Goal: Task Accomplishment & Management: Manage account settings

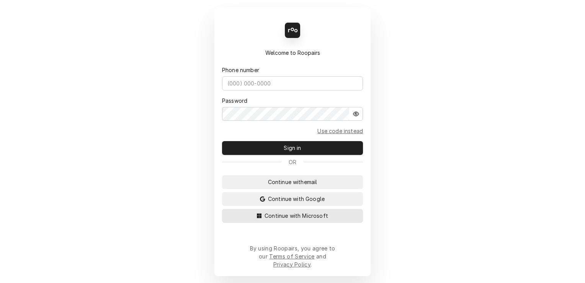
click at [307, 222] on button "Continue with Microsoft" at bounding box center [292, 216] width 141 height 14
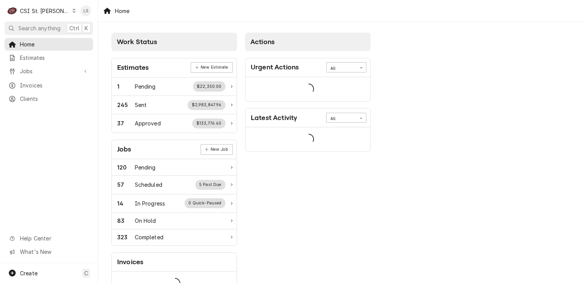
click at [57, 7] on div "C CSI St. Louis" at bounding box center [42, 10] width 74 height 15
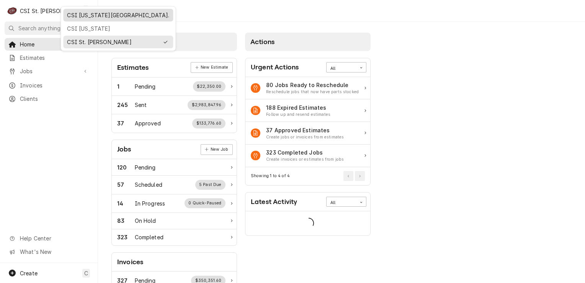
click at [77, 15] on div "CSI Kansas City." at bounding box center [118, 15] width 102 height 8
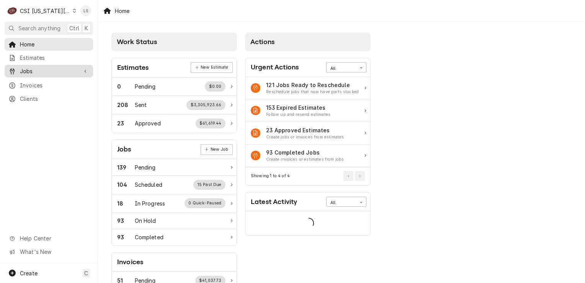
click at [38, 67] on span "Jobs" at bounding box center [49, 71] width 58 height 8
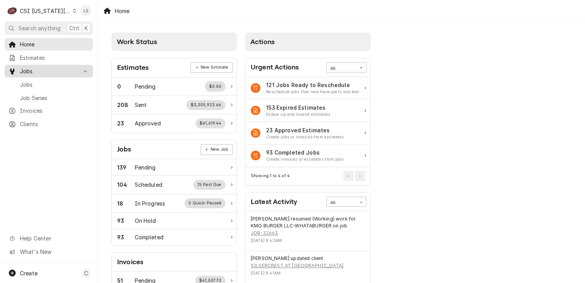
click at [28, 81] on span "Jobs" at bounding box center [54, 84] width 69 height 8
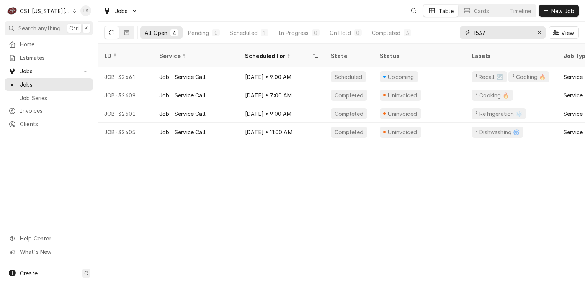
drag, startPoint x: 537, startPoint y: 31, endPoint x: 527, endPoint y: 37, distance: 11.2
click at [537, 31] on div "Erase input" at bounding box center [540, 33] width 8 height 8
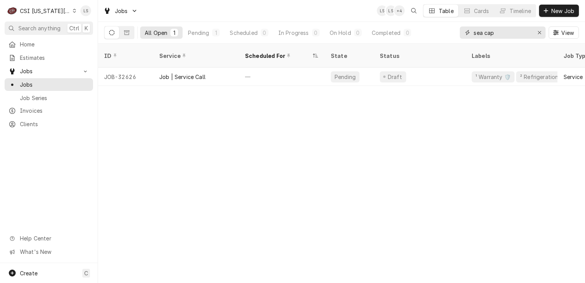
type input "sea cap"
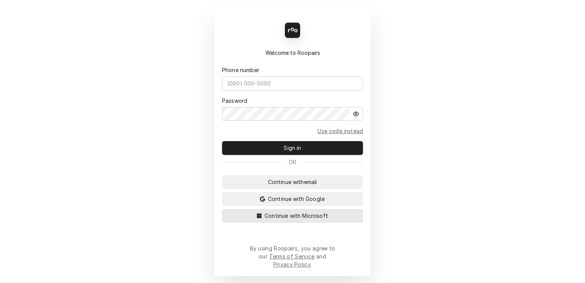
click at [299, 217] on button "Continue with Microsoft" at bounding box center [292, 216] width 141 height 14
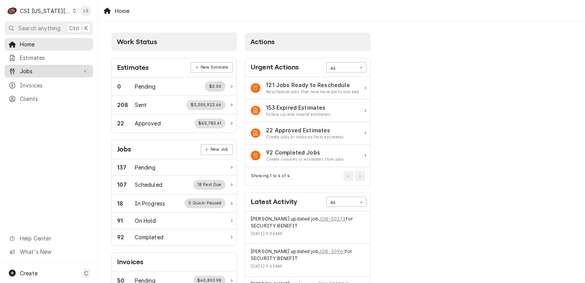
click at [47, 75] on link "Jobs" at bounding box center [49, 71] width 88 height 13
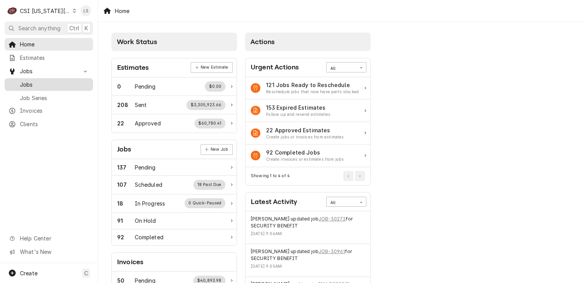
click at [45, 87] on link "Jobs" at bounding box center [49, 84] width 88 height 13
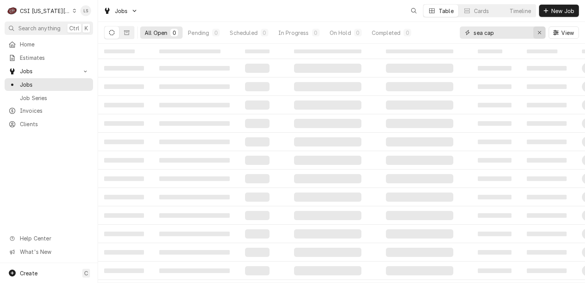
click at [539, 33] on icon "Erase input" at bounding box center [539, 32] width 3 height 3
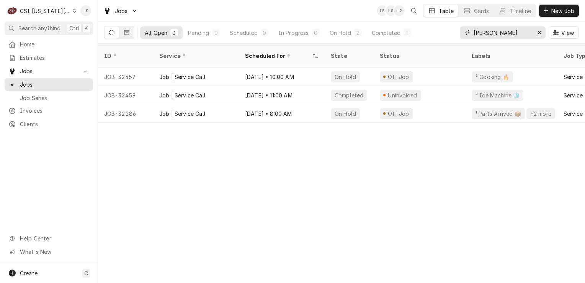
type input "barry wood"
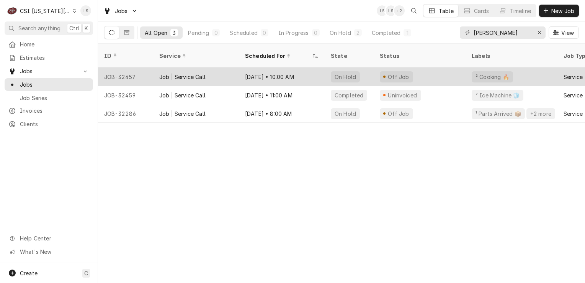
click at [137, 67] on div "JOB-32457" at bounding box center [125, 76] width 55 height 18
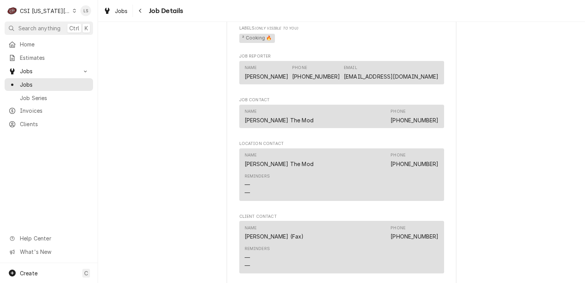
scroll to position [766, 0]
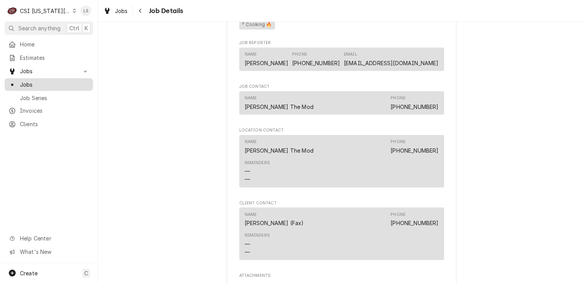
click at [45, 85] on span "Jobs" at bounding box center [54, 84] width 69 height 8
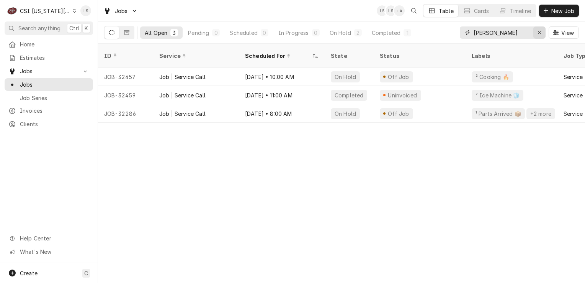
click at [536, 34] on div "Erase input" at bounding box center [540, 33] width 8 height 8
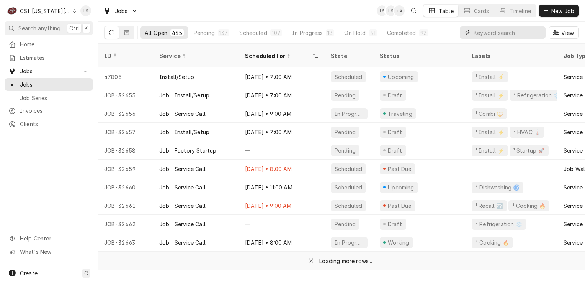
paste input "30848"
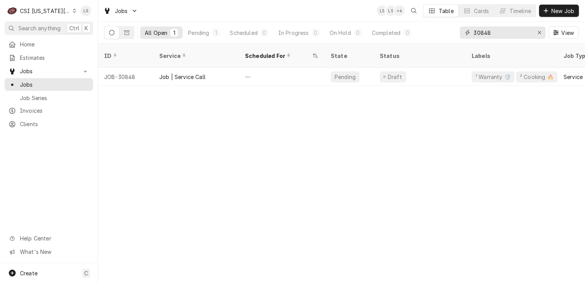
type input "30848"
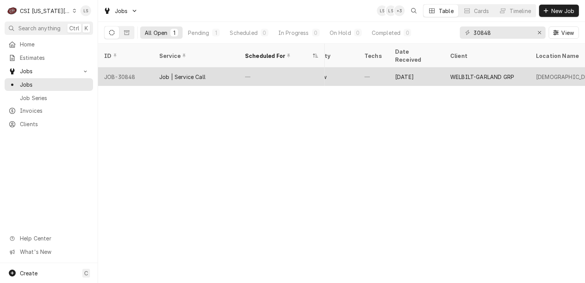
click at [129, 70] on div "JOB-30848" at bounding box center [125, 76] width 55 height 18
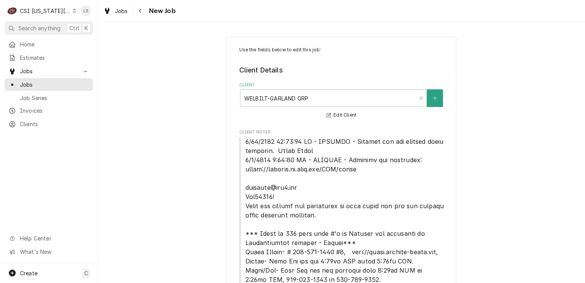
type textarea "x"
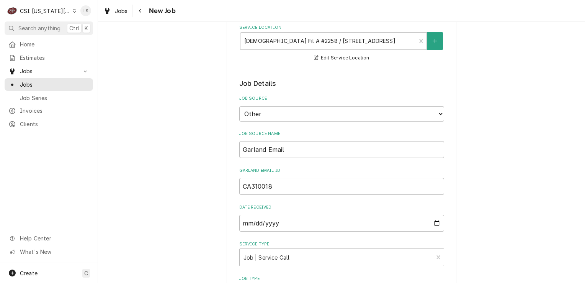
scroll to position [613, 0]
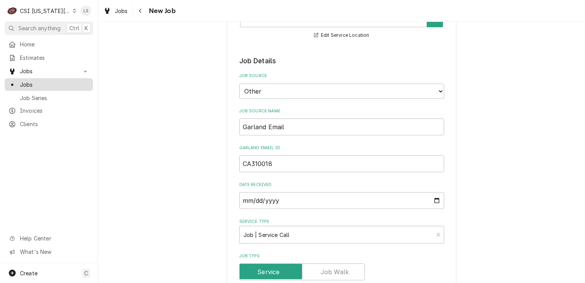
drag, startPoint x: 46, startPoint y: 82, endPoint x: 51, endPoint y: 81, distance: 5.0
click at [46, 82] on span "Jobs" at bounding box center [54, 84] width 69 height 8
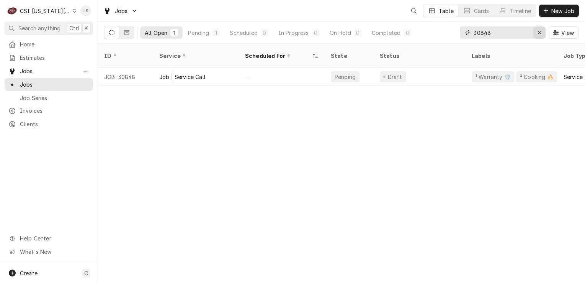
click at [537, 33] on icon "Erase input" at bounding box center [539, 32] width 4 height 5
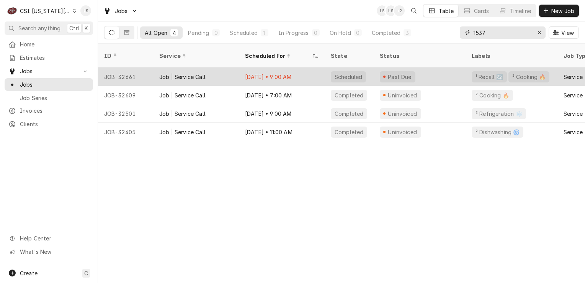
type input "1537"
click at [117, 70] on div "JOB-32661" at bounding box center [125, 76] width 55 height 18
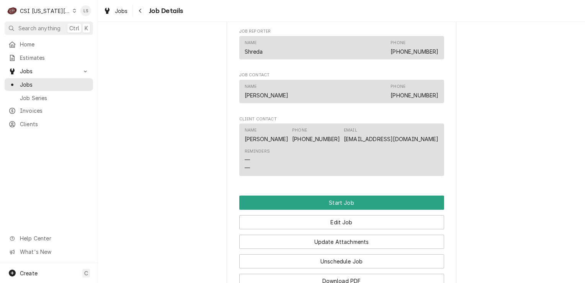
scroll to position [585, 0]
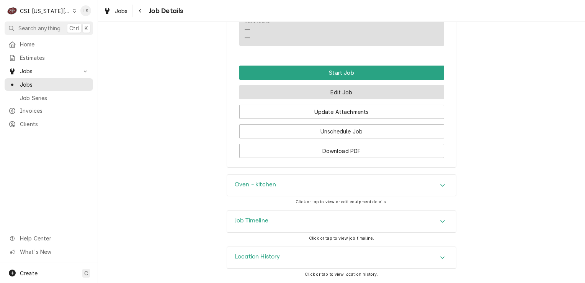
click at [335, 93] on button "Edit Job" at bounding box center [341, 92] width 205 height 14
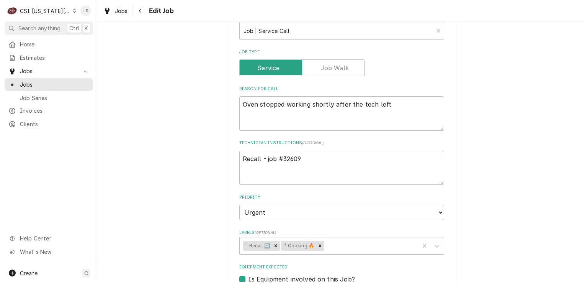
scroll to position [306, 0]
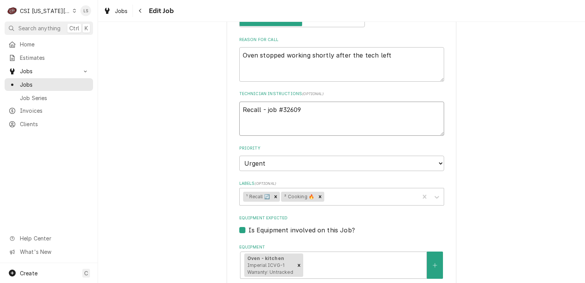
click at [318, 104] on textarea "Recall - job #32609" at bounding box center [341, 118] width 205 height 34
type textarea "x"
type textarea "Recall - job #32609"
type textarea "x"
type textarea "Recall - job #32609"
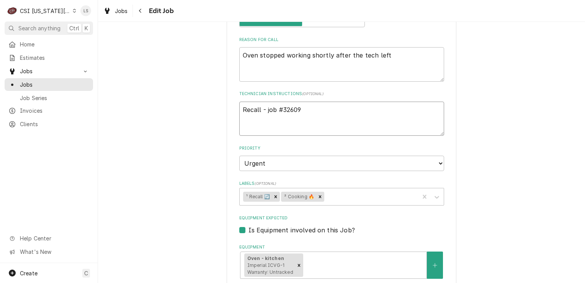
type textarea "x"
type textarea "Recall - job #32609 P"
type textarea "x"
type textarea "Recall - job #32609 Pl"
type textarea "x"
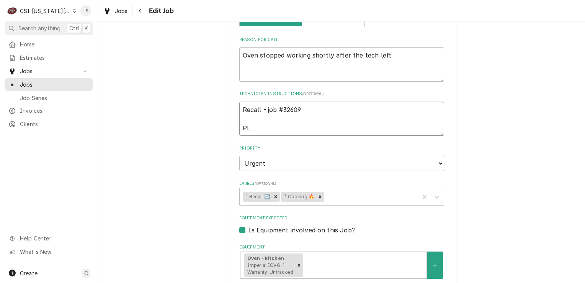
type textarea "Recall - job #32609 Ple"
type textarea "x"
type textarea "Recall - job #32609 Plea"
type textarea "x"
type textarea "Recall - job #32609 Pleas"
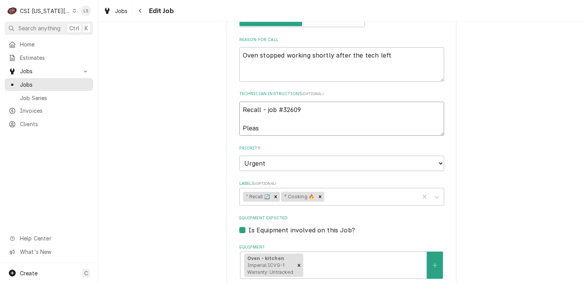
type textarea "x"
type textarea "Recall - job #32609 Please"
type textarea "x"
type textarea "Recall - job #32609 Please"
type textarea "x"
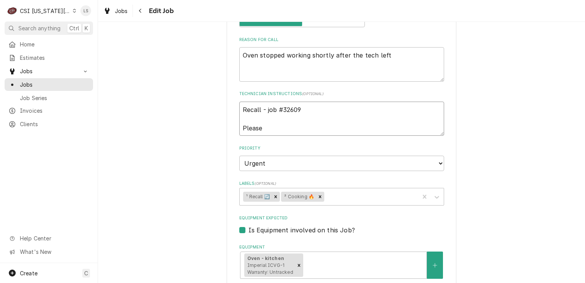
type textarea "Recall - job #32609 Please c"
type textarea "x"
type textarea "Recall - job #32609 Please co"
type textarea "x"
type textarea "Recall - job #32609 Please com"
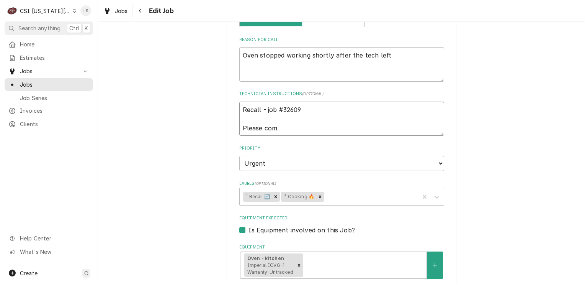
type textarea "x"
type textarea "Recall - job #32609 Please comm"
type textarea "x"
type textarea "Recall - job #32609 Please commu"
type textarea "x"
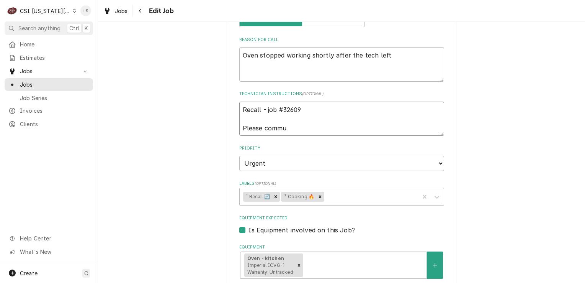
type textarea "Recall - job #32609 Please commun"
type textarea "x"
type textarea "Recall - job #32609 Please communi"
type textarea "x"
type textarea "Recall - job #32609 Please communic"
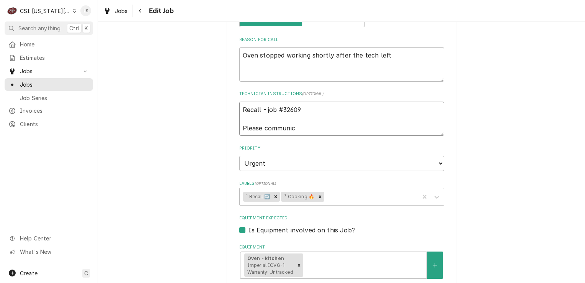
type textarea "x"
type textarea "Recall - job #32609 Please communica"
type textarea "x"
type textarea "Recall - job #32609 Please communicat"
type textarea "x"
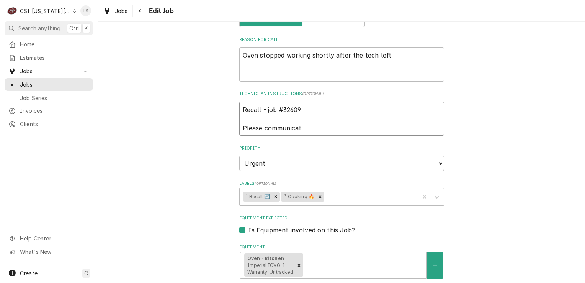
type textarea "Recall - job #32609 Please communicate"
type textarea "x"
type textarea "Recall - job #32609 Please communicated"
type textarea "x"
type textarea "Recall - job #32609 Please communicated t"
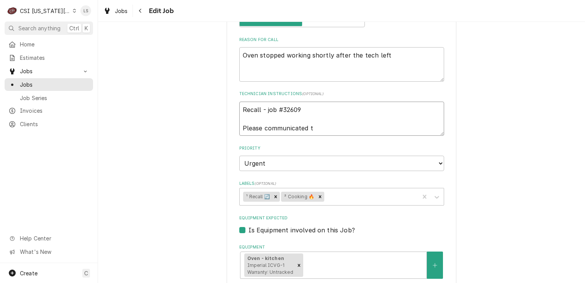
type textarea "x"
type textarea "Recall - job #32609 Please communicated th"
type textarea "x"
type textarea "Recall - job #32609 Please communicated the"
type textarea "x"
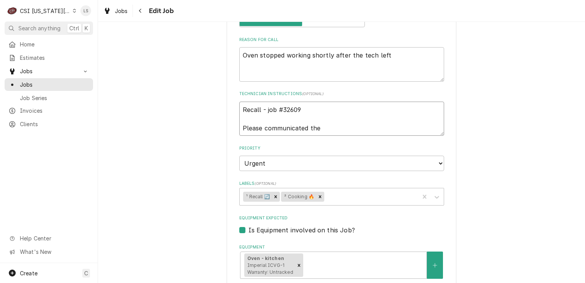
type textarea "Recall - job #32609 Please communicated the"
type textarea "x"
type textarea "Recall - job #32609 Please communicated the g"
type textarea "x"
type textarea "Recall - job #32609 Please communicated the ga"
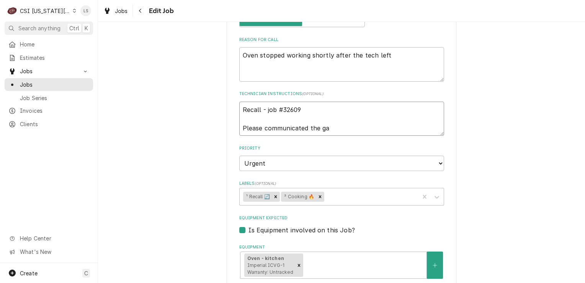
type textarea "x"
type textarea "Recall - job #32609 Please communicated the gae"
type textarea "x"
type textarea "Recall - job #32609 Please communicated the gae"
type textarea "x"
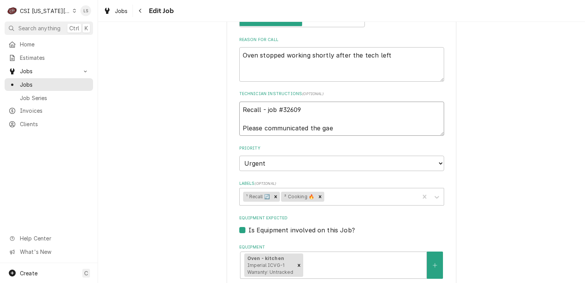
type textarea "Recall - job #32609 Please communicated the gae"
type textarea "x"
type textarea "Recall - job #32609 Please communicated the ga"
type textarea "x"
type textarea "Recall - job #32609 Please communicated the g"
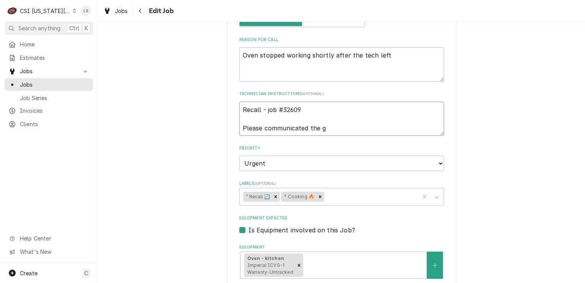
type textarea "x"
type textarea "Recall - job #32609 Please communicated the"
type textarea "x"
type textarea "Recall - job #32609 Please communicated the a"
type textarea "x"
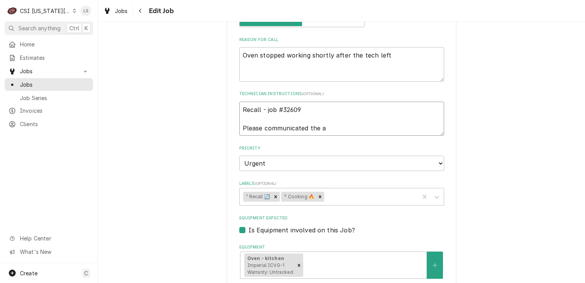
type textarea "Recall - job #32609 Please communicated the ag"
type textarea "x"
type textarea "Recall - job #32609 Please communicated the age"
type textarea "x"
type textarea "Recall - job #32609 Please communicated the age"
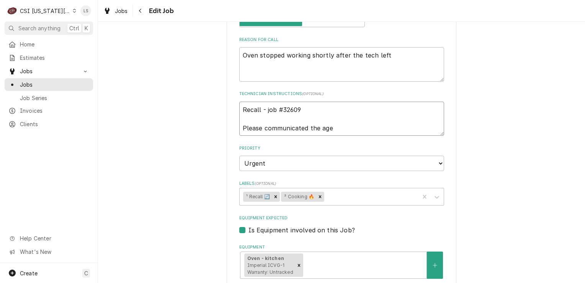
type textarea "x"
type textarea "Recall - job #32609 Please communicated the age o"
type textarea "x"
type textarea "Recall - job #32609 Please communicated the age of"
type textarea "x"
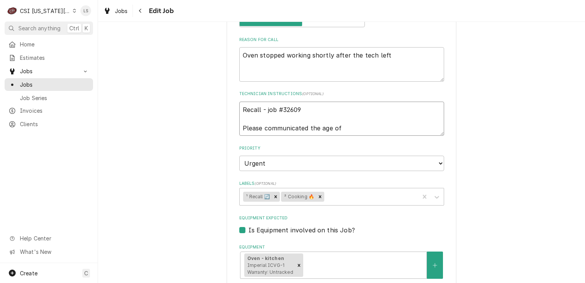
type textarea "Recall - job #32609 Please communicated the age of"
type textarea "x"
type textarea "Recall - job #32609 Please communicated the age of t"
type textarea "x"
type textarea "Recall - job #32609 Please communicated the age of th"
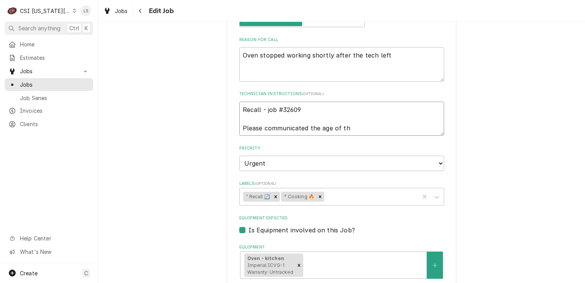
type textarea "x"
type textarea "Recall - job #32609 Please communicated the age of the"
type textarea "x"
type textarea "Recall - job #32609 Please communicated the age of the"
type textarea "x"
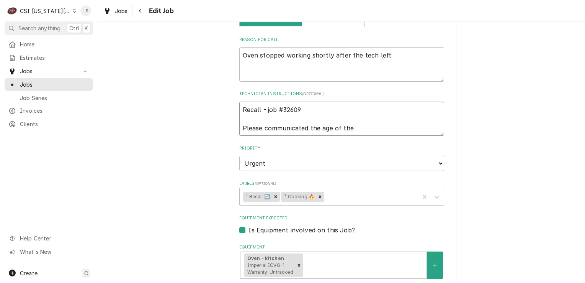
type textarea "Recall - job #32609 Please communicated the age of the u"
type textarea "x"
type textarea "Recall - job #32609 Please communicated the age of the un"
type textarea "x"
type textarea "Recall - job #32609 Please communicated the age of the uni"
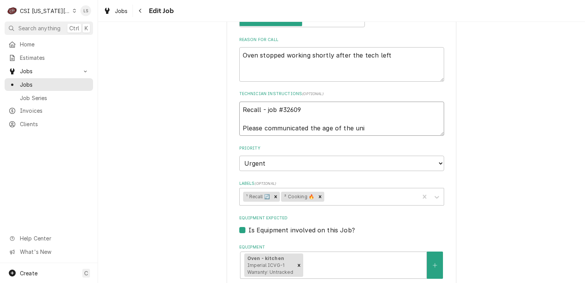
type textarea "x"
type textarea "Recall - job #32609 Please communicated the age of the unit"
type textarea "x"
type textarea "Recall - job #32609 Please communicated the age of the unit"
type textarea "x"
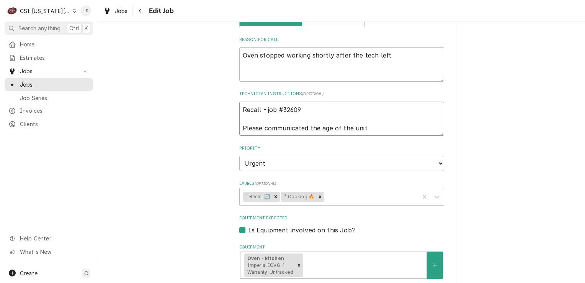
type textarea "Recall - job #32609 Please communicated the age of the unit t"
type textarea "x"
type textarea "Recall - job #32609 Please communicated the age of the unit to"
type textarea "x"
type textarea "Recall - job #32609 Please communicated the age of the unit to"
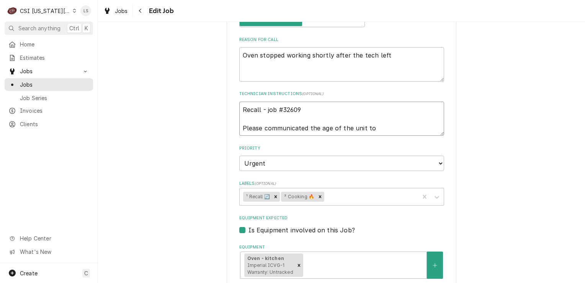
type textarea "x"
type textarea "Recall - job #32609 Please communicated the age of the unit to SH"
type textarea "x"
type textarea "Recall - job #32609 Please communicated the age of the unit to SHr"
type textarea "x"
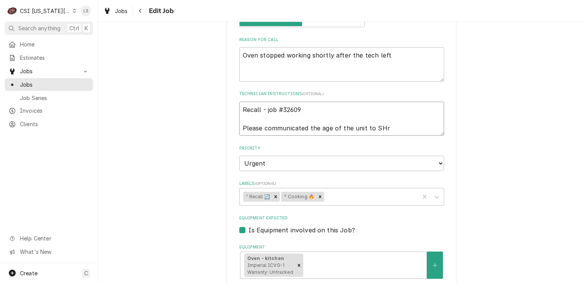
type textarea "Recall - job #32609 Please communicated the age of the unit to SHre"
type textarea "x"
type textarea "Recall - job #32609 Please communicated the age of the unit to SHred"
type textarea "x"
type textarea "Recall - job #32609 Please communicated the age of the unit to SHreda"
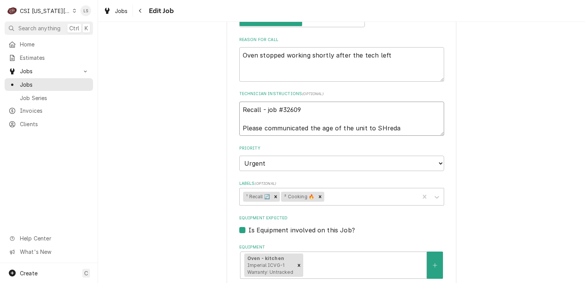
type textarea "x"
type textarea "Recall - job #32609 Please communicated the age of the unit to SHred"
type textarea "x"
type textarea "Recall - job #32609 Please communicated the age of the unit to SHre"
type textarea "x"
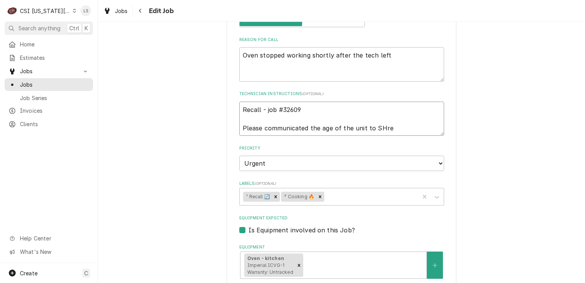
type textarea "Recall - job #32609 Please communicated the age of the unit to SHr"
type textarea "x"
type textarea "Recall - job #32609 Please communicated the age of the unit to SH"
type textarea "x"
type textarea "Recall - job #32609 Please communicated the age of the unit to S"
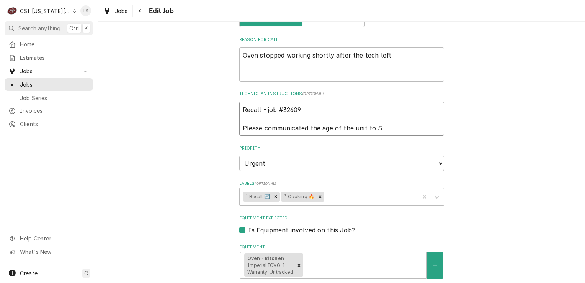
type textarea "x"
type textarea "Recall - job #32609 Please communicated the age of the unit to Shr"
type textarea "x"
type textarea "Recall - job #32609 Please communicated the age of the unit to Shre"
type textarea "x"
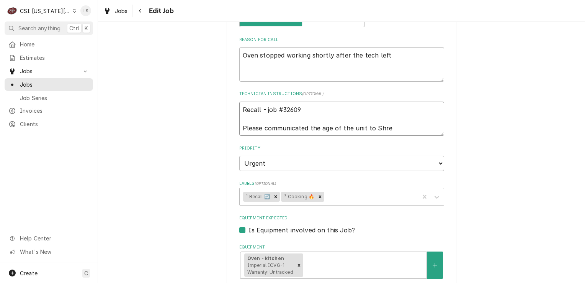
type textarea "Recall - job #32609 Please communicated the age of the unit to Shred"
type textarea "x"
type textarea "Recall - job #32609 Please communicated the age of the unit to Shreda"
type textarea "x"
type textarea "Recall - job #32609 Please communicated the age of the unit to Shreda -"
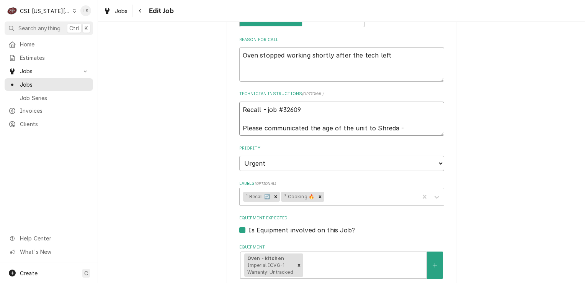
type textarea "x"
type textarea "Recall - job #32609 Please communicated the age of the unit to Shreda -"
type textarea "x"
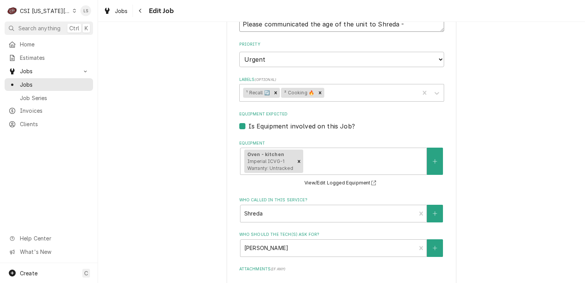
scroll to position [421, 0]
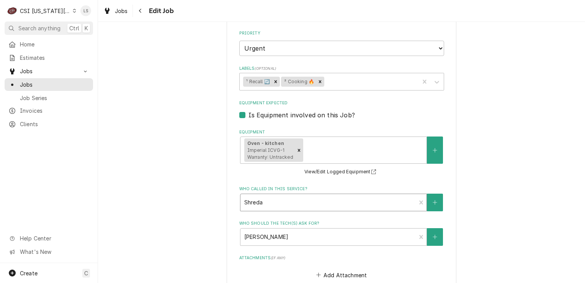
type textarea "Recall - job #32609 Please communicated the age of the unit to Shreda -"
click at [255, 200] on div "Who called in this service?" at bounding box center [328, 202] width 168 height 14
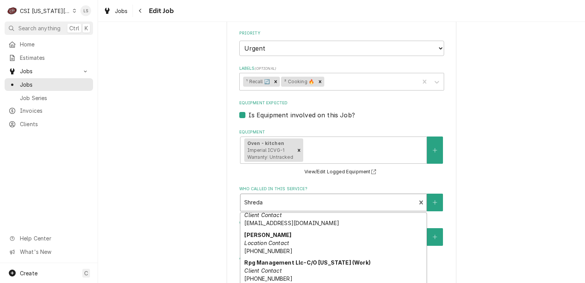
scroll to position [0, 0]
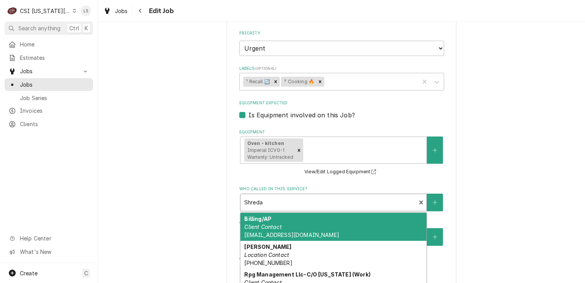
click at [195, 198] on div "Use the fields below to edit this job: Client Details Client RPG MANAGEMENT LLC…" at bounding box center [341, 33] width 487 height 849
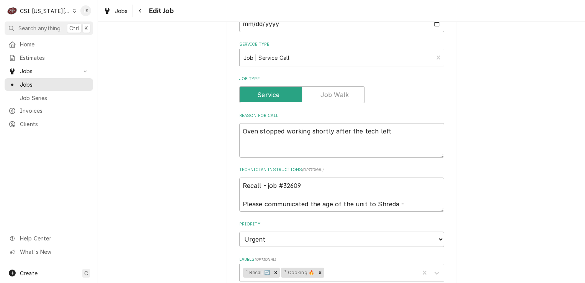
scroll to position [191, 0]
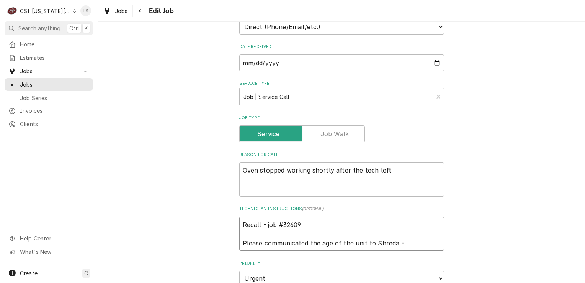
click at [412, 245] on textarea "Recall - job #32609 Please communicated the age of the unit to Shreda -" at bounding box center [341, 233] width 205 height 34
type textarea "x"
type textarea "Recall - job #32609 Please communicated the age of the unit to Shreda - 3"
type textarea "x"
type textarea "Recall - job #32609 Please communicated the age of the unit to Shreda - 31"
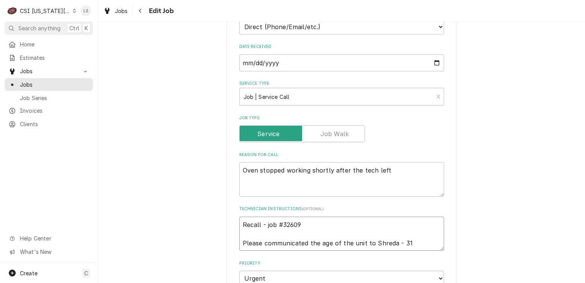
type textarea "x"
type textarea "Recall - job #32609 Please communicated the age of the unit to Shreda - 317"
type textarea "x"
type textarea "Recall - job #32609 Please communicated the age of the unit to Shreda - 317-"
type textarea "x"
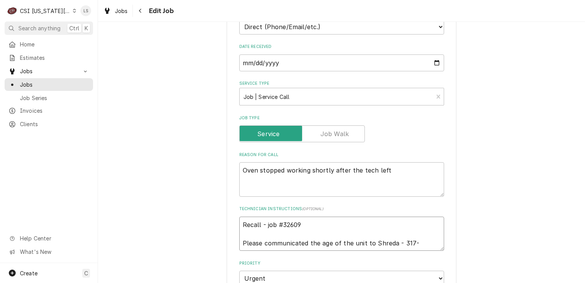
type textarea "Recall - job #32609 Please communicated the age of the unit to Shreda - 317-9"
type textarea "x"
type textarea "Recall - job #32609 Please communicated the age of the unit to Shreda - 317-99"
type textarea "x"
type textarea "Recall - job #32609 Please communicated the age of the unit to Shreda - 317-991"
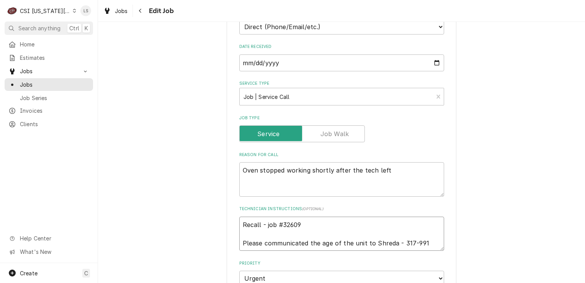
type textarea "x"
type textarea "Recall - job #32609 Please communicated the age of the unit to Shreda - 317-991-"
type textarea "x"
type textarea "Recall - job #32609 Please communicated the age of the unit to Shreda - 317-991…"
type textarea "x"
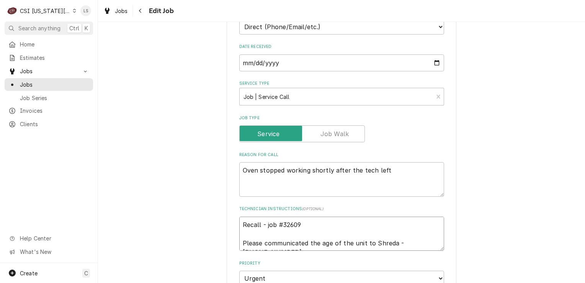
type textarea "Recall - job #32609 Please communicated the age of the unit to Shreda - 317-991…"
type textarea "x"
type textarea "Recall - job #32609 Please communicated the age of the unit to Shreda - 317-991…"
type textarea "x"
type textarea "Recall - job #32609 Please communicated the age of the unit to Shreda - 317-991…"
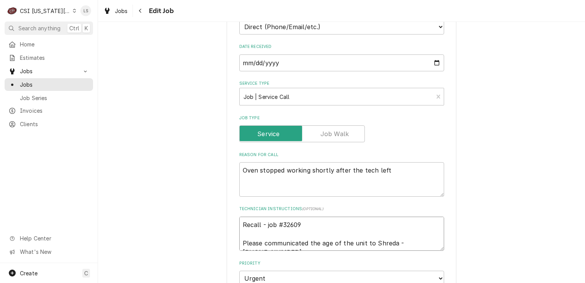
type textarea "x"
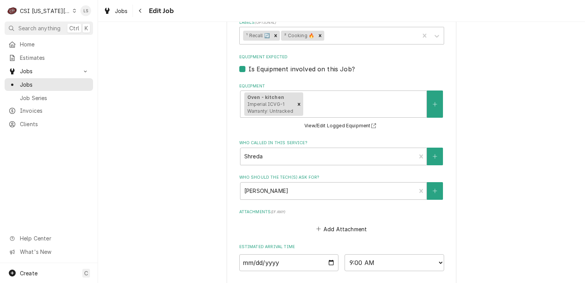
scroll to position [498, 0]
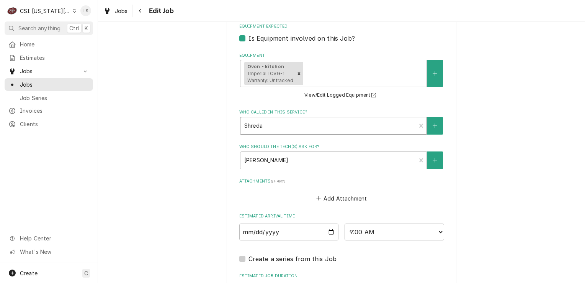
type textarea "Recall - job #32609 Please communicated the age of the unit to Shreda - 317-991…"
click at [279, 129] on div "Who called in this service?" at bounding box center [328, 126] width 168 height 14
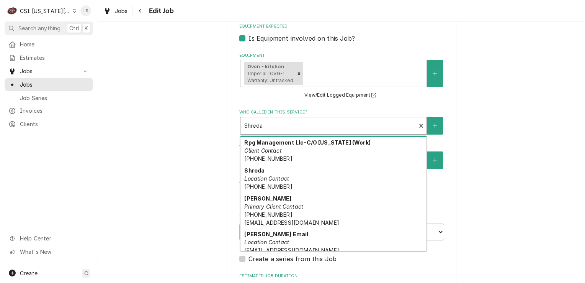
scroll to position [60, 0]
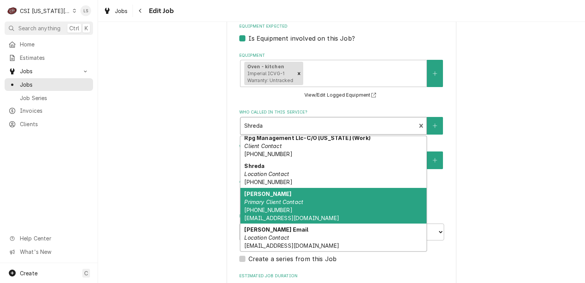
click at [296, 201] on em "Primary Client Contact" at bounding box center [273, 201] width 59 height 7
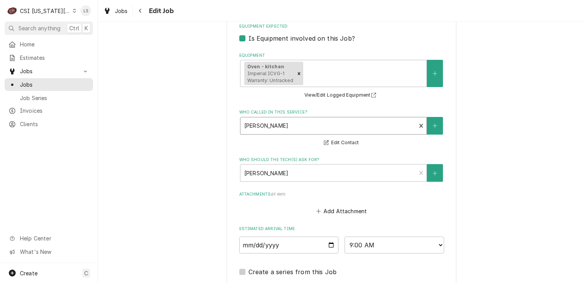
scroll to position [606, 0]
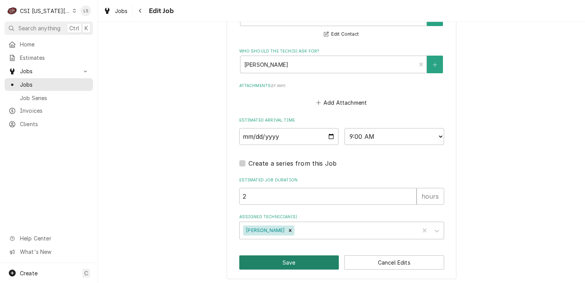
click at [288, 260] on button "Save" at bounding box center [289, 262] width 100 height 14
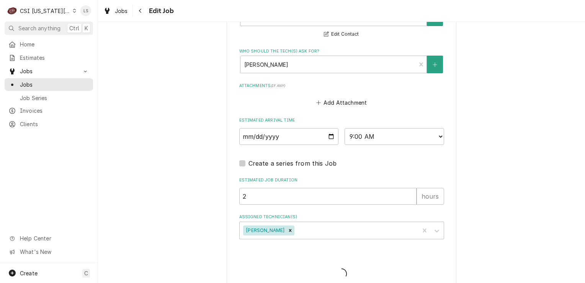
type textarea "x"
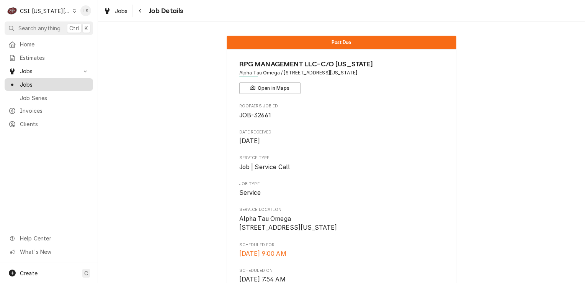
click at [51, 85] on span "Jobs" at bounding box center [54, 84] width 69 height 8
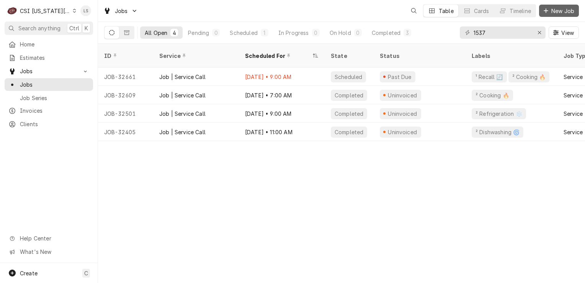
click at [550, 14] on span "New Job" at bounding box center [563, 11] width 26 height 8
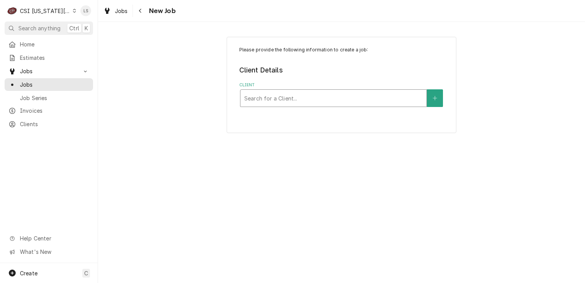
click at [275, 100] on div "Client" at bounding box center [333, 98] width 178 height 14
type input "[PERSON_NAME]"
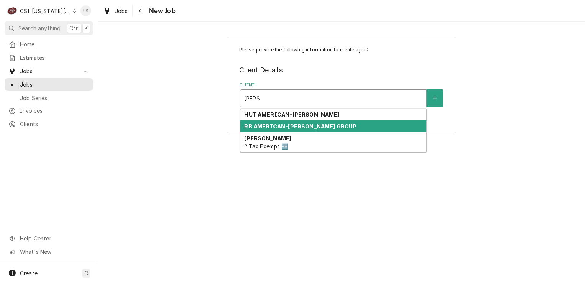
click at [275, 124] on strong "RB AMERICAN-[PERSON_NAME] GROUP" at bounding box center [300, 126] width 112 height 7
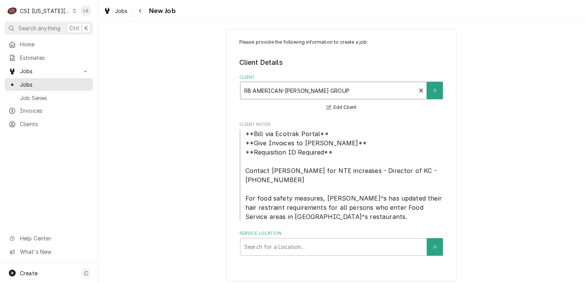
scroll to position [12, 0]
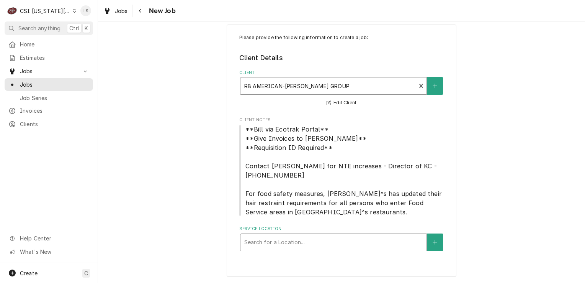
click at [334, 245] on div "Service Location" at bounding box center [333, 242] width 178 height 14
type input "13790"
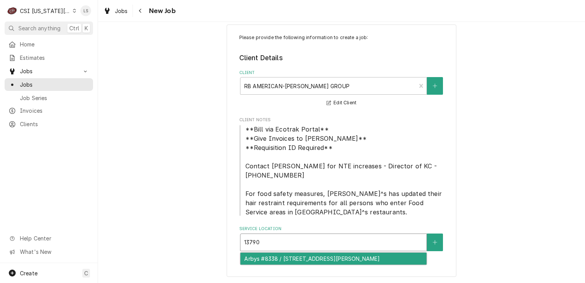
click at [335, 253] on div "Arbys #8338 / [STREET_ADDRESS][PERSON_NAME]" at bounding box center [333, 258] width 186 height 12
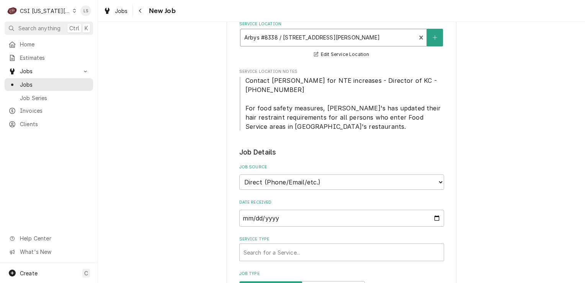
scroll to position [319, 0]
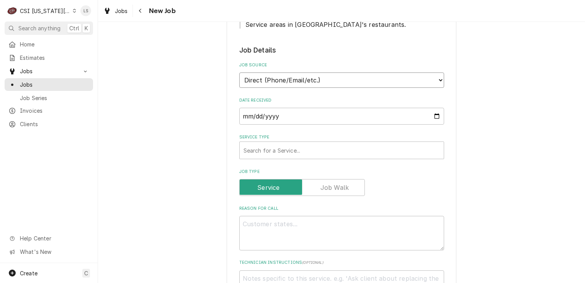
click at [248, 78] on select "Direct (Phone/Email/etc.) Service Channel Corrigo Ecotrak Other" at bounding box center [341, 79] width 205 height 15
select select "3"
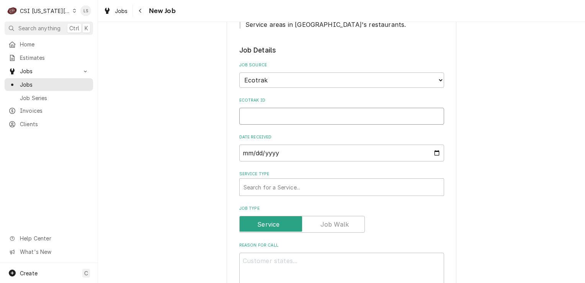
paste input "3887517"
type textarea "x"
type input "3887517"
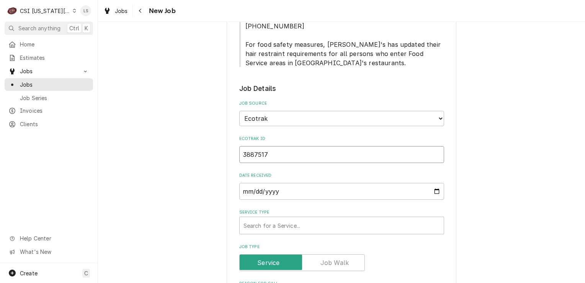
type textarea "x"
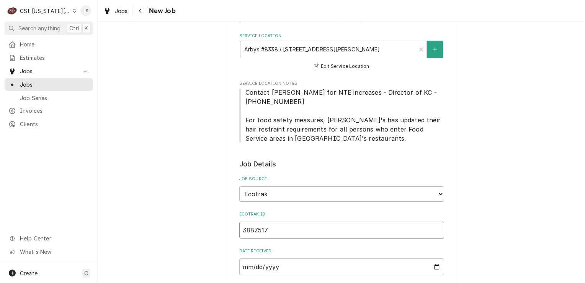
scroll to position [204, 0]
type input "3887517"
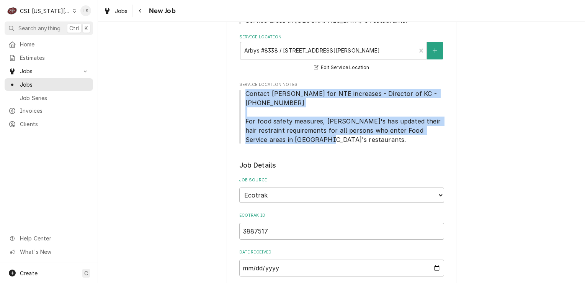
drag, startPoint x: 289, startPoint y: 135, endPoint x: 241, endPoint y: 93, distance: 64.6
click at [241, 93] on span "Contact [PERSON_NAME] for NTE increases - Director of KC - [PHONE_NUMBER] For f…" at bounding box center [341, 116] width 205 height 55
copy span "Contact [PERSON_NAME] for NTE increases - Director of KC - [PHONE_NUMBER] For f…"
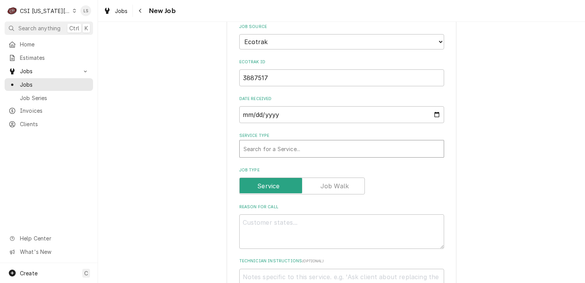
click at [265, 149] on div "Service Type" at bounding box center [341, 149] width 196 height 14
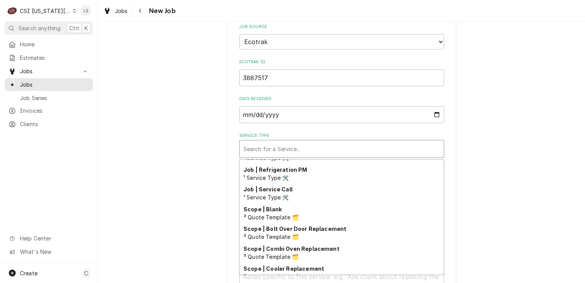
scroll to position [472, 0]
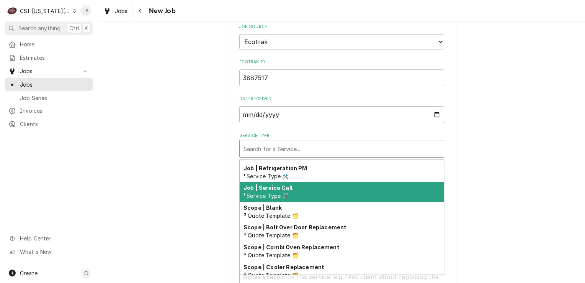
click at [272, 196] on span "¹ Service Type 🛠️" at bounding box center [266, 195] width 46 height 7
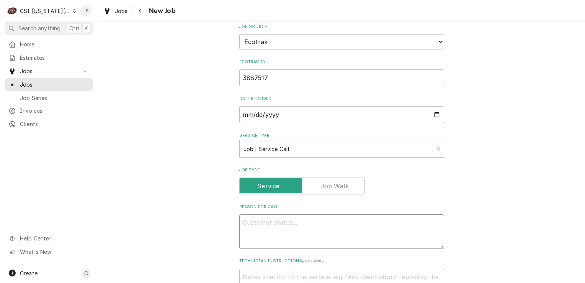
paste textarea "Contact [PERSON_NAME] for NTE increases - Director of KC - [PHONE_NUMBER] For f…"
type textarea "x"
type textarea "Contact [PERSON_NAME] for NTE increases - Director of KC - [PHONE_NUMBER] For f…"
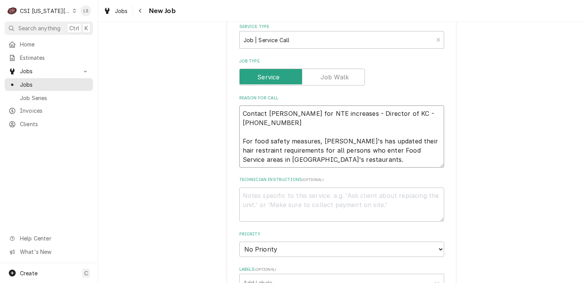
type textarea "x"
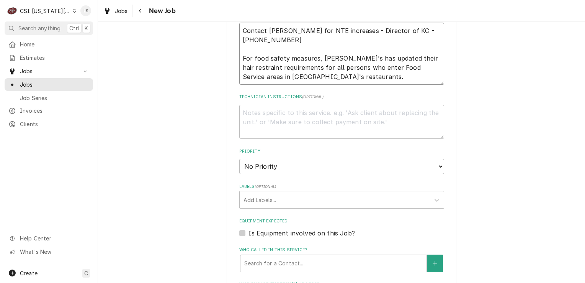
type textarea "Contact [PERSON_NAME] for NTE increases - Director of KC - [PHONE_NUMBER] For f…"
click at [273, 118] on textarea "Technician Instructions ( optional )" at bounding box center [341, 122] width 205 height 34
type textarea "x"
type textarea "B"
type textarea "x"
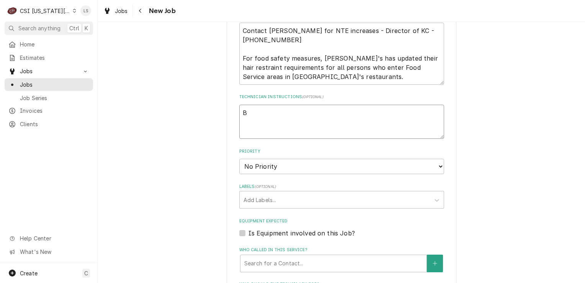
type textarea "Be"
type textarea "x"
type textarea "Bee"
type textarea "x"
type textarea "Beef"
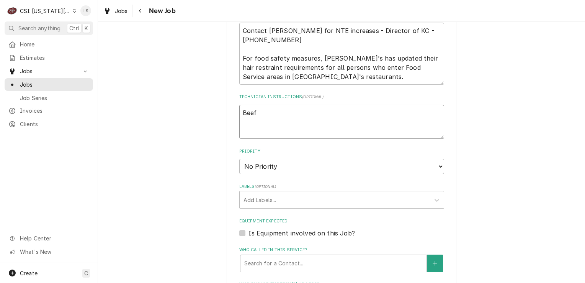
type textarea "x"
type textarea "Beef"
type textarea "x"
type textarea "Beef o"
type textarea "x"
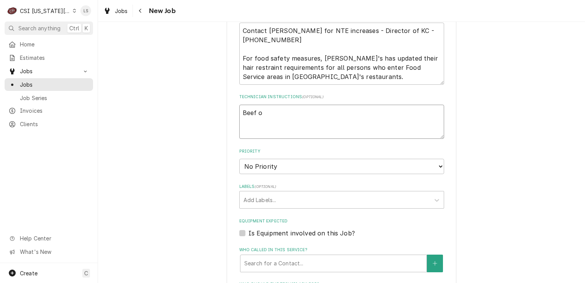
type textarea "Beef ov"
type textarea "x"
type textarea "Beef ove"
type textarea "x"
type textarea "Beef oven"
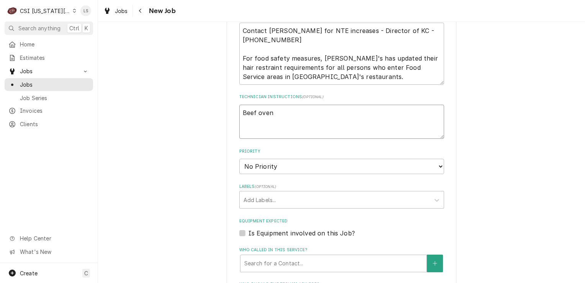
type textarea "x"
type textarea "Beef oven"
type textarea "x"
type textarea "Beef oven -"
type textarea "x"
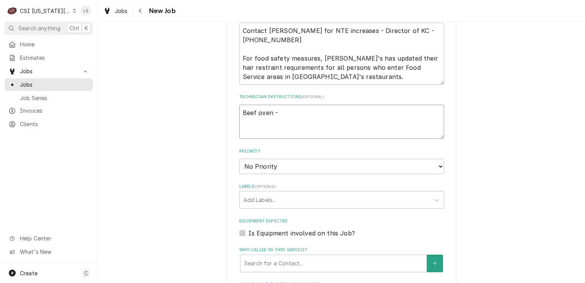
type textarea "Beef oven -"
type textarea "x"
type textarea "Beef oven - n"
type textarea "x"
type textarea "Beef oven - no"
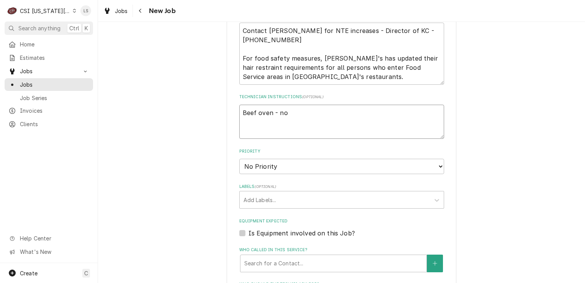
type textarea "x"
type textarea "Beef oven - not"
type textarea "x"
type textarea "Beef oven - not"
type textarea "x"
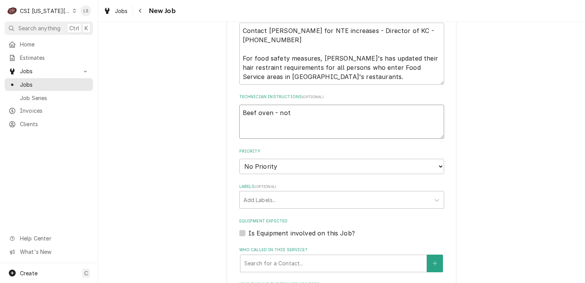
type textarea "Beef oven - not h"
type textarea "x"
type textarea "Beef oven - not ho"
type textarea "x"
type textarea "Beef oven - not hol"
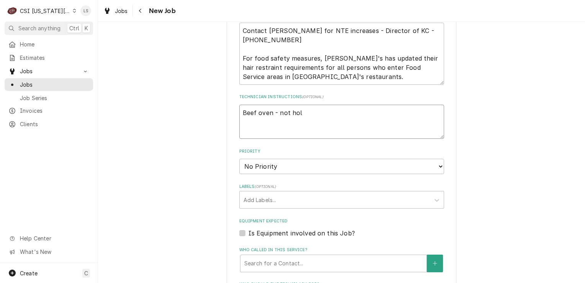
type textarea "x"
type textarea "Beef oven - not hold"
type textarea "x"
type textarea "Beef oven - not holdi"
type textarea "x"
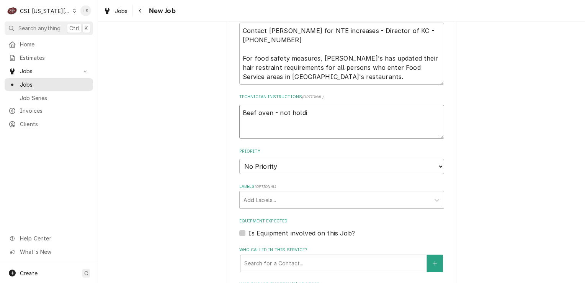
type textarea "Beef oven - not holdin"
type textarea "x"
type textarea "Beef oven - not holding"
type textarea "x"
type textarea "Beef oven - not holding"
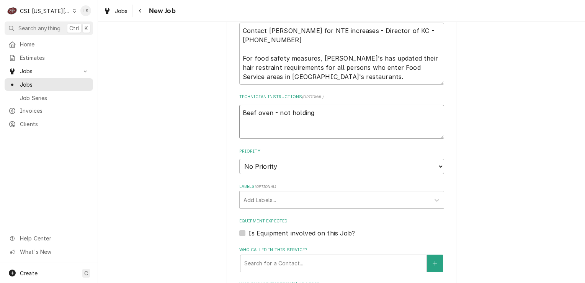
type textarea "x"
type textarea "Beef oven - not holding t"
type textarea "x"
type textarea "Beef oven - not holding te"
type textarea "x"
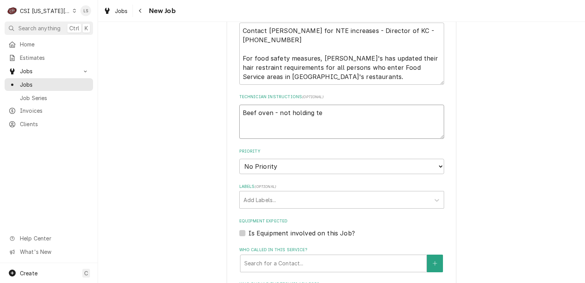
type textarea "Beef oven - not holding tem"
type textarea "x"
type textarea "Beef oven - not holding temp"
type textarea "x"
type textarea "Beef oven - not holding temp"
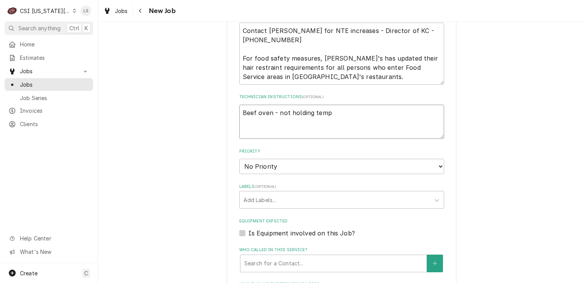
type textarea "x"
type textarea "Beef oven - not holding temp"
click at [243, 168] on select "No Priority Urgent High Medium Low" at bounding box center [341, 165] width 205 height 15
select select "2"
click at [239, 158] on select "No Priority Urgent High Medium Low" at bounding box center [341, 165] width 205 height 15
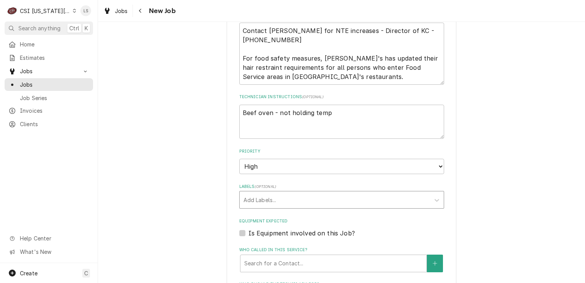
click at [248, 201] on div "Labels" at bounding box center [334, 200] width 183 height 14
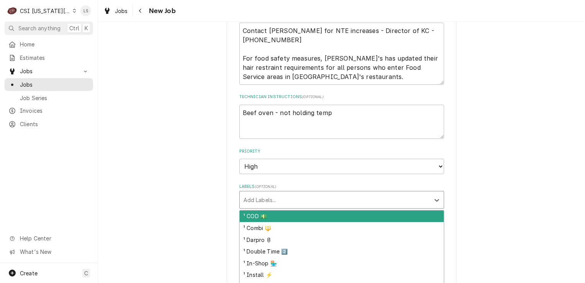
type textarea "x"
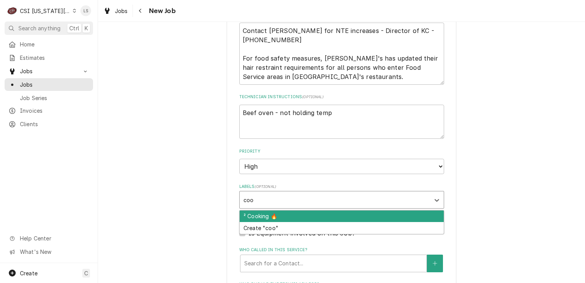
type input "cook"
type textarea "x"
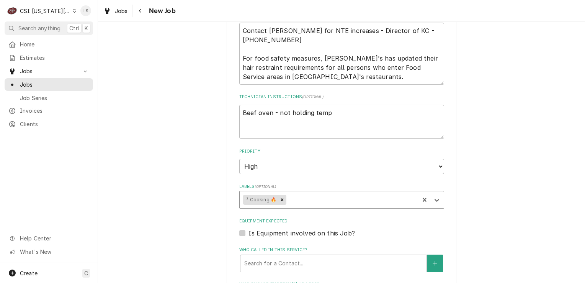
type textarea "x"
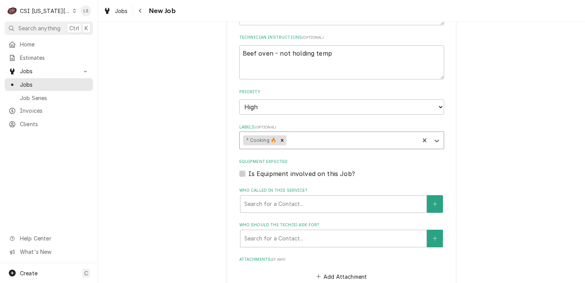
scroll to position [663, 0]
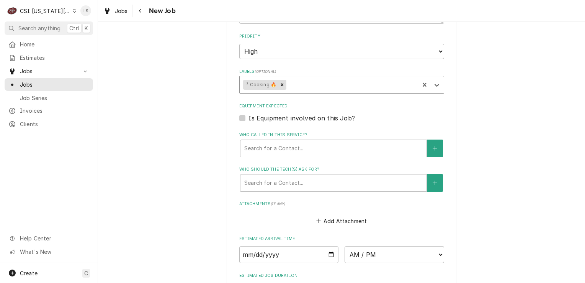
click at [248, 114] on label "Is Equipment involved on this Job?" at bounding box center [301, 117] width 106 height 9
click at [248, 114] on input "Equipment Expected" at bounding box center [350, 121] width 205 height 17
checkbox input "true"
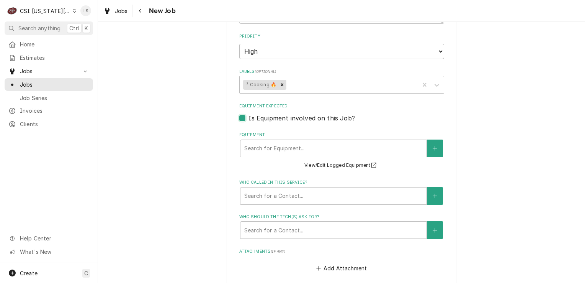
type textarea "x"
click at [274, 149] on div "Equipment" at bounding box center [333, 148] width 178 height 14
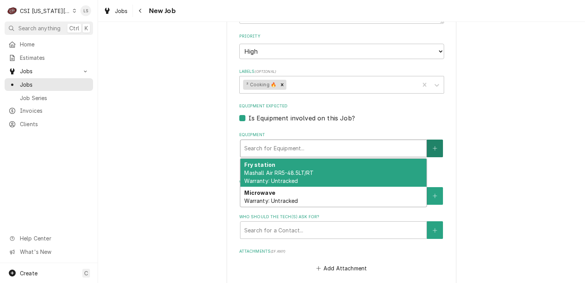
click at [433, 146] on icon "Create New Equipment" at bounding box center [435, 148] width 4 height 4
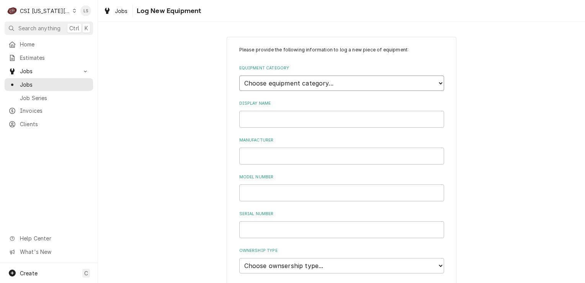
click at [282, 85] on select "Choose equipment category... Cooking Equipment Fryers Ice Machines Ovens and Ra…" at bounding box center [341, 82] width 205 height 15
select select "4"
click at [239, 75] on select "Choose equipment category... Cooking Equipment Fryers Ice Machines Ovens and Ra…" at bounding box center [341, 82] width 205 height 15
click at [250, 153] on input "Display Name" at bounding box center [341, 154] width 205 height 17
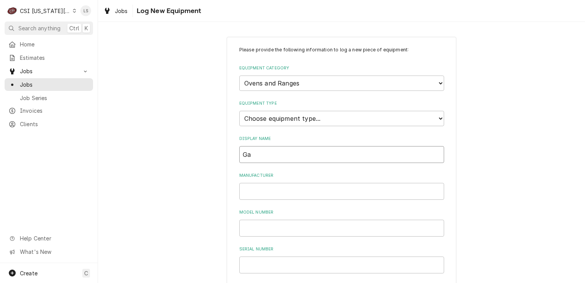
type input "G"
type input "O"
type input "Beef oven"
click at [251, 189] on input "Manufacturer" at bounding box center [341, 191] width 205 height 17
type input "Garland"
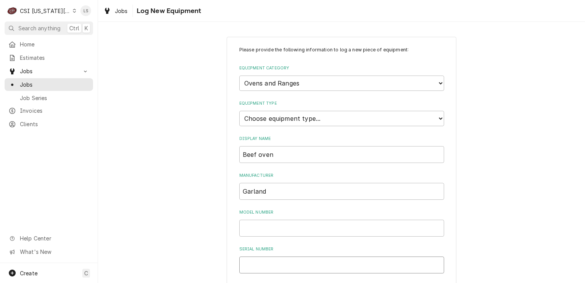
drag, startPoint x: 256, startPoint y: 229, endPoint x: 255, endPoint y: 269, distance: 39.8
paste input "0910100200123"
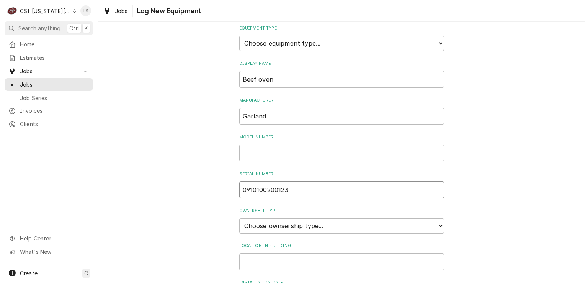
scroll to position [77, 0]
type input "0910100200123"
click at [268, 226] on select "Choose ownsership type... Unknown Owned Leased Rented" at bounding box center [341, 223] width 205 height 15
select select "1"
click at [239, 216] on select "Choose ownsership type... Unknown Owned Leased Rented" at bounding box center [341, 223] width 205 height 15
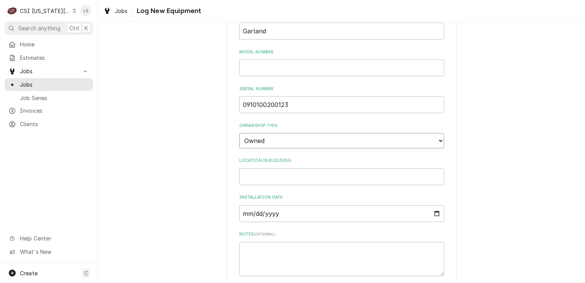
scroll to position [232, 0]
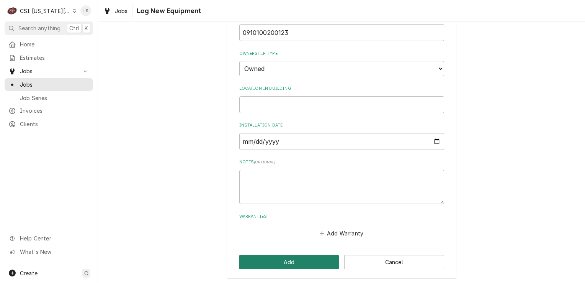
drag, startPoint x: 301, startPoint y: 260, endPoint x: 320, endPoint y: 260, distance: 18.8
click at [303, 260] on button "Add" at bounding box center [289, 262] width 100 height 14
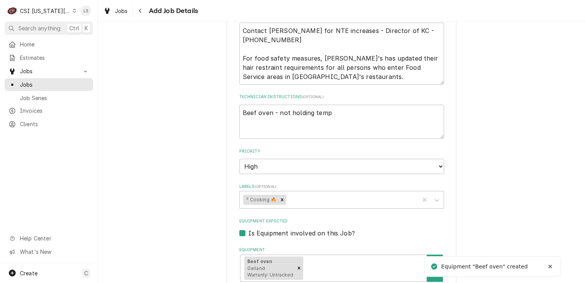
scroll to position [548, 0]
click at [239, 112] on textarea "Beef oven - not holding temp" at bounding box center [341, 122] width 205 height 34
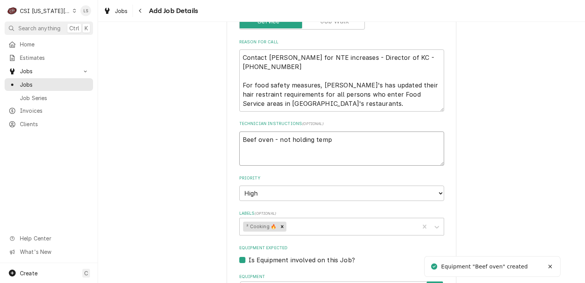
scroll to position [472, 0]
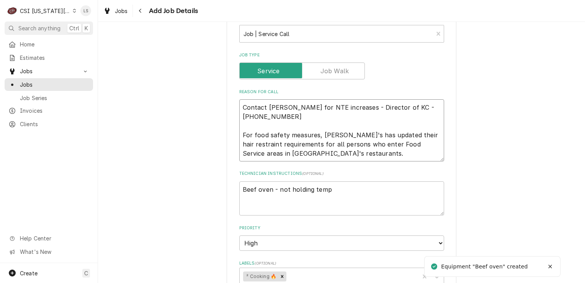
drag, startPoint x: 307, startPoint y: 158, endPoint x: 233, endPoint y: 99, distance: 94.7
click at [233, 99] on div "Please provide the following information to create a job: Client Details Client…" at bounding box center [342, 138] width 230 height 1147
click at [339, 192] on textarea "Beef oven - not holding temp" at bounding box center [341, 198] width 205 height 34
type textarea "x"
type textarea "Beef oven - not holding temp"
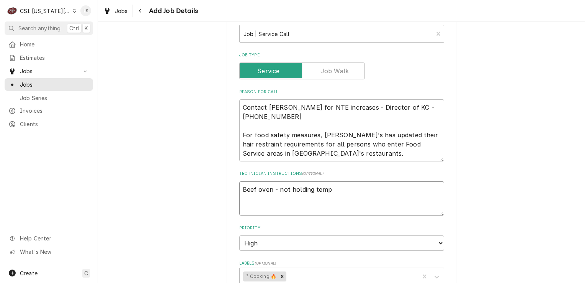
type textarea "x"
type textarea "Beef oven - not holding temp v"
type textarea "x"
type textarea "Beef oven - not holding temp"
paste textarea "Contact Brandon Johnson for NTE increases - Director of KC - 816-723-7062 For f…"
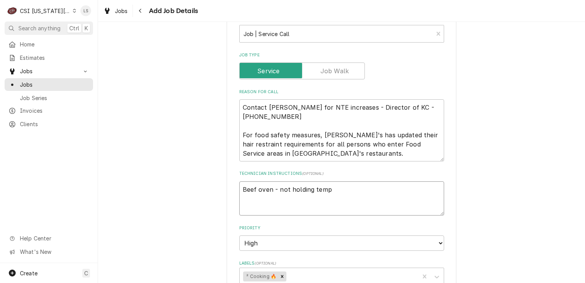
type textarea "x"
type textarea "Beef oven - not holding temp Contact Brandon Johnson for NTE increases - Direct…"
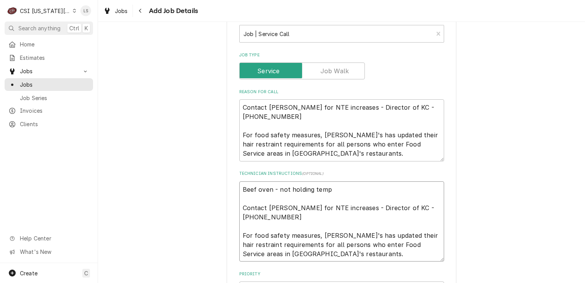
drag, startPoint x: 339, startPoint y: 192, endPoint x: 238, endPoint y: 187, distance: 101.2
click at [239, 187] on textarea "Beef oven - not holding temp Contact Brandon Johnson for NTE increases - Direct…" at bounding box center [341, 221] width 205 height 80
paste textarea "Contact Brandon Johnson for NTE increases - Director of KC - 816-723-7062 For f…"
type textarea "x"
type textarea "Contact Brandon Johnson for NTE increases - Director of KC - 816-723-7062 For f…"
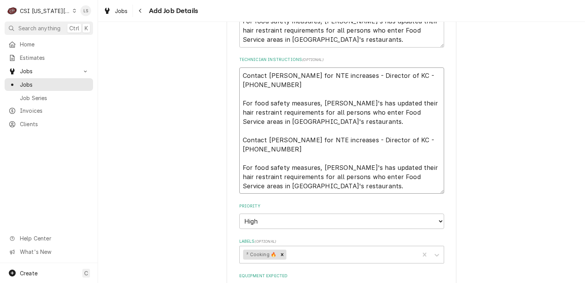
scroll to position [586, 0]
drag, startPoint x: 296, startPoint y: 123, endPoint x: 238, endPoint y: 68, distance: 79.6
click at [239, 68] on textarea "Contact Brandon Johnson for NTE increases - Director of KC - 816-723-7062 For f…" at bounding box center [341, 129] width 205 height 126
type textarea "x"
type textarea "Contact Brandon Johnson for NTE increases - Director of KC - 816-723-7062 For f…"
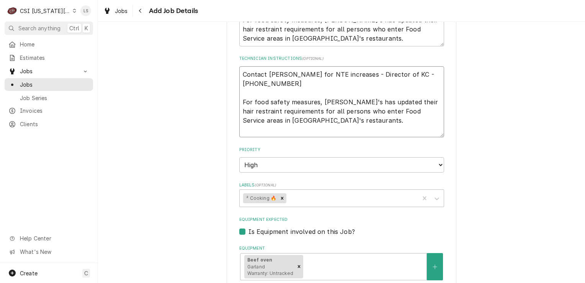
scroll to position [472, 0]
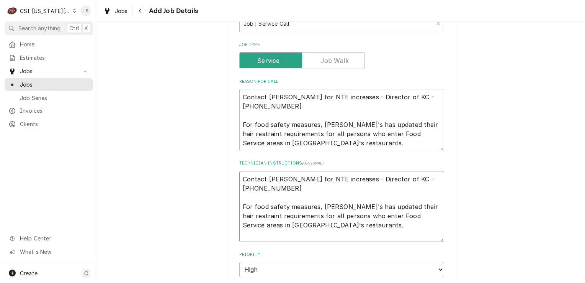
type textarea "x"
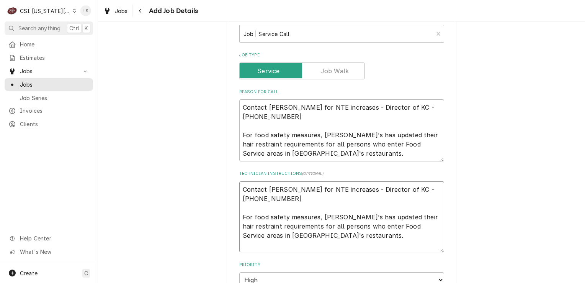
type textarea "Contact Brandon Johnson for NTE increases - Director of KC - 816-723-7062 For f…"
drag, startPoint x: 256, startPoint y: 134, endPoint x: 229, endPoint y: 99, distance: 44.3
click at [229, 99] on div "Please provide the following information to create a job: Client Details Client…" at bounding box center [342, 157] width 230 height 1184
type textarea "x"
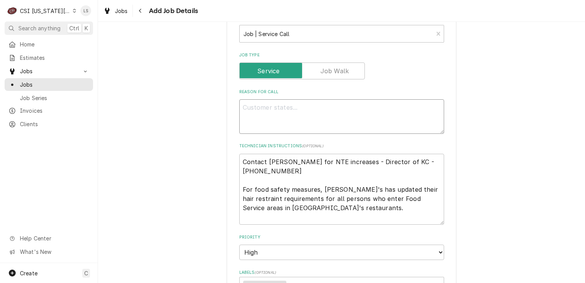
type textarea "x"
type textarea "B"
type textarea "x"
type textarea "Be"
type textarea "x"
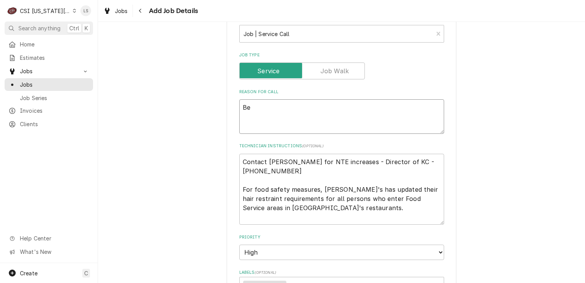
type textarea "Bee"
type textarea "x"
type textarea "Beef"
type textarea "x"
type textarea "Beef"
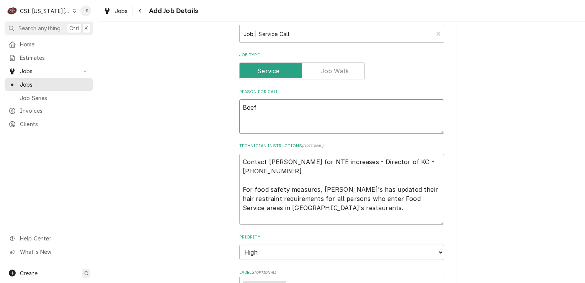
type textarea "x"
type textarea "Beef o"
type textarea "x"
type textarea "Beef ov"
type textarea "x"
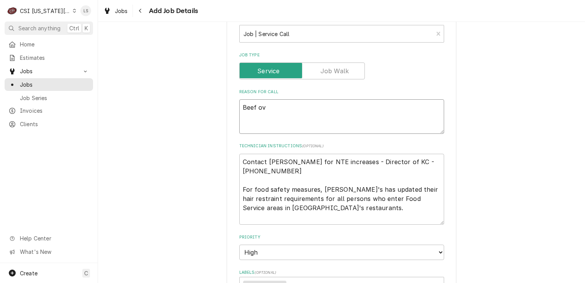
type textarea "Beef ovn"
type textarea "x"
type textarea "Beef ovn"
type textarea "x"
type textarea "Beef ovn"
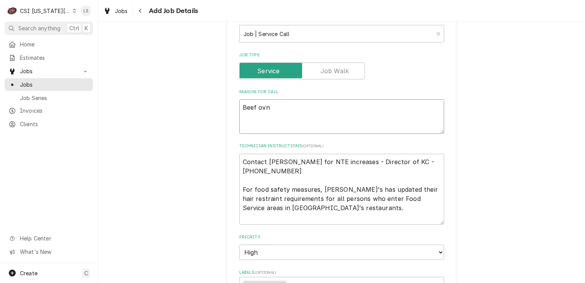
type textarea "x"
type textarea "Beef ove"
type textarea "x"
type textarea "Beef oven"
type textarea "x"
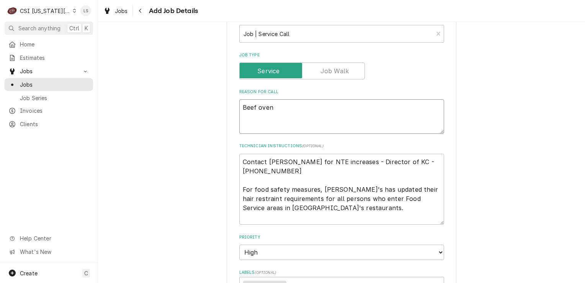
type textarea "Beef oven"
type textarea "x"
type textarea "Beef oven -"
type textarea "x"
type textarea "Beef oven -"
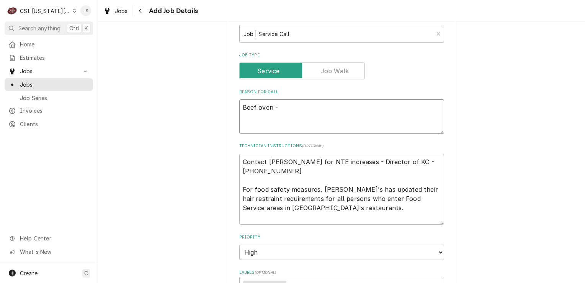
type textarea "x"
type textarea "Beef oven - u"
type textarea "x"
type textarea "Beef oven - un"
type textarea "x"
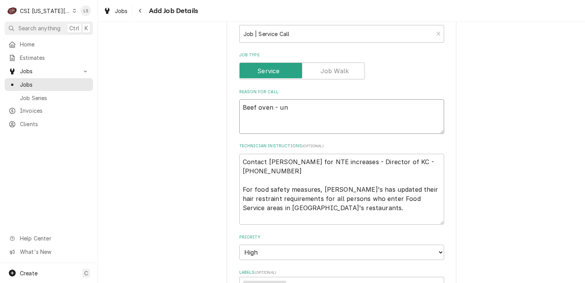
type textarea "Beef oven - uni"
type textarea "x"
type textarea "Beef oven - unit"
type textarea "x"
type textarea "Beef oven - unit"
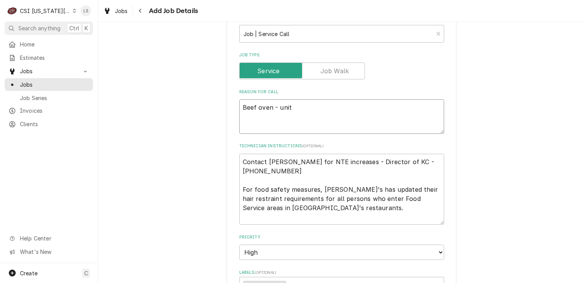
type textarea "x"
type textarea "Beef oven - unit i"
type textarea "x"
type textarea "Beef oven - unit is"
type textarea "x"
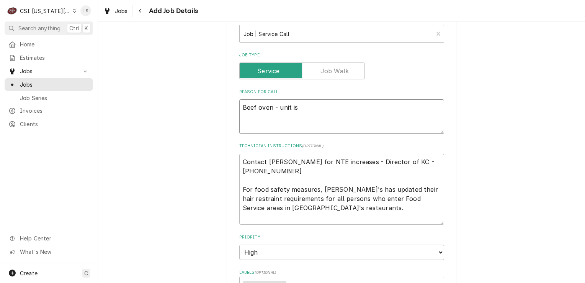
type textarea "Beef oven - unit is"
type textarea "x"
type textarea "Beef oven - unit is n"
type textarea "x"
type textarea "Beef oven - unit is no"
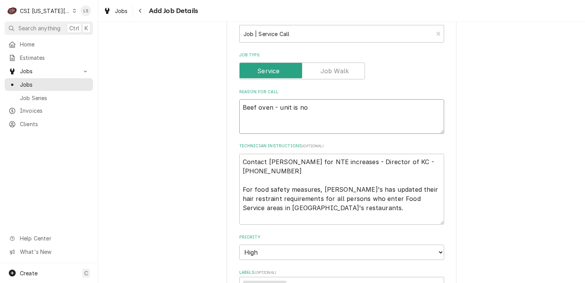
type textarea "x"
type textarea "Beef oven - unit is not"
type textarea "x"
type textarea "Beef oven - unit is not h"
type textarea "x"
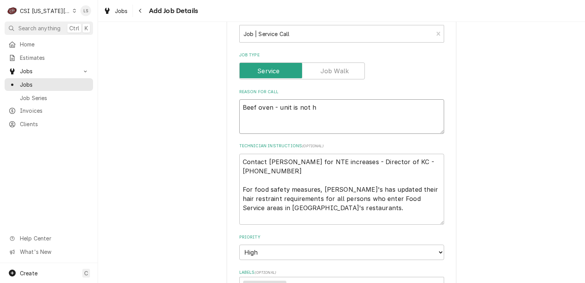
type textarea "Beef oven - unit is not ho"
type textarea "x"
type textarea "Beef oven - unit is not hold"
type textarea "x"
type textarea "Beef oven - unit is not holdi"
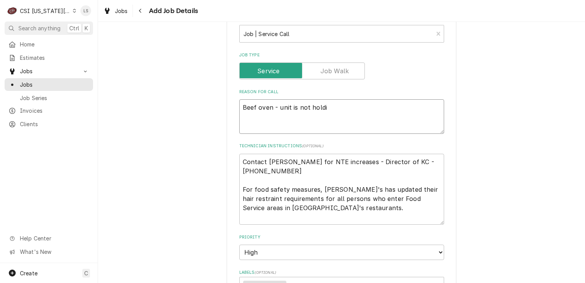
type textarea "x"
type textarea "Beef oven - unit is not holdin"
type textarea "x"
type textarea "Beef oven - unit is not holding"
type textarea "x"
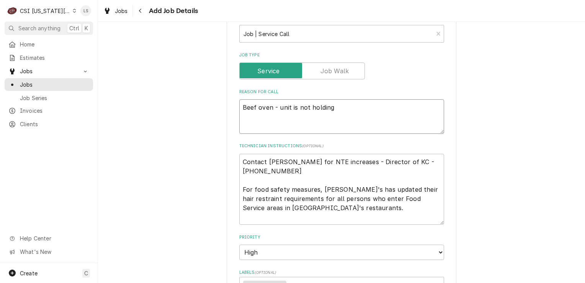
type textarea "Beef oven - unit is not holding"
type textarea "x"
type textarea "Beef oven - unit is not holding t"
type textarea "x"
type textarea "Beef oven - unit is not holding tem"
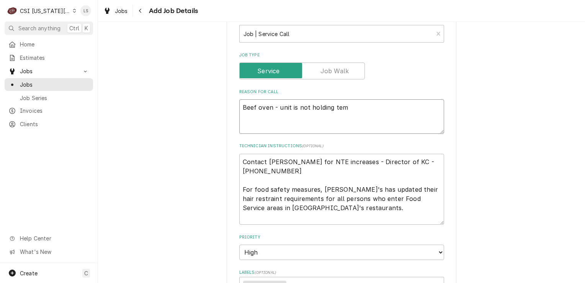
type textarea "x"
type textarea "Beef oven - unit is not holding temp"
type textarea "x"
type textarea "Beef oven - unit is not holding temp"
type textarea "x"
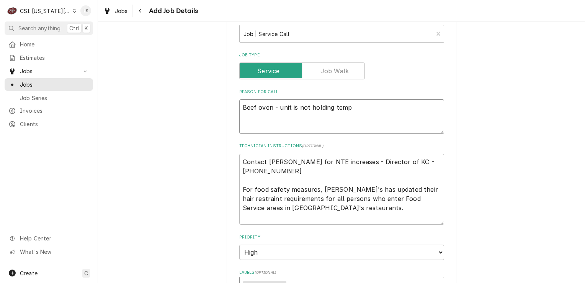
type textarea "Beef oven - unit is not holding temp"
click at [276, 157] on textarea "Contact Brandon Johnson for NTE increases - Director of KC - 816-723-7062 For f…" at bounding box center [341, 189] width 205 height 71
type textarea "x"
type textarea "Contact Brandon Johnson for NTE increases - Director of KC - 816-723-7062 For f…"
type textarea "x"
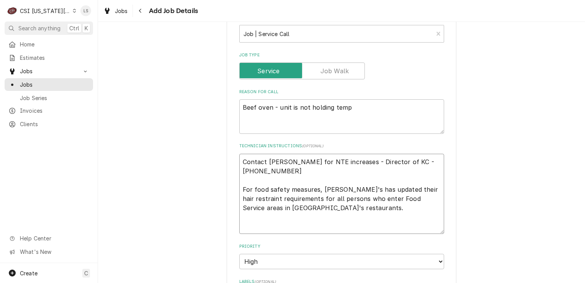
type textarea "N Contact Brandon Johnson for NTE increases - Director of KC - 816-723-7062 For…"
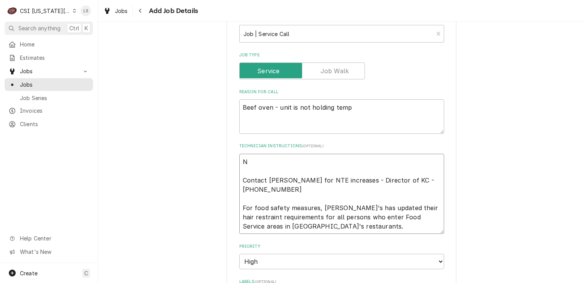
type textarea "x"
type textarea "NT Contact Brandon Johnson for NTE increases - Director of KC - 816-723-7062 Fo…"
type textarea "x"
type textarea "NTE Contact Brandon Johnson for NTE increases - Director of KC - 816-723-7062 F…"
type textarea "x"
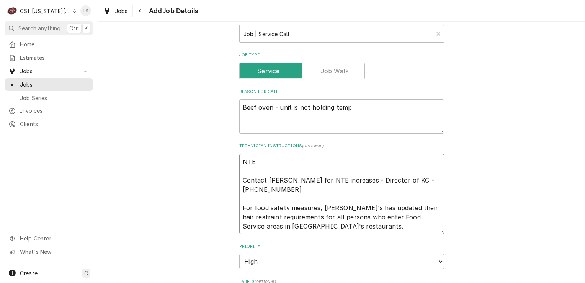
type textarea "NTE Contact Brandon Johnson for NTE increases - Director of KC - 816-723-7062 F…"
type textarea "x"
type textarea "NTE $ Contact Brandon Johnson for NTE increases - Director of KC - 816-723-7062…"
type textarea "x"
type textarea "NTE $5 Contact Brandon Johnson for NTE increases - Director of KC - 816-723-706…"
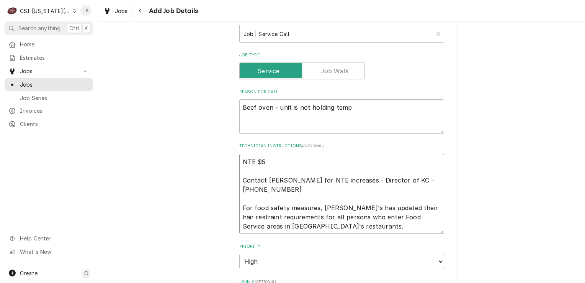
type textarea "x"
type textarea "NTE $50 Contact Brandon Johnson for NTE increases - Director of KC - 816-723-70…"
type textarea "x"
type textarea "NTE $500 Contact Brandon Johnson for NTE increases - Director of KC - 816-723-7…"
type textarea "x"
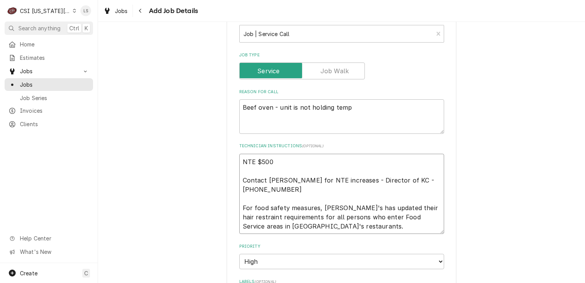
type textarea "NTE $500 Contact Brandon Johnson for NTE increases - Director of KC - 816-723-7…"
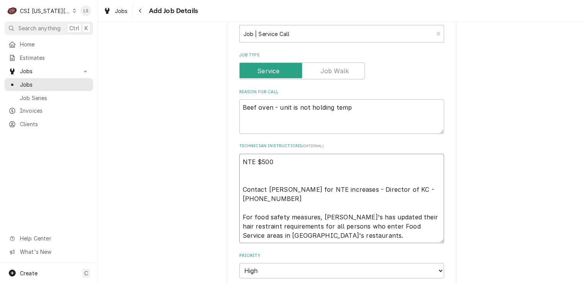
paste textarea "L2 - Same Day"
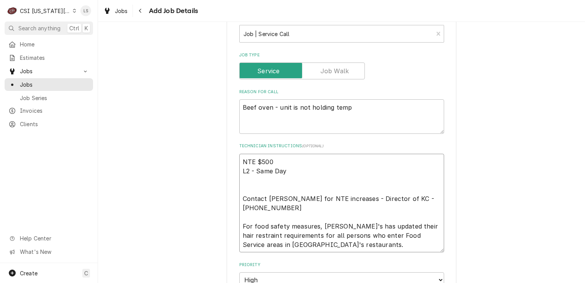
paste textarea "Overtime is NOT approved for this Work Order. Please Provide a Proposal if the …"
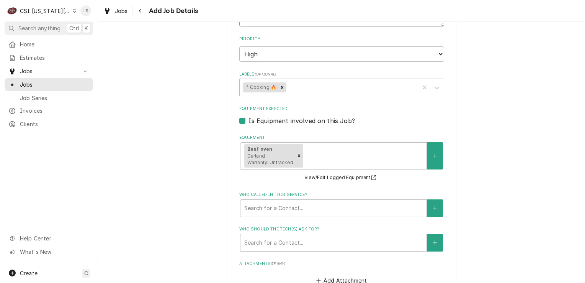
scroll to position [778, 0]
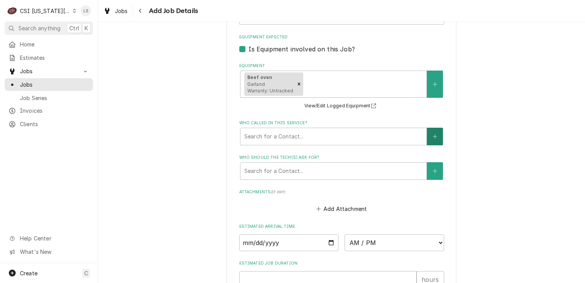
click at [433, 135] on icon "Create New Contact" at bounding box center [435, 136] width 5 height 5
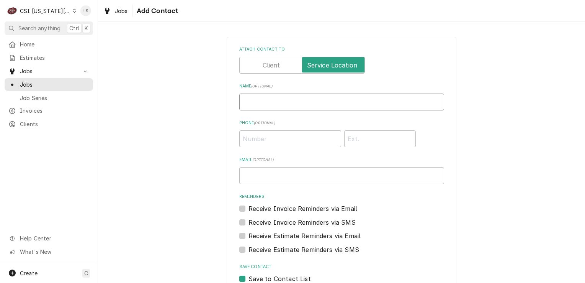
click at [296, 103] on input "Name ( optional )" at bounding box center [341, 101] width 205 height 17
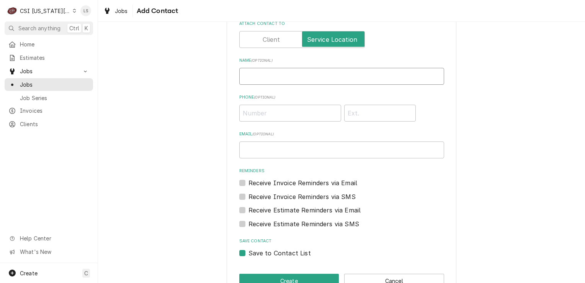
scroll to position [46, 0]
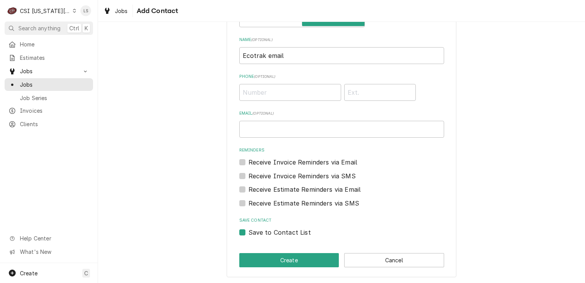
click at [248, 232] on label "Save to Contact List" at bounding box center [279, 231] width 62 height 9
click at [248, 232] on input "Save to Contact List" at bounding box center [350, 235] width 205 height 17
click at [249, 248] on div "Attach contact to Name ( optional ) Ecotrak email Phone ( optional ) Email ( op…" at bounding box center [342, 133] width 230 height 286
click at [239, 253] on button "Create" at bounding box center [289, 260] width 100 height 14
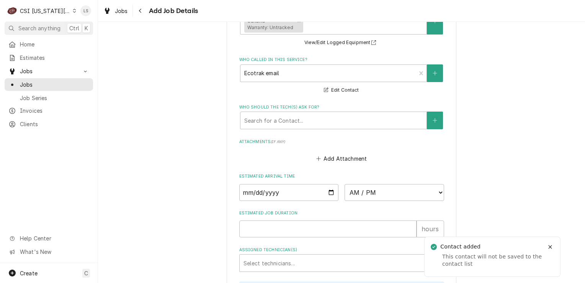
scroll to position [854, 0]
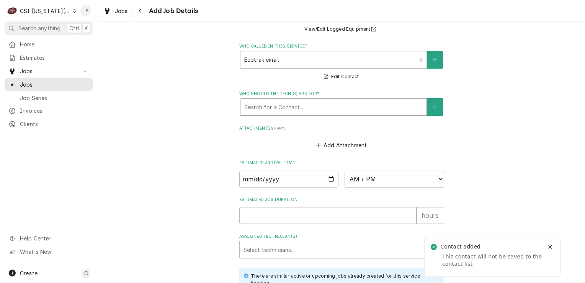
click at [279, 106] on div "Who should the tech(s) ask for?" at bounding box center [333, 107] width 178 height 14
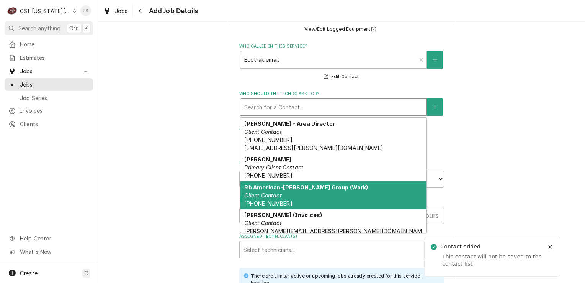
scroll to position [32, 0]
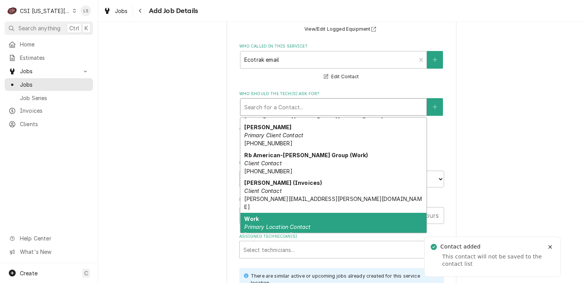
click at [262, 212] on div "Work Primary Location Contact (913) 829-3458" at bounding box center [333, 226] width 186 height 28
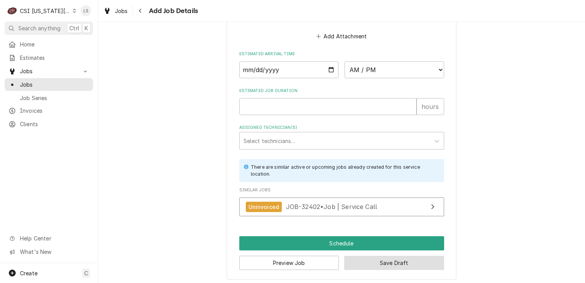
click at [369, 262] on button "Save Draft" at bounding box center [394, 262] width 100 height 14
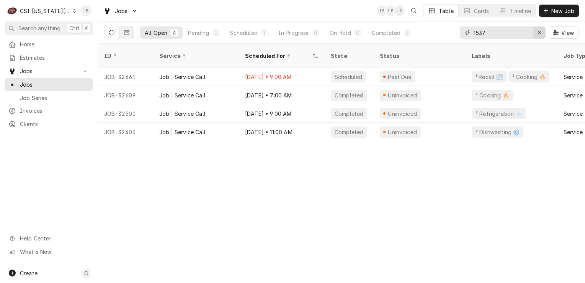
click at [539, 31] on icon "Erase input" at bounding box center [539, 32] width 4 height 5
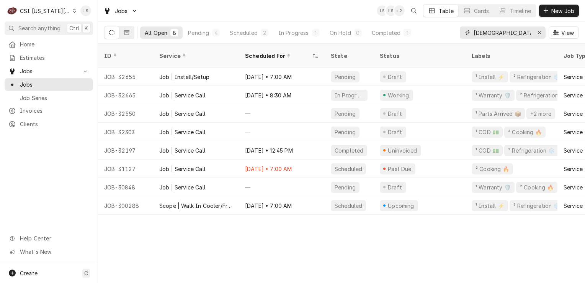
type input "chick fil"
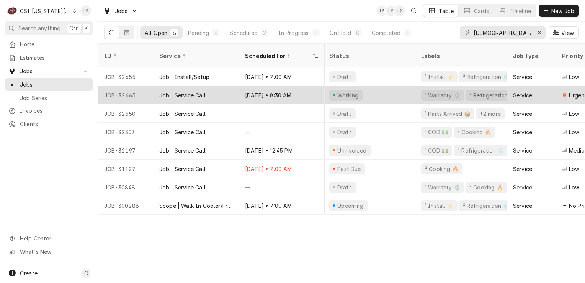
click at [134, 86] on div "JOB-32665" at bounding box center [125, 95] width 55 height 18
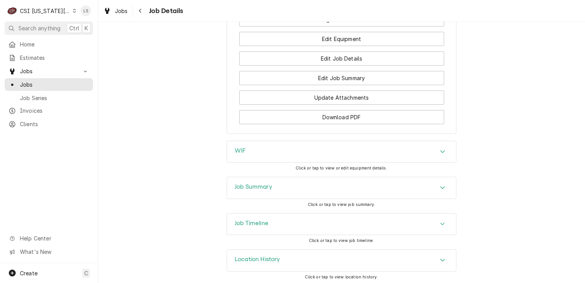
scroll to position [964, 0]
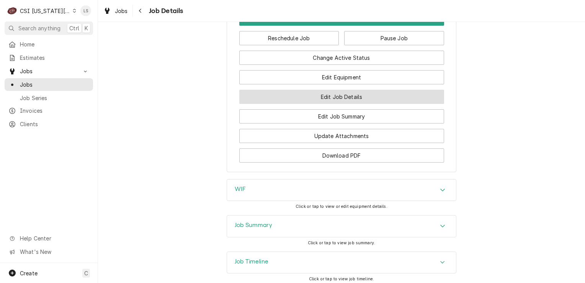
click at [359, 91] on button "Edit Job Details" at bounding box center [341, 97] width 205 height 14
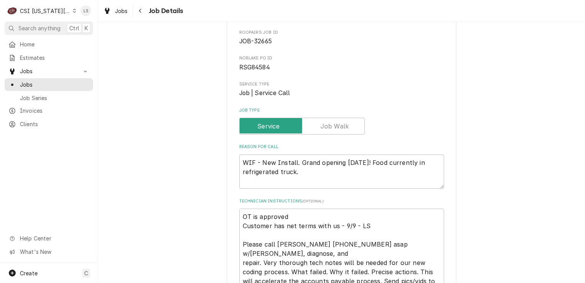
scroll to position [77, 0]
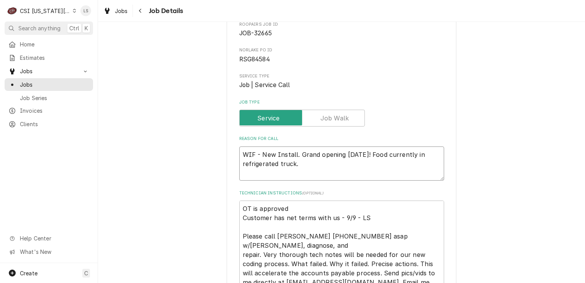
click at [317, 164] on textarea "WIF - New Install. Grand opening today! Food currently in refrigerated truck." at bounding box center [341, 163] width 205 height 34
type textarea "x"
type textarea "WIF - New Install. Grand opening today! Food currently in refrigerated truck."
type textarea "x"
type textarea "WIF - New Install. Grand opening today! Food currently in refrigerated truck."
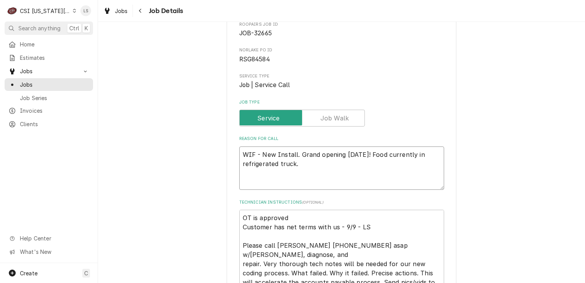
paste textarea "Unit will not pull down below 15 degrees. Apparently, controller was replaced. …"
type textarea "x"
type textarea "WIF - New Install. Grand opening [DATE]! Food currently in refrigerated truck. …"
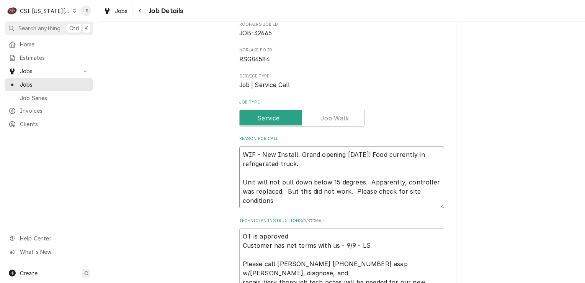
type textarea "x"
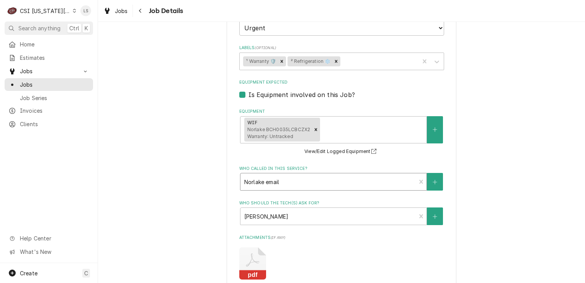
scroll to position [593, 0]
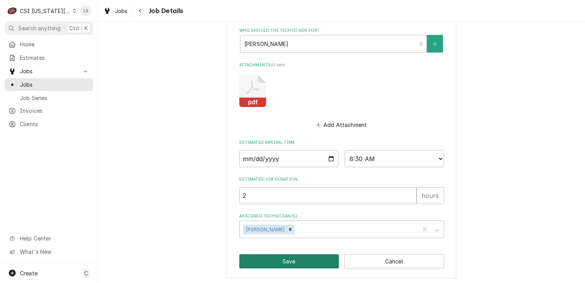
type textarea "WIF - New Install. Grand opening [DATE]! Food currently in refrigerated truck. …"
click at [326, 260] on button "Save" at bounding box center [289, 261] width 100 height 14
type textarea "x"
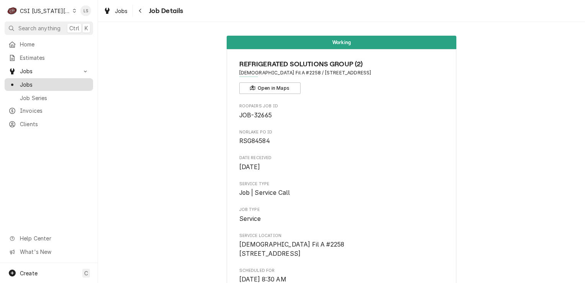
click at [36, 80] on span "Jobs" at bounding box center [54, 84] width 69 height 8
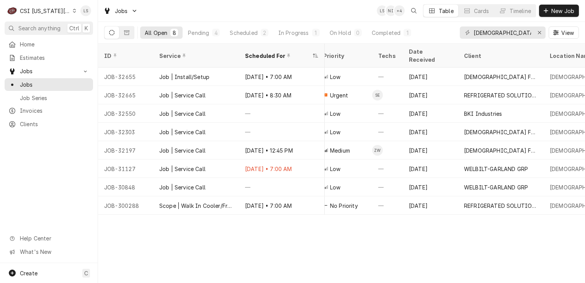
scroll to position [0, 305]
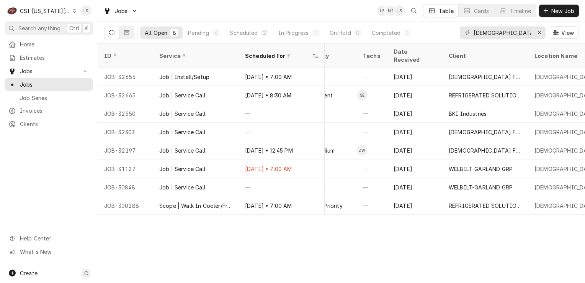
drag, startPoint x: 303, startPoint y: 211, endPoint x: 382, endPoint y: 206, distance: 79.0
click at [382, 206] on div "ID Service Scheduled For State Status Labels Job Type Priority Techs Date Recei…" at bounding box center [341, 163] width 487 height 239
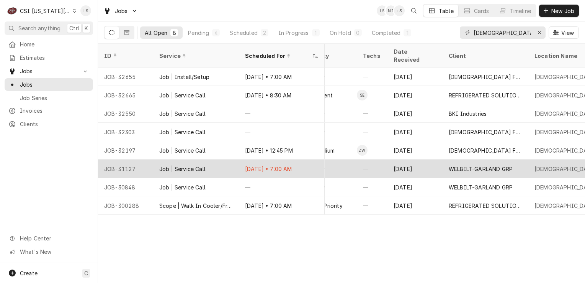
click at [143, 162] on div "JOB-31127" at bounding box center [125, 168] width 55 height 18
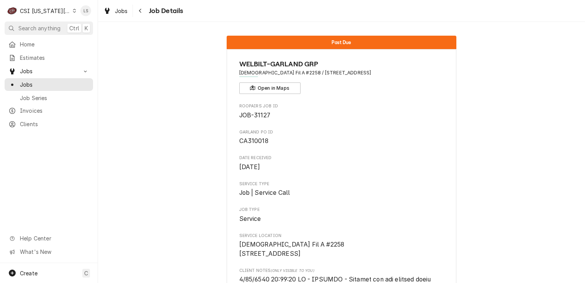
click at [67, 15] on div "C CSI [US_STATE] City." at bounding box center [42, 10] width 74 height 15
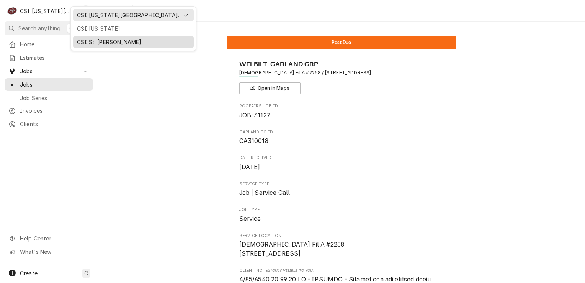
click at [83, 41] on div "CSI St. Louis" at bounding box center [133, 42] width 113 height 8
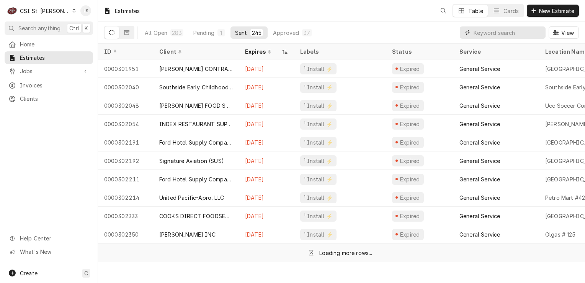
click at [528, 32] on input "Dynamic Content Wrapper" at bounding box center [508, 32] width 68 height 12
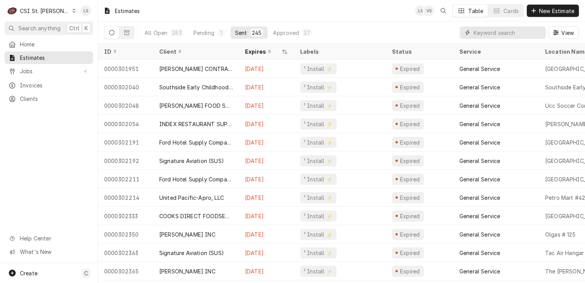
paste input "400561"
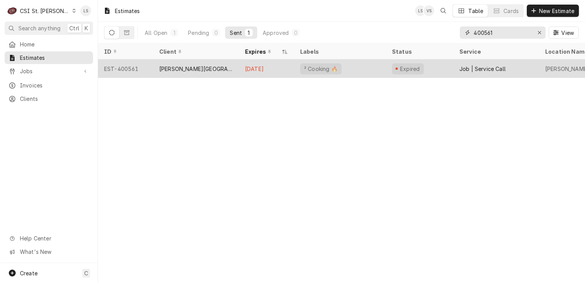
type input "400561"
click at [130, 71] on div "EST-400561" at bounding box center [125, 68] width 55 height 18
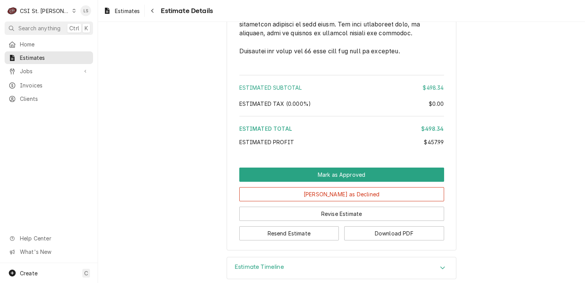
scroll to position [1464, 0]
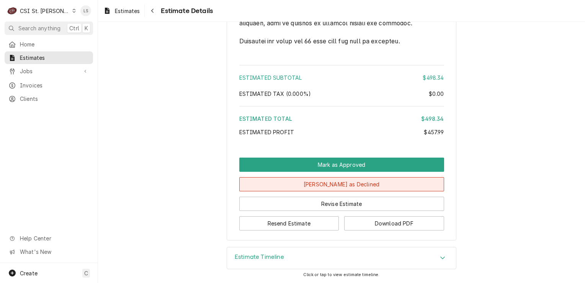
click at [340, 184] on button "[PERSON_NAME] as Declined" at bounding box center [341, 184] width 205 height 14
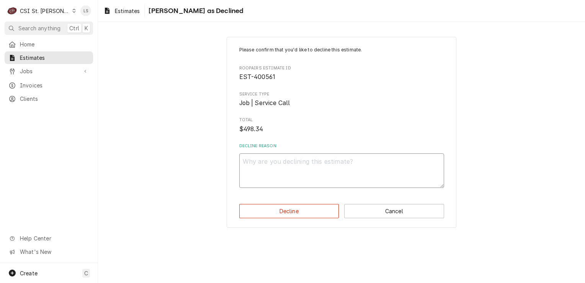
click at [315, 178] on textarea "Decline Reason" at bounding box center [341, 170] width 205 height 34
type textarea "x"
type textarea "D"
type textarea "x"
type textarea "De"
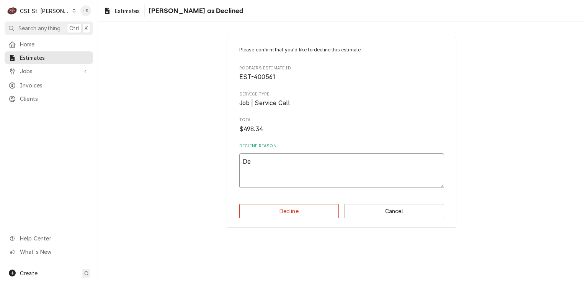
type textarea "x"
type textarea "Dec"
type textarea "x"
type textarea "Decl"
type textarea "x"
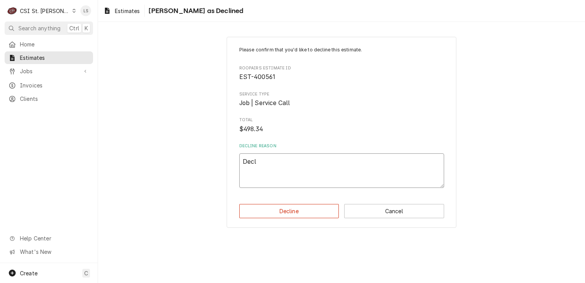
type textarea "Decli"
type textarea "x"
type textarea "Declin"
type textarea "x"
type textarea "Decline"
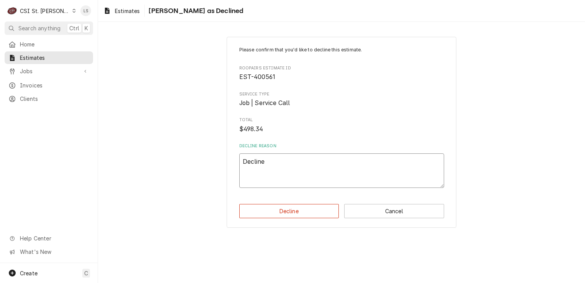
type textarea "x"
type textarea "Declined"
type textarea "x"
type textarea "Declined,"
type textarea "x"
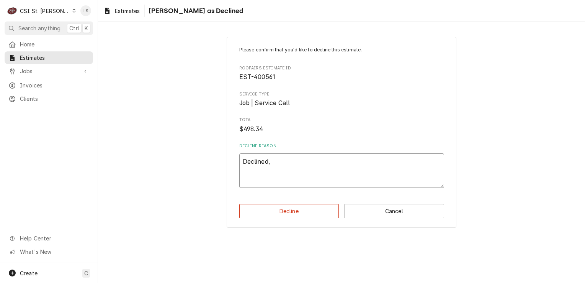
type textarea "Declined,"
type textarea "x"
type textarea "Declined, o"
type textarea "x"
type textarea "Declined, ol"
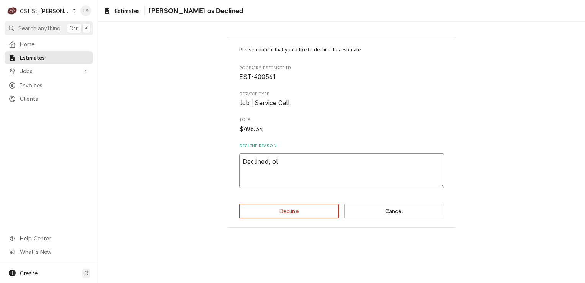
type textarea "x"
type textarea "Declined, old"
type textarea "x"
type textarea "Declined, olde"
type textarea "x"
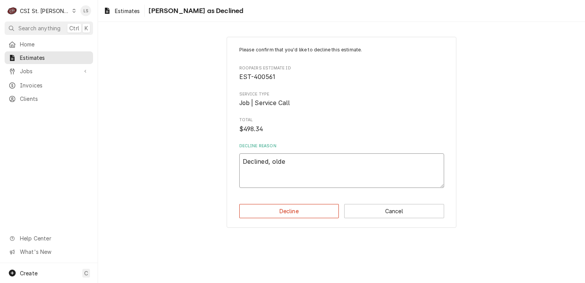
type textarea "Declined, older"
type textarea "x"
type textarea "Declined, older"
type textarea "x"
type textarea "Declined, older t"
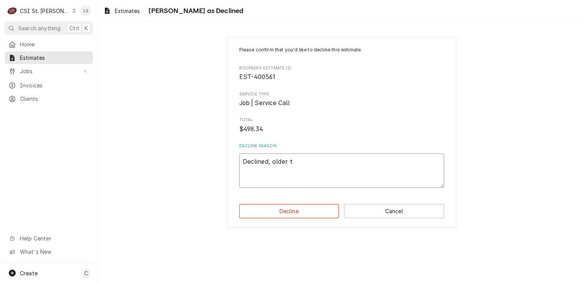
type textarea "x"
type textarea "Declined, older th"
type textarea "x"
type textarea "Declined, older tha"
type textarea "x"
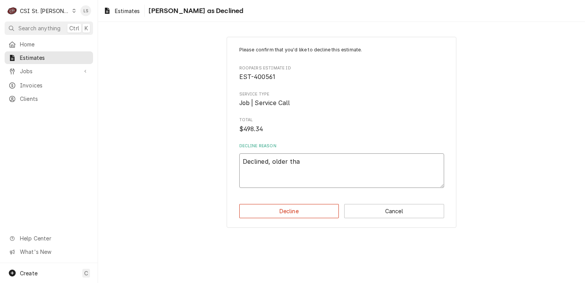
type textarea "Declined, older than"
type textarea "x"
type textarea "Declined, older than 3"
type textarea "x"
type textarea "Declined, older than 30"
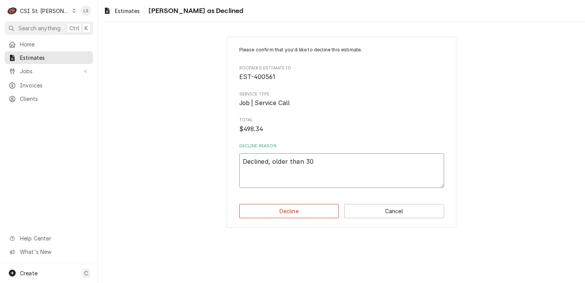
type textarea "x"
type textarea "Declined, older than 30"
type textarea "x"
type textarea "Declined, older than 30 d"
type textarea "x"
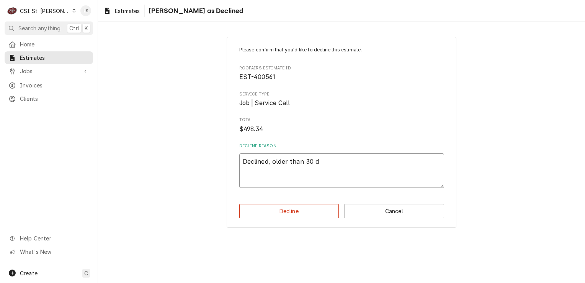
type textarea "Declined, older than 30 da"
type textarea "x"
type textarea "Declined, older than 30 day"
type textarea "x"
type textarea "Declined, older than 30 days"
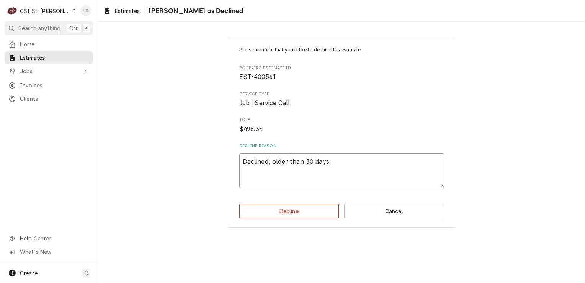
type textarea "x"
type textarea "Declined, older than 30 days"
type textarea "x"
type textarea "Declined, older than 30 days a"
type textarea "x"
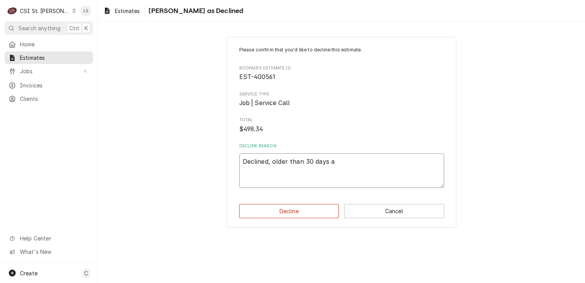
type textarea "Declined, older than 30 days an"
type textarea "x"
type textarea "Declined, older than 30 days and"
type textarea "x"
type textarea "Declined, older than 30 days and n"
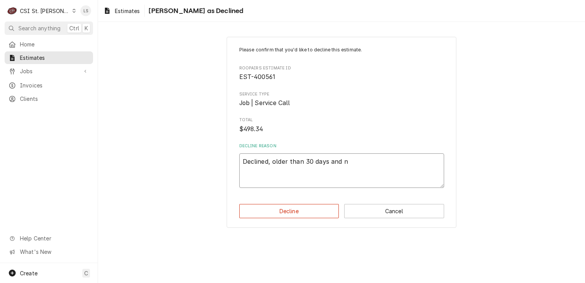
type textarea "x"
type textarea "Declined, older than 30 days and no"
type textarea "x"
type textarea "Declined, older than 30 days and no"
type textarea "x"
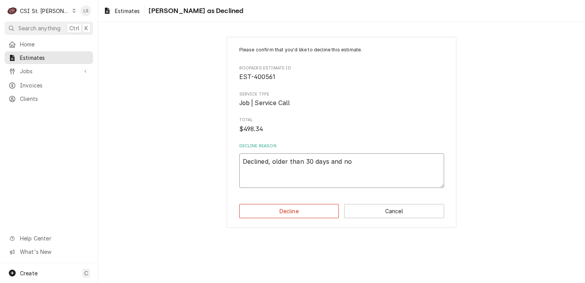
type textarea "Declined, older than 30 days and no i"
type textarea "x"
type textarea "Declined, older than 30 days and no in"
type textarea "x"
type textarea "Declined, older than 30 days and no inc"
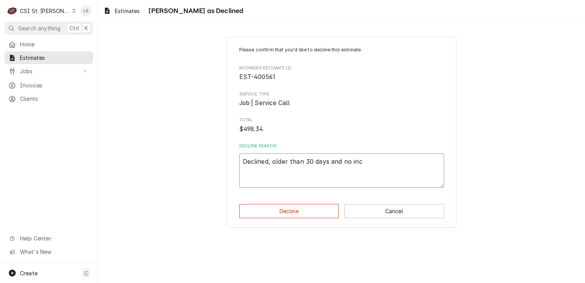
type textarea "x"
type textarea "Declined, older than 30 days and no incu"
type textarea "x"
type textarea "Declined, older than 30 days and no incur"
type textarea "x"
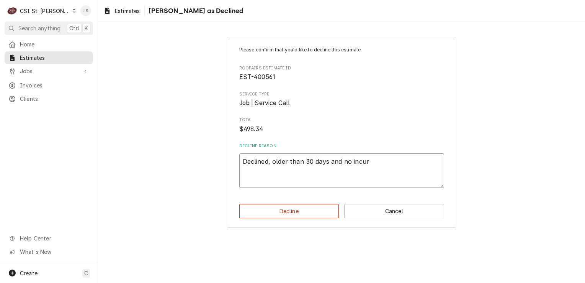
type textarea "Declined, older than 30 days and no incurr"
type textarea "x"
type textarea "Declined, older than 30 days and no incurre"
type textarea "x"
type textarea "Declined, older than 30 days and no incurred"
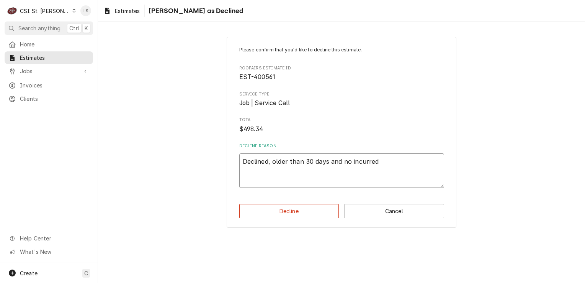
type textarea "x"
type textarea "Declined, older than 30 days and no incurred"
type textarea "x"
type textarea "Declined, older than 30 days and no incurred c"
type textarea "x"
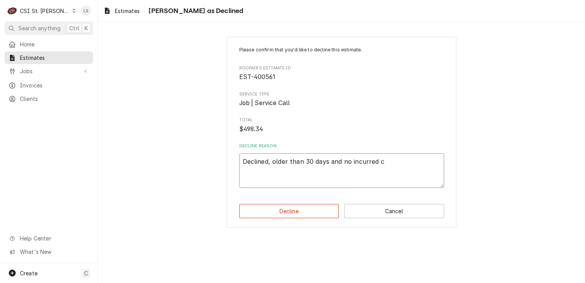
type textarea "Declined, older than 30 days and no incurred ch"
type textarea "x"
type textarea "Declined, older than 30 days and no incurred cha"
type textarea "x"
type textarea "Declined, older than 30 days and no incurred char"
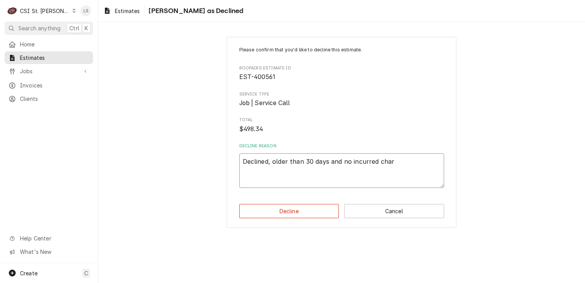
type textarea "x"
type textarea "Declined, older than 30 days and no incurred char.e"
type textarea "x"
type textarea "Declined, older than 30 days and no incurred char.es"
type textarea "x"
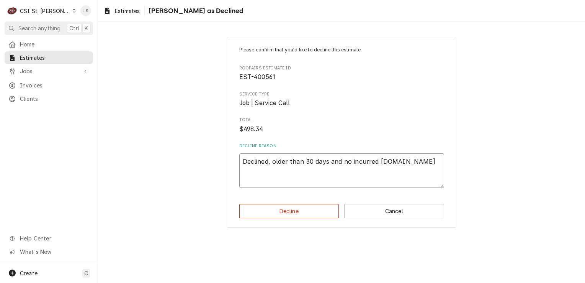
type textarea "Declined, older than 30 days and no incurred char.e"
type textarea "x"
type textarea "Declined, older than 30 days and no incurred char."
type textarea "x"
type textarea "Declined, older than 30 days and no incurred char"
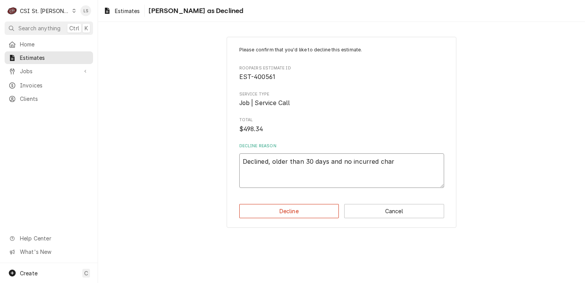
type textarea "x"
type textarea "Declined, older than 30 days and no incurred charg"
type textarea "x"
type textarea "Declined, older than 30 days and no incurred charge"
type textarea "x"
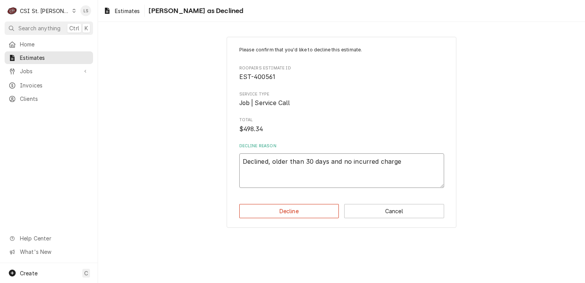
type textarea "Declined, older than 30 days and no incurred charges"
type textarea "x"
type textarea "Declined, older than 30 days and no incurred charges."
type textarea "x"
type textarea "Declined, older than 30 days and no incurred charges."
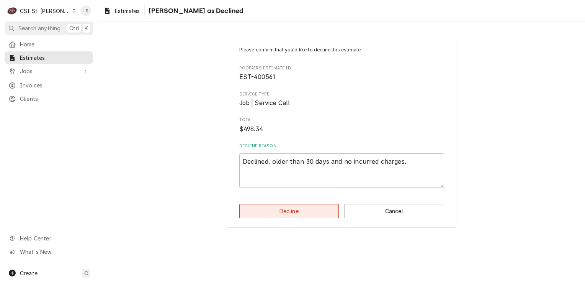
click at [302, 210] on button "Decline" at bounding box center [289, 211] width 100 height 14
type textarea "x"
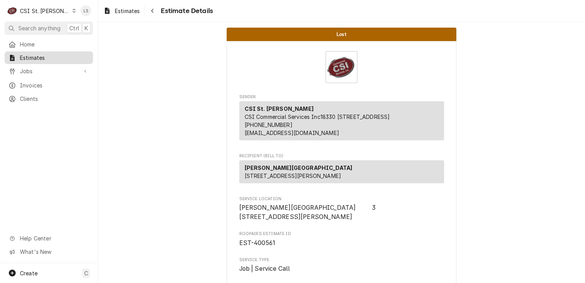
click at [42, 56] on span "Estimates" at bounding box center [54, 58] width 69 height 8
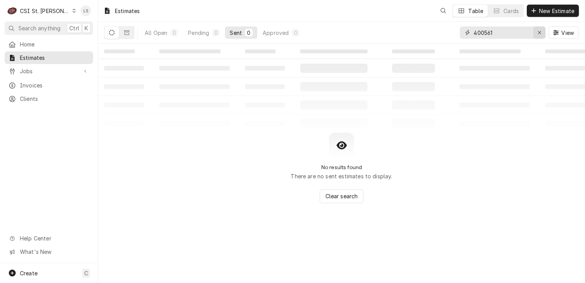
click at [537, 33] on div "Erase input" at bounding box center [540, 33] width 8 height 8
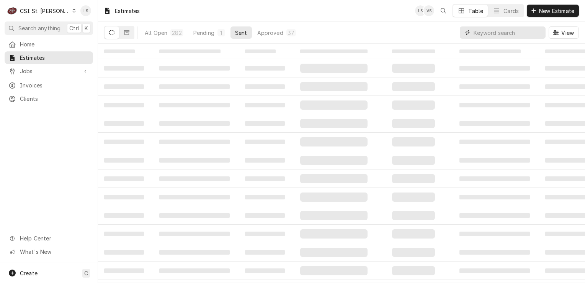
paste input "400564"
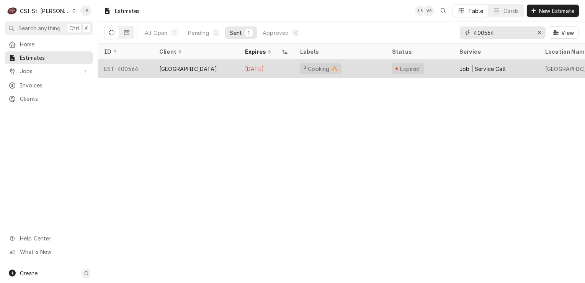
type input "400564"
click at [127, 70] on div "EST-400564" at bounding box center [125, 68] width 55 height 18
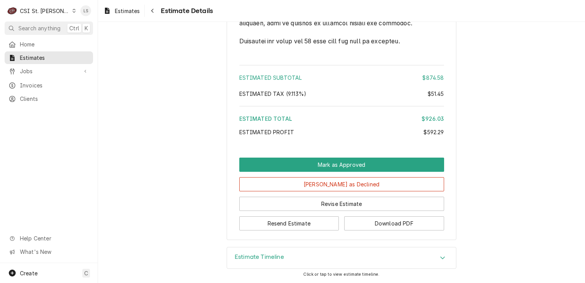
scroll to position [1482, 0]
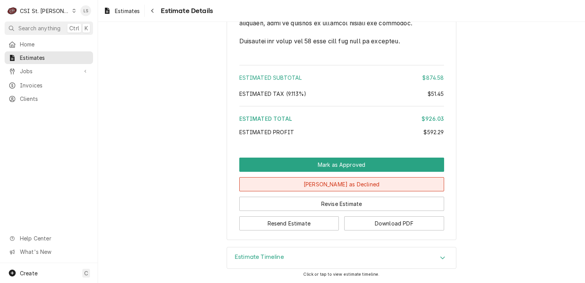
click at [333, 185] on button "[PERSON_NAME] as Declined" at bounding box center [341, 184] width 205 height 14
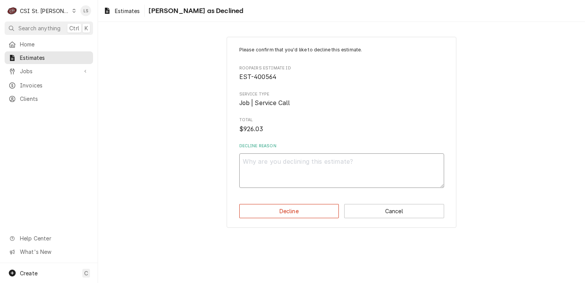
click at [298, 177] on textarea "Decline Reason" at bounding box center [341, 170] width 205 height 34
type textarea "x"
type textarea "D"
type textarea "x"
type textarea "De"
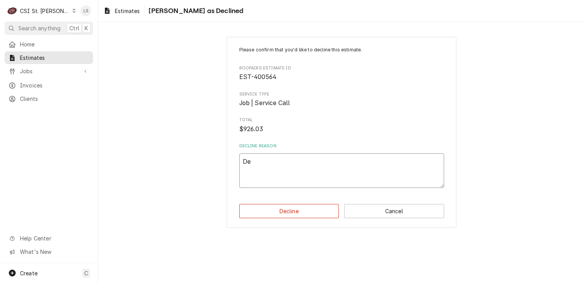
type textarea "x"
type textarea "Dec"
type textarea "x"
type textarea "Decl"
type textarea "x"
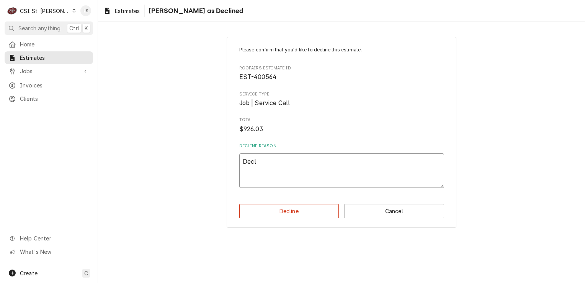
type textarea "Decli"
type textarea "x"
type textarea "Declin"
type textarea "x"
type textarea "Declini"
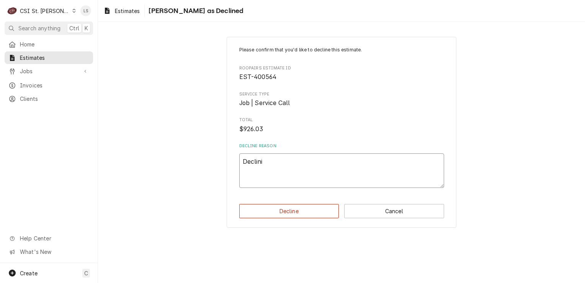
type textarea "x"
type textarea "Declinin"
type textarea "x"
type textarea "Declining"
type textarea "x"
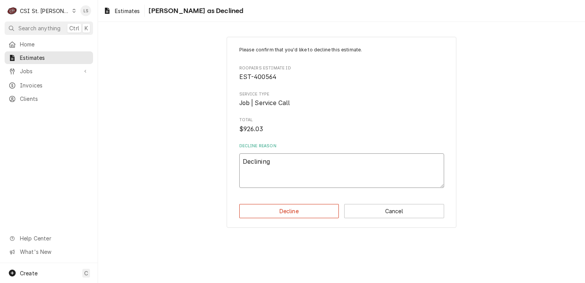
type textarea "Declining,"
type textarea "x"
type textarea "Declining,"
type textarea "x"
type textarea "Declining, o"
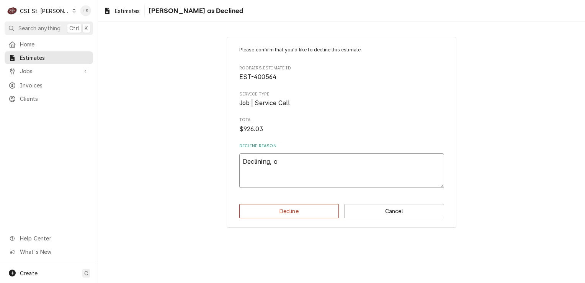
type textarea "x"
type textarea "Declining, ol"
type textarea "x"
type textarea "Declining, old"
type textarea "x"
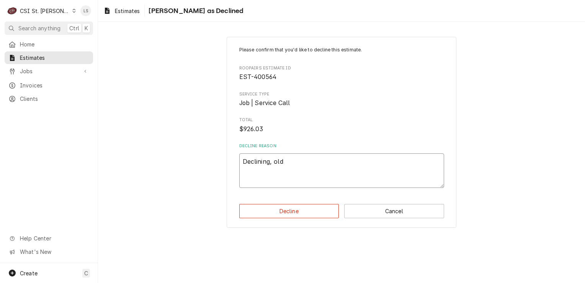
type textarea "Declining, olde"
type textarea "x"
type textarea "Declining, older"
type textarea "x"
type textarea "Declining, older"
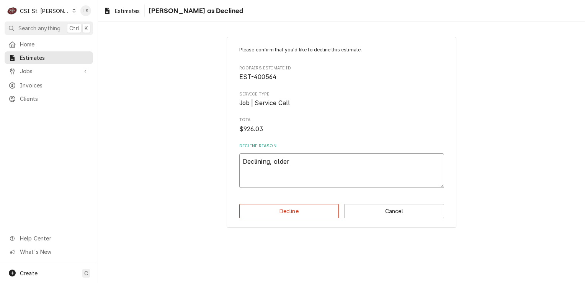
type textarea "x"
type textarea "Declining, older t"
type textarea "x"
type textarea "Declining, older th"
type textarea "x"
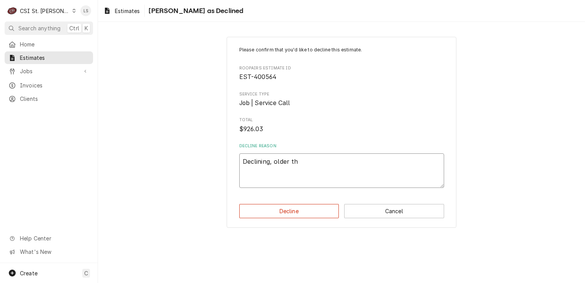
type textarea "Declining, older tha"
type textarea "x"
type textarea "Declining, older than"
type textarea "x"
type textarea "Declining, older than 3"
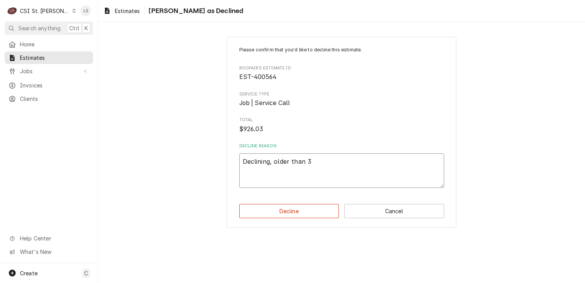
type textarea "x"
type textarea "Declining, older than 30"
type textarea "x"
type textarea "Declining, older than 30"
type textarea "x"
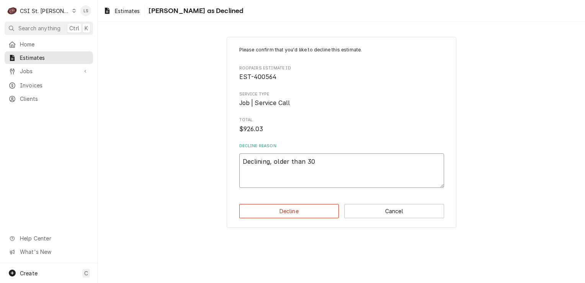
type textarea "Declining, older than 30 d"
type textarea "x"
type textarea "Declining, older than 30 da"
type textarea "x"
type textarea "Declining, older than 30 day"
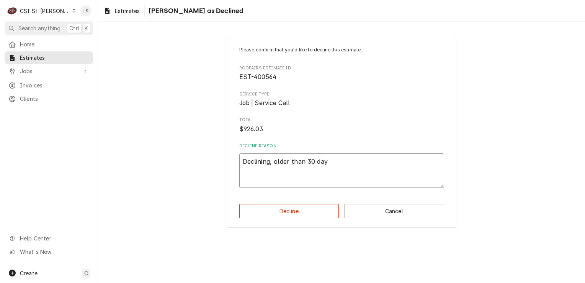
type textarea "x"
type textarea "Declining, older than 30 days"
type textarea "x"
type textarea "Declining, older than 30 days"
type textarea "x"
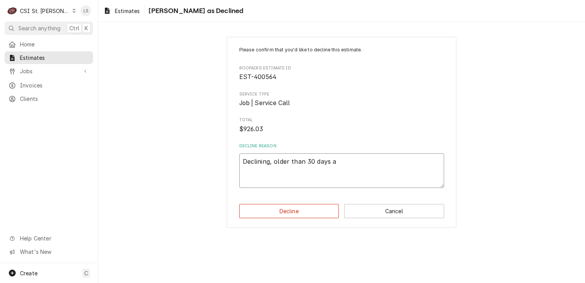
type textarea "Declining, older than 30 days an"
type textarea "x"
type textarea "Declining, older than 30 days and"
type textarea "x"
type textarea "Declining, older than 30 days and"
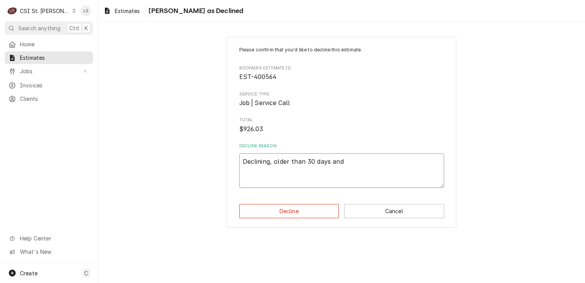
type textarea "x"
type textarea "Declining, older than 30 days and n"
type textarea "x"
type textarea "Declining, older than 30 days and no"
type textarea "x"
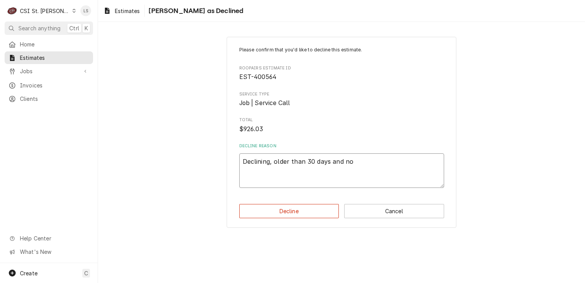
type textarea "Declining, older than 30 days and no"
type textarea "x"
type textarea "Declining, older than 30 days and no i"
type textarea "x"
type textarea "Declining, older than 30 days and no in"
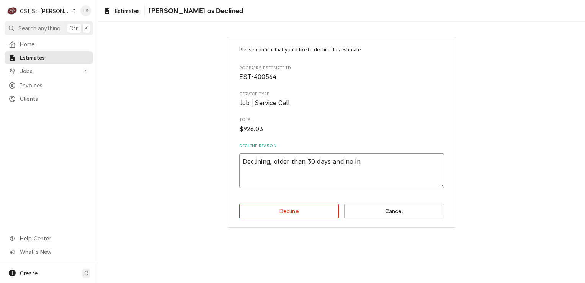
type textarea "x"
type textarea "Declining, older than 30 days and no inc"
type textarea "x"
type textarea "Declining, older than 30 days and no incu"
type textarea "x"
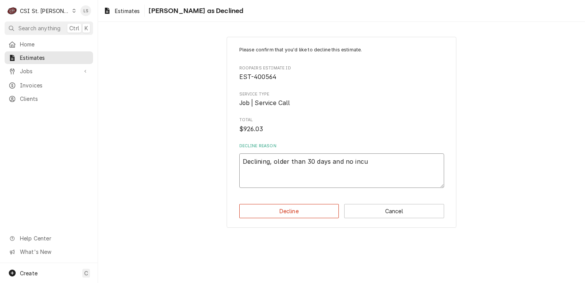
type textarea "Declining, older than 30 days and no incur"
type textarea "x"
type textarea "Declining, older than 30 days and no incurr"
type textarea "x"
type textarea "Declining, older than 30 days and no incurre"
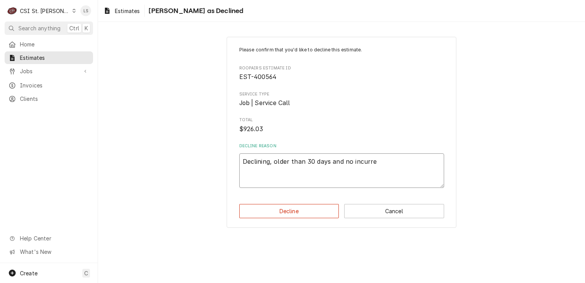
type textarea "x"
type textarea "Declining, older than 30 days and no incurred"
type textarea "x"
type textarea "Declining, older than 30 days and no incurred"
type textarea "x"
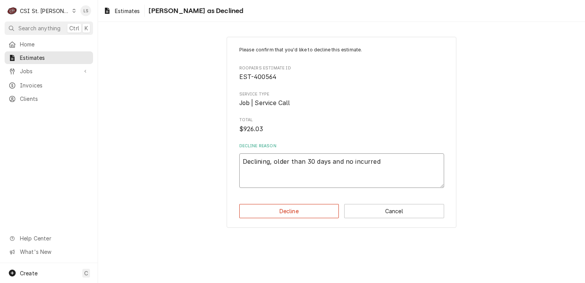
type textarea "Declining, older than 30 days and no incurred c"
type textarea "x"
type textarea "Declining, older than 30 days and no incurred ch"
type textarea "x"
type textarea "Declining, older than 30 days and no incurred cha"
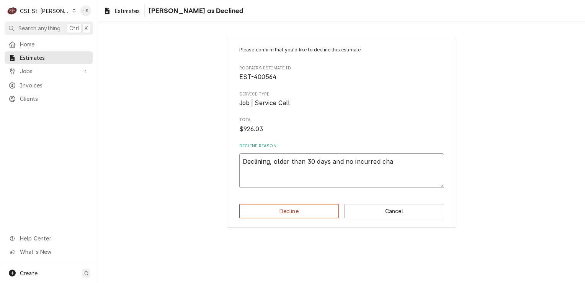
type textarea "x"
type textarea "Declining, older than 30 days and no incurred char"
type textarea "x"
type textarea "Declining, older than 30 days and no incurred charg"
type textarea "x"
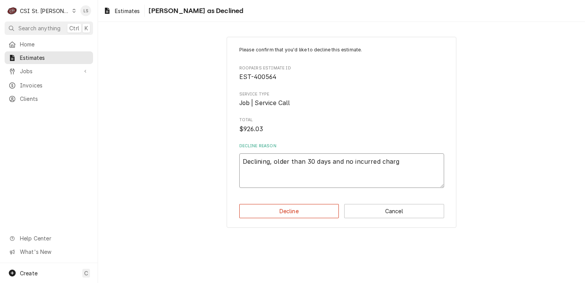
type textarea "Declining, older than 30 days and no incurred charge"
type textarea "x"
type textarea "Declining, older than 30 days and no incurred charges"
type textarea "x"
type textarea "Declining, older than 30 days and no incurred charges."
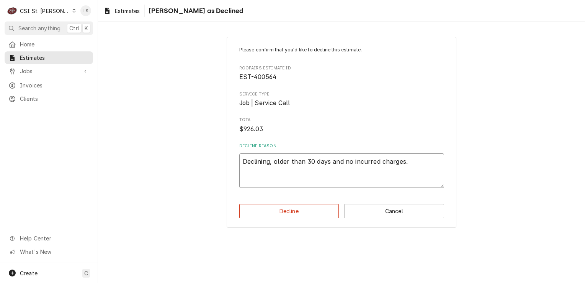
type textarea "x"
type textarea "Declining, older than 30 days and no incurred charges."
click at [301, 208] on button "Decline" at bounding box center [289, 211] width 100 height 14
type textarea "x"
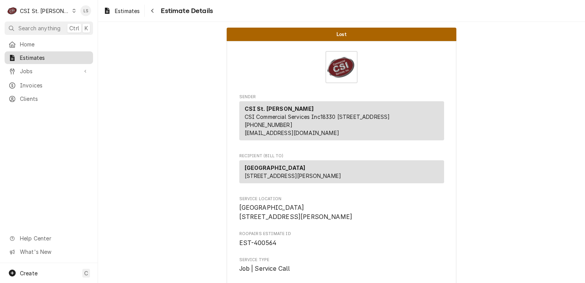
click at [47, 56] on span "Estimates" at bounding box center [54, 58] width 69 height 8
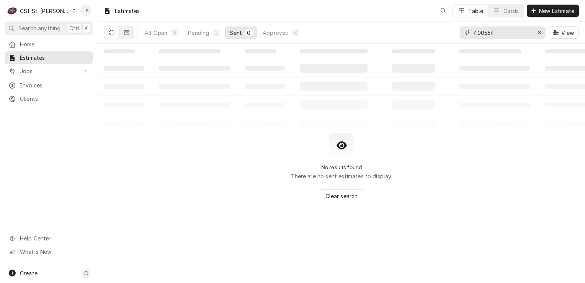
drag, startPoint x: 536, startPoint y: 34, endPoint x: 518, endPoint y: 35, distance: 18.4
click at [536, 33] on div "Erase input" at bounding box center [540, 33] width 8 height 8
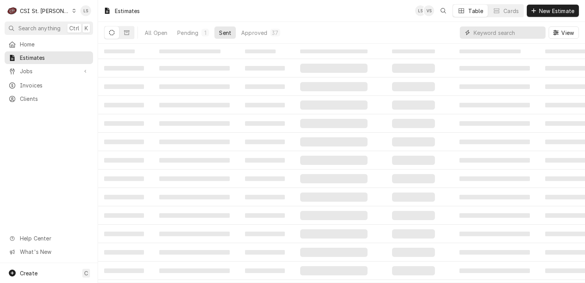
paste input "400567"
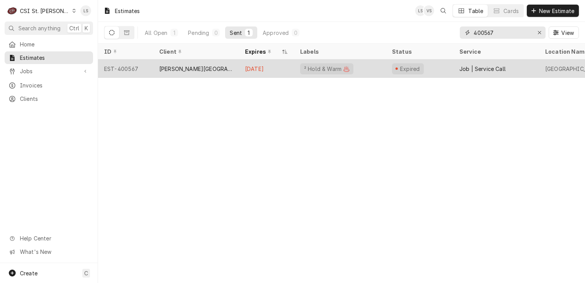
type input "400567"
click at [131, 67] on div "EST-400567" at bounding box center [125, 68] width 55 height 18
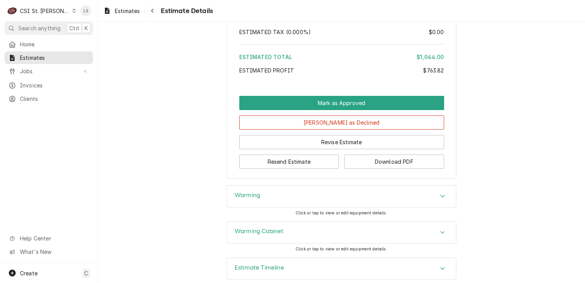
scroll to position [1626, 0]
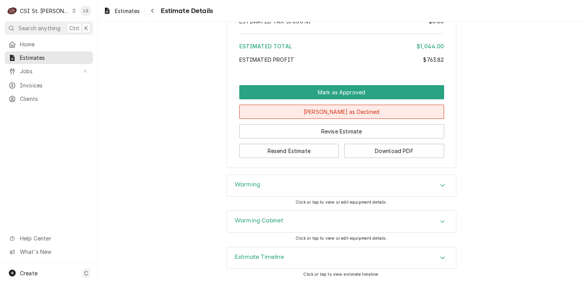
click at [299, 113] on button "Mark as Declined" at bounding box center [341, 112] width 205 height 14
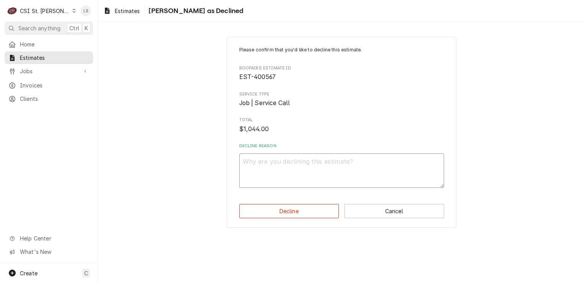
click at [278, 166] on textarea "Decline Reason" at bounding box center [341, 170] width 205 height 34
type textarea "x"
type textarea "D"
type textarea "x"
type textarea "De"
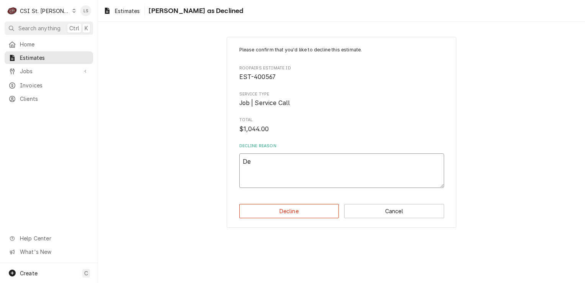
type textarea "x"
type textarea "Dec"
type textarea "x"
type textarea "Decl"
type textarea "x"
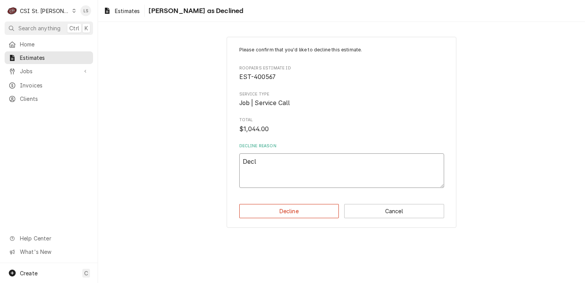
type textarea "Decli"
type textarea "x"
type textarea "Declin"
type textarea "x"
type textarea "Declini"
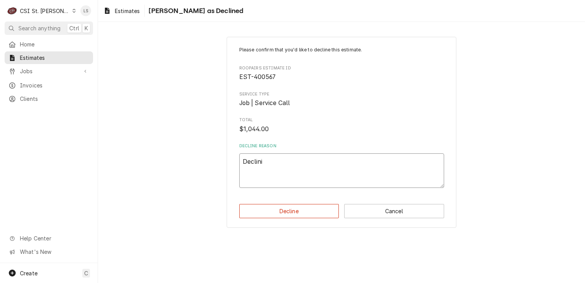
type textarea "x"
type textarea "Declinin"
type textarea "x"
type textarea "Declining"
type textarea "x"
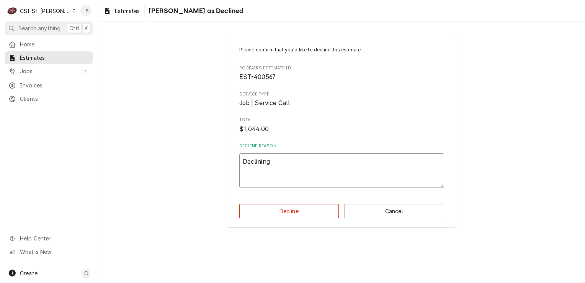
type textarea "Declining,"
type textarea "x"
type textarea "Declining,"
type textarea "x"
type textarea "Declining, o"
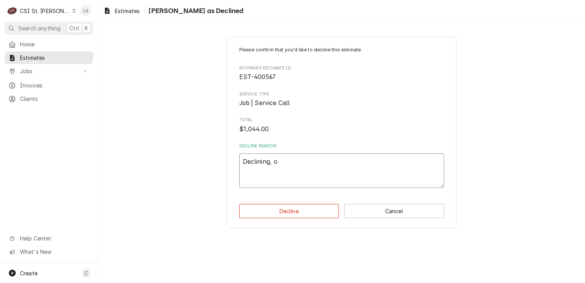
type textarea "x"
type textarea "Declining, old"
type textarea "x"
type textarea "Declining, olde"
type textarea "x"
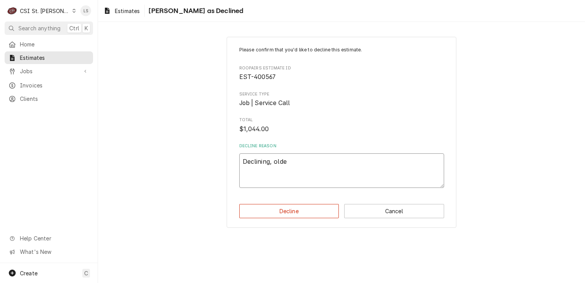
type textarea "Declining, older"
type textarea "x"
type textarea "Declining, older"
type textarea "x"
type textarea "Declining, older t"
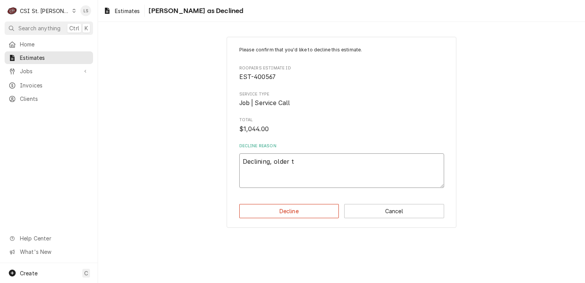
type textarea "x"
type textarea "Declining, older th"
type textarea "x"
type textarea "Declining, older tha"
type textarea "x"
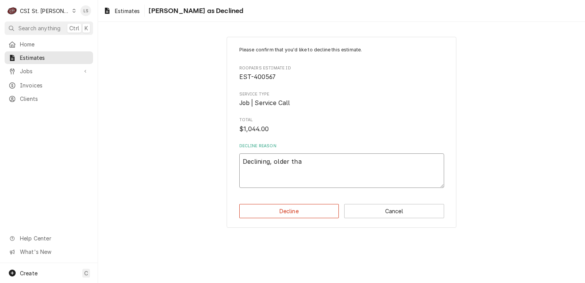
type textarea "Declining, older than"
type textarea "x"
type textarea "Declining, older than"
type textarea "x"
type textarea "Declining, older than 3"
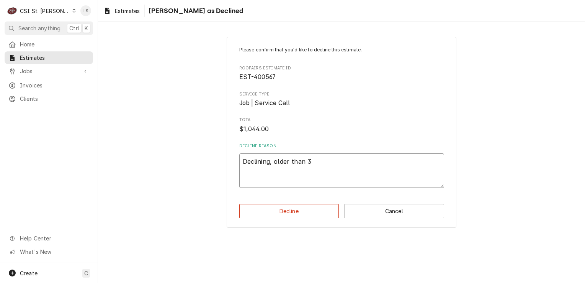
type textarea "x"
type textarea "Declining, older than 30"
type textarea "x"
type textarea "Declining, older than 30"
type textarea "x"
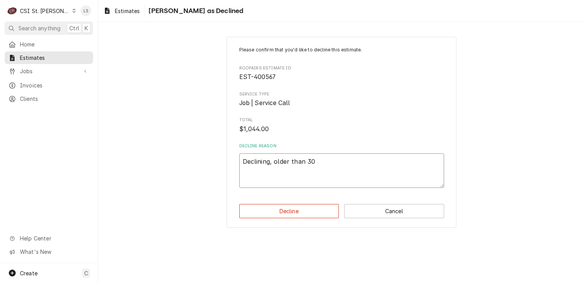
type textarea "Declining, older than 30 d"
type textarea "x"
type textarea "Declining, older than 30 da"
type textarea "x"
type textarea "Declining, older than 30 day"
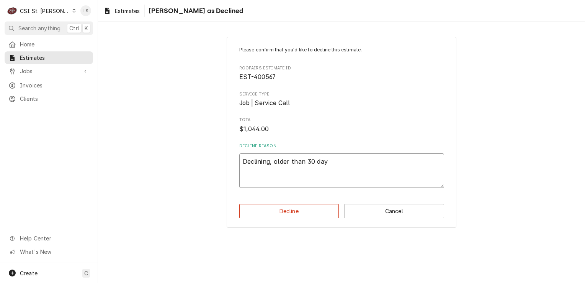
type textarea "x"
type textarea "Declining, older than 30 days"
type textarea "x"
type textarea "Declining, older than 30 days"
type textarea "x"
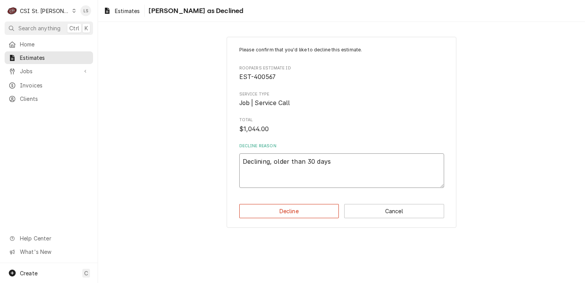
type textarea "Declining, older than 30 days a"
type textarea "x"
type textarea "Declining, older than 30 days an"
type textarea "x"
type textarea "Declining, older than 30 days and"
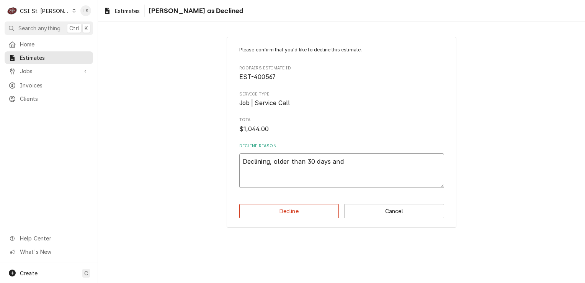
type textarea "x"
type textarea "Declining, older than 30 days and"
type textarea "x"
type textarea "Declining, older than 30 days and n"
type textarea "x"
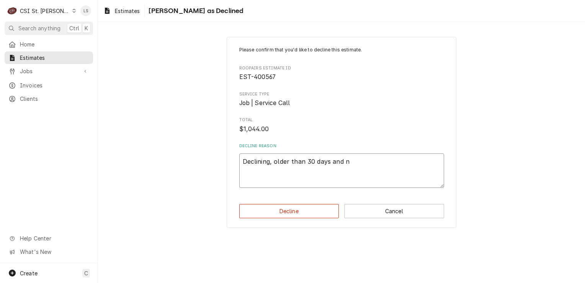
type textarea "Declining, older than 30 days and no"
type textarea "x"
type textarea "Declining, older than 30 days and no"
type textarea "x"
type textarea "Declining, older than 30 days and no c"
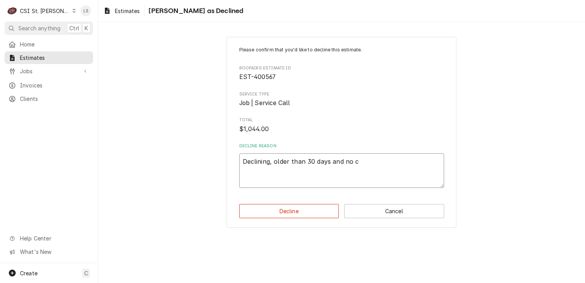
type textarea "x"
type textarea "Declining, older than 30 days and no ci"
type textarea "x"
type textarea "Declining, older than 30 days and no cin"
type textarea "x"
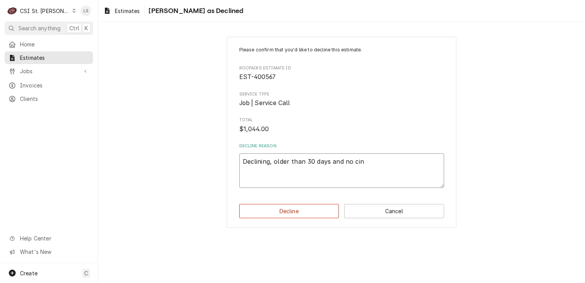
type textarea "Declining, older than 30 days and no ci"
type textarea "x"
type textarea "Declining, older than 30 days and no c"
type textarea "x"
type textarea "Declining, older than 30 days and no"
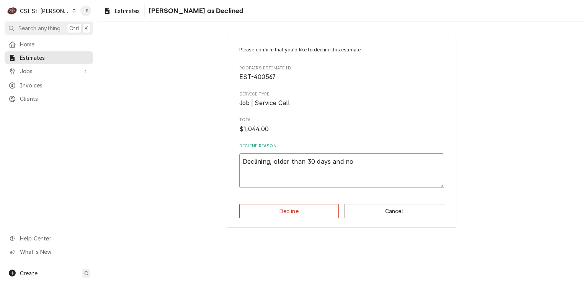
type textarea "x"
type textarea "Declining, older than 30 days and no i"
type textarea "x"
type textarea "Declining, older than 30 days and no in"
type textarea "x"
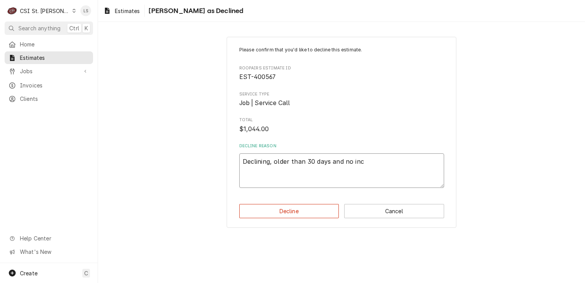
type textarea "Declining, older than 30 days and no incu"
type textarea "x"
type textarea "Declining, older than 30 days and no incur"
type textarea "x"
type textarea "Declining, older than 30 days and no incurr"
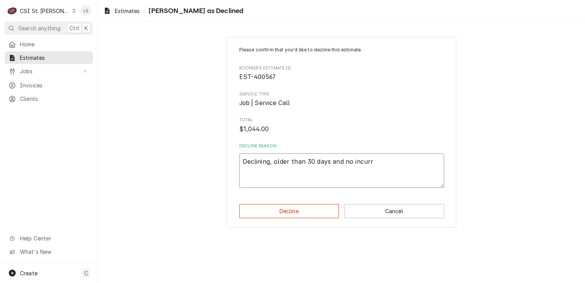
type textarea "x"
type textarea "Declining, older than 30 days and no incurre"
type textarea "x"
type textarea "Declining, older than 30 days and no incurred"
type textarea "x"
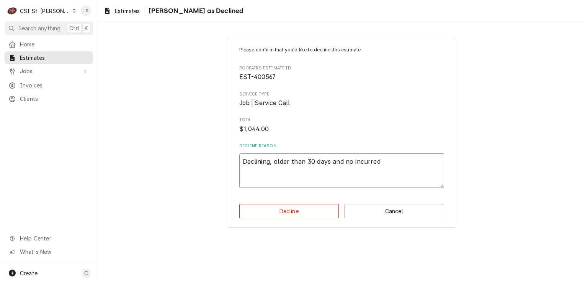
type textarea "Declining, older than 30 days and no incurred"
type textarea "x"
type textarea "Declining, older than 30 days and no incurred c"
type textarea "x"
type textarea "Declining, older than 30 days and no incurred ch"
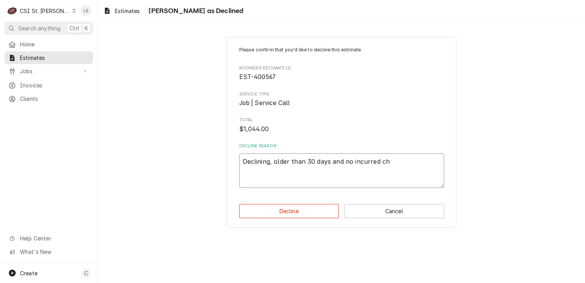
type textarea "x"
type textarea "Declining, older than 30 days and no incurred cha"
type textarea "x"
type textarea "Declining, older than 30 days and no incurred char"
type textarea "x"
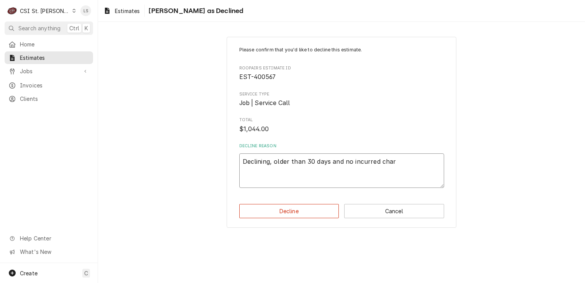
type textarea "Declining, older than 30 days and no incurred chare"
type textarea "x"
type textarea "Declining, older than 30 days and no incurred char"
type textarea "x"
type textarea "Declining, older than 30 days and no incurred charg"
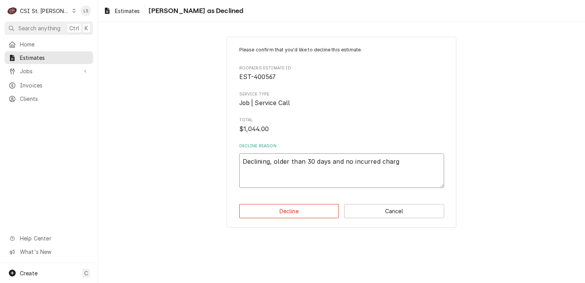
type textarea "x"
type textarea "Declining, older than 30 days and no incurred charge"
type textarea "x"
type textarea "Declining, older than 30 days and no incurred charges"
type textarea "x"
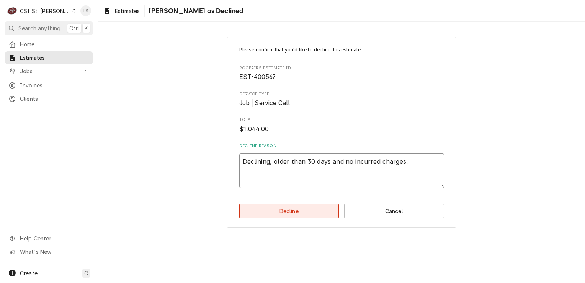
type textarea "Declining, older than 30 days and no incurred charges."
click at [292, 209] on button "Decline" at bounding box center [289, 211] width 100 height 14
type textarea "x"
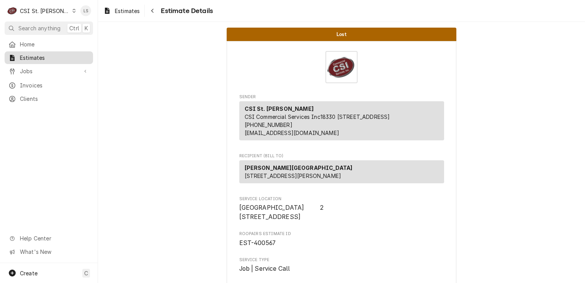
click at [39, 57] on span "Estimates" at bounding box center [54, 58] width 69 height 8
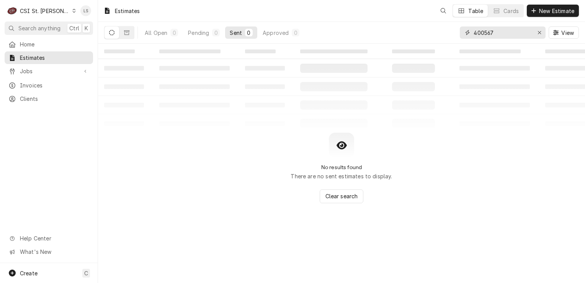
drag, startPoint x: 540, startPoint y: 33, endPoint x: 516, endPoint y: 34, distance: 23.8
click at [537, 33] on icon "Erase input" at bounding box center [539, 32] width 4 height 5
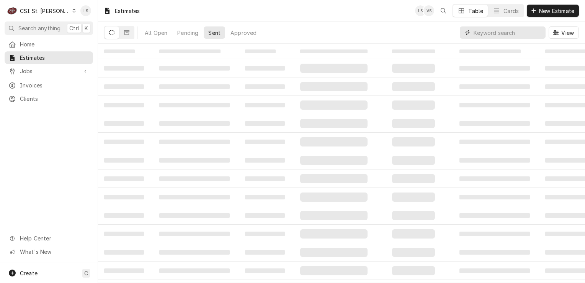
paste input "400576"
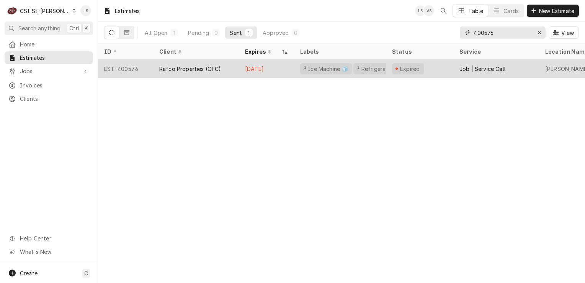
type input "400576"
click at [124, 70] on div "EST-400576" at bounding box center [125, 68] width 55 height 18
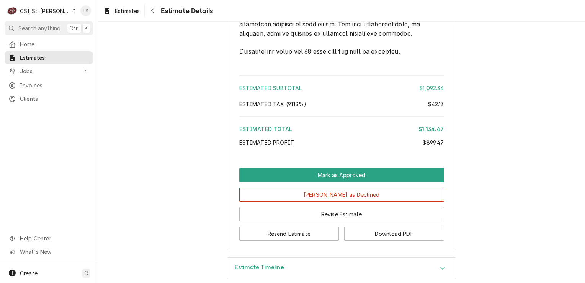
scroll to position [1646, 0]
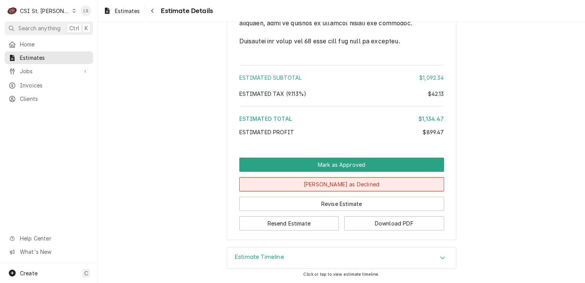
click at [320, 188] on button "[PERSON_NAME] as Declined" at bounding box center [341, 184] width 205 height 14
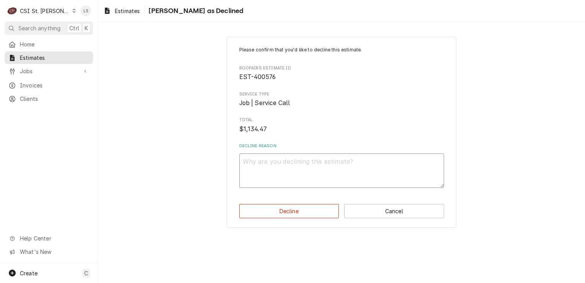
click at [301, 174] on textarea "Decline Reason" at bounding box center [341, 170] width 205 height 34
type textarea "x"
type textarea "D"
type textarea "x"
type textarea "De"
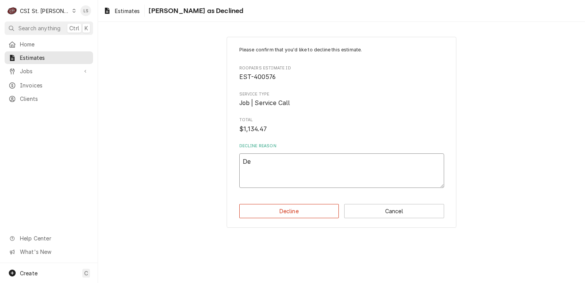
type textarea "x"
type textarea "Dec"
type textarea "x"
type textarea "Decl"
type textarea "x"
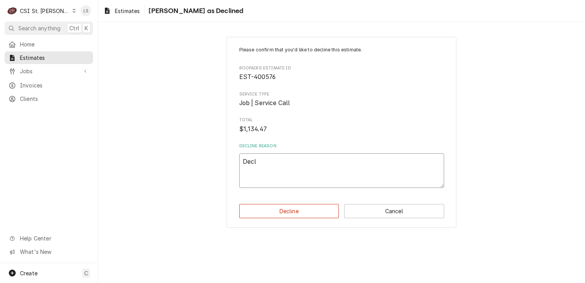
type textarea "Decli"
type textarea "x"
type textarea "Declin"
type textarea "x"
type textarea "Declinin"
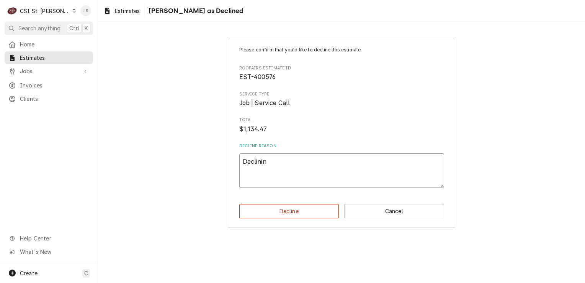
type textarea "x"
type textarea "Declining"
type textarea "x"
type textarea "Declining,"
type textarea "x"
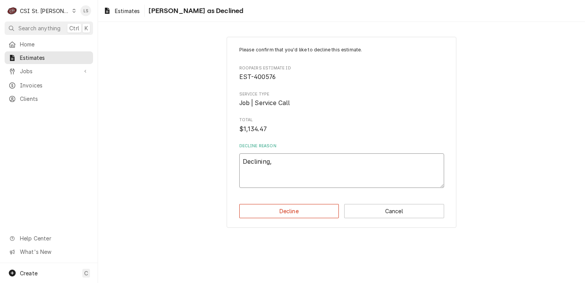
type textarea "Declining,"
type textarea "x"
type textarea "Declining, o"
type textarea "x"
type textarea "Declining, old"
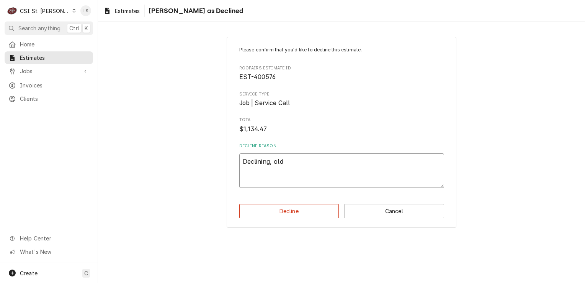
type textarea "x"
type textarea "Declining, olde"
type textarea "x"
type textarea "Declining, older"
type textarea "x"
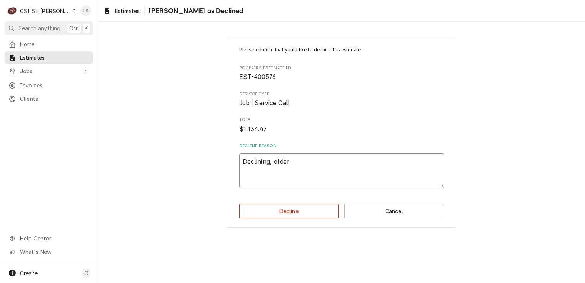
type textarea "Declining, older"
type textarea "x"
type textarea "Declining, older th"
type textarea "x"
type textarea "Declining, older tha"
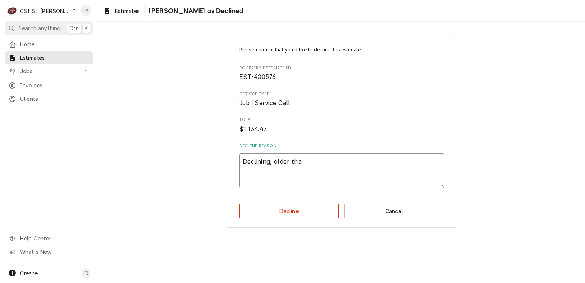
type textarea "x"
type textarea "Declining, older than"
type textarea "x"
type textarea "Declining, older than"
type textarea "x"
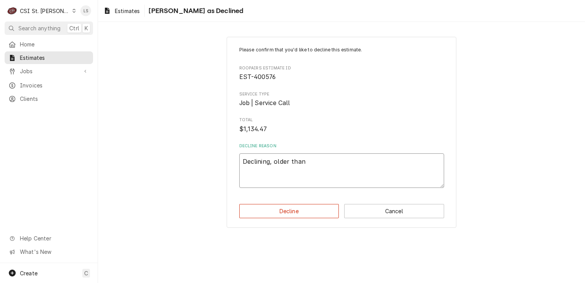
type textarea "Declining, older than 0"
type textarea "x"
type textarea "Declining, older than"
type textarea "x"
type textarea "Declining, older than 3"
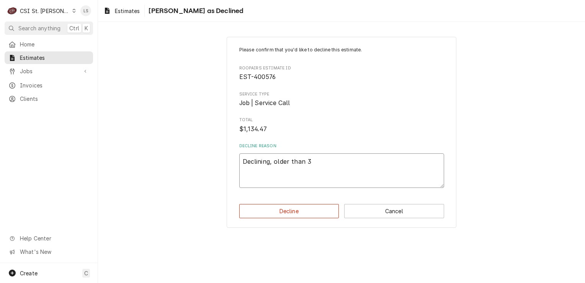
type textarea "x"
type textarea "Declining, older than 30"
type textarea "x"
type textarea "Declining, older than 30"
type textarea "x"
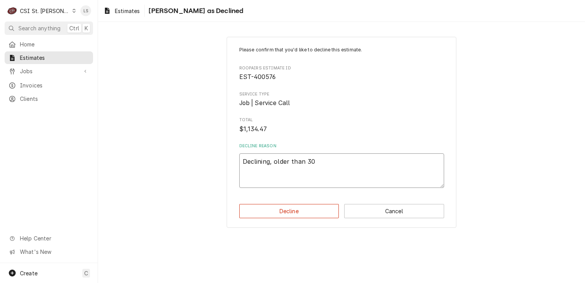
type textarea "Declining, older than 30 d"
type textarea "x"
type textarea "Declining, older than 30 da"
type textarea "x"
type textarea "Declining, older than 30 day"
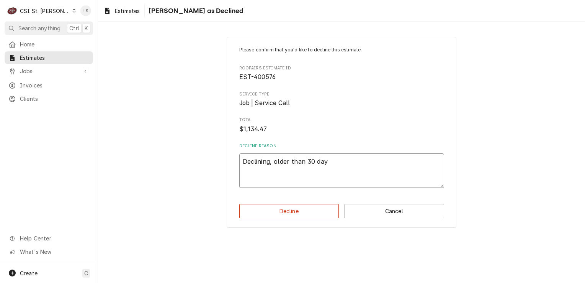
type textarea "x"
type textarea "Declining, older than 30 days"
type textarea "x"
type textarea "Declining, older than 30 days"
type textarea "x"
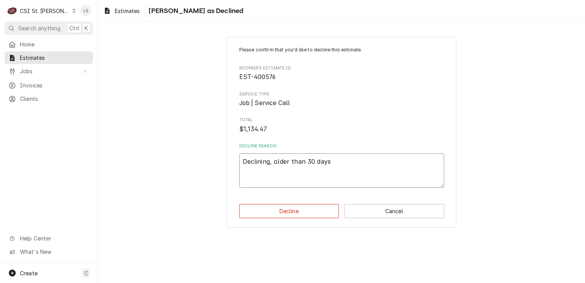
type textarea "Declining, older than 30 days a"
type textarea "x"
type textarea "Declining, older than 30 days an"
type textarea "x"
type textarea "Declining, older than 30 days and"
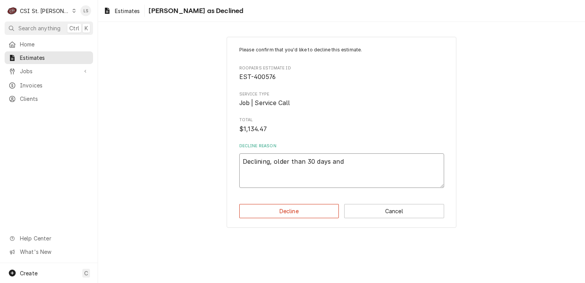
type textarea "x"
type textarea "Declining, older than 30 days and"
type textarea "x"
type textarea "Declining, older than 30 days and n"
type textarea "x"
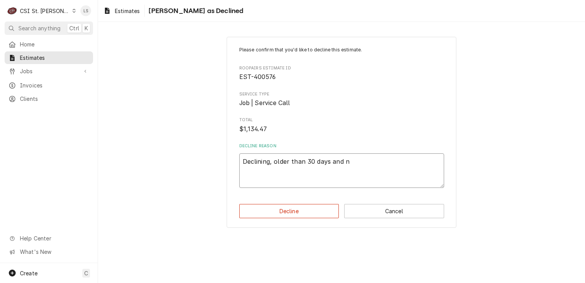
type textarea "Declining, older than 30 days and no"
type textarea "x"
type textarea "Declining, older than 30 days and no"
type textarea "x"
type textarea "Declining, older than 30 days and no i"
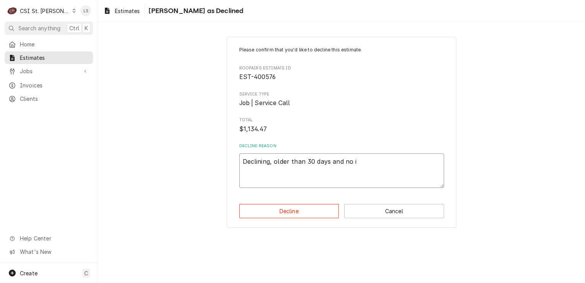
type textarea "x"
type textarea "Declining, older than 30 days and no in"
type textarea "x"
type textarea "Declining, older than 30 days and no inc"
type textarea "x"
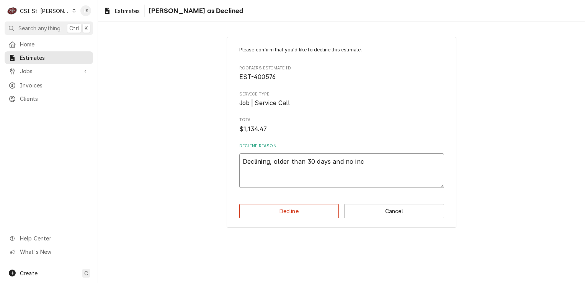
type textarea "Declining, older than 30 days and no incu"
type textarea "x"
type textarea "Declining, older than 30 days and no incur"
type textarea "x"
type textarea "Declining, older than 30 days and no incurr"
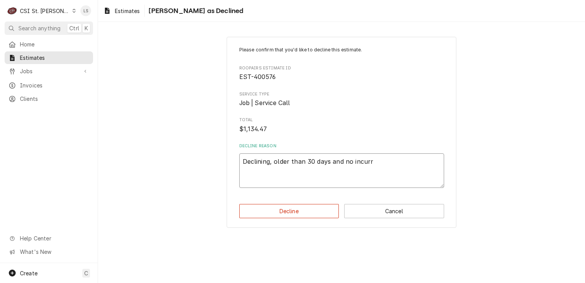
type textarea "x"
type textarea "Declining, older than 30 days and no incurre"
type textarea "x"
type textarea "Declining, older than 30 days and no incurred"
type textarea "x"
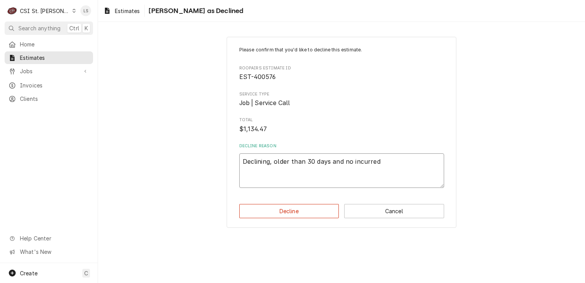
type textarea "Declining, older than 30 days and no incurred"
type textarea "x"
type textarea "Declining, older than 30 days and no incurred c"
type textarea "x"
type textarea "Declining, older than 30 days and no incurred ca"
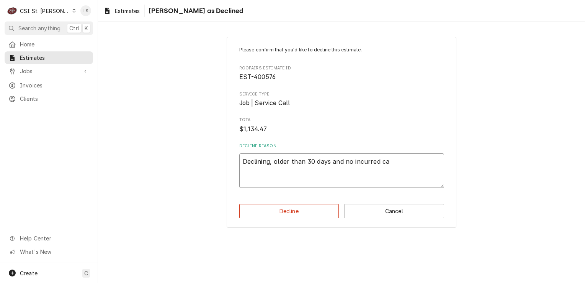
type textarea "x"
type textarea "Declining, older than 30 days and no incurred c"
type textarea "x"
type textarea "Declining, older than 30 days and no incurred ch"
type textarea "x"
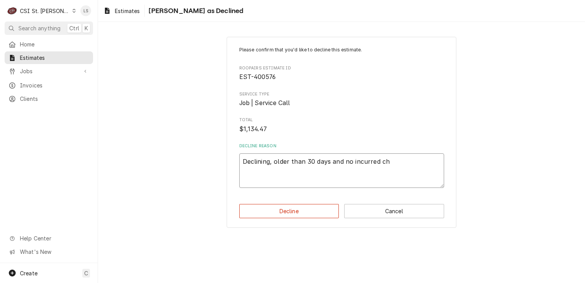
type textarea "Declining, older than 30 days and no incurred cha"
type textarea "x"
type textarea "Declining, older than 30 days and no incurred char"
type textarea "x"
type textarea "Declining, older than 30 days and no incurred charg"
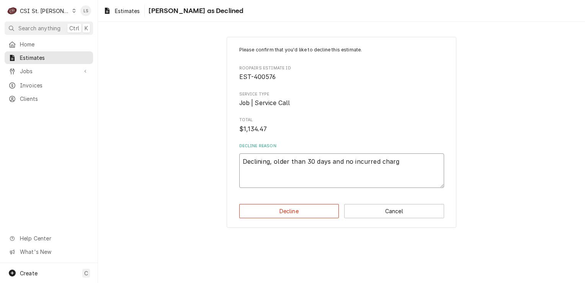
type textarea "x"
type textarea "Declining, older than 30 days and no incurred charge"
type textarea "x"
type textarea "Declining, older than 30 days and no incurred charges"
type textarea "x"
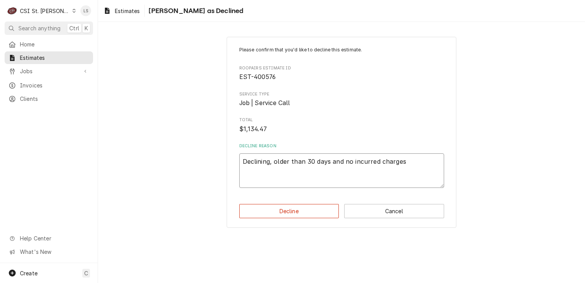
type textarea "Declining, older than 30 days and no incurred charges."
type textarea "x"
type textarea "Declining, older than 30 days and no incurred charges."
click at [294, 207] on button "Decline" at bounding box center [289, 211] width 100 height 14
type textarea "x"
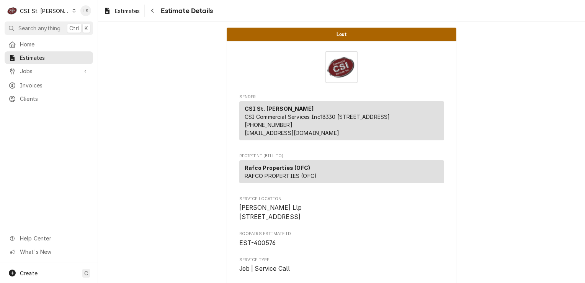
click at [72, 10] on icon "Dynamic Content Wrapper" at bounding box center [73, 11] width 3 height 4
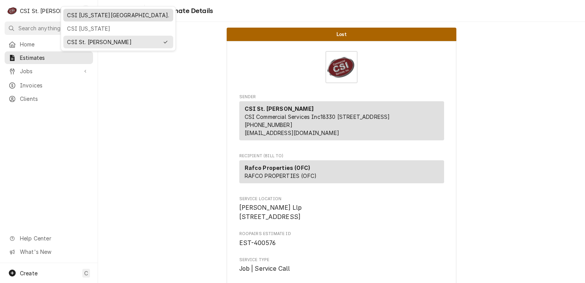
click at [83, 16] on div "CSI [US_STATE][GEOGRAPHIC_DATA]." at bounding box center [118, 15] width 102 height 8
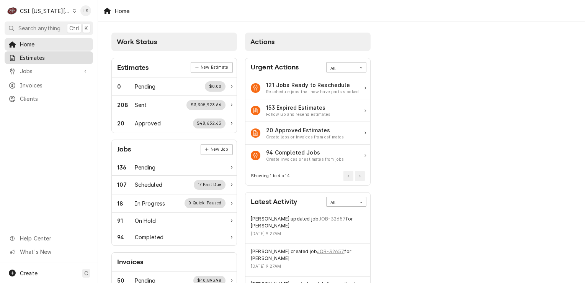
click at [29, 54] on span "Estimates" at bounding box center [54, 58] width 69 height 8
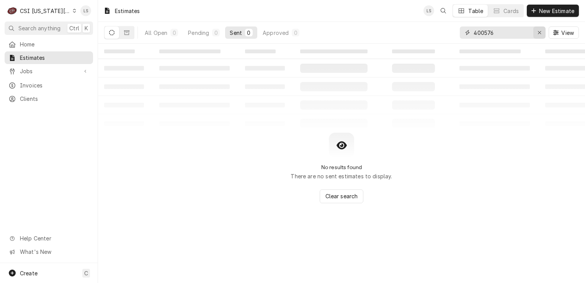
click at [543, 30] on div "Erase input" at bounding box center [540, 33] width 8 height 8
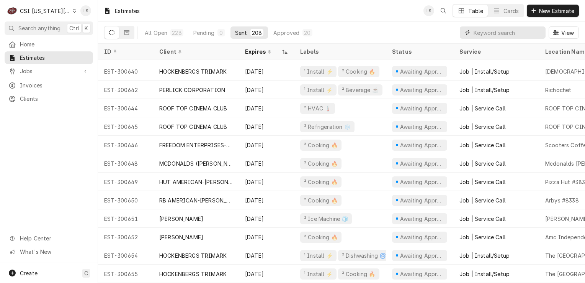
scroll to position [3527, 0]
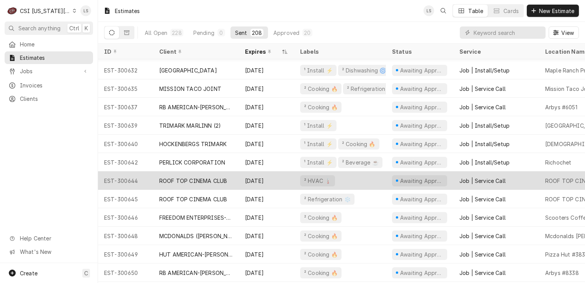
click at [169, 178] on div "ROOF TOP CINEMA CLUB" at bounding box center [193, 180] width 68 height 8
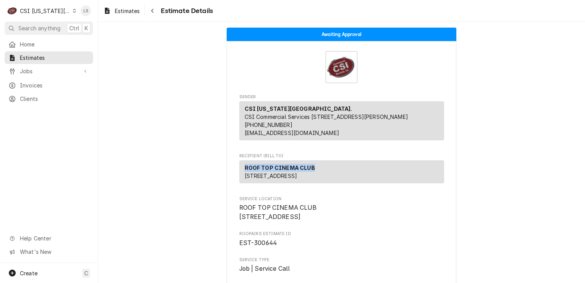
drag, startPoint x: 286, startPoint y: 176, endPoint x: 238, endPoint y: 175, distance: 47.9
click at [239, 175] on div "ROOF TOP CINEMA CLUB [STREET_ADDRESS]" at bounding box center [341, 171] width 205 height 23
copy strong "ROOF TOP CINEMA CLUB"
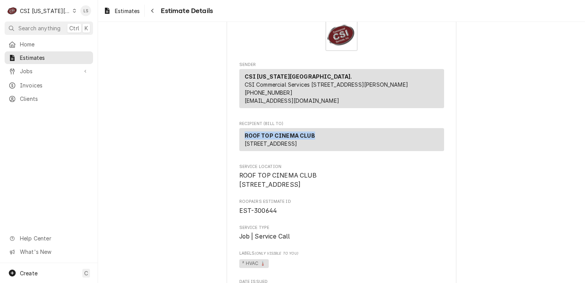
scroll to position [77, 0]
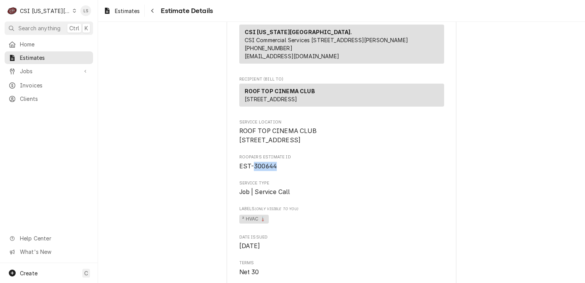
drag, startPoint x: 276, startPoint y: 193, endPoint x: 252, endPoint y: 191, distance: 24.6
click at [252, 171] on span "EST-300644" at bounding box center [341, 166] width 205 height 9
copy span "300644"
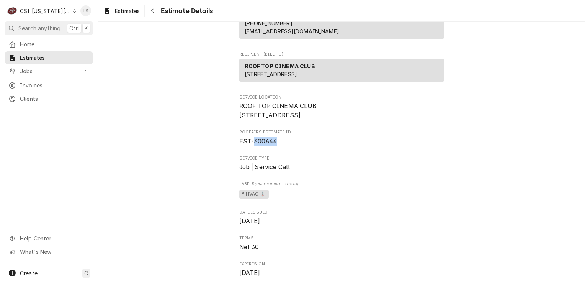
scroll to position [115, 0]
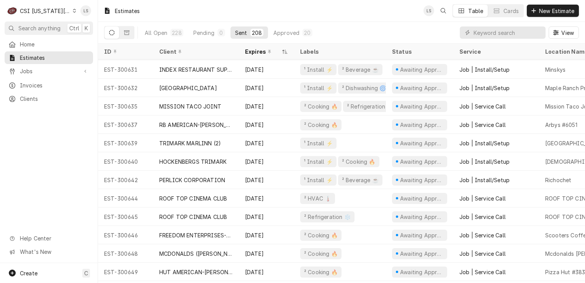
scroll to position [3530, 0]
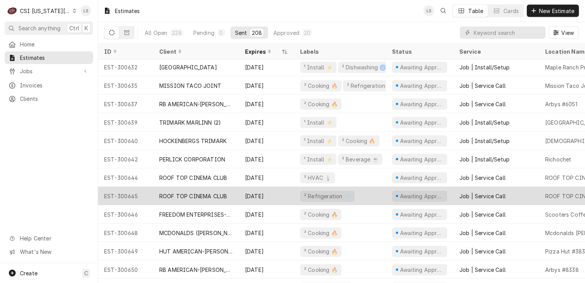
click at [178, 192] on div "ROOF TOP CINEMA CLUB" at bounding box center [193, 196] width 68 height 8
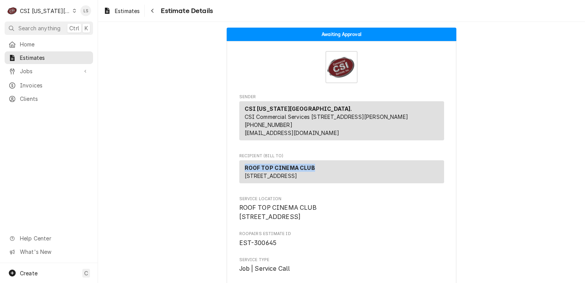
drag, startPoint x: 283, startPoint y: 178, endPoint x: 239, endPoint y: 173, distance: 44.3
click at [239, 173] on div "ROOF TOP CINEMA CLUB 2101 Broadway Blvd KCMO, MO 64108" at bounding box center [341, 171] width 205 height 23
copy strong "ROOF TOP CINEMA CLUB"
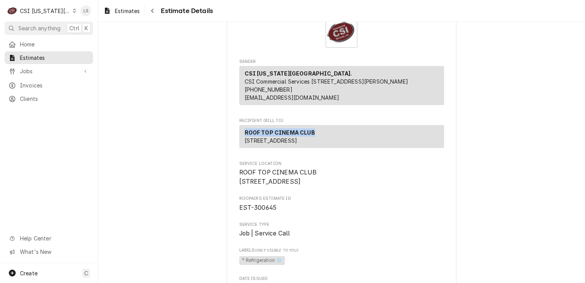
scroll to position [153, 0]
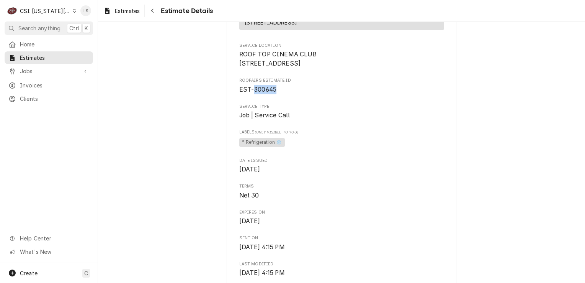
drag, startPoint x: 264, startPoint y: 118, endPoint x: 250, endPoint y: 112, distance: 14.7
click at [250, 94] on span "EST-300645" at bounding box center [341, 89] width 205 height 9
copy span "300645"
click at [46, 57] on span "Estimates" at bounding box center [54, 58] width 69 height 8
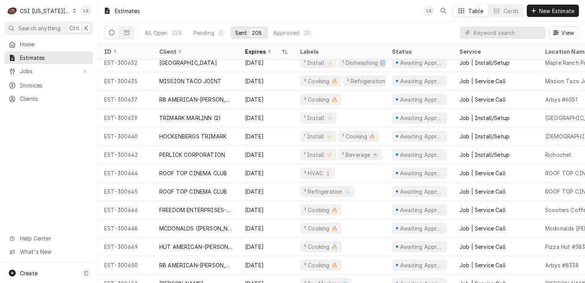
scroll to position [3548, 0]
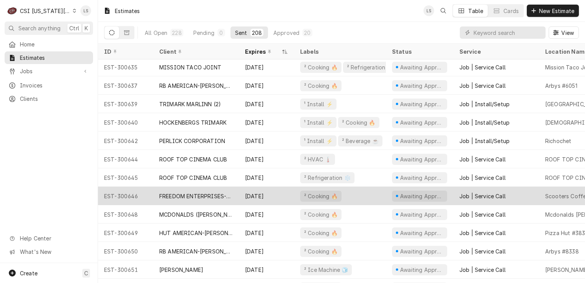
click at [177, 192] on div "FREEDOM ENTERPRISES-SCOOTERS COFFEE (2)" at bounding box center [196, 196] width 74 height 8
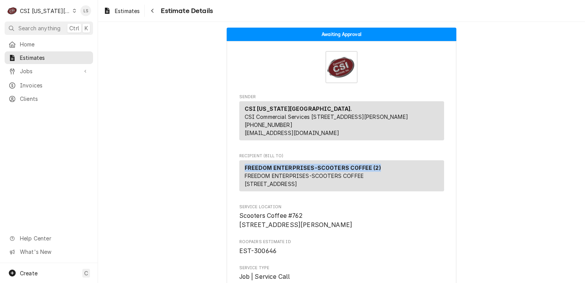
drag, startPoint x: 375, startPoint y: 174, endPoint x: 240, endPoint y: 176, distance: 134.8
click at [240, 176] on div "FREEDOM ENTERPRISES-SCOOTERS COFFEE (2) FREEDOM ENTERPRISES-SCOOTERS COFFEE [ST…" at bounding box center [341, 175] width 205 height 31
copy strong "FREEDOM ENTERPRISES-SCOOTERS COFFEE (2)"
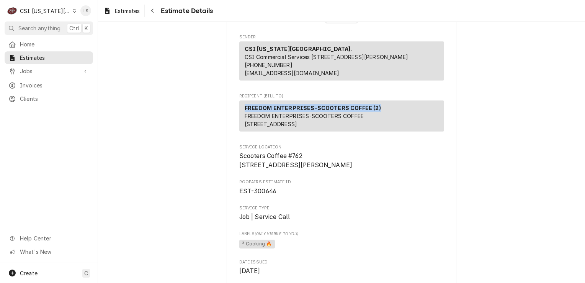
scroll to position [115, 0]
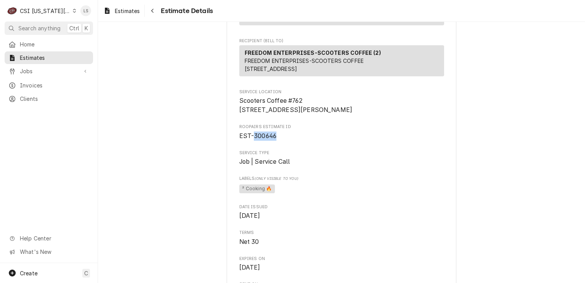
drag, startPoint x: 277, startPoint y: 160, endPoint x: 250, endPoint y: 160, distance: 27.6
click at [250, 140] on span "EST-300646" at bounding box center [341, 135] width 205 height 9
copy span "300646"
click at [46, 54] on span "Estimates" at bounding box center [54, 58] width 69 height 8
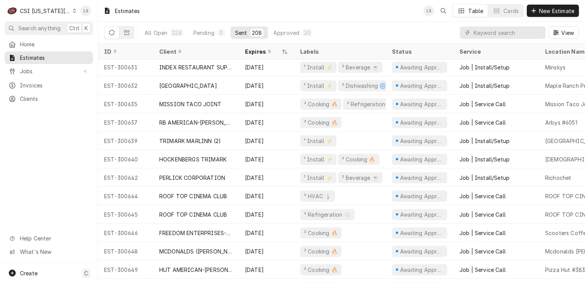
scroll to position [3566, 0]
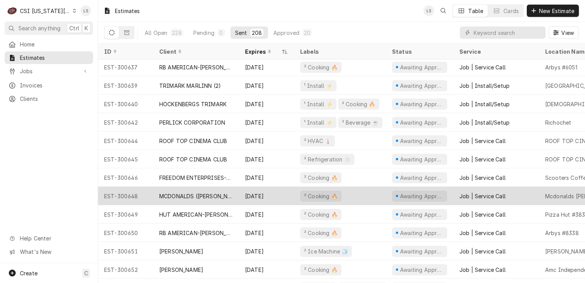
click at [131, 194] on div "EST-300648" at bounding box center [125, 195] width 55 height 18
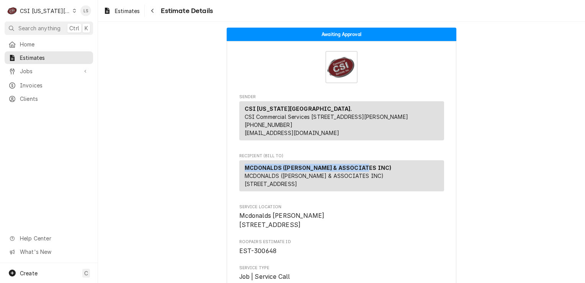
drag, startPoint x: 312, startPoint y: 175, endPoint x: 243, endPoint y: 171, distance: 69.4
click at [243, 171] on div "MCDONALDS ([PERSON_NAME] & ASSOCIATES INC) MCDONALDS ([PERSON_NAME] & ASSOCIATE…" at bounding box center [341, 175] width 205 height 31
copy strong "MCDONALDS ([PERSON_NAME] & ASSOCIATES INC)"
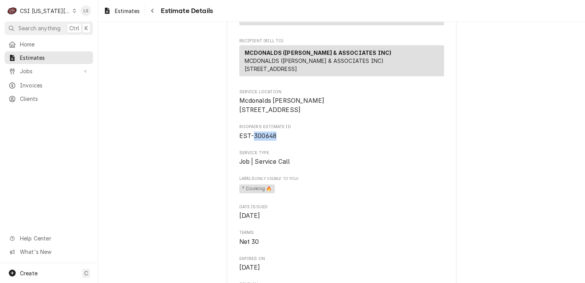
drag, startPoint x: 279, startPoint y: 163, endPoint x: 251, endPoint y: 160, distance: 28.1
click at [251, 140] on span "EST-300648" at bounding box center [341, 135] width 205 height 9
copy span "300648"
click at [47, 55] on span "Estimates" at bounding box center [54, 58] width 69 height 8
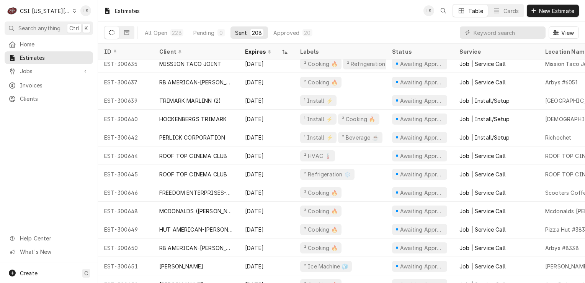
scroll to position [3566, 0]
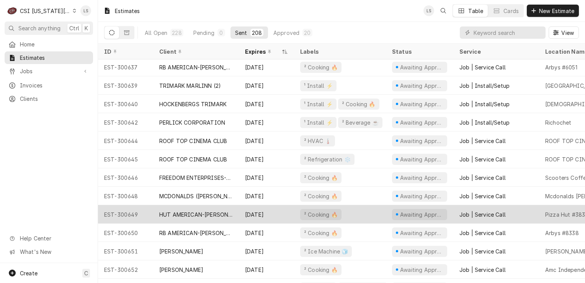
click at [190, 212] on div "HUT AMERICAN-[PERSON_NAME]" at bounding box center [196, 214] width 74 height 8
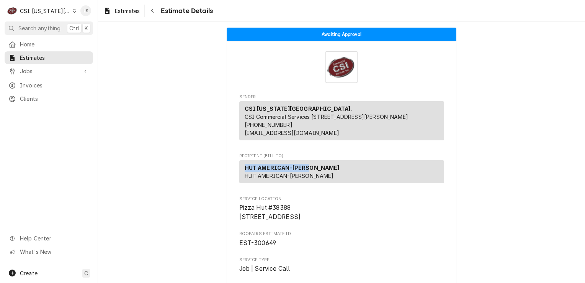
drag, startPoint x: 281, startPoint y: 176, endPoint x: 242, endPoint y: 174, distance: 39.1
click at [242, 174] on div "HUT AMERICAN-[PERSON_NAME] HUT AMERICAN-[PERSON_NAME]" at bounding box center [341, 171] width 205 height 23
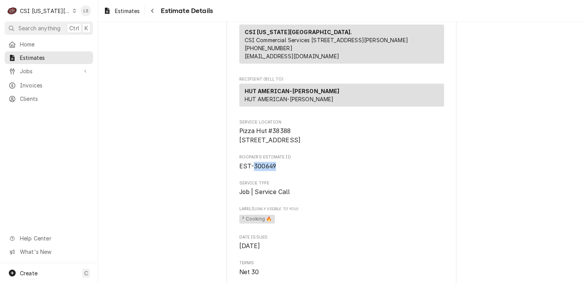
drag, startPoint x: 280, startPoint y: 185, endPoint x: 251, endPoint y: 183, distance: 29.6
click at [251, 171] on span "EST-300649" at bounding box center [341, 166] width 205 height 9
copy span "300649"
click at [38, 59] on span "Estimates" at bounding box center [54, 58] width 69 height 8
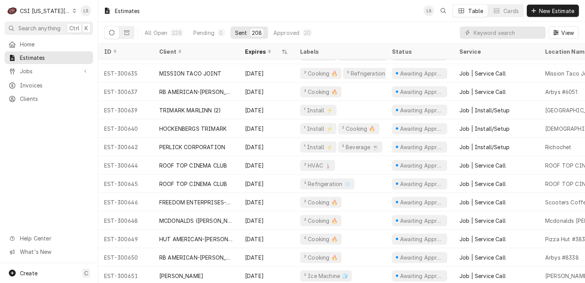
scroll to position [3566, 0]
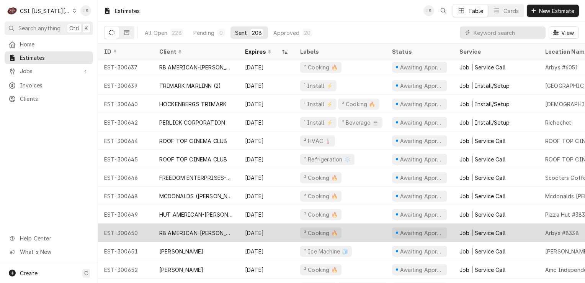
click at [181, 230] on div "RB AMERICAN-FLYNN GROUP" at bounding box center [196, 233] width 74 height 8
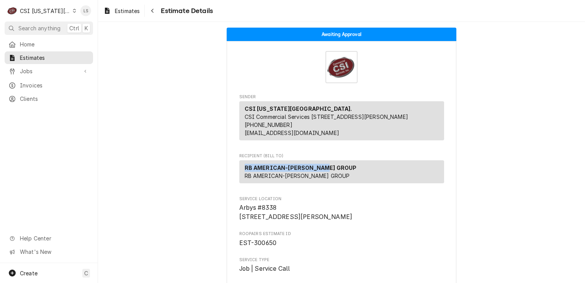
drag, startPoint x: 304, startPoint y: 174, endPoint x: 241, endPoint y: 174, distance: 62.4
click at [241, 174] on div "RB AMERICAN-[PERSON_NAME] GROUP RB AMERICAN-[PERSON_NAME] GROUP" at bounding box center [341, 171] width 205 height 23
copy strong "RB AMERICAN-[PERSON_NAME] GROUP"
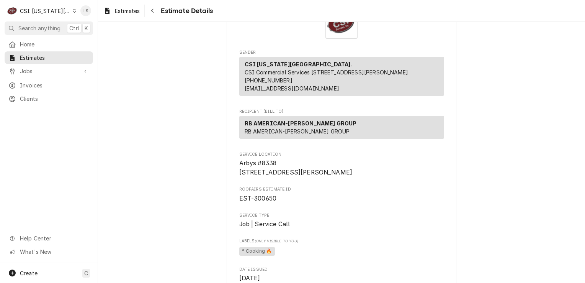
scroll to position [153, 0]
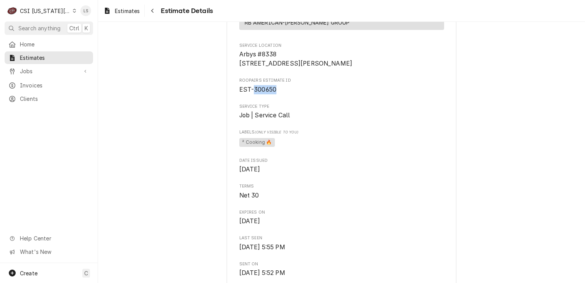
drag, startPoint x: 280, startPoint y: 108, endPoint x: 250, endPoint y: 103, distance: 30.6
click at [250, 94] on span "EST-300650" at bounding box center [341, 89] width 205 height 9
copy span "300650"
drag, startPoint x: 53, startPoint y: 57, endPoint x: 57, endPoint y: 60, distance: 4.4
click at [53, 57] on span "Estimates" at bounding box center [54, 58] width 69 height 8
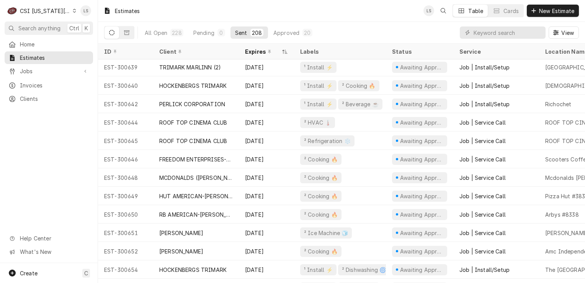
scroll to position [3603, 0]
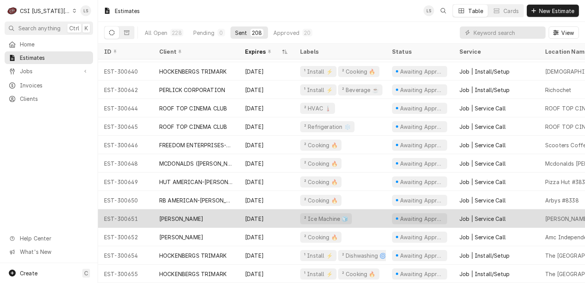
click at [181, 212] on div "[PERSON_NAME]" at bounding box center [196, 218] width 86 height 18
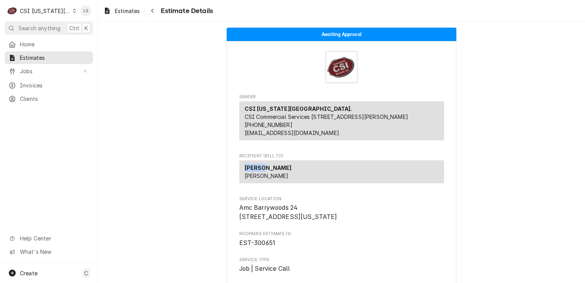
drag, startPoint x: 256, startPoint y: 177, endPoint x: 233, endPoint y: 177, distance: 22.6
copy strong "[PERSON_NAME]"
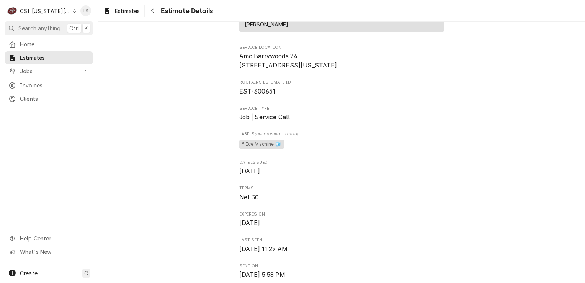
scroll to position [153, 0]
drag, startPoint x: 283, startPoint y: 109, endPoint x: 250, endPoint y: 109, distance: 32.5
click at [250, 94] on span "EST-300651" at bounding box center [341, 89] width 205 height 9
copy span "300651"
click at [38, 56] on span "Estimates" at bounding box center [54, 58] width 69 height 8
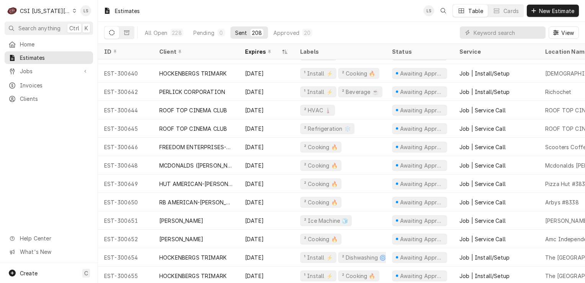
scroll to position [3603, 0]
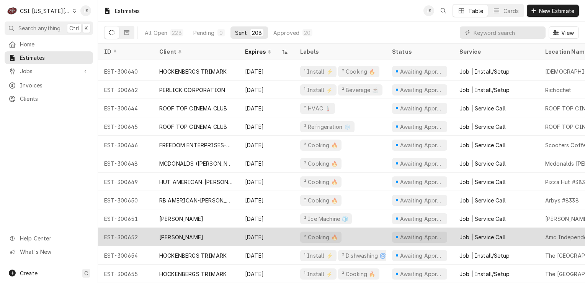
click at [175, 233] on div "[PERSON_NAME]" at bounding box center [181, 237] width 44 height 8
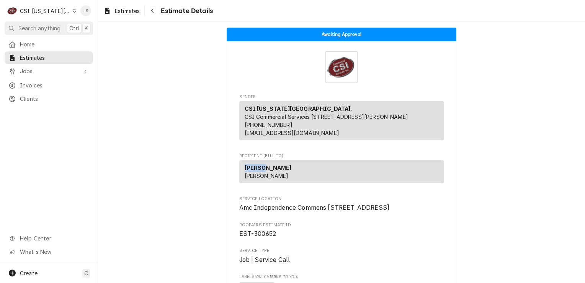
drag, startPoint x: 271, startPoint y: 174, endPoint x: 240, endPoint y: 172, distance: 31.4
click at [240, 172] on div "VIVIAN VIVIAN" at bounding box center [341, 171] width 205 height 23
copy strong "VIVIAN"
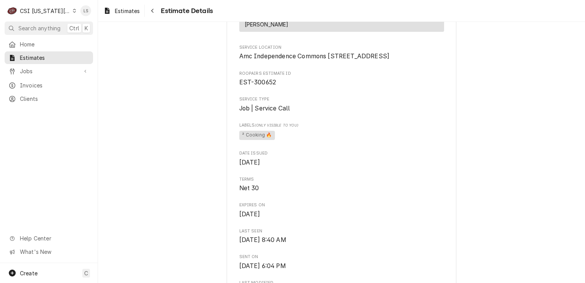
scroll to position [153, 0]
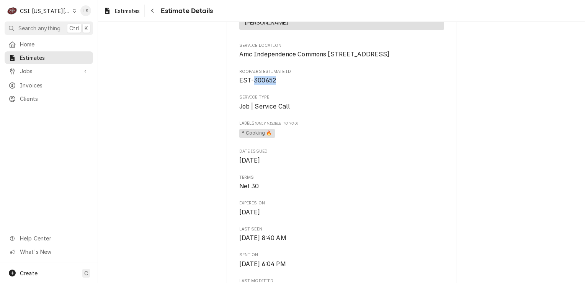
drag, startPoint x: 274, startPoint y: 109, endPoint x: 249, endPoint y: 106, distance: 25.1
click at [249, 85] on span "EST-300652" at bounding box center [341, 80] width 205 height 9
copy span "300652"
click at [73, 9] on icon "Dynamic Content Wrapper" at bounding box center [74, 11] width 3 height 4
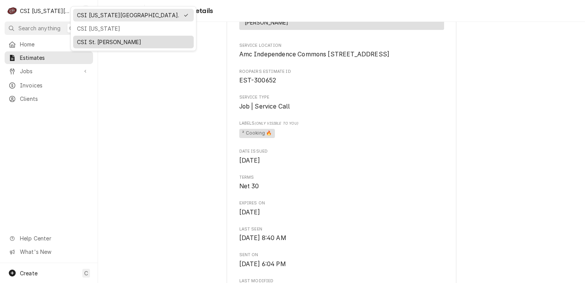
click at [89, 38] on div "CSI St. Louis" at bounding box center [133, 42] width 113 height 8
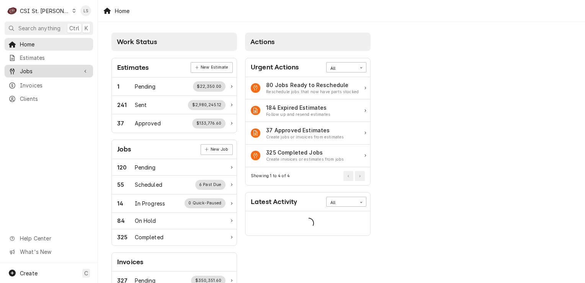
click at [52, 72] on span "Jobs" at bounding box center [49, 71] width 58 height 8
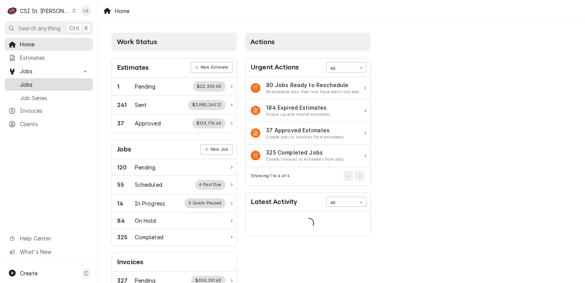
drag, startPoint x: 37, startPoint y: 83, endPoint x: 90, endPoint y: 80, distance: 52.5
click at [37, 83] on span "Jobs" at bounding box center [54, 84] width 69 height 8
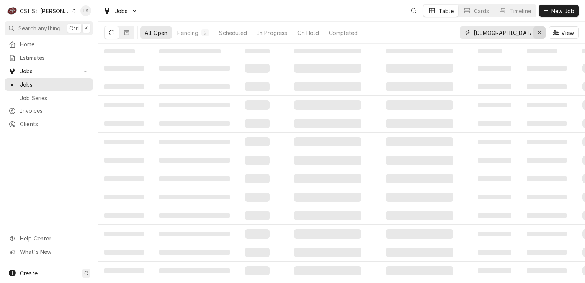
click at [536, 29] on div "Erase input" at bounding box center [540, 33] width 8 height 8
paste input "42343"
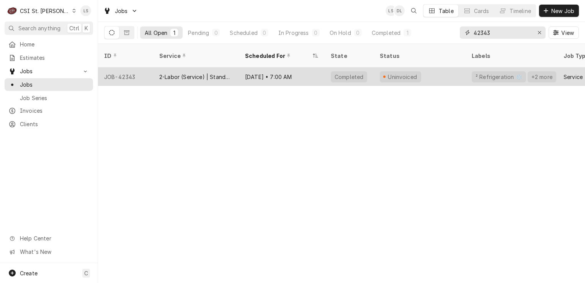
type input "42343"
click at [119, 71] on div "JOB-42343" at bounding box center [125, 76] width 55 height 18
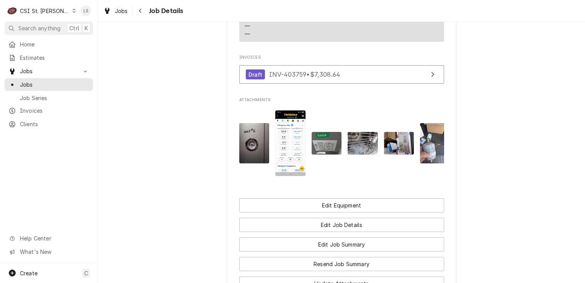
scroll to position [819, 0]
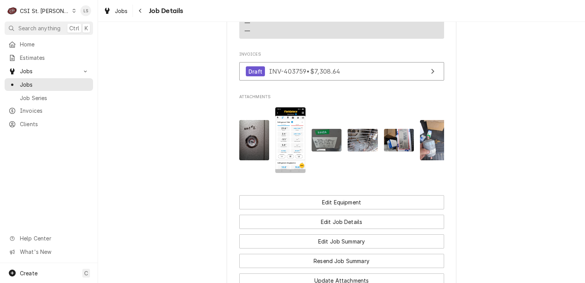
click at [253, 143] on img "Attachments" at bounding box center [254, 140] width 30 height 40
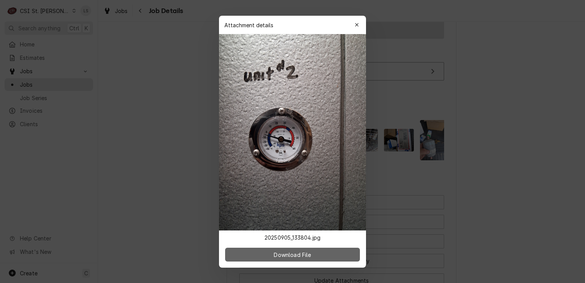
click at [305, 254] on span "Download File" at bounding box center [292, 254] width 40 height 8
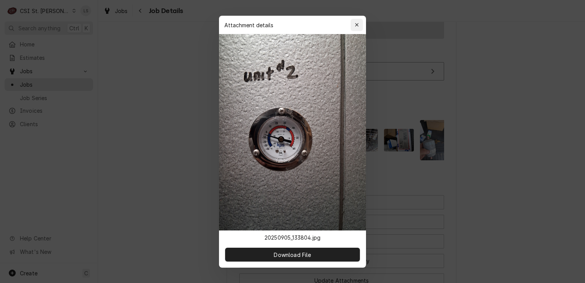
click at [358, 23] on icon "button" at bounding box center [357, 24] width 4 height 5
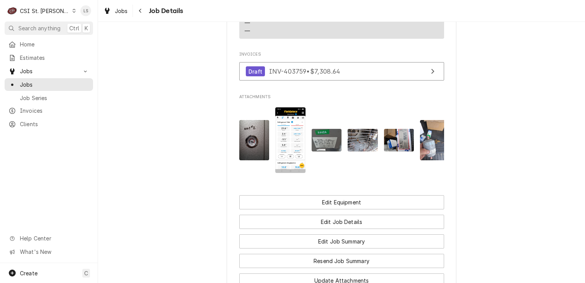
click at [290, 154] on img "Attachments" at bounding box center [290, 139] width 30 height 65
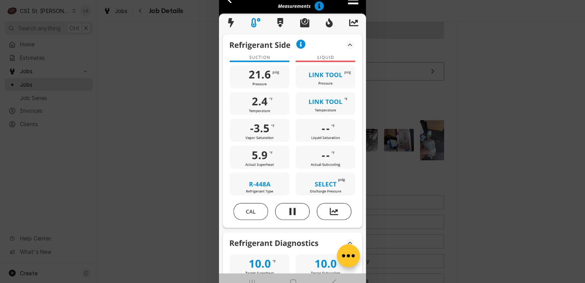
drag, startPoint x: 315, startPoint y: 79, endPoint x: 292, endPoint y: 100, distance: 31.2
click at [292, 89] on img at bounding box center [292, 132] width 147 height 319
click at [410, 60] on div at bounding box center [292, 141] width 585 height 283
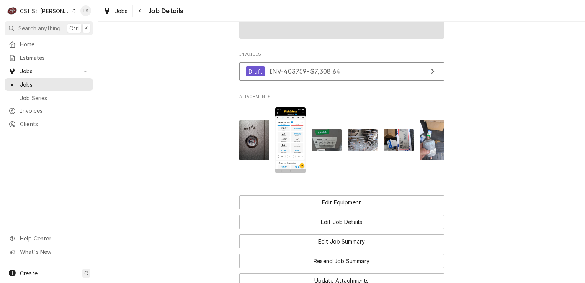
click at [291, 147] on img "Attachments" at bounding box center [290, 139] width 30 height 65
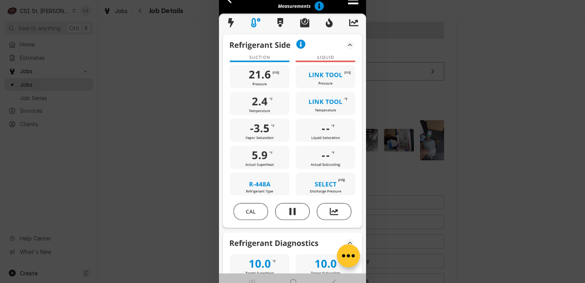
click at [478, 100] on div at bounding box center [292, 141] width 585 height 283
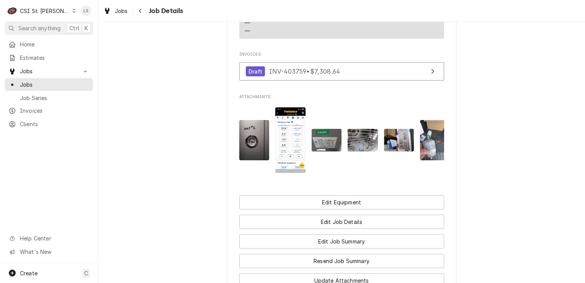
click at [317, 142] on img "Attachments" at bounding box center [327, 140] width 30 height 23
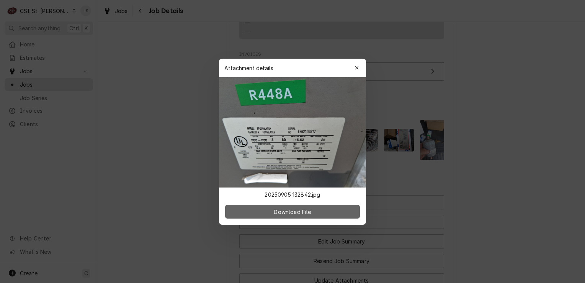
click at [293, 209] on span "Download File" at bounding box center [292, 211] width 40 height 8
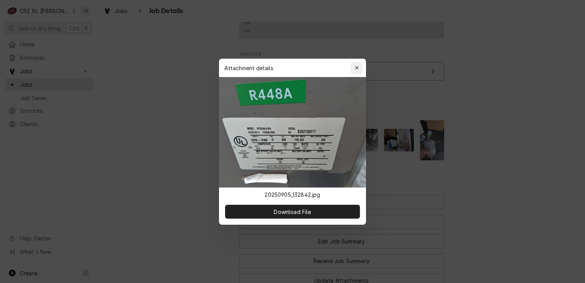
click at [357, 65] on icon "button" at bounding box center [357, 67] width 4 height 5
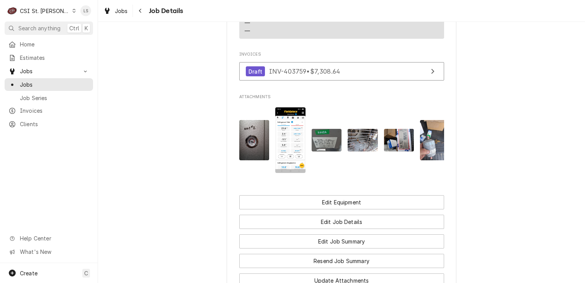
click at [357, 140] on img "Attachments" at bounding box center [363, 140] width 30 height 23
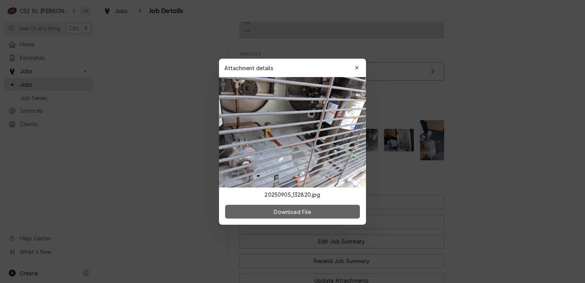
click at [304, 210] on span "Download File" at bounding box center [292, 211] width 40 height 8
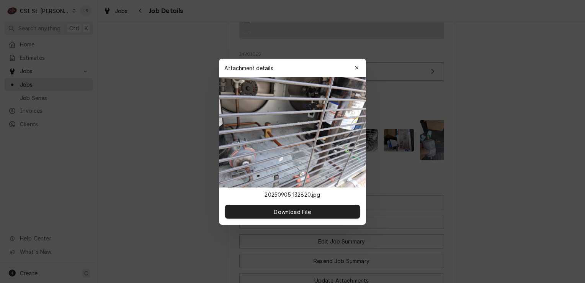
click at [475, 164] on div at bounding box center [292, 141] width 585 height 283
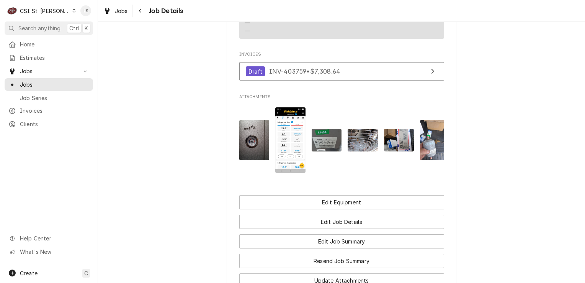
click at [397, 139] on img "Attachments" at bounding box center [399, 140] width 30 height 23
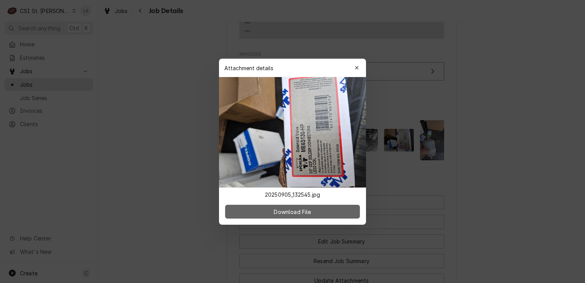
click at [309, 207] on span "Download File" at bounding box center [292, 211] width 40 height 8
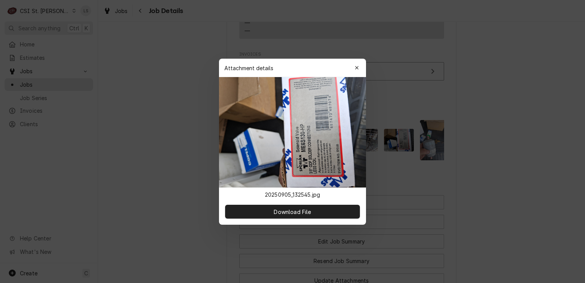
drag, startPoint x: 528, startPoint y: 136, endPoint x: 493, endPoint y: 150, distance: 37.5
click at [528, 136] on div at bounding box center [292, 141] width 585 height 283
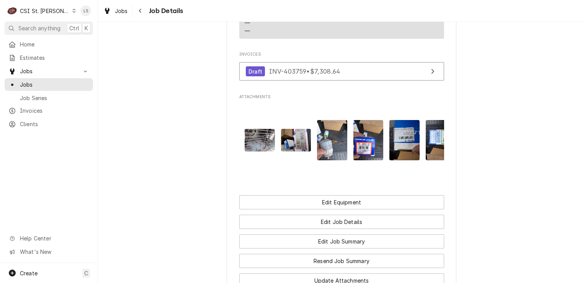
scroll to position [0, 108]
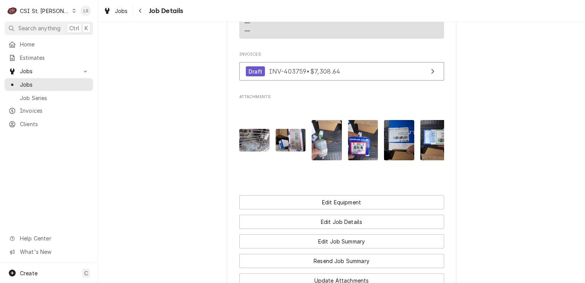
click at [329, 150] on img "Attachments" at bounding box center [327, 140] width 30 height 40
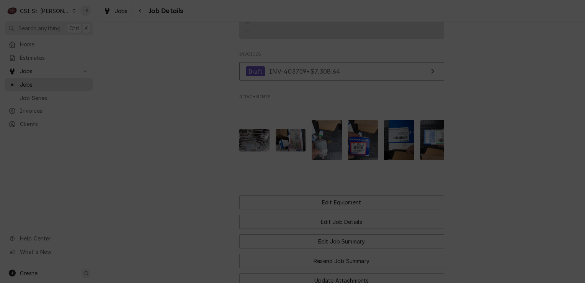
click at [306, 253] on span "Download File" at bounding box center [292, 254] width 40 height 8
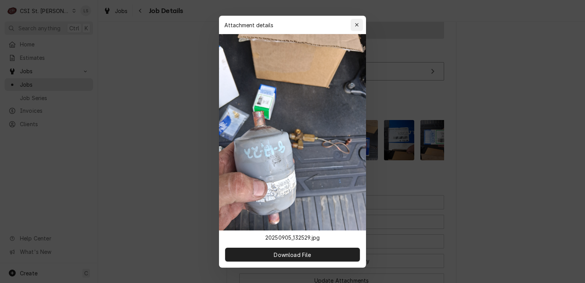
click at [357, 23] on icon "button" at bounding box center [357, 24] width 4 height 5
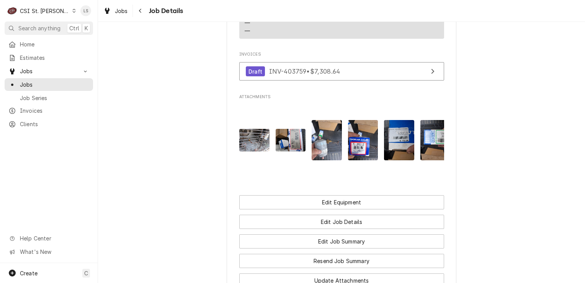
click at [361, 136] on img "Attachments" at bounding box center [363, 140] width 30 height 40
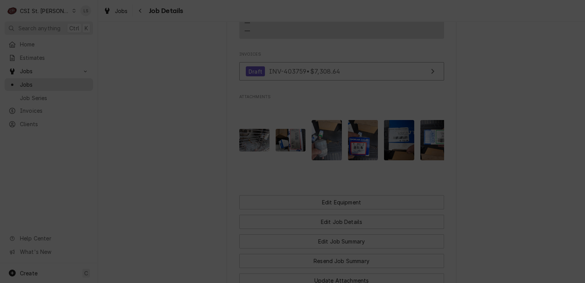
click at [304, 256] on span "Download File" at bounding box center [292, 254] width 40 height 8
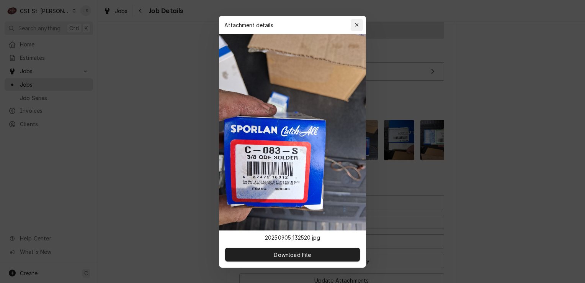
click at [358, 23] on icon "button" at bounding box center [356, 24] width 3 height 3
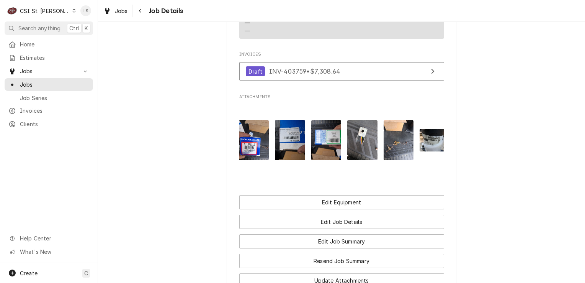
scroll to position [0, 230]
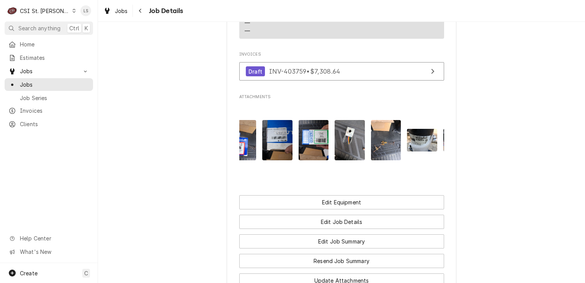
click at [271, 141] on img "Attachments" at bounding box center [277, 140] width 30 height 40
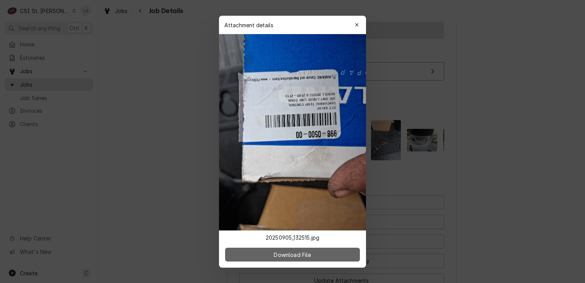
click at [291, 252] on span "Download File" at bounding box center [292, 254] width 40 height 8
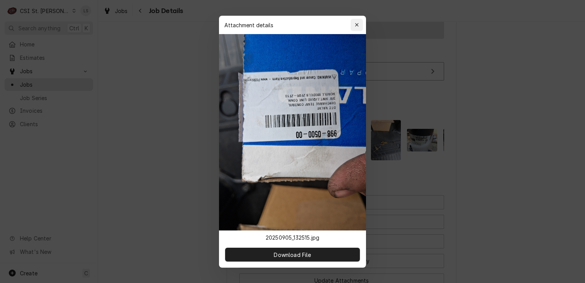
click at [358, 27] on icon "button" at bounding box center [357, 24] width 4 height 5
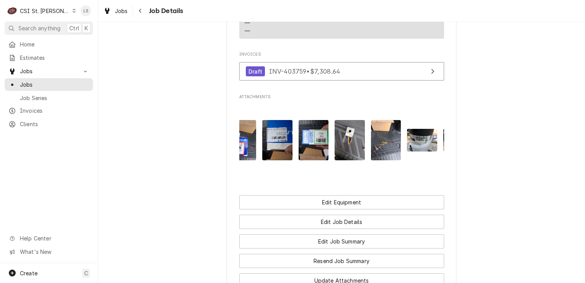
click at [313, 140] on img "Attachments" at bounding box center [314, 140] width 30 height 40
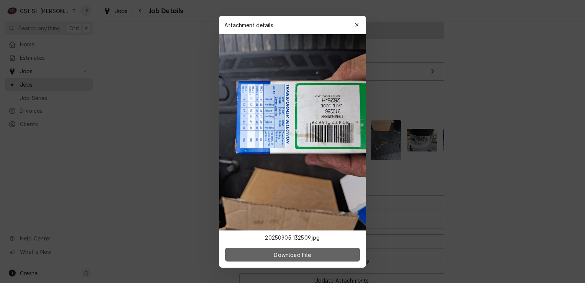
click at [296, 252] on span "Download File" at bounding box center [292, 254] width 40 height 8
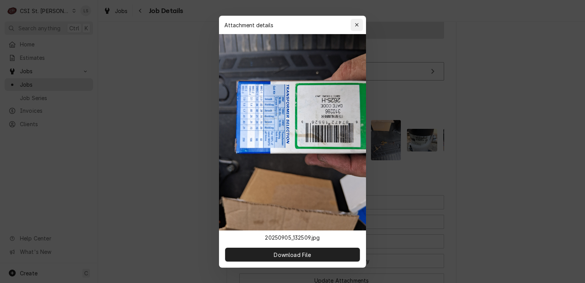
click at [354, 24] on div "button" at bounding box center [357, 25] width 8 height 8
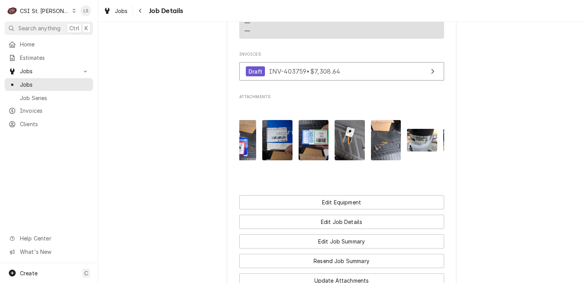
click at [348, 142] on img "Attachments" at bounding box center [350, 140] width 30 height 40
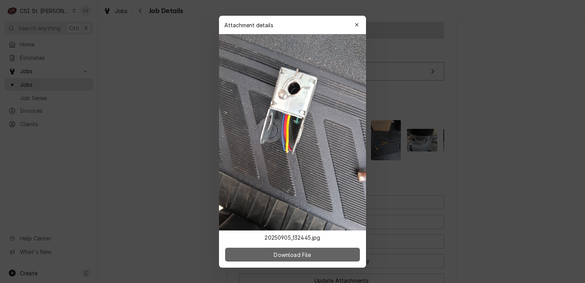
click at [297, 250] on span "Download File" at bounding box center [292, 254] width 40 height 8
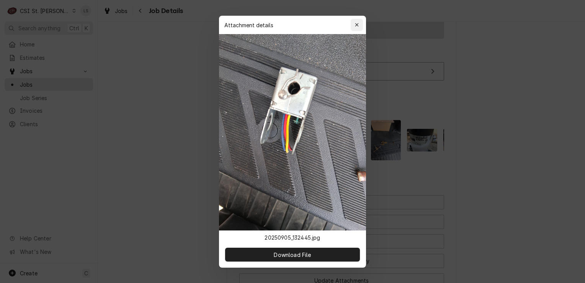
click at [359, 23] on div "button" at bounding box center [357, 25] width 8 height 8
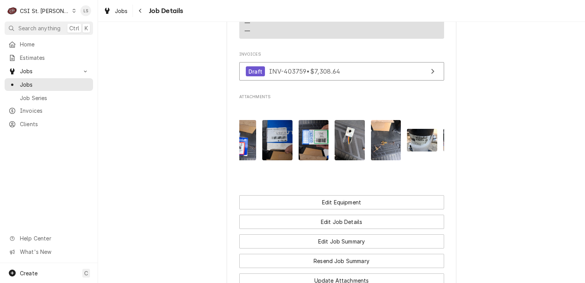
click at [384, 146] on img "Attachments" at bounding box center [386, 140] width 30 height 40
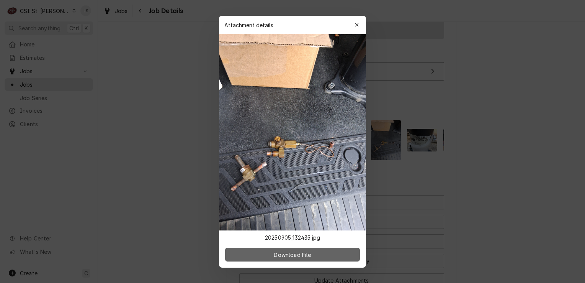
click at [304, 255] on span "Download File" at bounding box center [292, 254] width 40 height 8
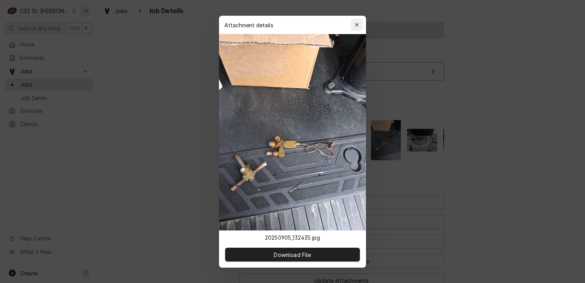
click at [358, 22] on icon "button" at bounding box center [357, 24] width 4 height 5
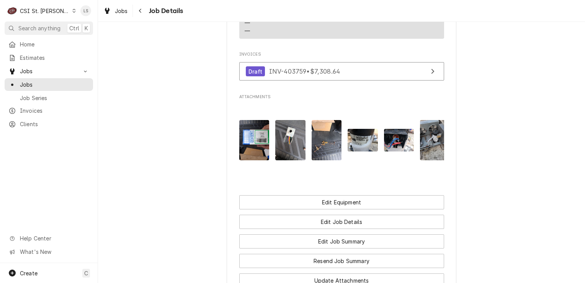
scroll to position [0, 306]
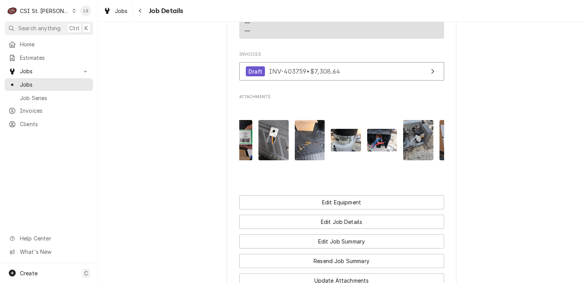
click at [309, 148] on img "Attachments" at bounding box center [310, 140] width 30 height 40
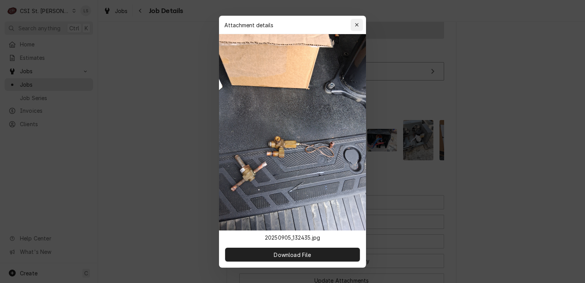
click at [359, 23] on div "button" at bounding box center [357, 25] width 8 height 8
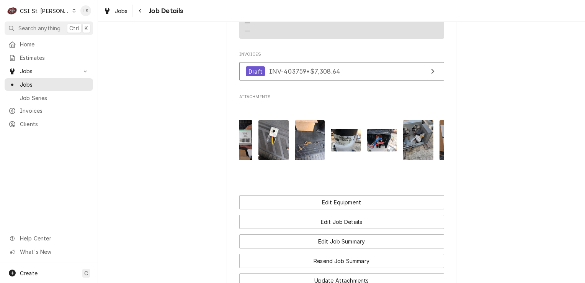
click at [344, 137] on img "Attachments" at bounding box center [346, 140] width 30 height 23
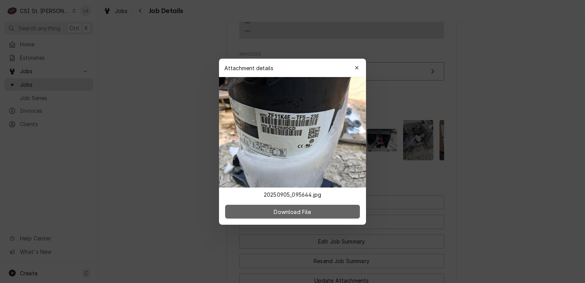
click at [302, 210] on span "Download File" at bounding box center [292, 211] width 40 height 8
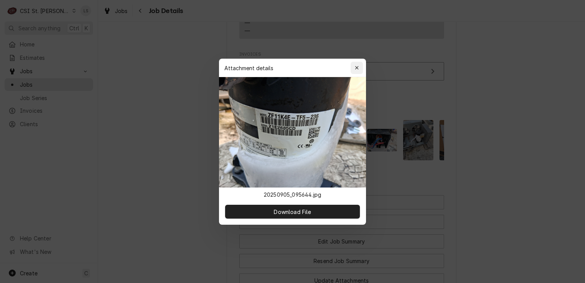
click at [356, 66] on icon "button" at bounding box center [357, 67] width 4 height 5
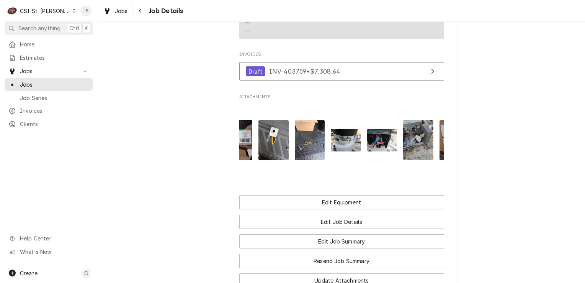
click at [382, 137] on img "Attachments" at bounding box center [382, 140] width 30 height 23
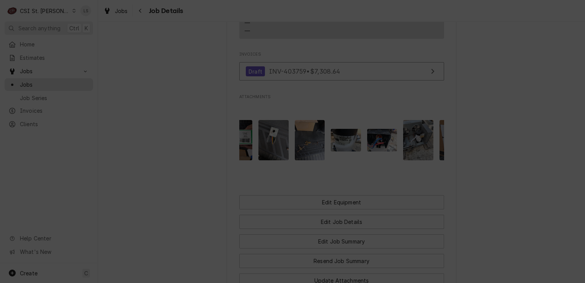
click at [306, 211] on span "Download File" at bounding box center [292, 211] width 40 height 8
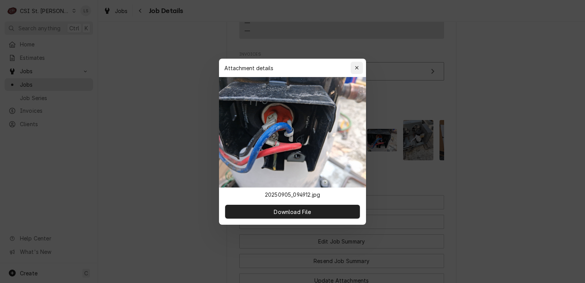
click at [356, 67] on icon "button" at bounding box center [357, 67] width 4 height 5
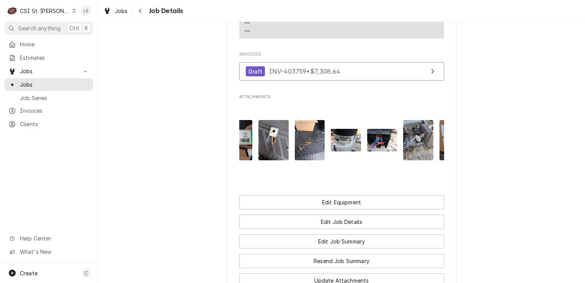
click at [421, 136] on img "Attachments" at bounding box center [418, 140] width 30 height 40
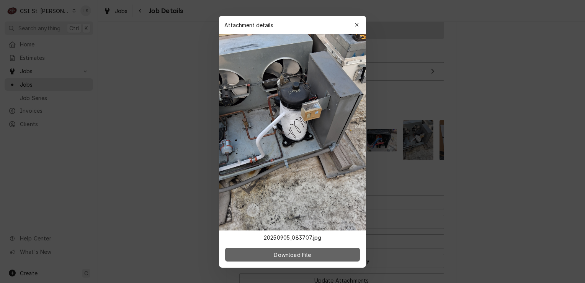
click at [296, 257] on span "Download File" at bounding box center [292, 254] width 40 height 8
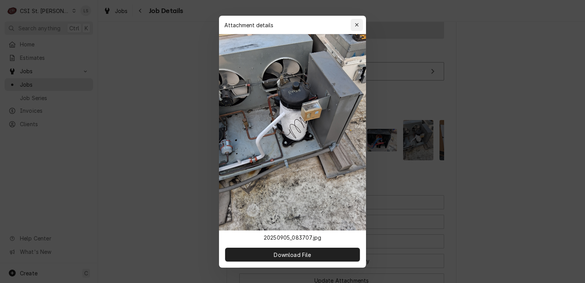
click at [356, 23] on icon "button" at bounding box center [357, 24] width 4 height 5
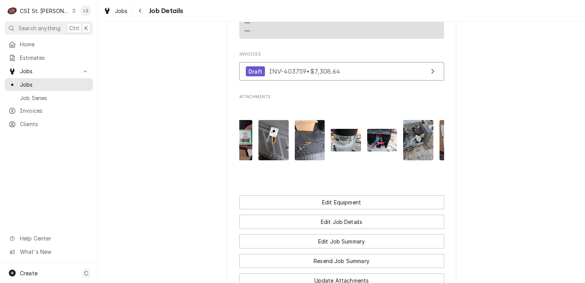
scroll to position [0, 338]
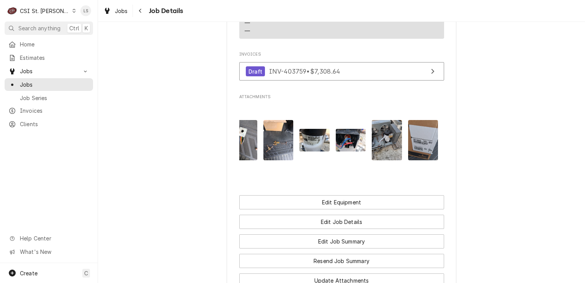
click at [418, 136] on img "Attachments" at bounding box center [423, 140] width 30 height 40
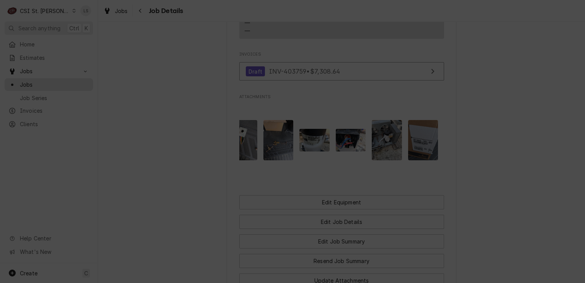
click at [307, 252] on span "Download File" at bounding box center [292, 254] width 40 height 8
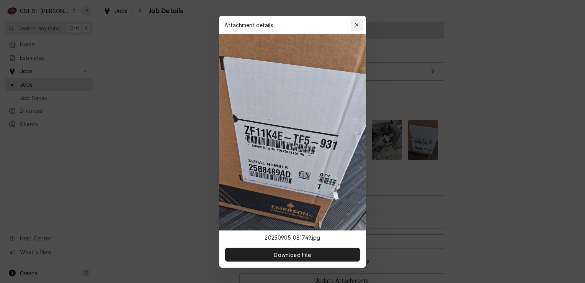
click at [360, 23] on div "button" at bounding box center [357, 25] width 8 height 8
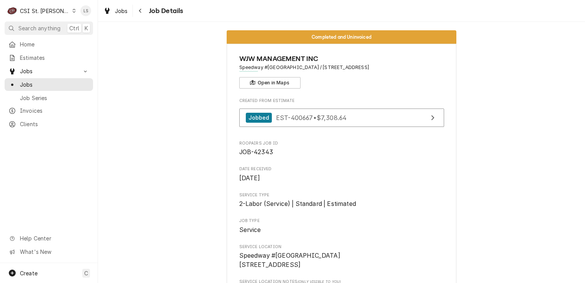
scroll to position [0, 0]
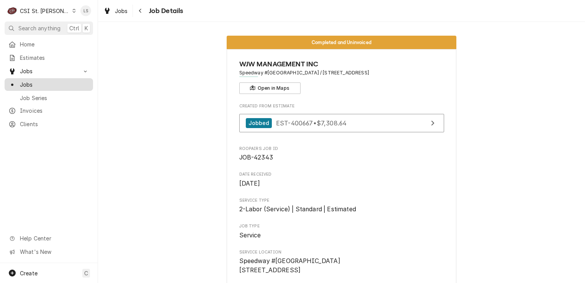
click at [25, 81] on span "Jobs" at bounding box center [54, 84] width 69 height 8
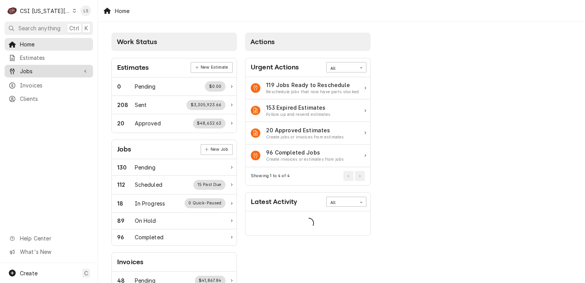
click at [29, 70] on span "Jobs" at bounding box center [49, 71] width 58 height 8
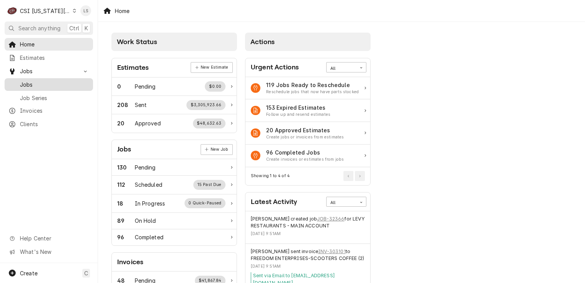
click at [31, 82] on span "Jobs" at bounding box center [54, 84] width 69 height 8
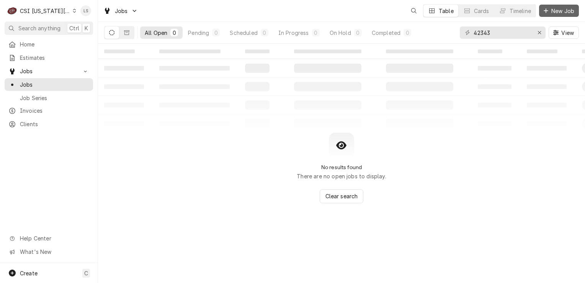
click at [557, 7] on span "New Job" at bounding box center [563, 11] width 26 height 8
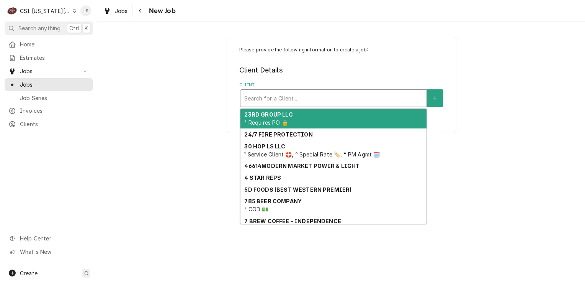
click at [287, 104] on div "Client" at bounding box center [333, 98] width 178 height 14
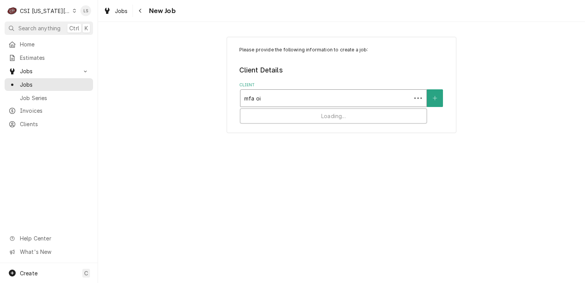
type input "mfa oil"
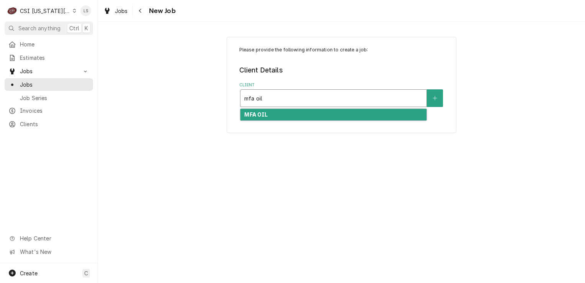
click at [282, 116] on div "MFA OIL" at bounding box center [333, 115] width 186 height 12
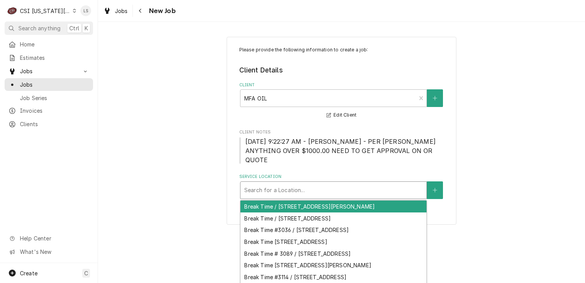
click at [348, 183] on div "Service Location" at bounding box center [333, 190] width 178 height 14
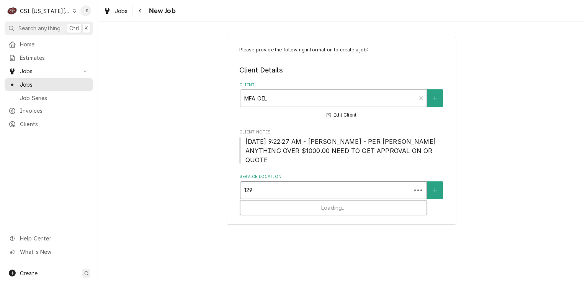
type input "1299"
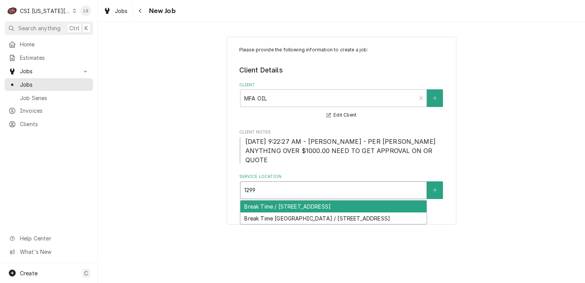
click at [346, 200] on div "Break Time / [STREET_ADDRESS]" at bounding box center [333, 206] width 186 height 12
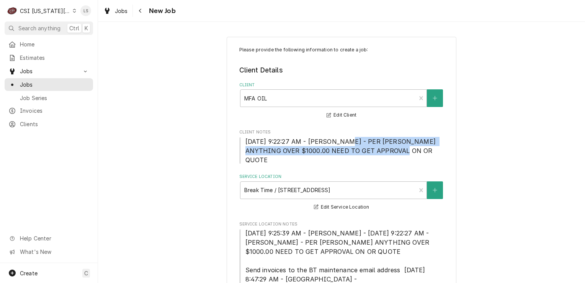
drag, startPoint x: 392, startPoint y: 153, endPoint x: 341, endPoint y: 139, distance: 52.1
click at [341, 139] on span "[DATE] 9:22:27 AM - [PERSON_NAME] - PER [PERSON_NAME] ANYTHING OVER $1000.00 NE…" at bounding box center [341, 150] width 193 height 26
copy span "PER [PERSON_NAME] ANYTHING OVER $1000.00 NEED TO GET APPROVAL ON OR QUOTE"
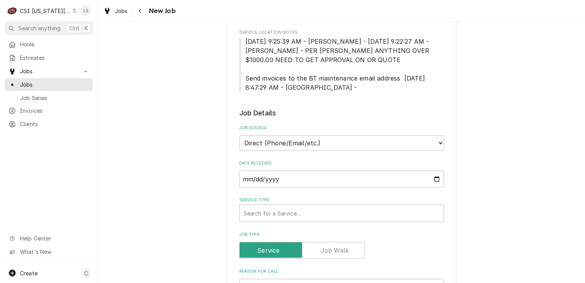
scroll to position [230, 0]
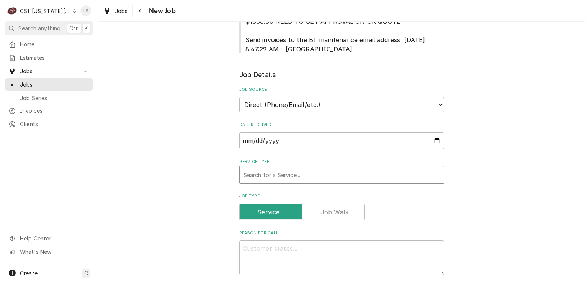
click at [261, 168] on div "Service Type" at bounding box center [341, 175] width 196 height 14
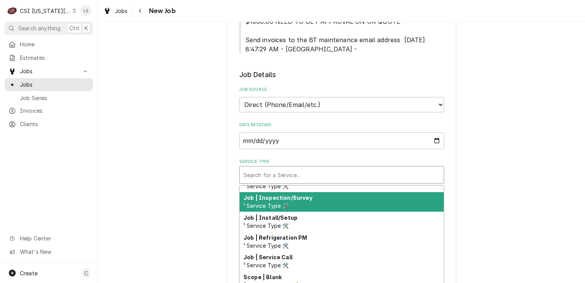
scroll to position [441, 0]
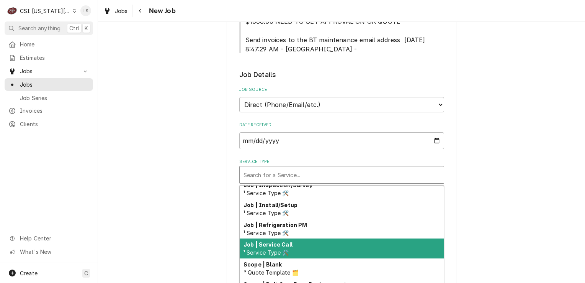
click at [288, 242] on div "Job | Service Call ¹ Service Type 🛠️" at bounding box center [342, 248] width 204 height 20
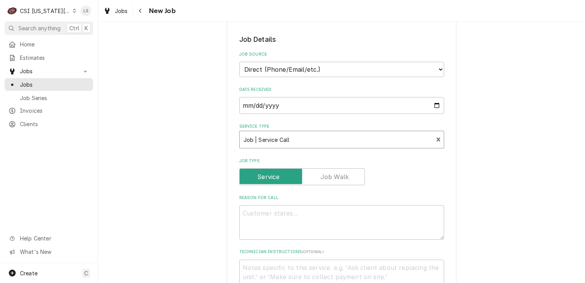
scroll to position [306, 0]
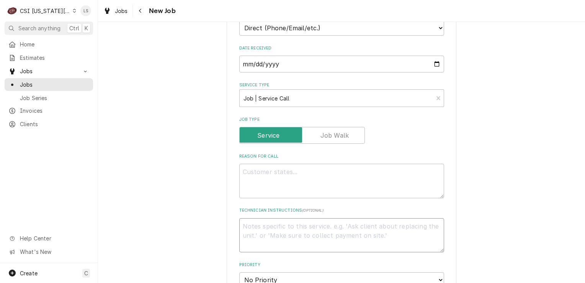
paste textarea "PER [PERSON_NAME] ANYTHING OVER $1000.00 NEED TO GET APPROVAL ON OR QUOTE"
type textarea "x"
type textarea "PER [PERSON_NAME] ANYTHING OVER $1000.00 NEED TO GET APPROVAL ON OR QUOTE"
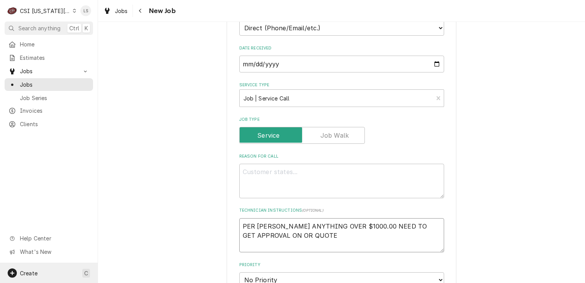
type textarea "x"
type textarea "PER [PERSON_NAME] ANYTHING OVER $1000.00 NEED TO GET APPROVAL ON OR QUOTE"
click at [312, 172] on textarea "Reason For Call" at bounding box center [341, 180] width 205 height 34
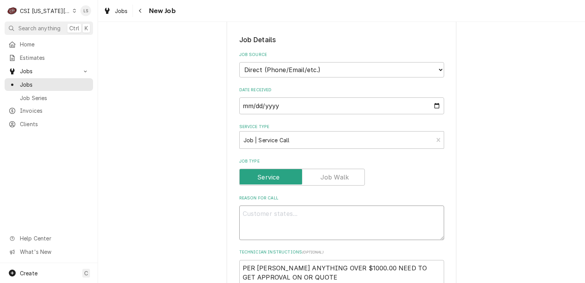
scroll to position [345, 0]
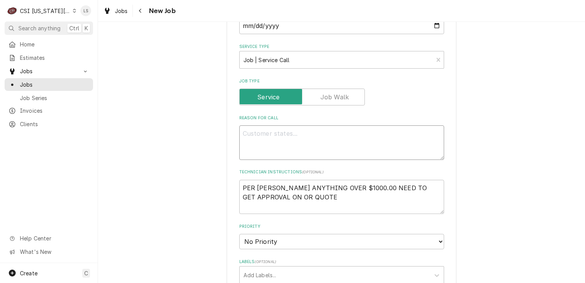
paste textarea "The undercounter reach-in refrigerator is not cooling. The temperature is curre…"
type textarea "x"
type textarea "The undercounter reach-in refrigerator is not cooling. The temperature is curre…"
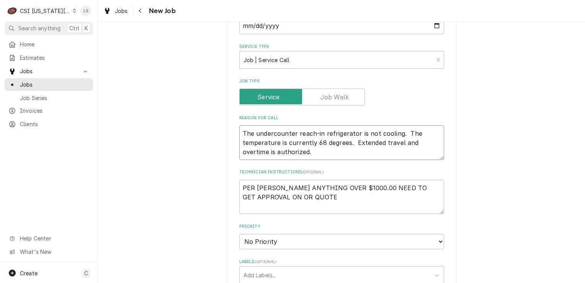
drag, startPoint x: 350, startPoint y: 132, endPoint x: 436, endPoint y: 137, distance: 86.3
click at [436, 137] on textarea "The undercounter reach-in refrigerator is not cooling. The temperature is curre…" at bounding box center [341, 142] width 205 height 34
type textarea "x"
type textarea "The undercounter reach-in refrigerator is not cooling. The temperature is curre…"
type textarea "x"
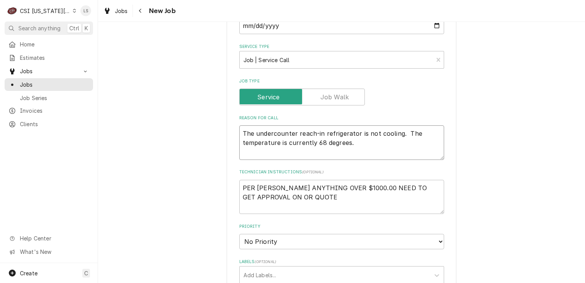
type textarea "The undercounter reach-in refrigerator is not cooling. The temperature is curre…"
click at [290, 189] on textarea "PER TERESA ANYTHING OVER $1000.00 NEED TO GET APPROVAL ON OR QUOTE" at bounding box center [341, 197] width 205 height 34
type textarea "x"
type textarea "PER TERESA ANYTHING OVER $1000.00 NEED TO GET APPROVAL ON OR QUOTE"
type textarea "x"
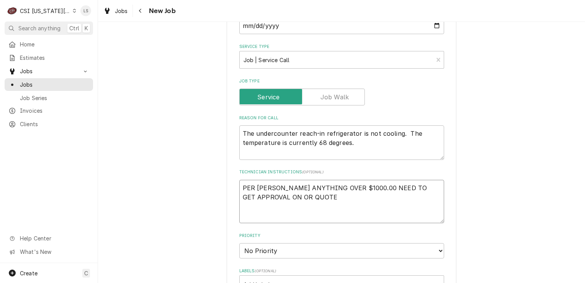
type textarea "PER TERESA ANYTHING OVER $1000.00 NEED TO GET APPROVAL ON OR QUOTE"
paste textarea "Extended travel and overtime is authorized."
type textarea "x"
type textarea "PER TERESA ANYTHING OVER $1000.00 NEED TO GET APPROVAL ON OR QUOTE Extended tra…"
click at [241, 205] on textarea "PER TERESA ANYTHING OVER $1000.00 NEED TO GET APPROVAL ON OR QUOTE Extended tra…" at bounding box center [341, 202] width 205 height 44
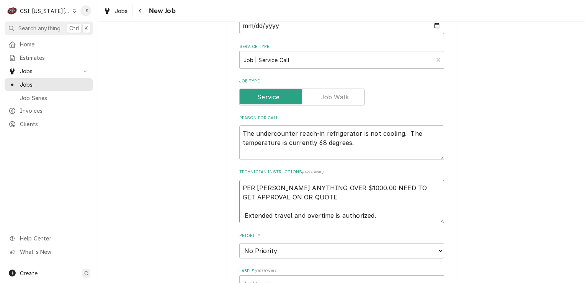
type textarea "x"
type textarea "PER TERESA ANYTHING OVER $1000.00 NEED TO GET APPROVAL ON OR QUOTE Extended tra…"
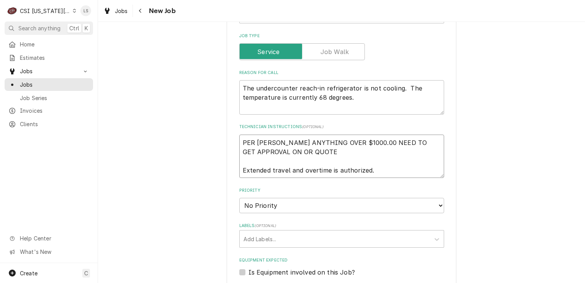
scroll to position [421, 0]
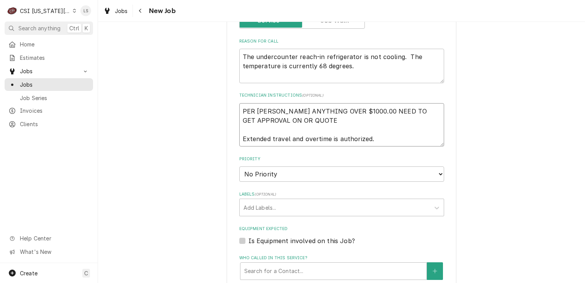
type textarea "x"
type textarea "PER TERESA ANYTHING OVER $1000.00 NEED TO GET APPROVAL ON OR QUOTE Extended tra…"
click at [256, 167] on select "No Priority Urgent High Medium Low" at bounding box center [341, 173] width 205 height 15
select select "2"
click at [239, 166] on select "No Priority Urgent High Medium Low" at bounding box center [341, 173] width 205 height 15
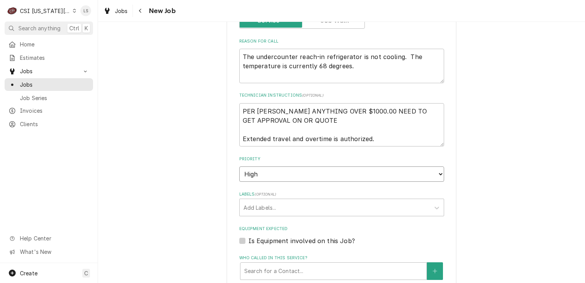
type textarea "x"
click at [266, 201] on div "Labels" at bounding box center [334, 207] width 183 height 14
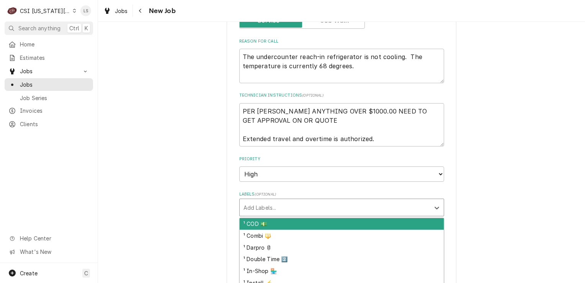
type input "r"
type textarea "x"
type input "ref"
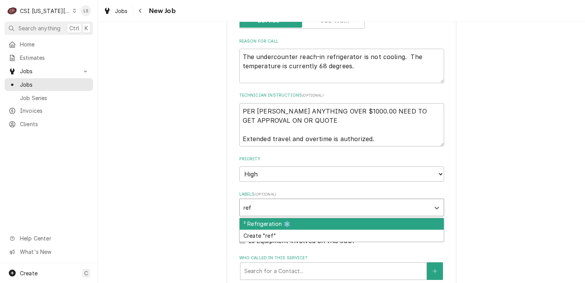
type textarea "x"
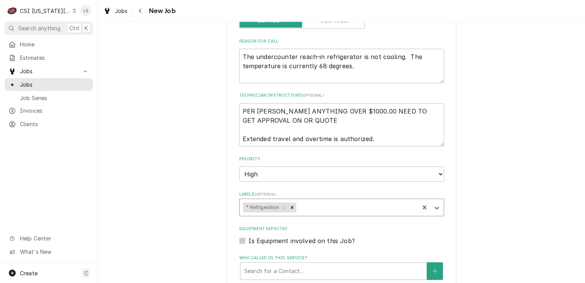
type textarea "x"
click at [248, 236] on label "Is Equipment involved on this Job?" at bounding box center [301, 240] width 106 height 9
click at [248, 236] on input "Equipment Expected" at bounding box center [350, 244] width 205 height 17
checkbox input "true"
click at [294, 264] on div "Equipment" at bounding box center [333, 271] width 178 height 14
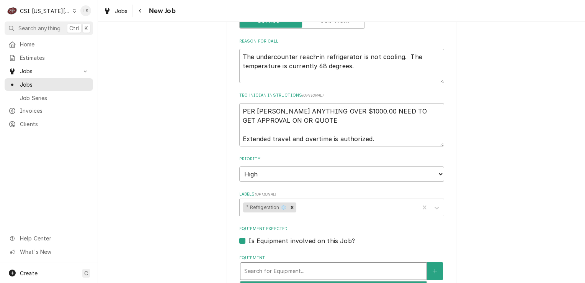
type textarea "x"
type input "a"
type textarea "x"
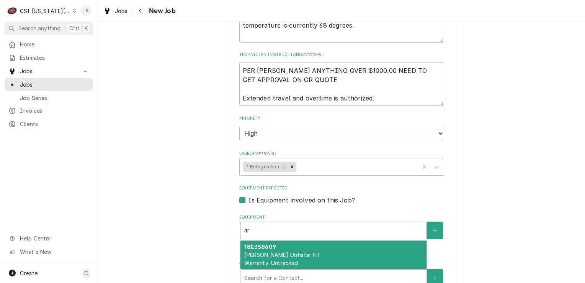
scroll to position [498, 0]
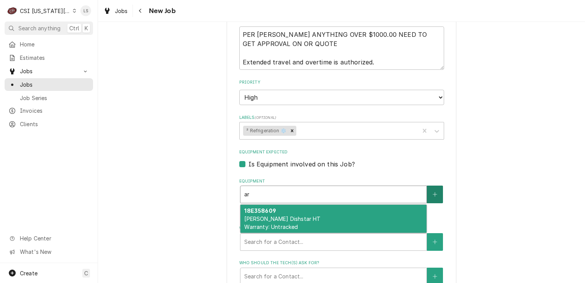
type input "ar"
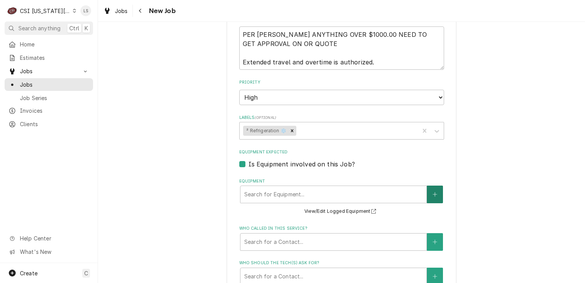
click at [433, 191] on icon "Create New Equipment" at bounding box center [435, 193] width 5 height 5
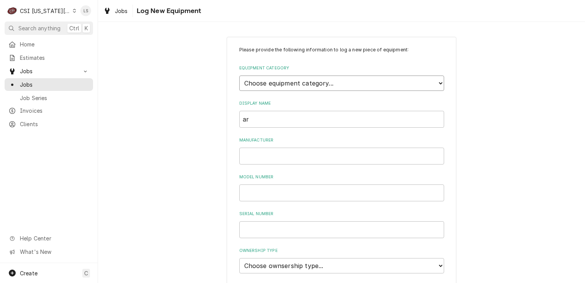
click at [276, 85] on select "Choose equipment category... Cooking Equipment Fryers Ice Machines Ovens and Ra…" at bounding box center [341, 82] width 205 height 15
select select "8"
click at [239, 75] on select "Choose equipment category... Cooking Equipment Fryers Ice Machines Ovens and Ra…" at bounding box center [341, 82] width 205 height 15
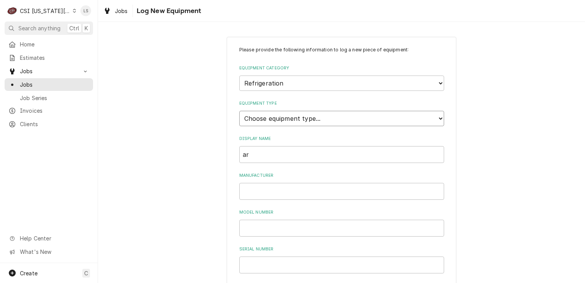
click at [262, 118] on select "Choose equipment type... Bar Refrigeration Blast Chiller Chef Base Freezer Chef…" at bounding box center [341, 118] width 205 height 15
select select "74"
click at [239, 111] on select "Choose equipment type... Bar Refrigeration Blast Chiller Chef Base Freezer Chef…" at bounding box center [341, 118] width 205 height 15
type input "a"
type input "Undercounter RIC"
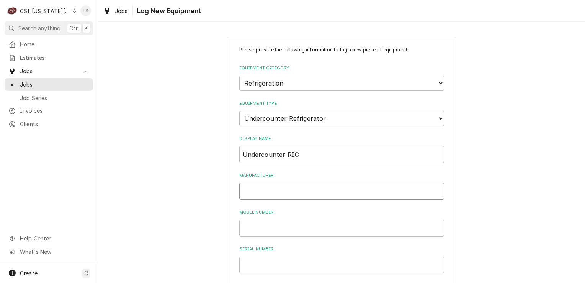
click at [263, 191] on input "Manufacturer" at bounding box center [341, 191] width 205 height 17
type input "Artic Air"
paste input "AUC48RZ"
type input "AUC48RZ"
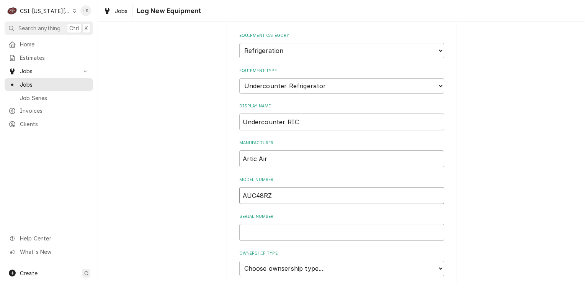
scroll to position [115, 0]
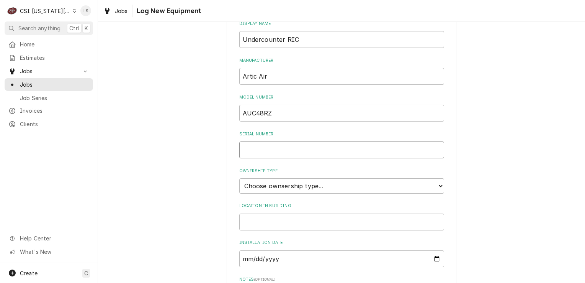
paste input "H8023589"
type input "H8023589"
click at [267, 189] on select "Choose ownsership type... Unknown Owned Leased Rented" at bounding box center [341, 185] width 205 height 15
select select "1"
click at [239, 178] on select "Choose ownsership type... Unknown Owned Leased Rented" at bounding box center [341, 185] width 205 height 15
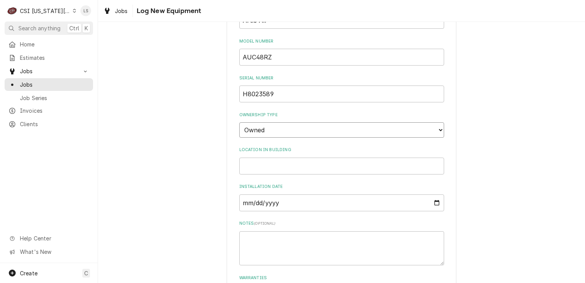
scroll to position [232, 0]
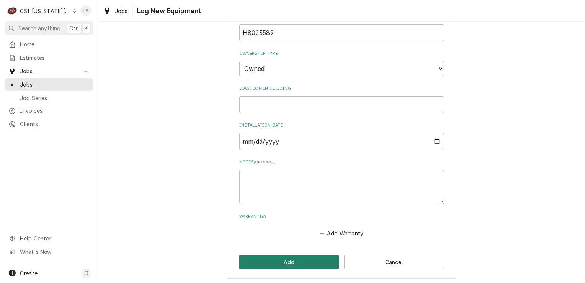
click at [287, 257] on button "Add" at bounding box center [289, 262] width 100 height 14
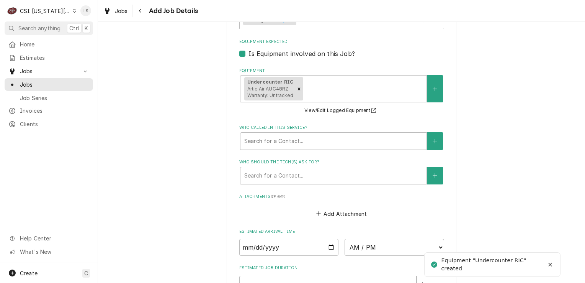
scroll to position [613, 0]
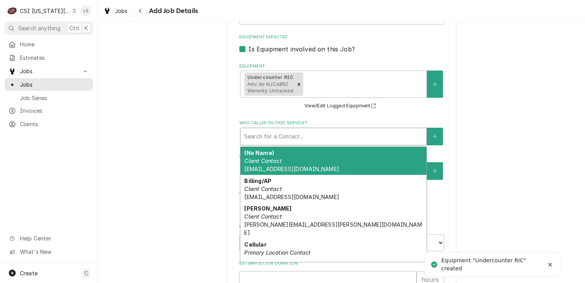
click at [263, 129] on div "Who called in this service?" at bounding box center [333, 136] width 178 height 14
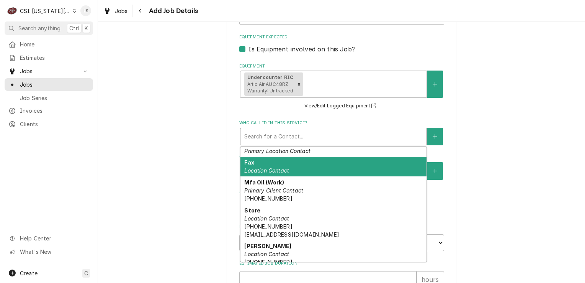
scroll to position [115, 0]
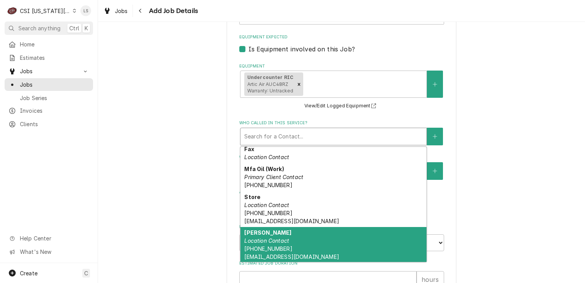
click at [266, 237] on em "Location Contact" at bounding box center [266, 240] width 45 height 7
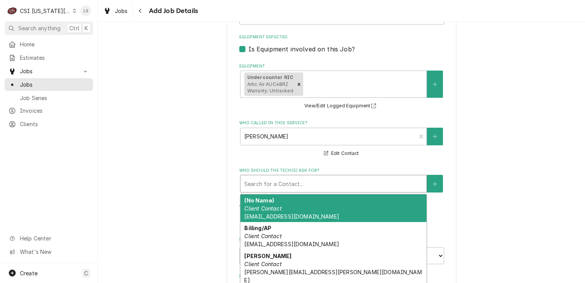
click at [259, 176] on div "Who should the tech(s) ask for?" at bounding box center [333, 183] width 178 height 14
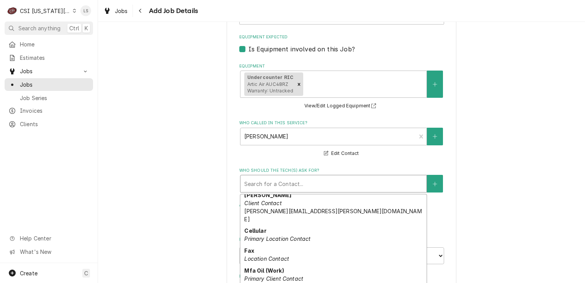
scroll to position [150, 0]
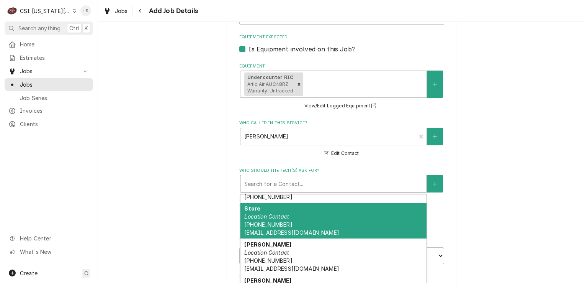
click at [265, 213] on em "Location Contact" at bounding box center [266, 216] width 45 height 7
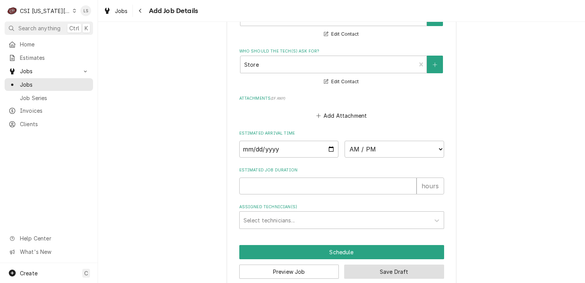
click at [364, 264] on button "Save Draft" at bounding box center [394, 271] width 100 height 14
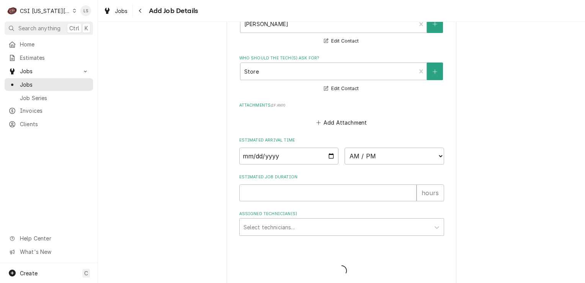
type textarea "x"
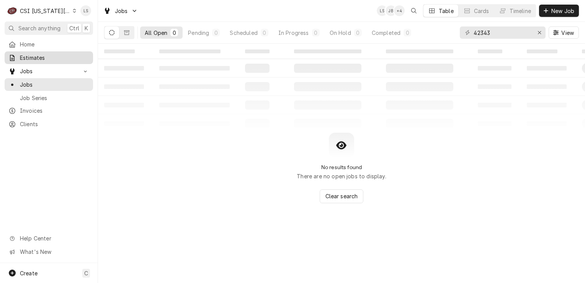
click at [38, 56] on span "Estimates" at bounding box center [54, 58] width 69 height 8
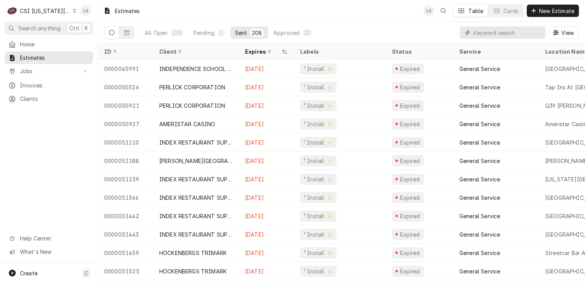
paste input "300650"
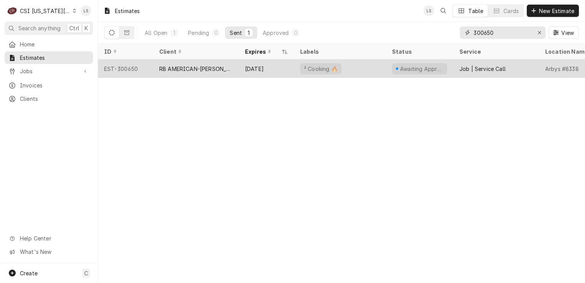
type input "300650"
click at [121, 71] on div "EST-300650" at bounding box center [125, 68] width 55 height 18
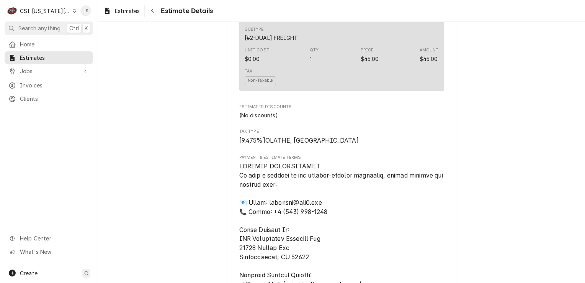
scroll to position [1719, 0]
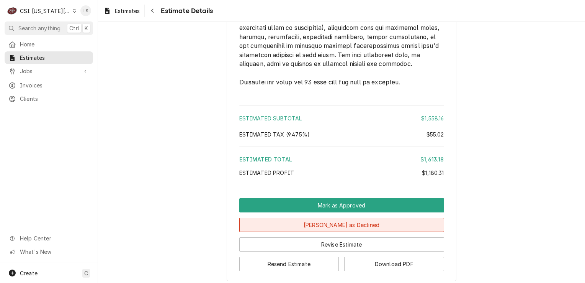
click at [358, 232] on button "[PERSON_NAME] as Declined" at bounding box center [341, 224] width 205 height 14
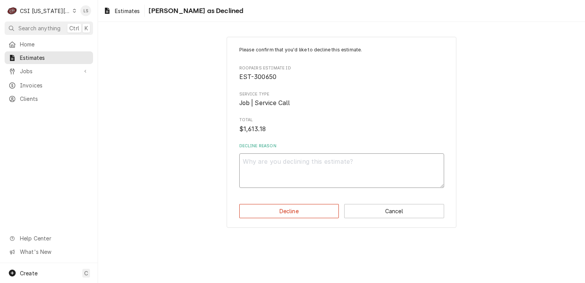
click at [260, 163] on textarea "Decline Reason" at bounding box center [341, 170] width 205 height 34
type textarea "D"
type textarea "x"
type textarea "De"
type textarea "x"
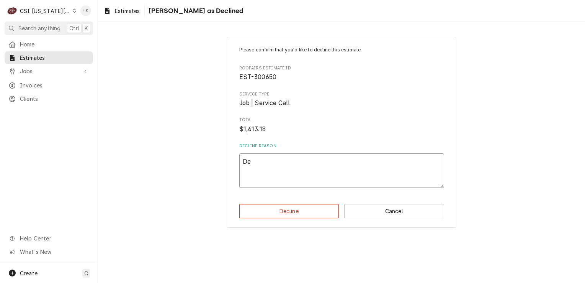
type textarea "Dec"
type textarea "x"
type textarea "Decl"
type textarea "x"
type textarea "Decli"
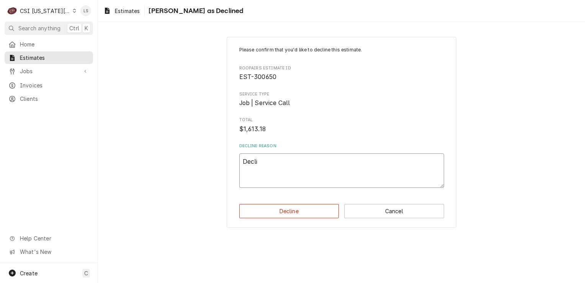
type textarea "x"
type textarea "Declin"
type textarea "x"
type textarea "Decline"
type textarea "x"
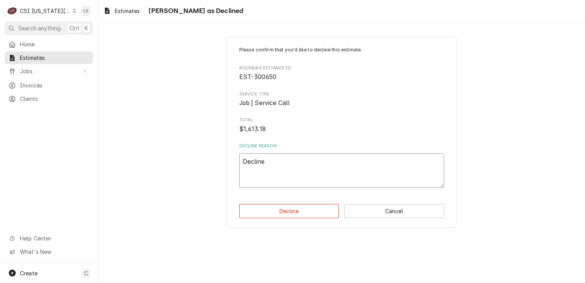
type textarea "Declined"
type textarea "x"
type textarea "Declined"
type textarea "x"
type textarea "Declined p"
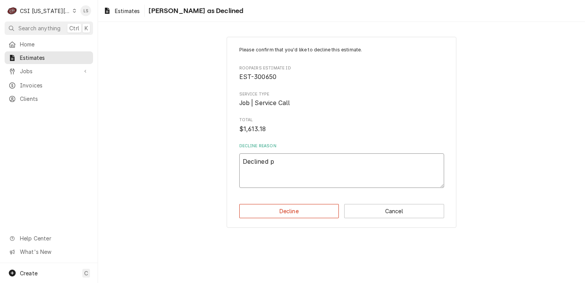
type textarea "x"
type textarea "Declined pe"
type textarea "x"
type textarea "Declined per"
type textarea "x"
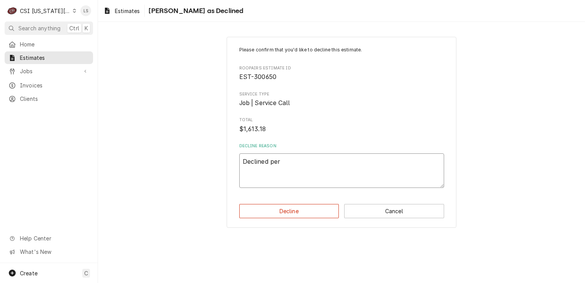
type textarea "Declined per"
type textarea "x"
type textarea "Declined per cu"
type textarea "x"
type textarea "Declined per cus"
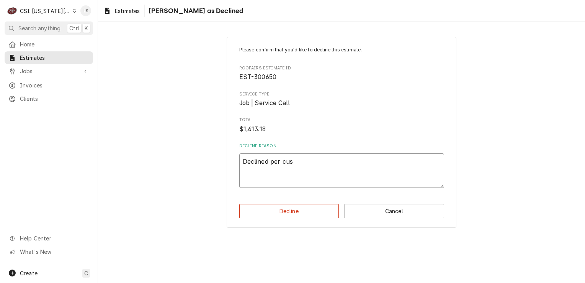
type textarea "x"
type textarea "Declined per custo"
type textarea "x"
type textarea "Declined per custom"
type textarea "x"
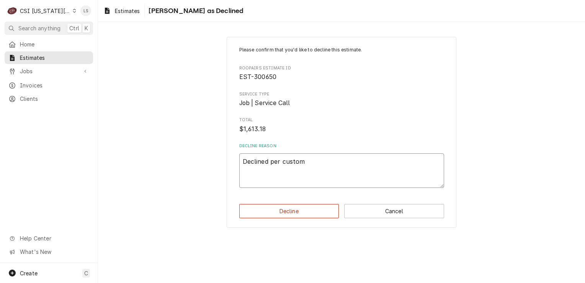
type textarea "Declined per custome"
type textarea "x"
type textarea "Declined per customer"
type textarea "x"
type textarea "Declined per customer t"
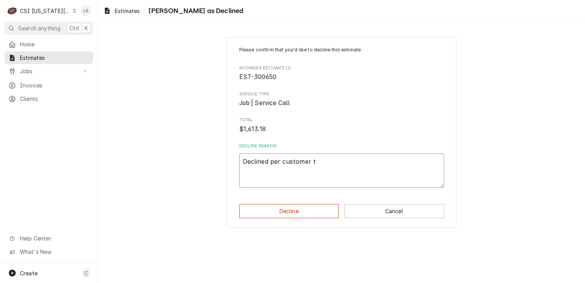
type textarea "x"
type textarea "Declined per customer th"
type textarea "x"
type textarea "Declined per customer thu"
type textarea "x"
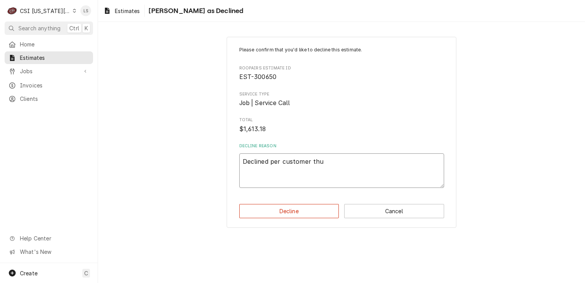
type textarea "Declined per customer thu"
type textarea "x"
type textarea "Declined per customer thu E"
type textarea "x"
type textarea "Declined per customer thu Ec"
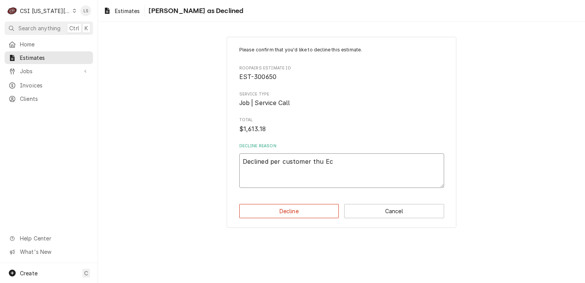
type textarea "x"
type textarea "Declined per customer thu Eco"
type textarea "x"
type textarea "Declined per customer thu Ec"
type textarea "x"
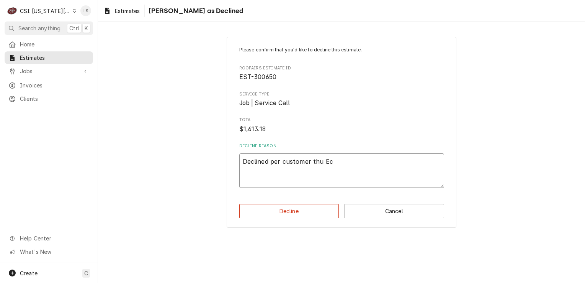
type textarea "Declined per customer thu E"
type textarea "x"
type textarea "Declined per customer thu"
type textarea "x"
type textarea "Declined per customer thu"
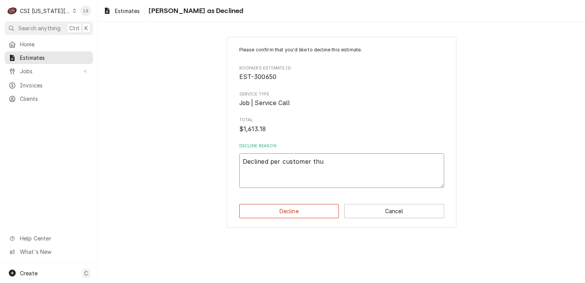
type textarea "x"
type textarea "Declined per customer th"
type textarea "x"
type textarea "Declined per customer thr"
type textarea "x"
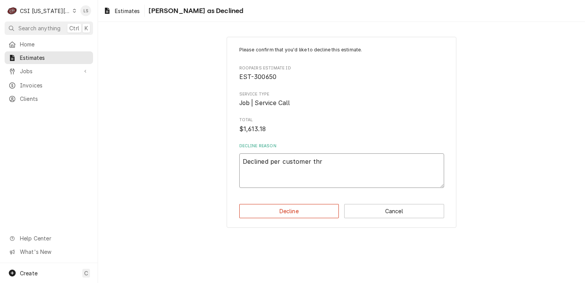
type textarea "Declined per customer thru"
type textarea "x"
type textarea "Declined per customer thru"
type textarea "x"
type textarea "Declined per customer thru E"
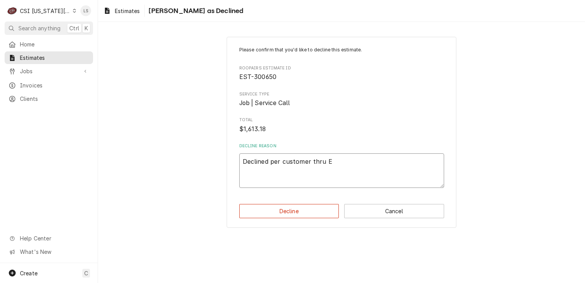
type textarea "x"
type textarea "Declined per customer thru Ec"
type textarea "x"
type textarea "Declined per customer thru Eco"
type textarea "x"
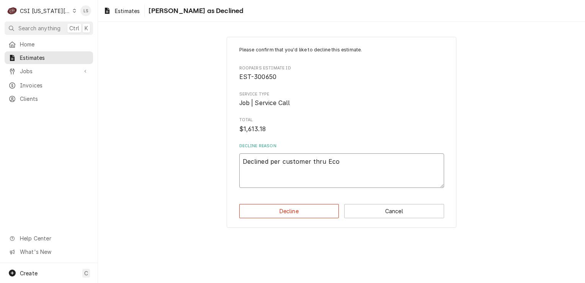
type textarea "Declined per customer thru Ecot"
type textarea "x"
type textarea "Declined per customer thru Ecotr"
type textarea "x"
type textarea "Declined per customer thru Ecotra"
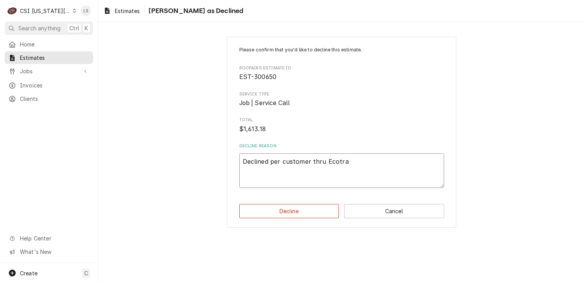
type textarea "x"
type textarea "Declined per customer thru Ecotrak"
type textarea "x"
type textarea "Declined per customer thru Ecotrak"
type textarea "x"
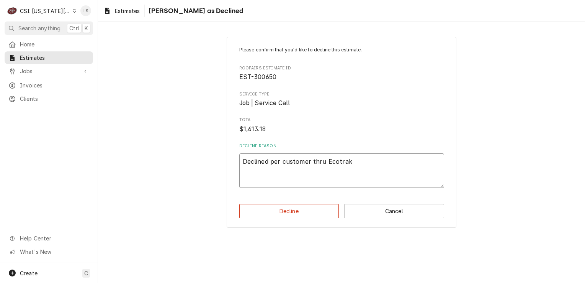
type textarea "Declined per customer thru Ecotrak e"
type textarea "x"
type textarea "Declined per customer thru Ecotrak ea"
type textarea "x"
type textarea "Declined per customer thru Ecotrak eai"
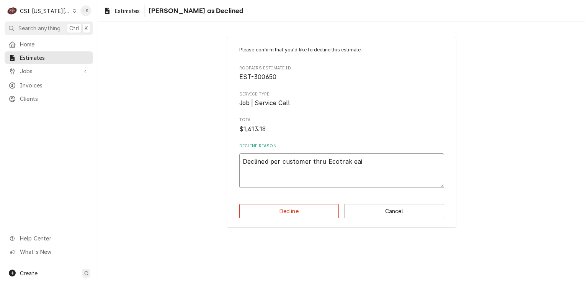
type textarea "x"
type textarea "Declined per customer thru Ecotrak eail"
type textarea "x"
type textarea "Declined per customer thru Ecotrak eail."
type textarea "x"
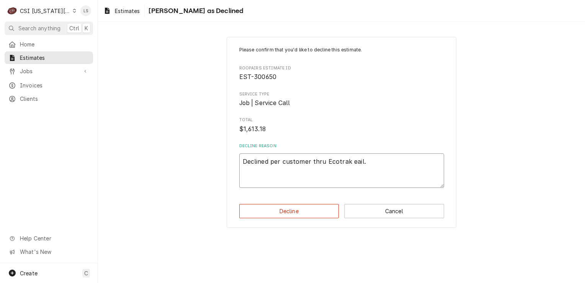
type textarea "Declined per customer thru Ecotrak eail"
type textarea "x"
type textarea "Declined per customer thru Ecotrak eai"
type textarea "x"
type textarea "Declined per customer thru Ecotrak ea"
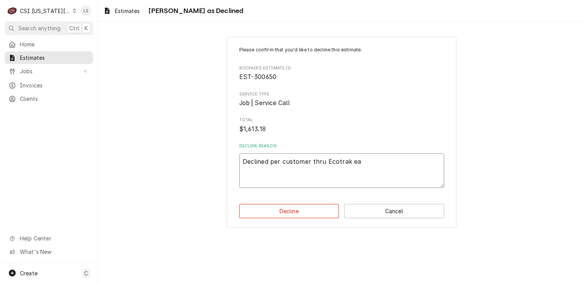
type textarea "x"
type textarea "Declined per customer thru Ecotrak e"
type textarea "x"
type textarea "Declined per customer thru Ecotrak em"
type textarea "x"
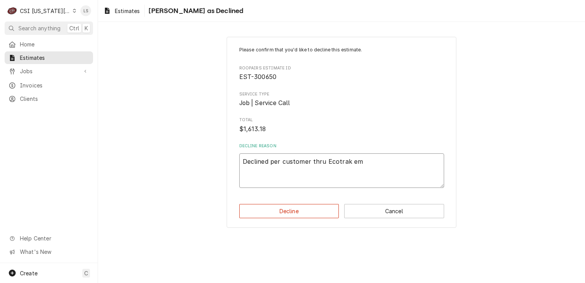
type textarea "Declined per customer thru Ecotrak ema"
type textarea "x"
type textarea "Declined per customer thru Ecotrak emai"
type textarea "x"
type textarea "Declined per customer thru Ecotrak email"
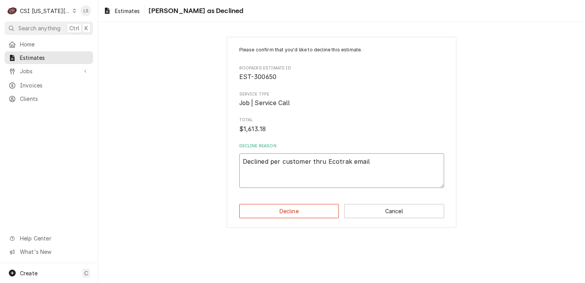
type textarea "x"
type textarea "Declined per customer thru Ecotrak email."
type textarea "x"
paste textarea "Decline Reason"
type textarea "Declined per customer thru Ecotrak email."
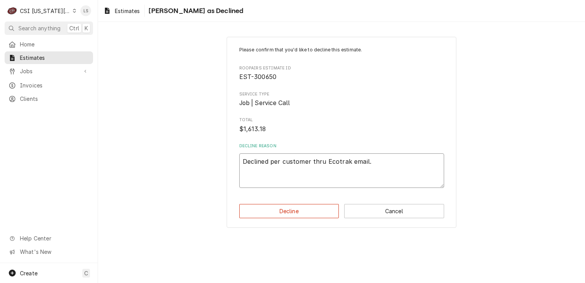
paste textarea "INV number is 303153"
type textarea "x"
type textarea "Declined per customer thru Ecotrak email. INV number is 303153"
type textarea "x"
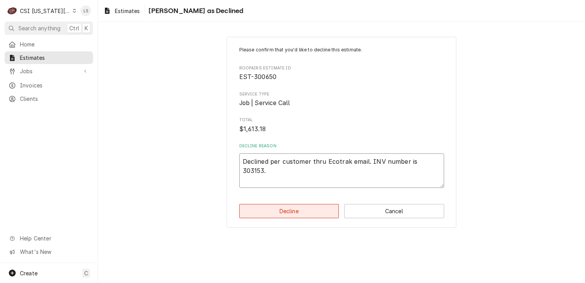
type textarea "Declined per customer thru Ecotrak email. INV number is 303153."
click at [330, 208] on button "Decline" at bounding box center [289, 211] width 100 height 14
type textarea "x"
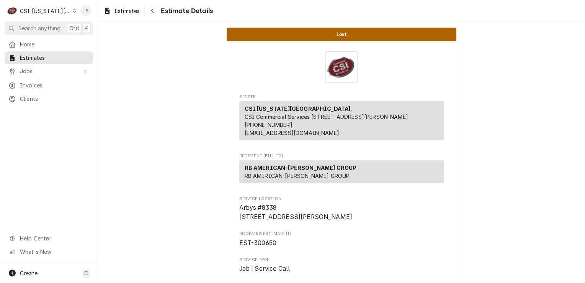
click at [73, 13] on div "Dynamic Content Wrapper" at bounding box center [74, 10] width 3 height 5
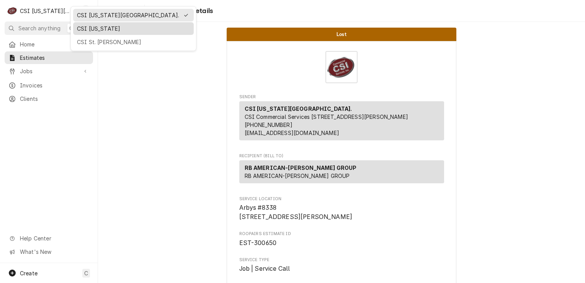
click at [81, 29] on div "CSI [US_STATE]" at bounding box center [133, 29] width 113 height 8
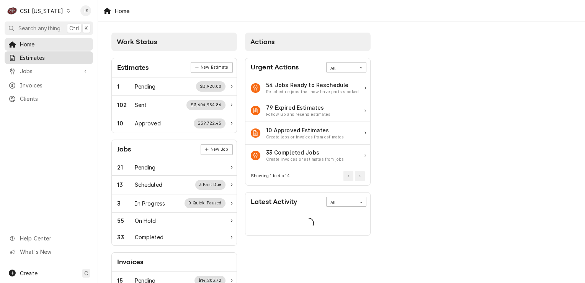
click at [31, 59] on span "Estimates" at bounding box center [54, 58] width 69 height 8
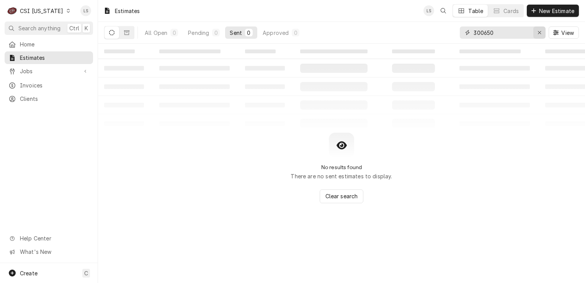
click at [537, 32] on icon "Erase input" at bounding box center [539, 32] width 4 height 5
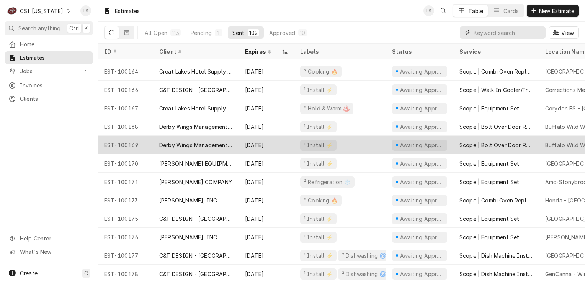
scroll to position [1655, 0]
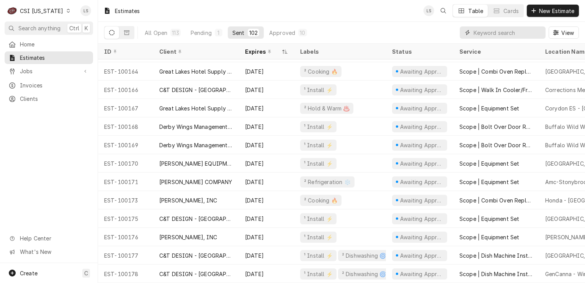
click at [519, 34] on input "Dynamic Content Wrapper" at bounding box center [508, 32] width 68 height 12
paste input "100172"
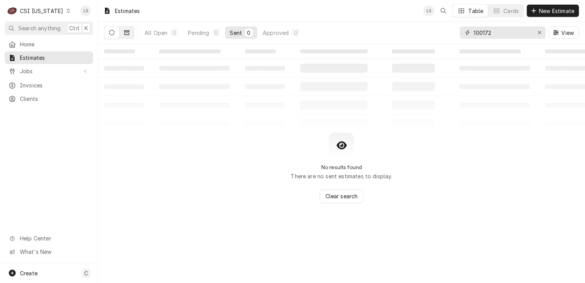
type input "100172"
click at [129, 35] on button "Dynamic Content Wrapper" at bounding box center [126, 32] width 15 height 12
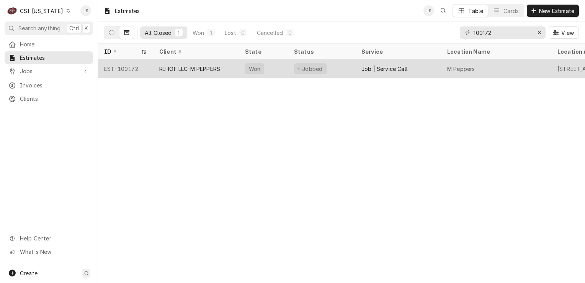
click at [116, 69] on div "EST-100172" at bounding box center [125, 68] width 55 height 18
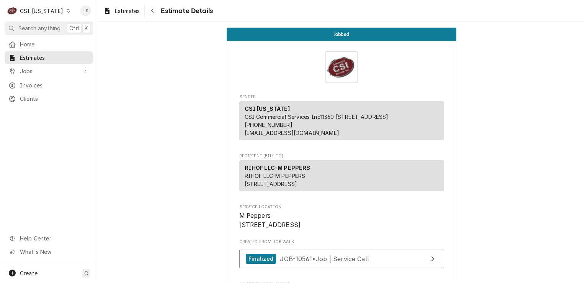
click at [67, 10] on icon "Dynamic Content Wrapper" at bounding box center [68, 11] width 3 height 4
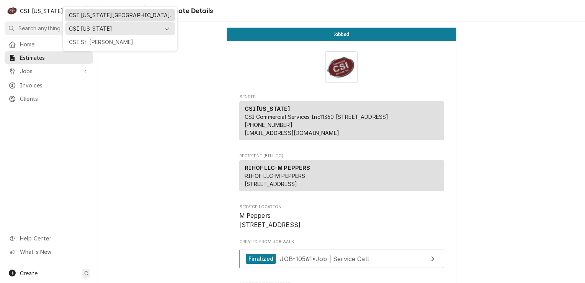
click at [74, 18] on div "CSI Kansas City." at bounding box center [120, 15] width 102 height 8
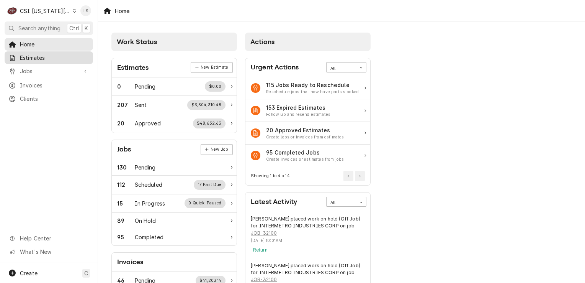
click at [43, 56] on span "Estimates" at bounding box center [54, 58] width 69 height 8
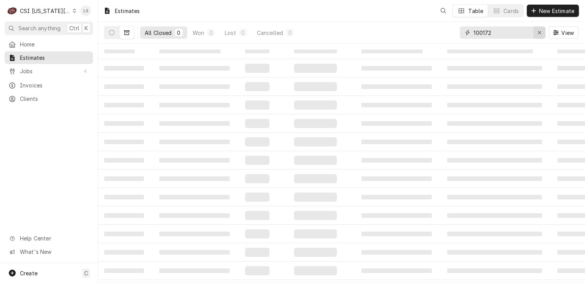
click at [541, 34] on icon "Erase input" at bounding box center [539, 32] width 4 height 5
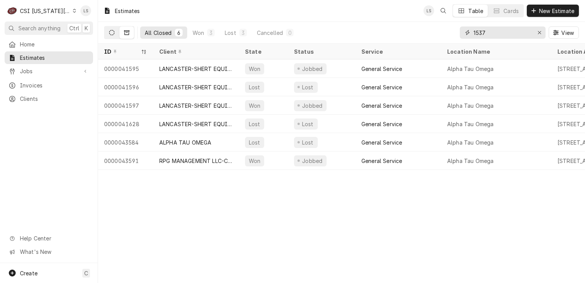
type input "1537"
click at [115, 34] on button "Dynamic Content Wrapper" at bounding box center [112, 32] width 15 height 12
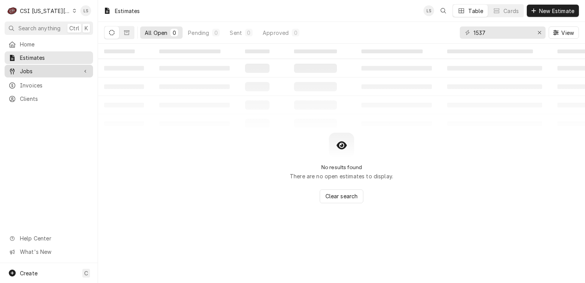
click at [36, 69] on span "Jobs" at bounding box center [49, 71] width 58 height 8
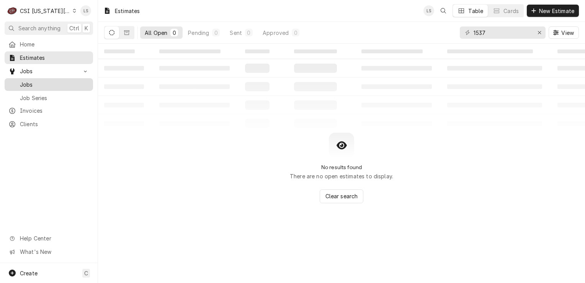
click at [33, 81] on span "Jobs" at bounding box center [54, 84] width 69 height 8
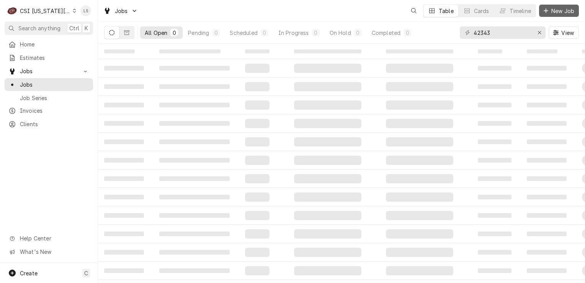
click at [552, 11] on span "New Job" at bounding box center [563, 11] width 26 height 8
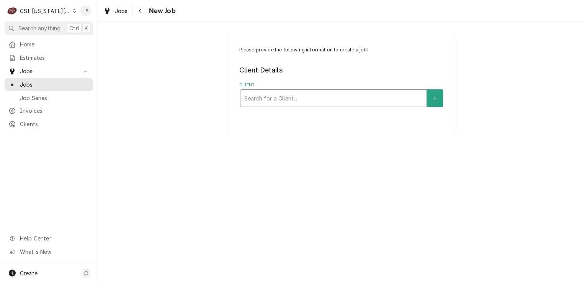
click at [300, 99] on div "Client" at bounding box center [333, 98] width 178 height 14
type input "andys"
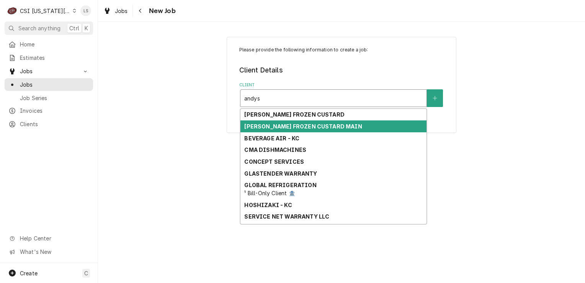
click at [297, 123] on strong "ANDYS FROZEN CUSTARD MAIN" at bounding box center [303, 126] width 118 height 7
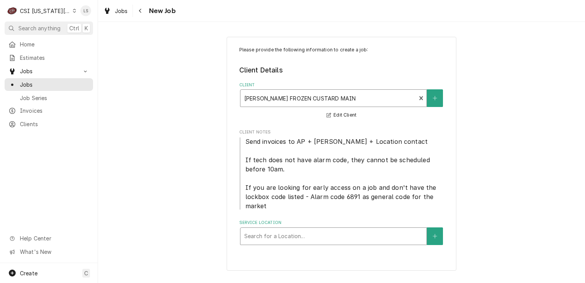
click at [325, 239] on div "Service Location" at bounding box center [333, 236] width 178 height 14
type input "1000 nw"
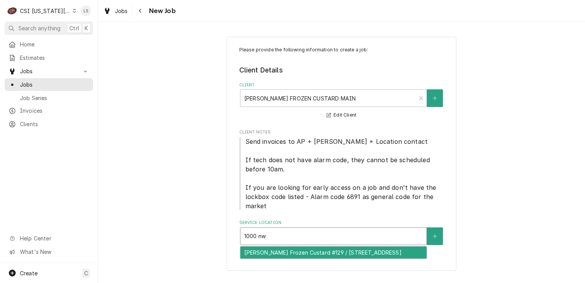
click at [348, 253] on div "Andys Frozen Custard #129 / 1000 Nw Hwy 7, Blue Springs, MO 64014" at bounding box center [333, 252] width 186 height 12
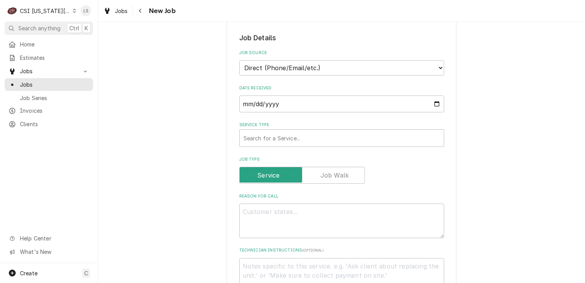
scroll to position [268, 0]
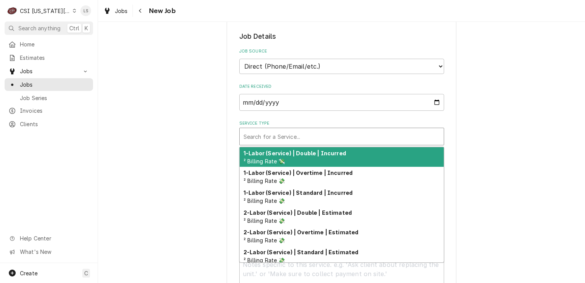
click at [258, 143] on div "Search for a Service..." at bounding box center [342, 136] width 204 height 17
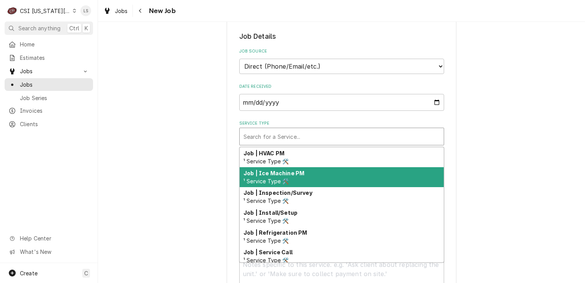
scroll to position [472, 0]
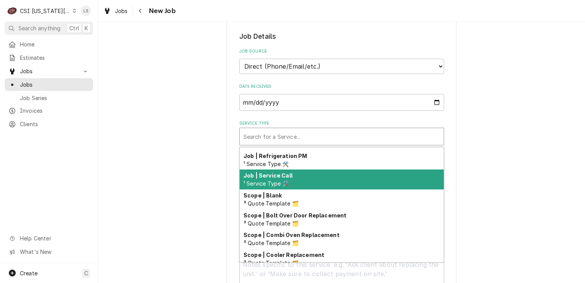
click at [262, 180] on span "¹ Service Type 🛠️" at bounding box center [266, 183] width 46 height 7
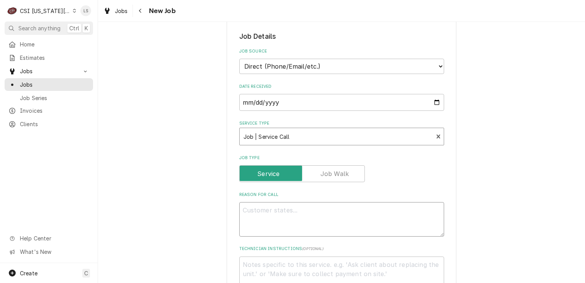
click at [264, 212] on textarea "Reason For Call" at bounding box center [341, 219] width 205 height 34
paste textarea "The machine freezer closest to the drive thru (machine freezer 2) isn't working"
type textarea "x"
type textarea "The machine freezer closest to the drive thru (machine freezer 2) isn't working"
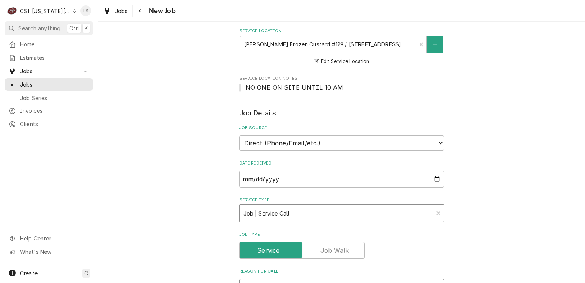
type textarea "x"
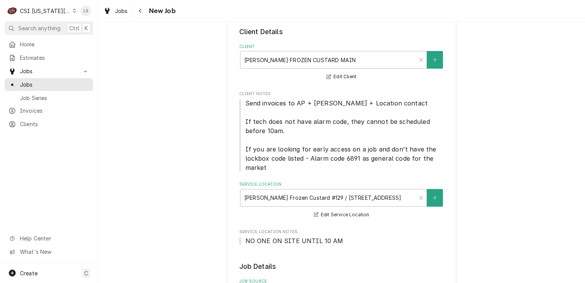
type textarea "The machine freezer closest to the drive thru (machine freezer 2) isn't working"
drag, startPoint x: 336, startPoint y: 240, endPoint x: 327, endPoint y: 240, distance: 9.2
click at [327, 240] on span "NO ONE ON SITE UNTIL 10 AM" at bounding box center [341, 240] width 205 height 9
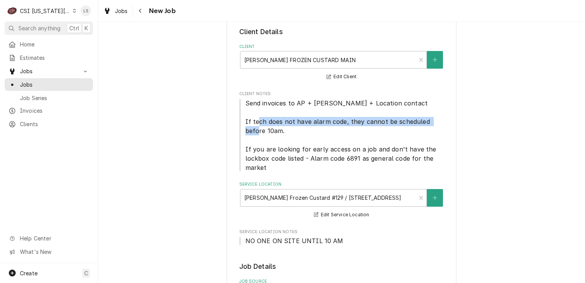
drag, startPoint x: 327, startPoint y: 240, endPoint x: 274, endPoint y: 126, distance: 125.2
click at [274, 126] on span "Send invoices to AP + Charlie + Location contact If tech does not have alarm co…" at bounding box center [341, 135] width 205 height 74
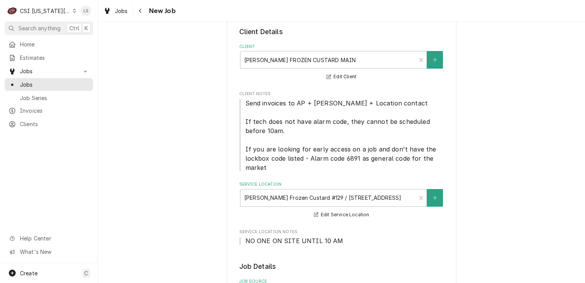
drag, startPoint x: 274, startPoint y: 126, endPoint x: 352, endPoint y: 133, distance: 78.4
click at [352, 133] on span "Send invoices to AP + Charlie + Location contact If tech does not have alarm co…" at bounding box center [341, 135] width 205 height 74
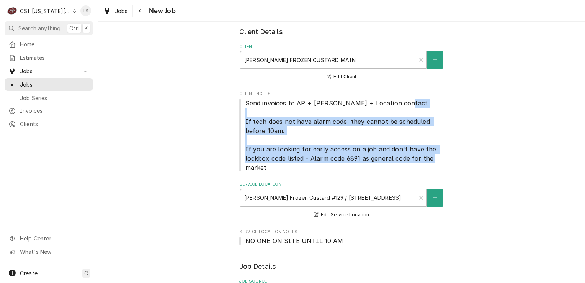
drag, startPoint x: 241, startPoint y: 120, endPoint x: 271, endPoint y: 168, distance: 56.3
click at [271, 168] on span "Send invoices to AP + Charlie + Location contact If tech does not have alarm co…" at bounding box center [341, 135] width 205 height 74
copy span "If tech does not have alarm code, they cannot be scheduled before 10am. If you …"
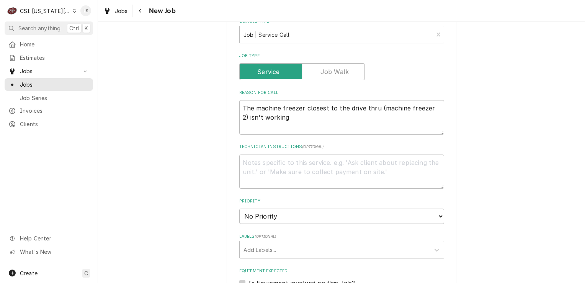
scroll to position [383, 0]
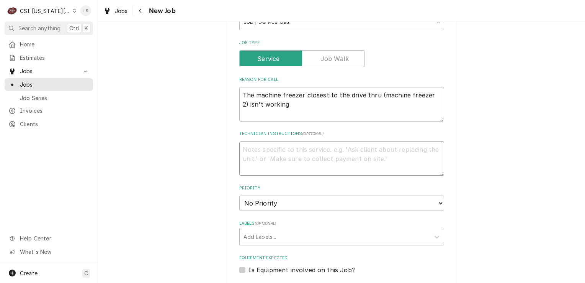
click at [252, 161] on textarea "Technician Instructions ( optional )" at bounding box center [341, 158] width 205 height 34
paste textarea "If tech does not have alarm code, they cannot be scheduled before 10am. If you …"
type textarea "x"
type textarea "If tech does not have alarm code, they cannot be scheduled before 10am. If you …"
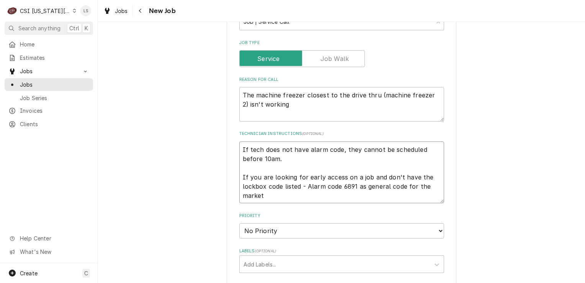
type textarea "x"
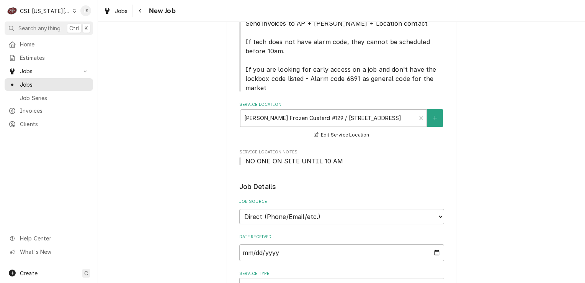
scroll to position [115, 0]
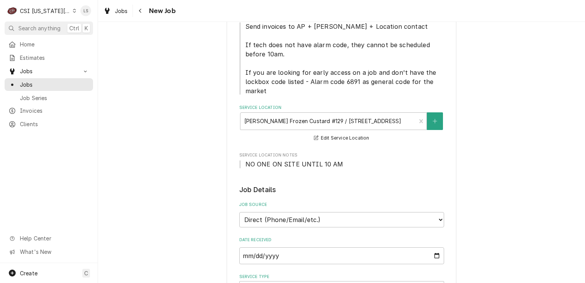
type textarea "If tech does not have alarm code, they cannot be scheduled before 10am. If you …"
click at [333, 163] on span "NO ONE ON SITE UNTIL 10 AM" at bounding box center [294, 164] width 98 height 8
drag, startPoint x: 336, startPoint y: 163, endPoint x: 240, endPoint y: 161, distance: 96.5
click at [240, 161] on span "NO ONE ON SITE UNTIL 10 AM" at bounding box center [341, 163] width 205 height 9
copy span "NO ONE ON SITE UNTIL 10 AM"
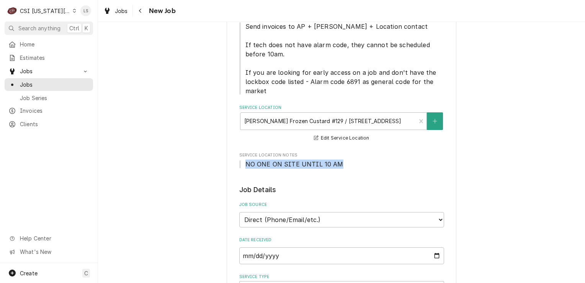
scroll to position [345, 0]
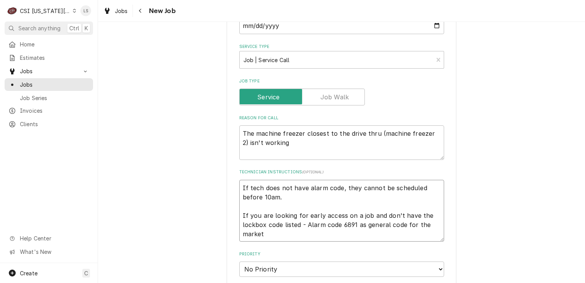
click at [239, 185] on textarea "If tech does not have alarm code, they cannot be scheduled before 10am. If you …" at bounding box center [341, 211] width 205 height 62
type textarea "x"
type textarea "If tech does not have alarm code, they cannot be scheduled before 10am. If you …"
type textarea "x"
type textarea "If tech does not have alarm code, they cannot be scheduled before 10am. If you …"
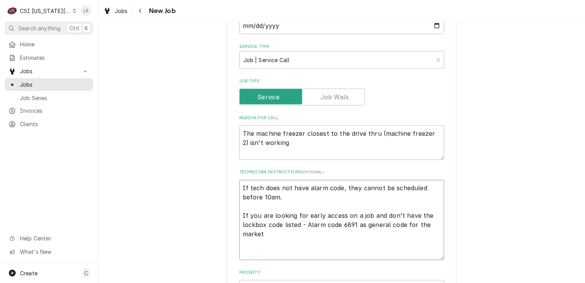
paste textarea "NO ONE ON SITE UNTIL 10 AM"
type textarea "x"
type textarea "NO ONE ON SITE UNTIL 10 AM If tech does not have alarm code, they cannot be sch…"
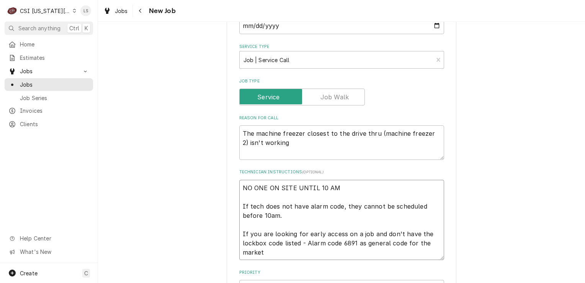
click at [239, 204] on textarea "NO ONE ON SITE UNTIL 10 AM If tech does not have alarm code, they cannot be sch…" at bounding box center [341, 220] width 205 height 80
type textarea "x"
type textarea "NO ONE ON SITE UNTIL 10 AM If tech does not have alarm code, they cannot be sch…"
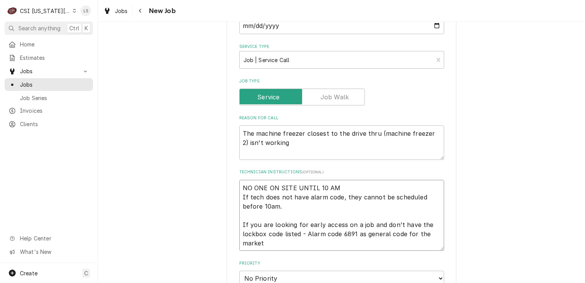
type textarea "x"
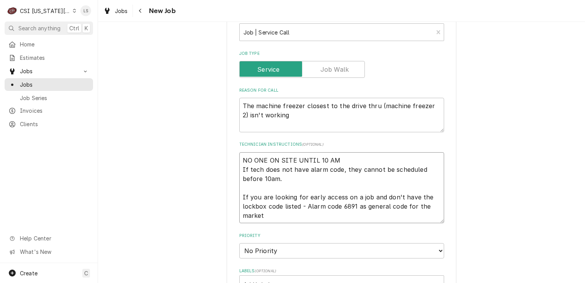
scroll to position [421, 0]
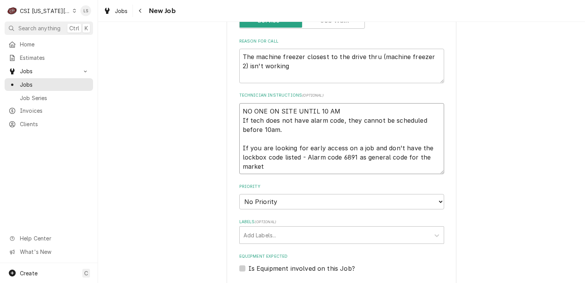
type textarea "NO ONE ON SITE UNTIL 10 AM If tech does not have alarm code, they cannot be sch…"
click at [250, 198] on select "No Priority Urgent High Medium Low" at bounding box center [341, 201] width 205 height 15
select select "4"
click at [239, 194] on select "No Priority Urgent High Medium Low" at bounding box center [341, 201] width 205 height 15
type textarea "x"
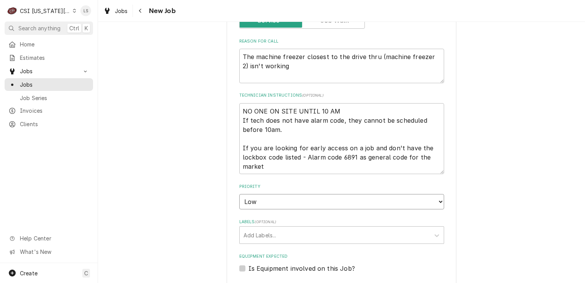
click at [254, 200] on select "No Priority Urgent High Medium Low" at bounding box center [341, 201] width 205 height 15
select select "2"
click at [239, 194] on select "No Priority Urgent High Medium Low" at bounding box center [341, 201] width 205 height 15
type textarea "x"
click at [276, 233] on div "Labels" at bounding box center [334, 235] width 183 height 14
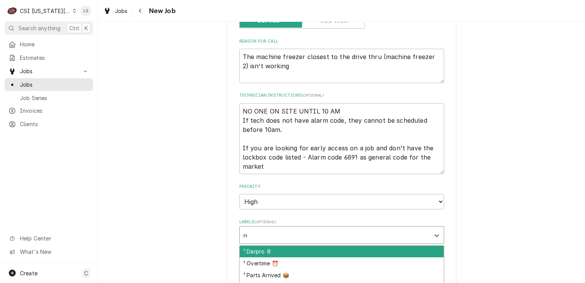
type input "ref"
type textarea "x"
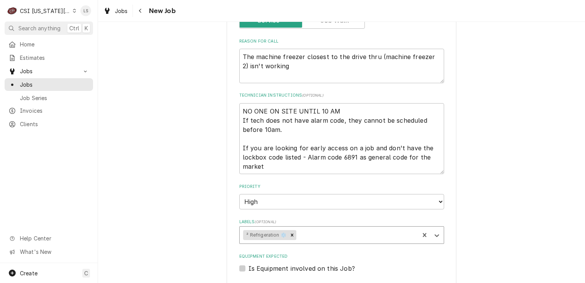
type textarea "x"
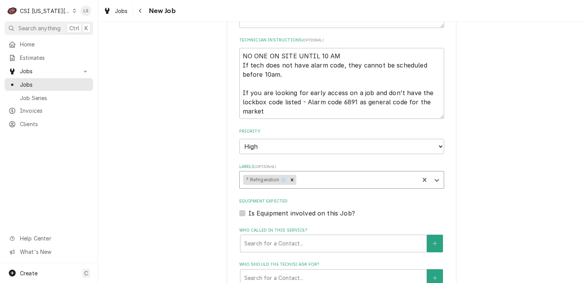
scroll to position [498, 0]
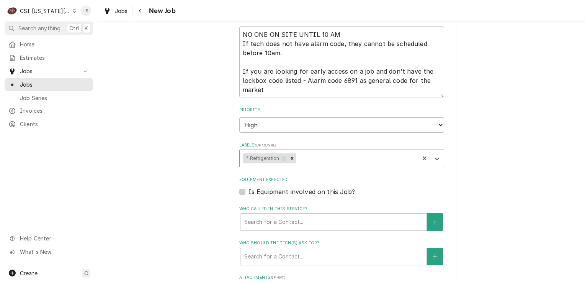
click at [248, 188] on label "Is Equipment involved on this Job?" at bounding box center [301, 191] width 106 height 9
click at [248, 188] on input "Equipment Expected" at bounding box center [350, 195] width 205 height 17
checkbox input "true"
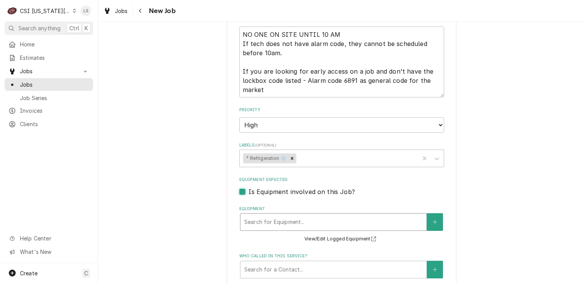
type textarea "x"
click at [271, 215] on div "Equipment" at bounding box center [333, 222] width 178 height 14
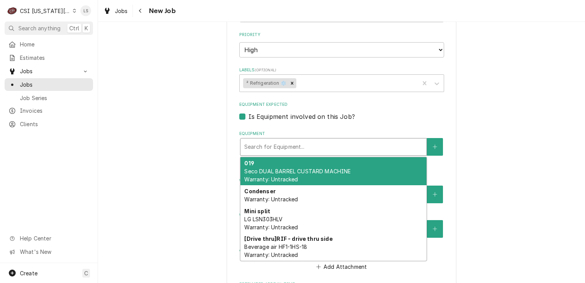
scroll to position [574, 0]
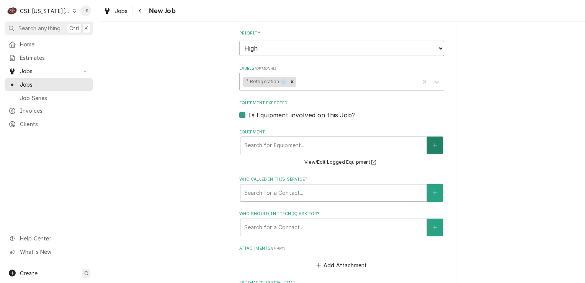
click at [433, 142] on icon "Create New Equipment" at bounding box center [435, 144] width 5 height 5
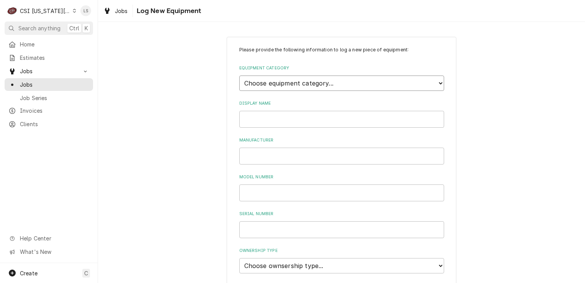
click at [274, 86] on select "Choose equipment category... Cooking Equipment Fryers Ice Machines Ovens and Ra…" at bounding box center [341, 82] width 205 height 15
select select "8"
click at [239, 75] on select "Choose equipment category... Cooking Equipment Fryers Ice Machines Ovens and Ra…" at bounding box center [341, 82] width 205 height 15
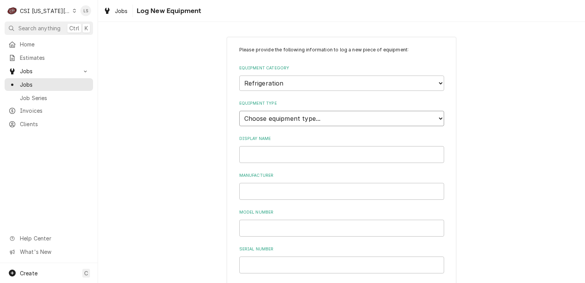
click at [254, 118] on select "Choose equipment type... Bar Refrigeration Blast Chiller Chef Base Freezer Chef…" at bounding box center [341, 118] width 205 height 15
select select "68"
click at [239, 111] on select "Choose equipment type... Bar Refrigeration Blast Chiller Chef Base Freezer Chef…" at bounding box center [341, 118] width 205 height 15
click at [280, 151] on input "Display Name" at bounding box center [341, 154] width 205 height 17
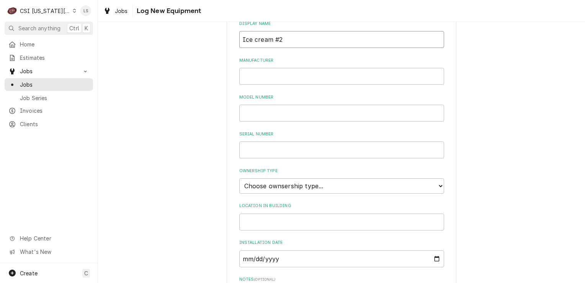
type input "Ice cream #2"
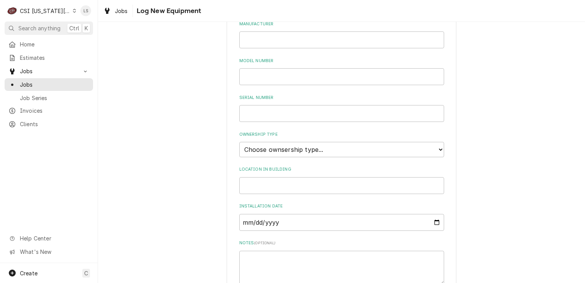
scroll to position [191, 0]
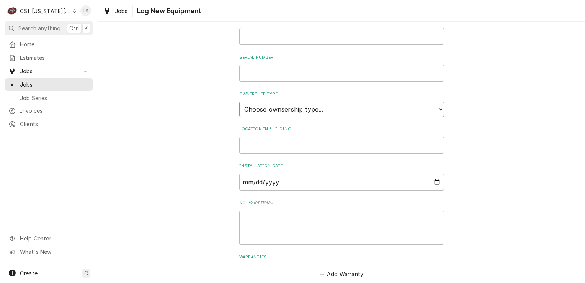
click at [270, 105] on select "Choose ownsership type... Unknown Owned Leased Rented" at bounding box center [341, 108] width 205 height 15
select select "1"
click at [239, 101] on select "Choose ownsership type... Unknown Owned Leased Rented" at bounding box center [341, 108] width 205 height 15
click at [270, 147] on input "Location in Building" at bounding box center [341, 145] width 205 height 17
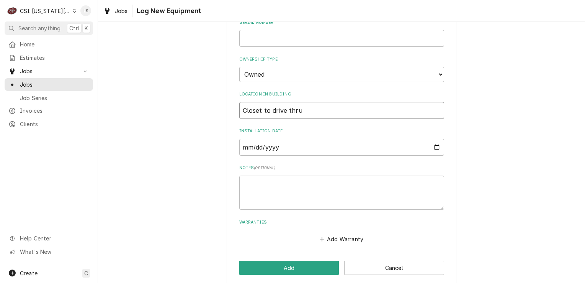
scroll to position [232, 0]
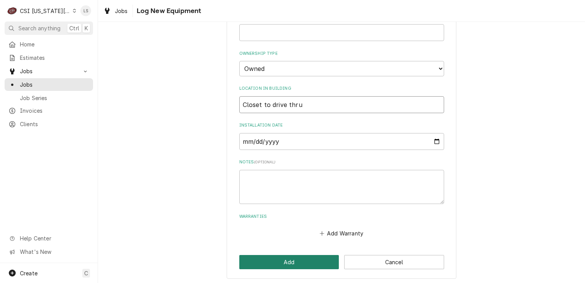
type input "Closet to drive thru"
click at [299, 260] on button "Add" at bounding box center [289, 262] width 100 height 14
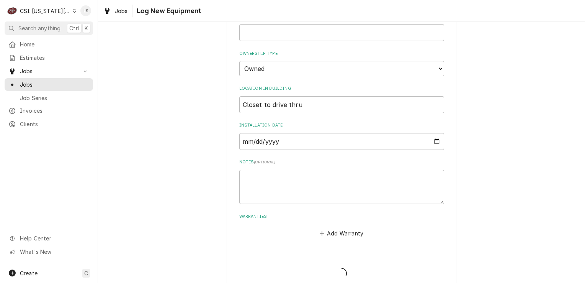
scroll to position [574, 0]
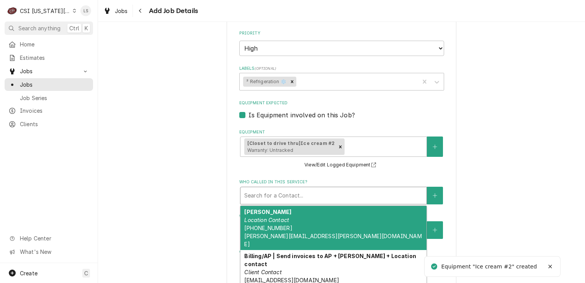
click at [269, 194] on div "Who called in this service?" at bounding box center [333, 195] width 178 height 14
type textarea "x"
type input "a"
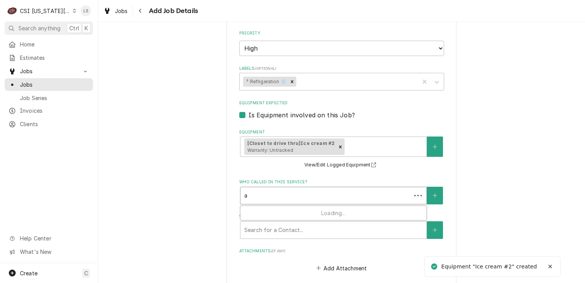
type textarea "x"
type input "al"
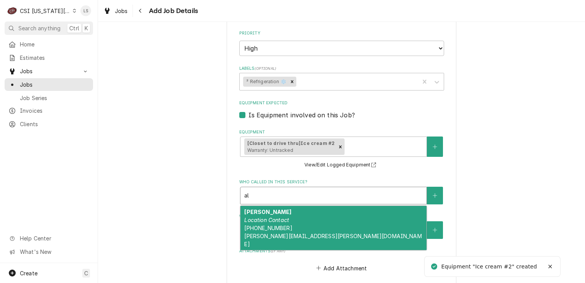
click at [282, 216] on em "Location Contact" at bounding box center [266, 219] width 45 height 7
type textarea "x"
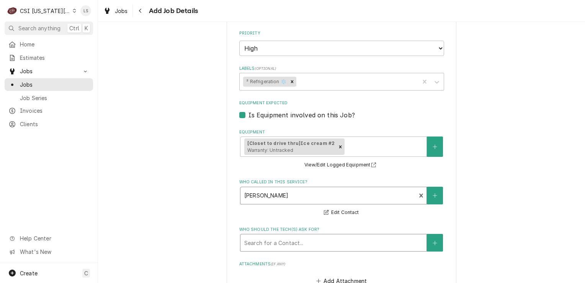
click at [266, 236] on div "Who should the tech(s) ask for?" at bounding box center [333, 242] width 178 height 14
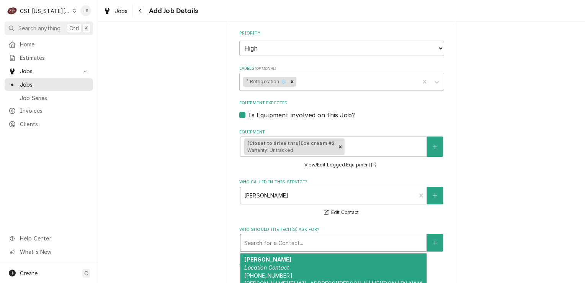
click at [275, 265] on em "Location Contact" at bounding box center [266, 267] width 45 height 7
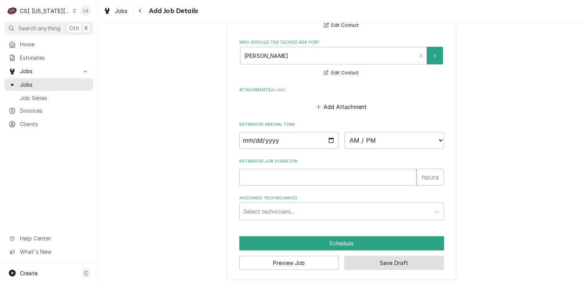
click at [366, 261] on button "Save Draft" at bounding box center [394, 262] width 100 height 14
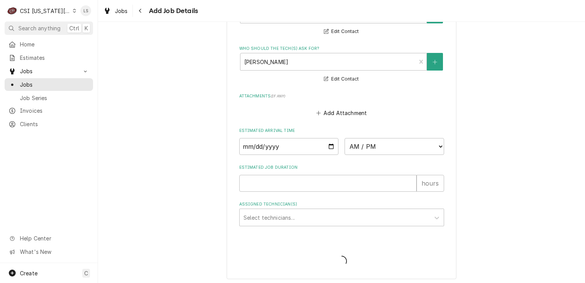
type textarea "x"
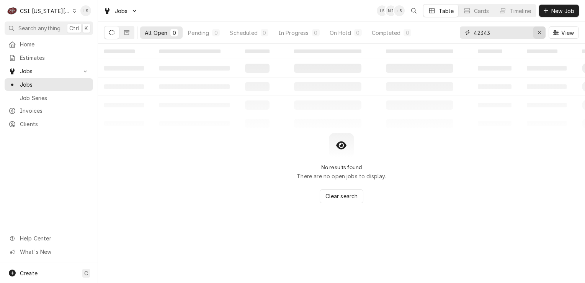
click at [537, 33] on div "Erase input" at bounding box center [540, 33] width 8 height 8
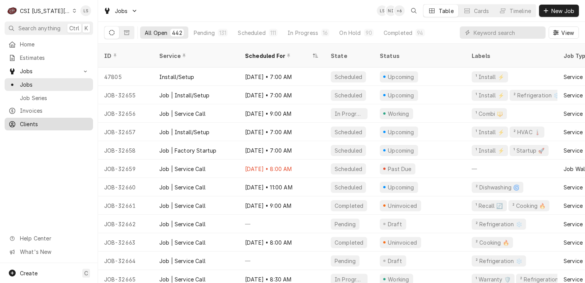
click at [57, 124] on span "Clients" at bounding box center [54, 124] width 69 height 8
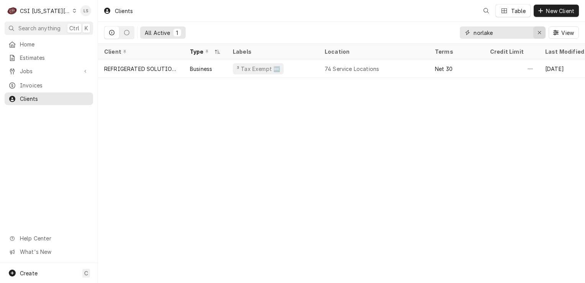
click at [539, 33] on icon "Erase input" at bounding box center [539, 32] width 3 height 3
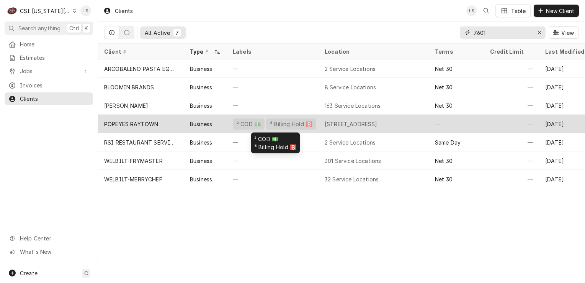
type input "7601"
click at [288, 124] on div "⁵ Billing Hold 🅱️" at bounding box center [291, 124] width 44 height 8
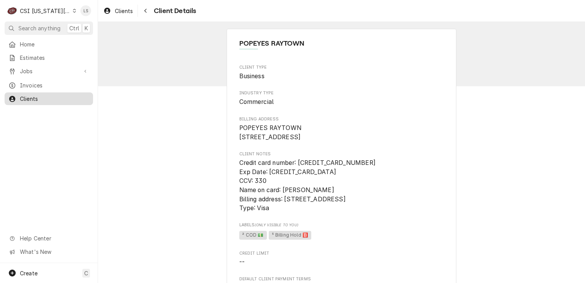
click at [37, 95] on span "Clients" at bounding box center [54, 99] width 69 height 8
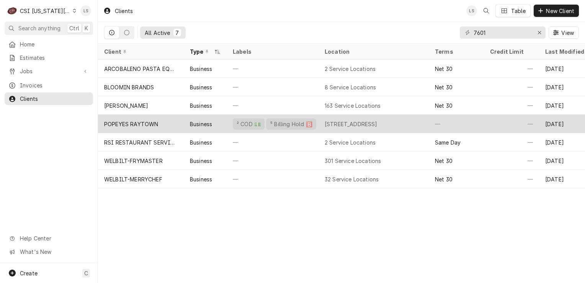
click at [377, 124] on div "[STREET_ADDRESS]" at bounding box center [351, 124] width 53 height 8
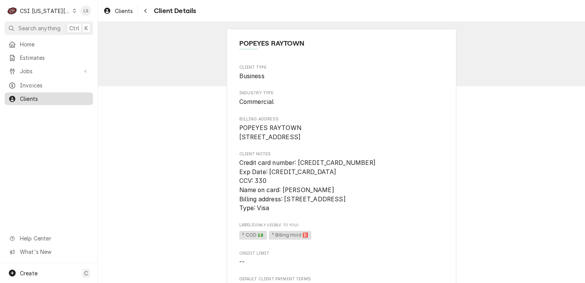
click at [53, 96] on span "Clients" at bounding box center [54, 99] width 69 height 8
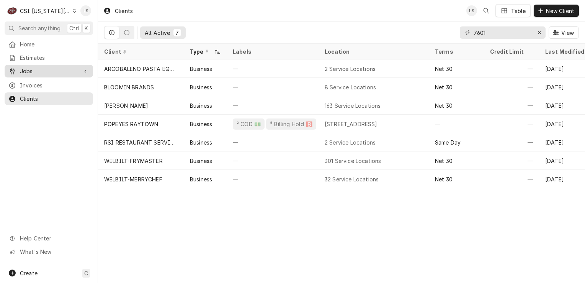
click at [46, 70] on span "Jobs" at bounding box center [49, 71] width 58 height 8
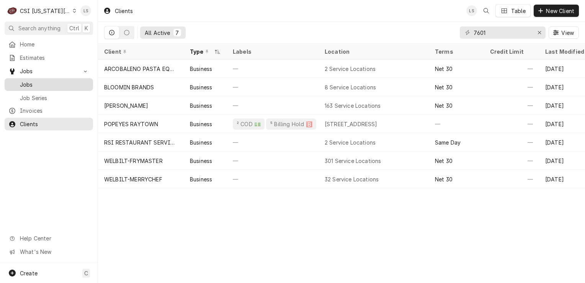
click at [37, 80] on span "Jobs" at bounding box center [54, 84] width 69 height 8
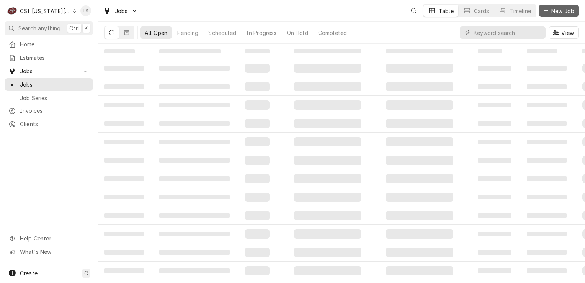
click at [557, 11] on span "New Job" at bounding box center [563, 11] width 26 height 8
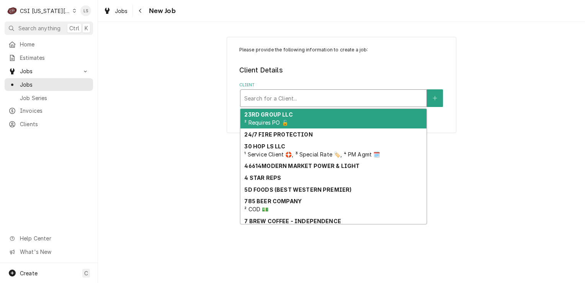
click at [262, 94] on div "Client" at bounding box center [333, 98] width 178 height 14
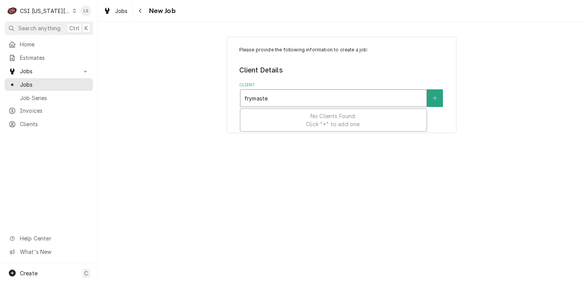
type input "frymaster"
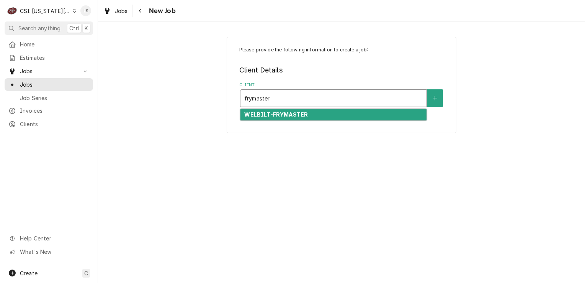
click at [276, 116] on strong "WELBILT-FRYMASTER" at bounding box center [276, 114] width 64 height 7
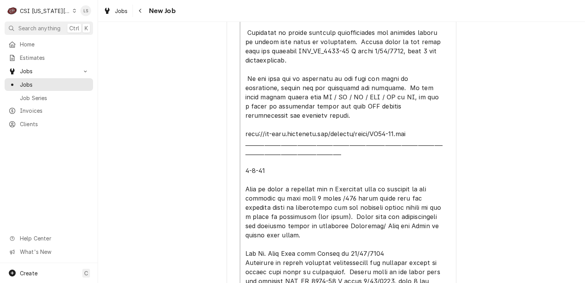
scroll to position [279, 0]
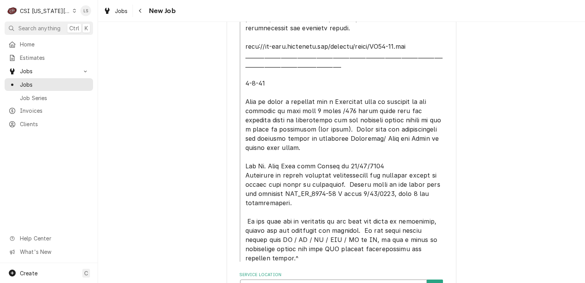
click at [340, 281] on div "Service Location" at bounding box center [333, 288] width 178 height 14
type input "7601"
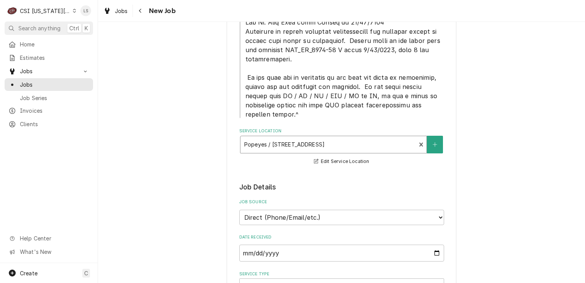
scroll to position [432, 0]
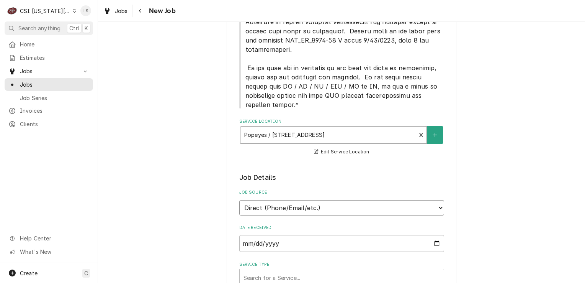
drag, startPoint x: 273, startPoint y: 165, endPoint x: 272, endPoint y: 169, distance: 3.9
click at [273, 200] on select "Direct (Phone/Email/etc.) Service Channel Corrigo Ecotrak Other" at bounding box center [341, 207] width 205 height 15
select select "100"
click at [256, 235] on input "Job Source Name" at bounding box center [341, 243] width 205 height 17
type textarea "x"
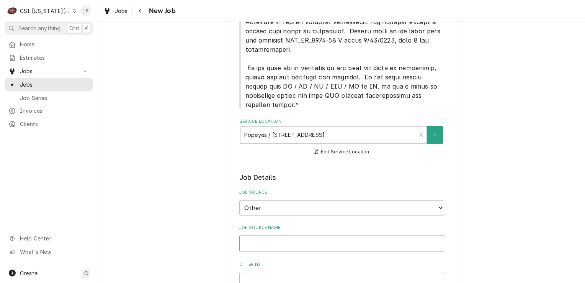
type input "F"
type textarea "x"
type input "Fr"
type textarea "x"
type input "Fry"
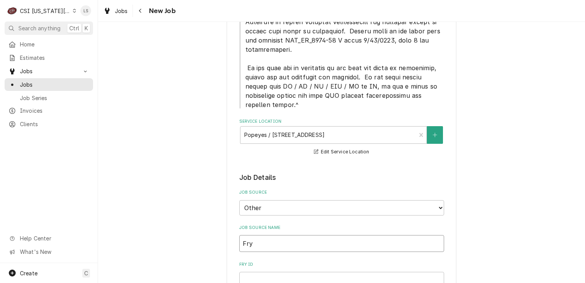
type textarea "x"
type input "Frym"
type textarea "x"
type input "Fryma"
type textarea "x"
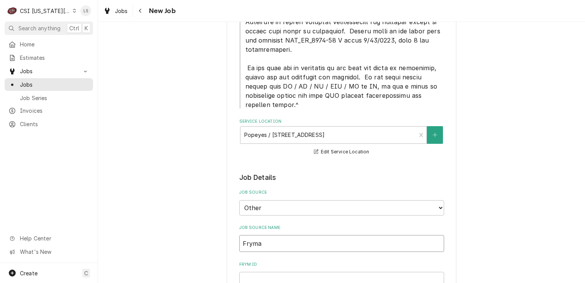
type input "Frymas"
type textarea "x"
type input "Frymast"
type textarea "x"
type input "Frymaste"
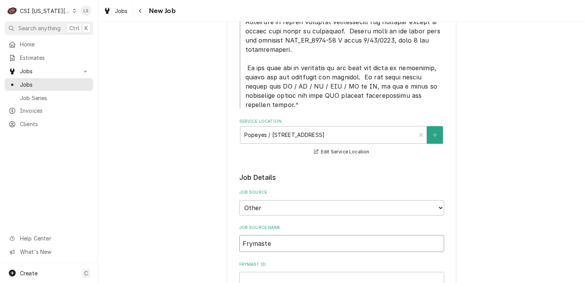
type textarea "x"
type input "Frymaster"
type textarea "x"
type input "Frymaster"
type textarea "x"
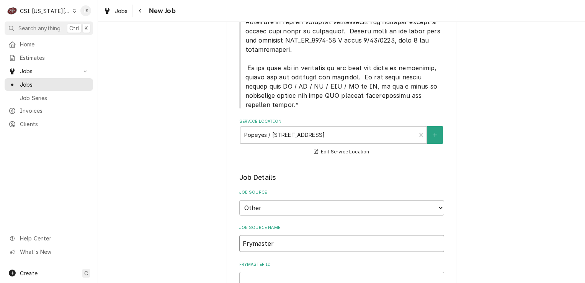
type input "Frymaster P"
type textarea "x"
type input "Frymaster [PERSON_NAME]"
type textarea "x"
type input "Frymaster [PERSON_NAME]"
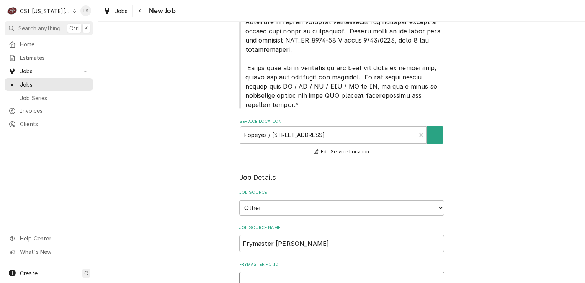
paste input "00930147-1"
type textarea "x"
type input "00930147-1"
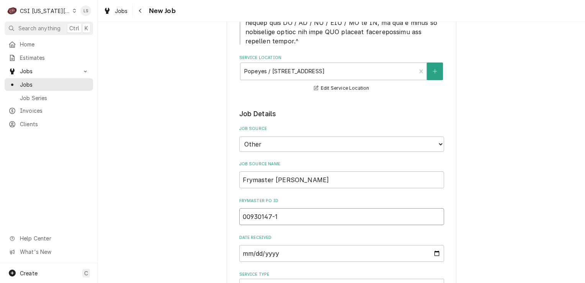
type textarea "x"
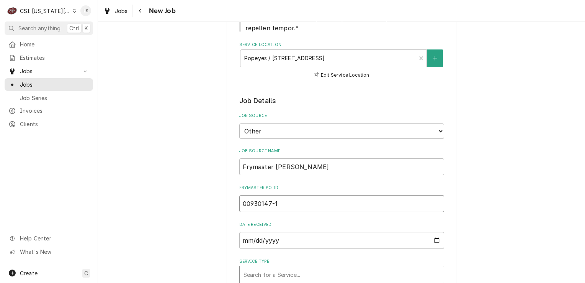
type input "00930147-1"
click at [258, 267] on div "Service Type" at bounding box center [341, 274] width 196 height 14
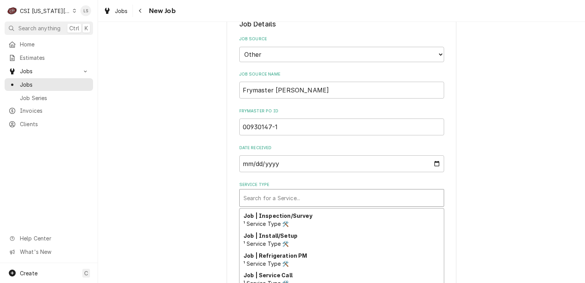
scroll to position [478, 0]
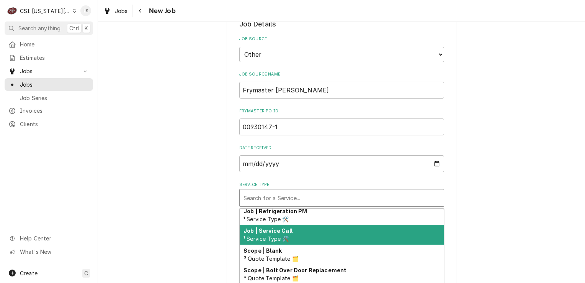
click at [279, 224] on div "Job | Service Call ¹ Service Type 🛠️" at bounding box center [342, 234] width 204 height 20
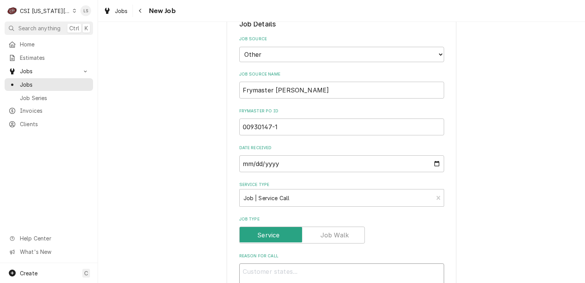
paste textarea "Type: Service Required On Site Date: 9/12/2025, 10:28 AM Required Completion Da…"
type textarea "x"
type textarea "Type: Service Required On Site Date: 9/12/2025, 10:28 AM Required Completion Da…"
type textarea "x"
type textarea "Type: Service Required On Site Date: 9/12/2025, 10:28 AM Required Completion Da…"
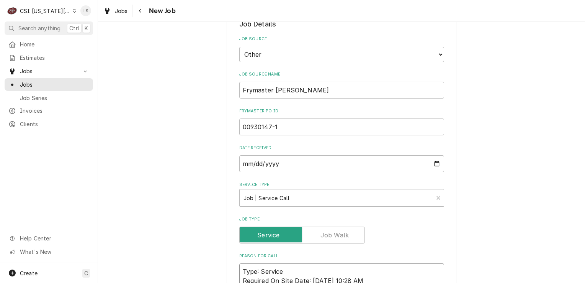
type textarea "x"
type textarea "Type: Service Required On Site Date: 9/12/2025, 10:28 AM Required Completion Da…"
click at [240, 263] on textarea "Type: Service Required On Site Date: 9/12/2025, 10:28 AM Required Completion Da…" at bounding box center [341, 280] width 205 height 34
type textarea "x"
type textarea "Type: Service Required On Site Date: 9/12/2025, 10:28 AM Required Completion Da…"
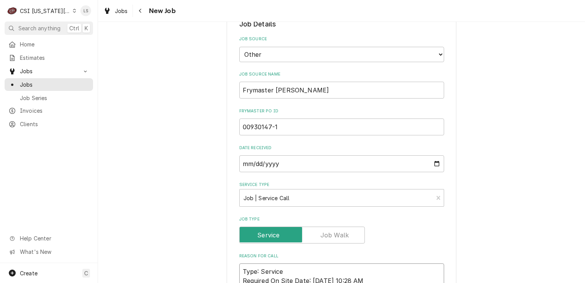
type textarea "x"
type textarea "Type: Service Required On Site Date: 9/12/2025, 10:28 AM Required Completion Da…"
type textarea "x"
type textarea "F Type: Service Required On Site Date: 9/12/2025, 10:28 AM Required Completion …"
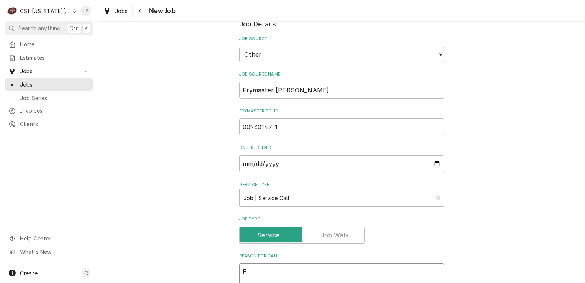
type textarea "x"
type textarea "Fry Type: Service Required On Site Date: 9/12/2025, 10:28 AM Required Completio…"
type textarea "x"
type textarea "Frye Type: Service Required On Site Date: 9/12/2025, 10:28 AM Required Completi…"
type textarea "x"
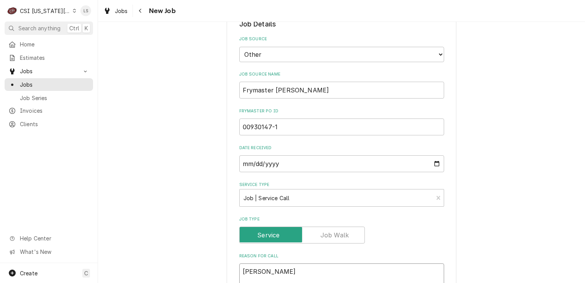
type textarea "Fryer Type: Service Required On Site Date: 9/12/2025, 10:28 AM Required Complet…"
type textarea "x"
type textarea "Fryer Type: Service Required On Site Date: 9/12/2025, 10:28 AM Required Complet…"
type textarea "x"
type textarea "Fryer - Type: Service Required On Site Date: 9/12/2025, 10:28 AM Required Compl…"
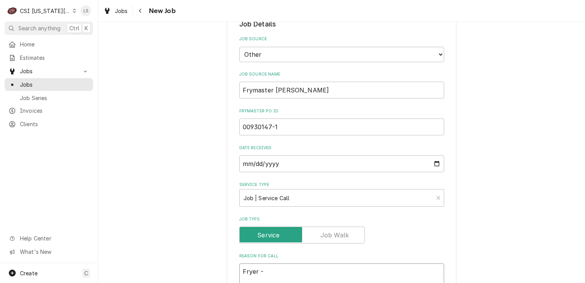
type textarea "x"
type textarea "Fryer - Type: Service Required On Site Date: 9/12/2025, 10:28 AM Required Compl…"
paste textarea "Making extremely loud noise when filtering"
type textarea "x"
type textarea "Fryer - Making extremely loud noise when filtering Type: Service Required On Si…"
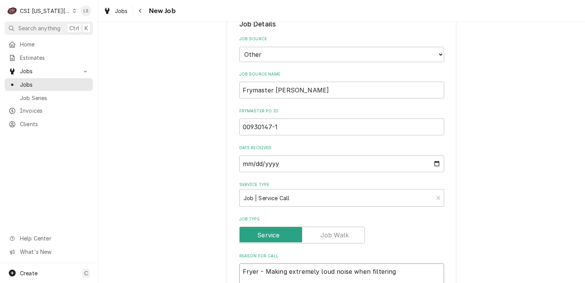
type textarea "x"
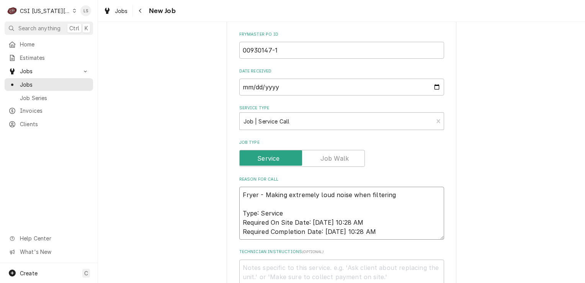
type textarea "Fryer - Making extremely loud noise when filtering Type: Service Required On Si…"
click at [265, 259] on textarea "Technician Instructions ( optional )" at bounding box center [341, 276] width 205 height 34
type textarea "x"
type textarea "H"
type textarea "x"
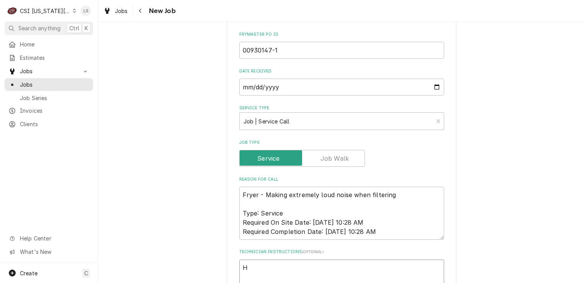
type textarea "HO"
type textarea "x"
type textarea "HOL"
type textarea "x"
type textarea "HOLD"
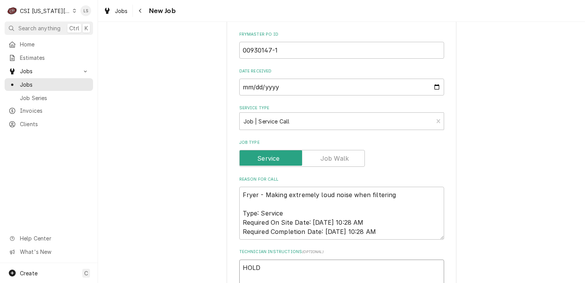
type textarea "x"
type textarea "HOLD"
type textarea "x"
type textarea "HOLD -"
type textarea "x"
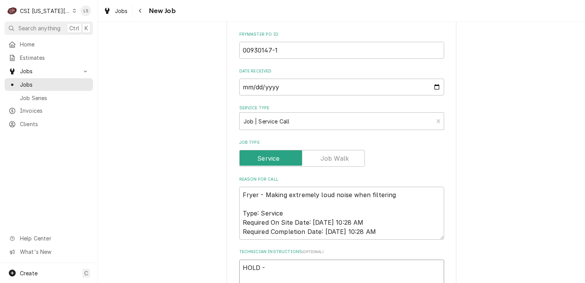
type textarea "HOLD -"
type textarea "x"
type textarea "HOLD - b"
type textarea "x"
type textarea "HOLD - bi"
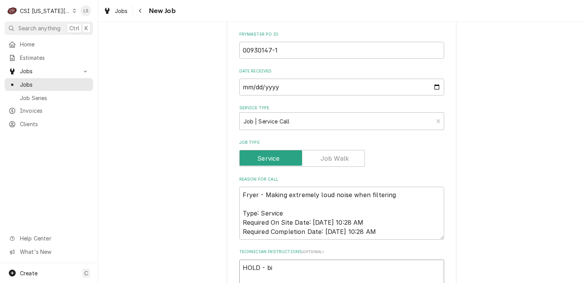
type textarea "x"
type textarea "HOLD - bil"
type textarea "x"
type textarea "HOLD - bill"
type textarea "x"
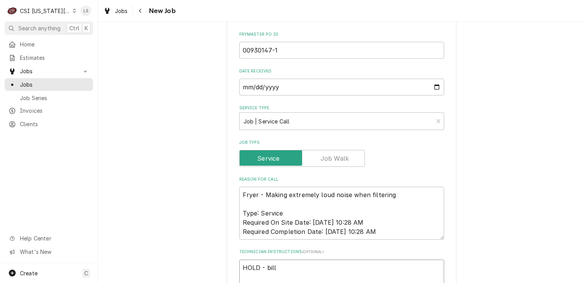
type textarea "HOLD - billi"
type textarea "x"
type textarea "HOLD - billing"
type textarea "x"
type textarea "HOLD - billing"
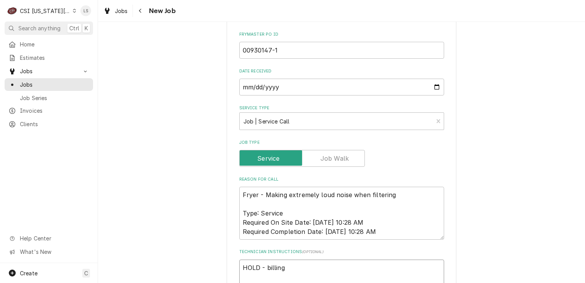
type textarea "x"
type textarea "HOLD - billing h"
type textarea "x"
type textarea "HOLD - billing ho"
type textarea "x"
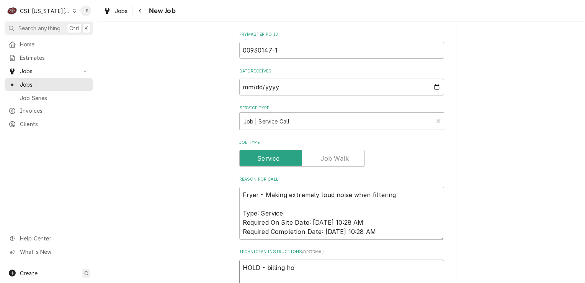
type textarea "HOLD - billing hol"
type textarea "x"
type textarea "HOLD - billing hold"
type textarea "x"
type textarea "HOLD - billing hold"
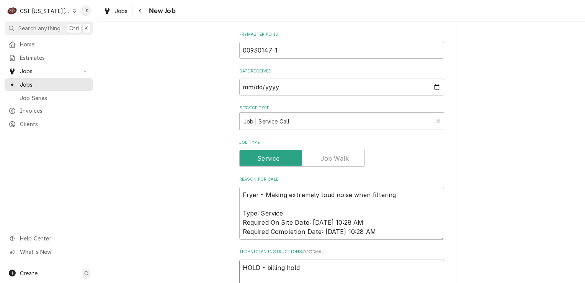
type textarea "x"
type textarea "HOLD - billing hold o"
type textarea "x"
type textarea "HOLD - billing hold o"
type textarea "x"
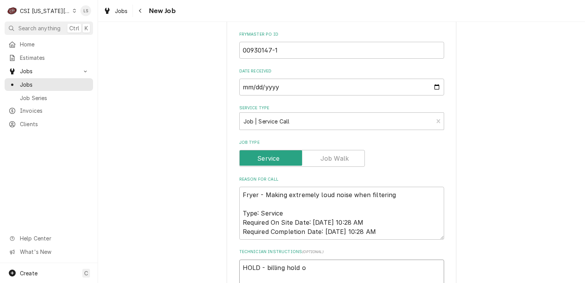
type textarea "HOLD - billing hold o"
type textarea "x"
type textarea "HOLD - billing hold on"
type textarea "x"
type textarea "HOLD - billing hold on"
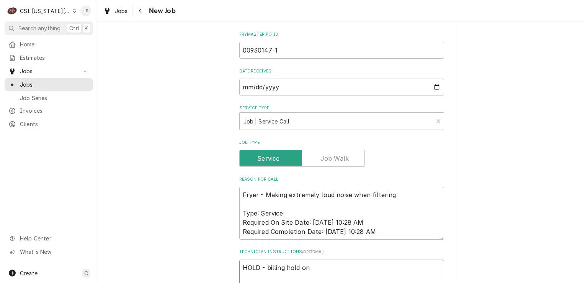
type textarea "x"
type textarea "HOLD - billing hold on cu"
type textarea "x"
type textarea "HOLD - billing hold on cus"
type textarea "x"
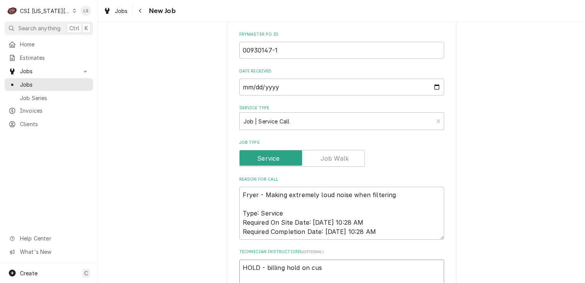
type textarea "HOLD - billing hold on cust"
type textarea "x"
type textarea "HOLD - billing hold on custo"
type textarea "x"
type textarea "HOLD - billing hold on custome"
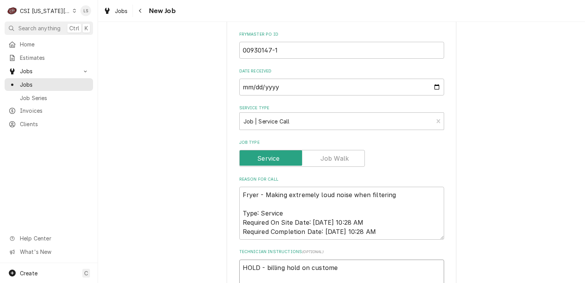
type textarea "x"
type textarea "HOLD - billing hold on customer"
type textarea "x"
type textarea "HOLD - billing hold on customer'"
type textarea "x"
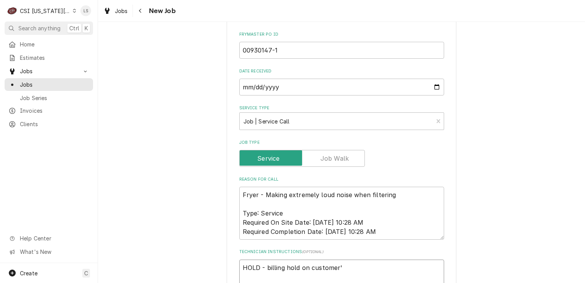
type textarea "HOLD - billing hold on customer's"
type textarea "x"
type textarea "HOLD - billing hold on customer's"
type textarea "x"
type textarea "HOLD - billing hold on customer's a"
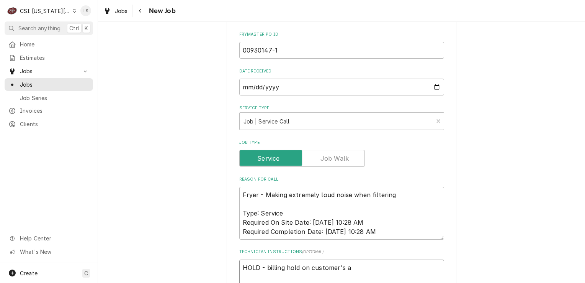
type textarea "x"
type textarea "HOLD - billing hold on customer's ac"
type textarea "x"
type textarea "HOLD - billing hold on customer's acco"
type textarea "x"
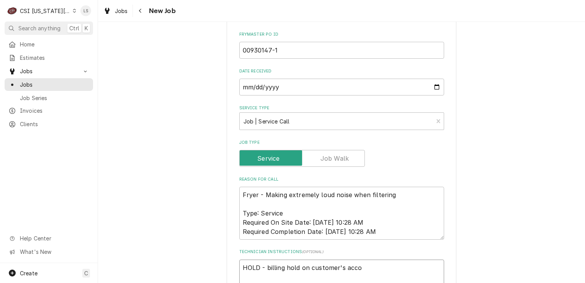
type textarea "HOLD - billing hold on customer's accou"
type textarea "x"
type textarea "HOLD - billing hold on customer's accoun"
type textarea "x"
type textarea "HOLD - billing hold on customer's account"
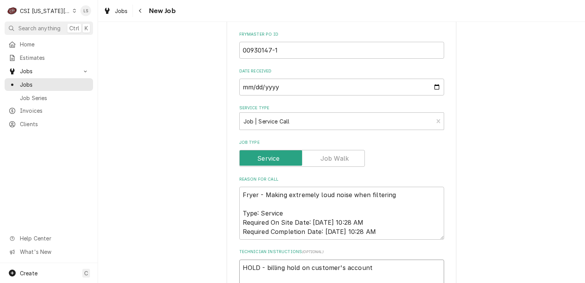
type textarea "x"
type textarea "HOLD - billing hold on customer's account,"
type textarea "x"
type textarea "HOLD - billing hold on customer's account,"
type textarea "x"
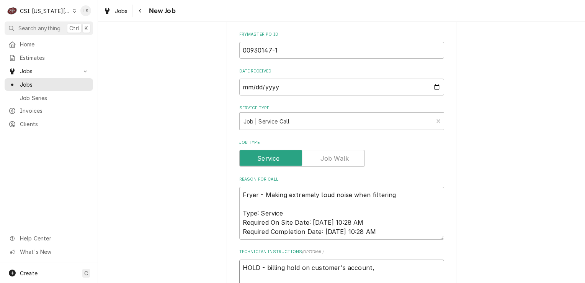
type textarea "HOLD - billing hold on customer's account, r"
type textarea "x"
type textarea "HOLD - billing hold on customer's account, re"
type textarea "x"
type textarea "HOLD - billing hold on customer's account, rea"
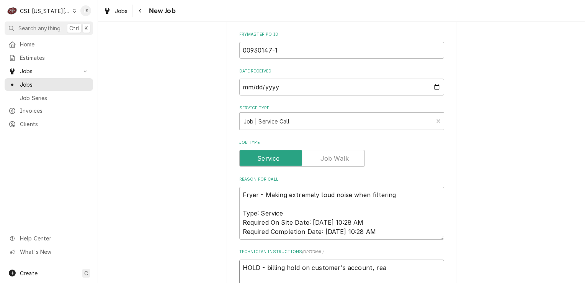
type textarea "x"
type textarea "HOLD - billing hold on customer's account, reac"
type textarea "x"
type textarea "HOLD - billing hold on customer's account, reach"
type textarea "x"
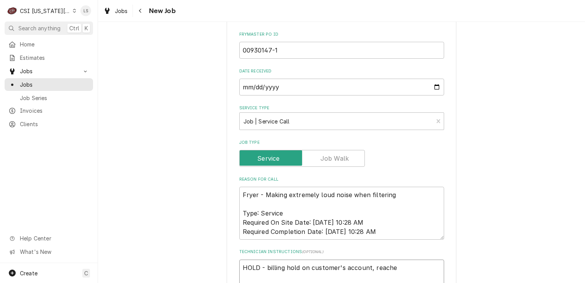
type textarea "HOLD - billing hold on customer's account, reached"
type textarea "x"
type textarea "HOLD - billing hold on customer's account, reached"
type textarea "x"
type textarea "HOLD - billing hold on customer's account, reached o"
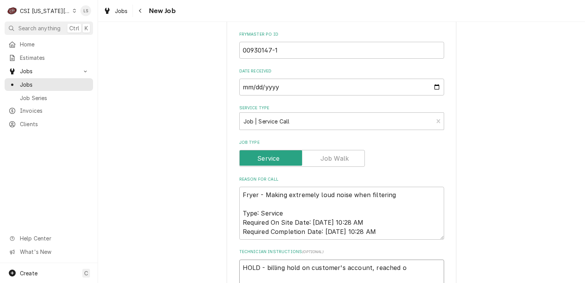
type textarea "x"
type textarea "HOLD - billing hold on customer's account, reached ou"
type textarea "x"
type textarea "HOLD - billing hold on customer's account, reached out"
type textarea "x"
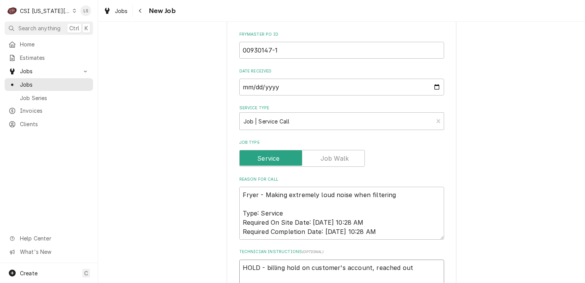
type textarea "HOLD - billing hold on customer's account, reached out"
type textarea "x"
type textarea "HOLD - billing hold on customer's account, reached out t"
type textarea "x"
type textarea "HOLD - billing hold on customer's account, reached out to"
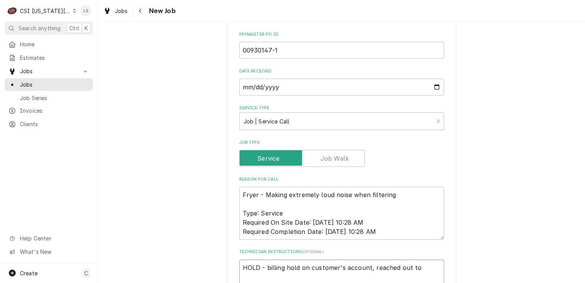
type textarea "x"
type textarea "HOLD - billing hold on customer's account, reached out to"
type textarea "x"
type textarea "HOLD - billing hold on customer's account, reached out to a"
type textarea "x"
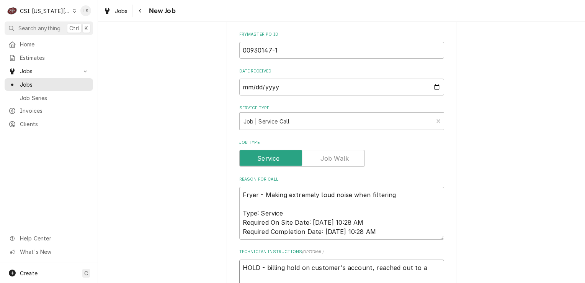
type textarea "HOLD - billing hold on customer's account, reached out to ac"
type textarea "x"
type textarea "HOLD - billing hold on customer's account, reached out to acc"
type textarea "x"
type textarea "HOLD - billing hold on customer's account, reached out to acco"
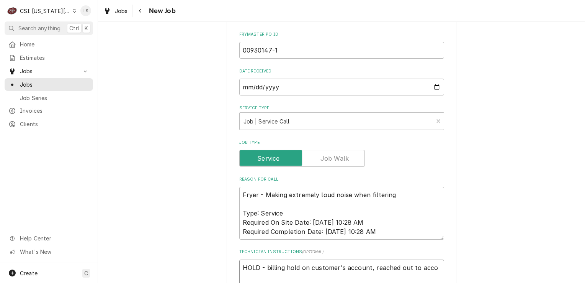
type textarea "x"
type textarea "HOLD - billing hold on customer's account, reached out to accou"
type textarea "x"
type textarea "HOLD - billing hold on customer's account, reached out to accoun"
type textarea "x"
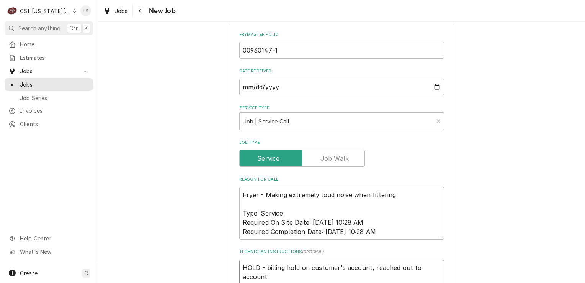
type textarea "HOLD - billing hold on customer's account, reached out to accounti"
type textarea "x"
type textarea "HOLD - billing hold on customer's account, reached out to accountin"
type textarea "x"
type textarea "HOLD - billing hold on customer's account, reached out to accounting"
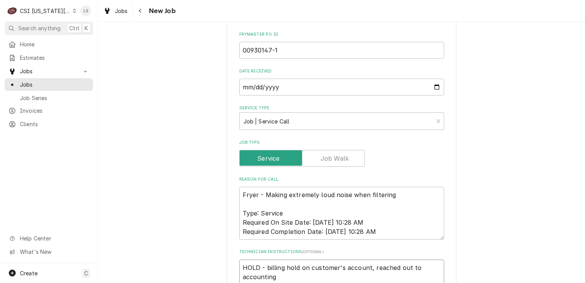
type textarea "x"
type textarea "HOLD - billing hold on customer's account, reached out to accounting"
type textarea "x"
type textarea "HOLD - billing hold on customer's account, reached out to accounting t"
type textarea "x"
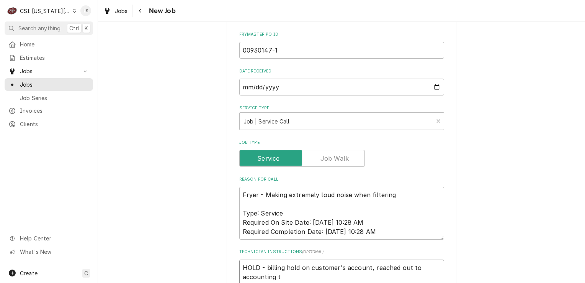
type textarea "HOLD - billing hold on customer's account, reached out to accounting to"
type textarea "x"
type textarea "HOLD - billing hold on customer's account, reached out to accounting to"
type textarea "x"
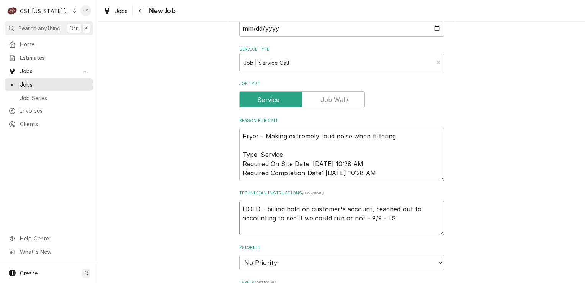
scroll to position [815, 0]
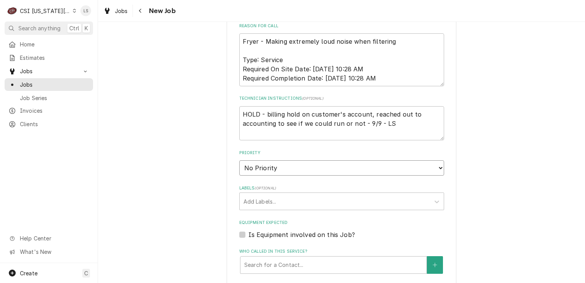
click at [256, 160] on select "No Priority Urgent High Medium Low" at bounding box center [341, 167] width 205 height 15
click at [239, 160] on select "No Priority Urgent High Medium Low" at bounding box center [341, 167] width 205 height 15
click at [251, 194] on div "Labels" at bounding box center [334, 201] width 183 height 14
click at [248, 230] on label "Is Equipment involved on this Job?" at bounding box center [301, 234] width 106 height 9
click at [248, 230] on input "Equipment Expected" at bounding box center [350, 238] width 205 height 17
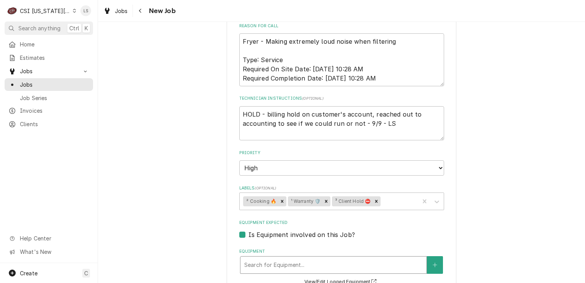
click at [289, 258] on div "Equipment" at bounding box center [333, 265] width 178 height 14
click at [290, 258] on div "Equipment" at bounding box center [333, 265] width 178 height 14
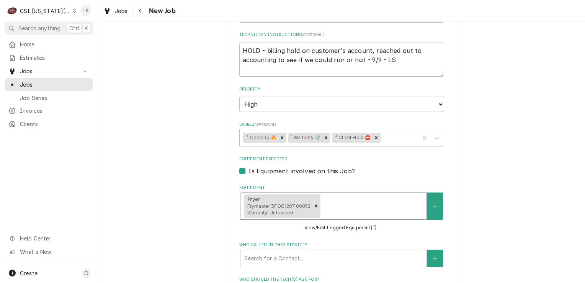
scroll to position [1006, 0]
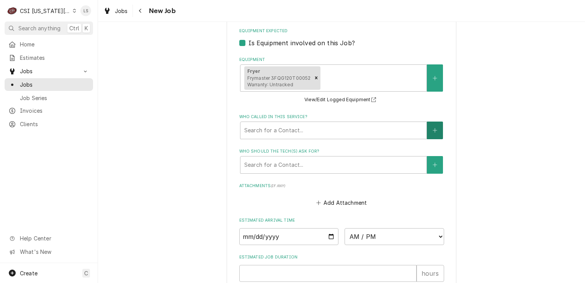
click at [433, 127] on icon "Create New Contact" at bounding box center [435, 129] width 5 height 5
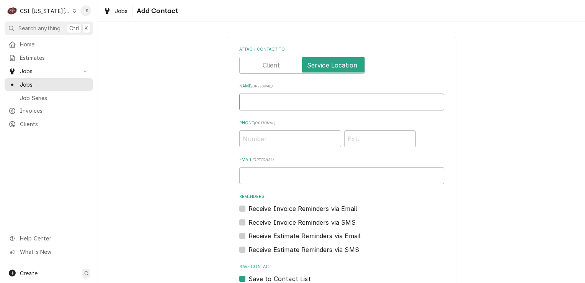
click at [293, 103] on input "Name ( optional )" at bounding box center [341, 101] width 205 height 17
click at [307, 105] on input "Frymaster PO" at bounding box center [341, 101] width 205 height 17
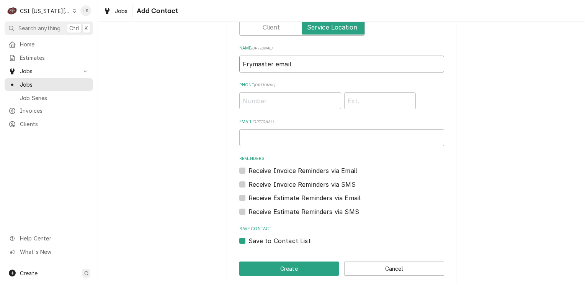
scroll to position [46, 0]
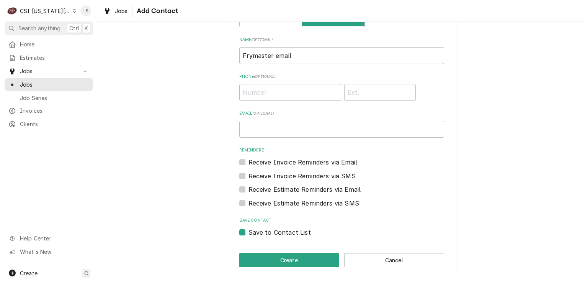
click at [248, 231] on label "Save to Contact List" at bounding box center [279, 231] width 62 height 9
click at [248, 231] on input "Save to Contact List" at bounding box center [350, 235] width 205 height 17
click at [310, 258] on button "Create" at bounding box center [289, 260] width 100 height 14
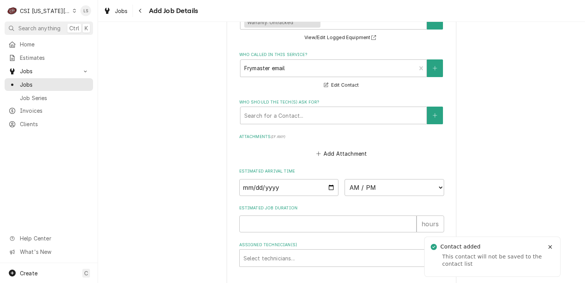
scroll to position [1069, 0]
click at [265, 107] on div "Who should the tech(s) ask for?" at bounding box center [333, 114] width 178 height 14
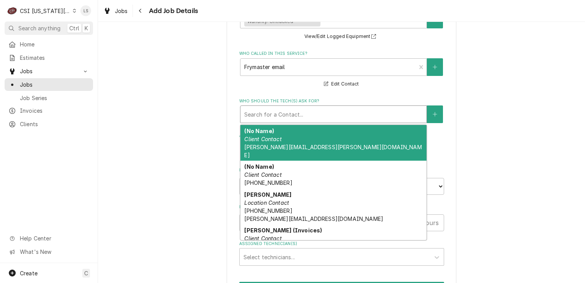
click at [287, 107] on div "Who should the tech(s) ask for?" at bounding box center [333, 114] width 178 height 14
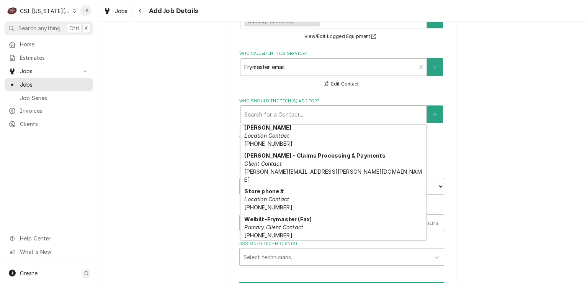
scroll to position [143, 0]
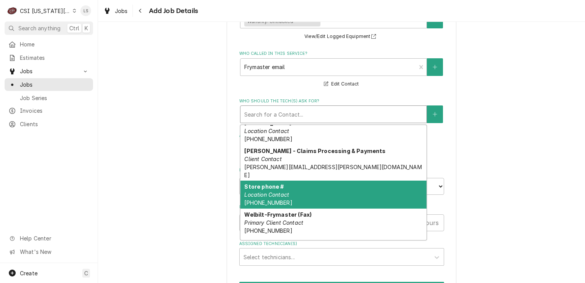
click at [302, 180] on div "Store phone # Location Contact (816) 356-1990" at bounding box center [333, 194] width 186 height 28
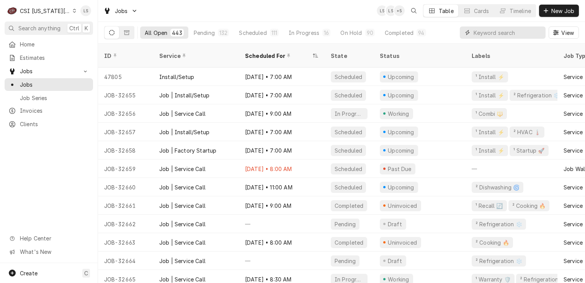
click at [518, 31] on input "Dynamic Content Wrapper" at bounding box center [508, 32] width 68 height 12
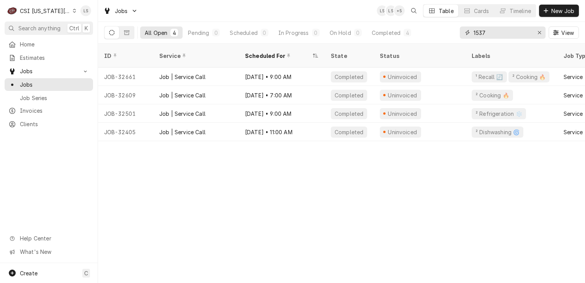
type input "1537"
drag, startPoint x: 534, startPoint y: 34, endPoint x: 521, endPoint y: 34, distance: 13.0
click at [533, 34] on button "Erase input" at bounding box center [539, 32] width 12 height 12
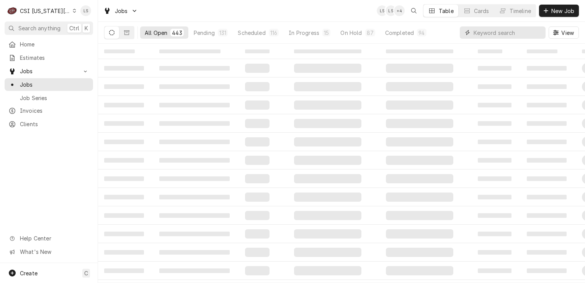
paste input "32670"
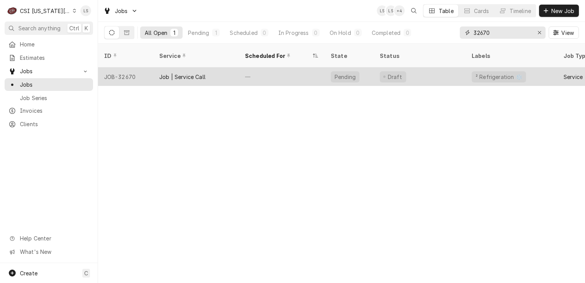
type input "32670"
click at [121, 71] on div "JOB-32670" at bounding box center [125, 76] width 55 height 18
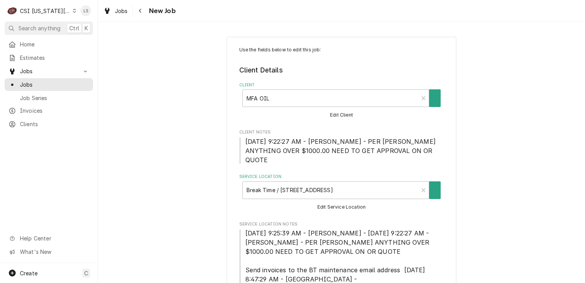
type textarea "x"
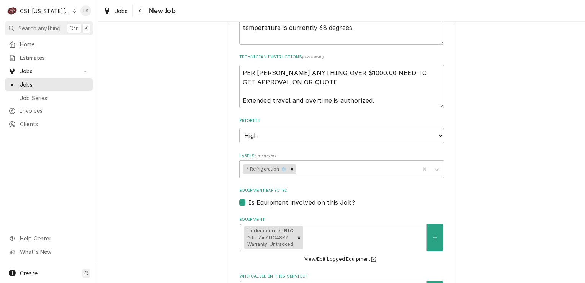
scroll to position [498, 0]
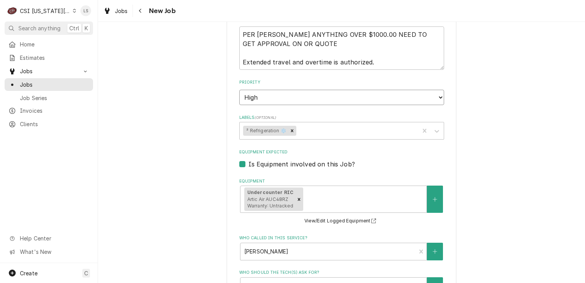
click at [268, 93] on select "No Priority Urgent High Medium Low" at bounding box center [341, 97] width 205 height 15
select select "0"
click at [239, 90] on select "No Priority Urgent High Medium Low" at bounding box center [341, 97] width 205 height 15
type textarea "x"
drag, startPoint x: 255, startPoint y: 85, endPoint x: 254, endPoint y: 93, distance: 8.1
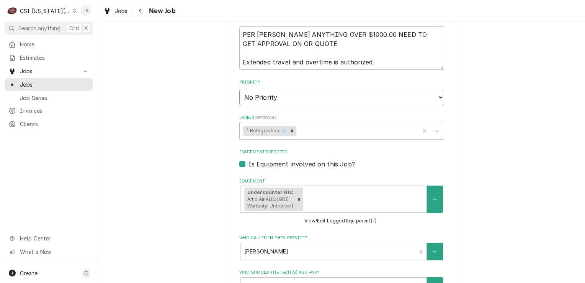
click at [255, 90] on select "No Priority Urgent High Medium Low" at bounding box center [341, 97] width 205 height 15
select select "1"
click at [239, 90] on select "No Priority Urgent High Medium Low" at bounding box center [341, 97] width 205 height 15
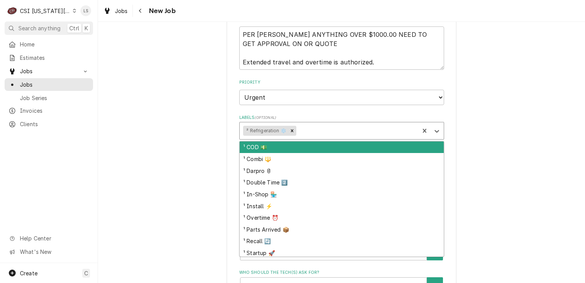
click at [332, 124] on div "Labels" at bounding box center [357, 131] width 118 height 14
type textarea "x"
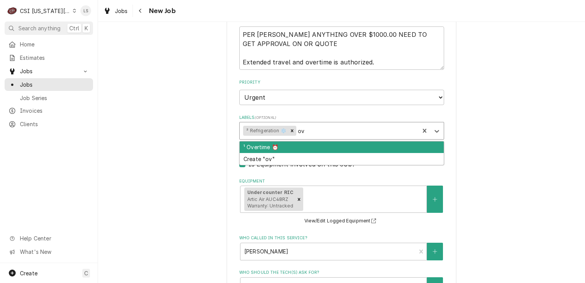
type input "ove"
type textarea "x"
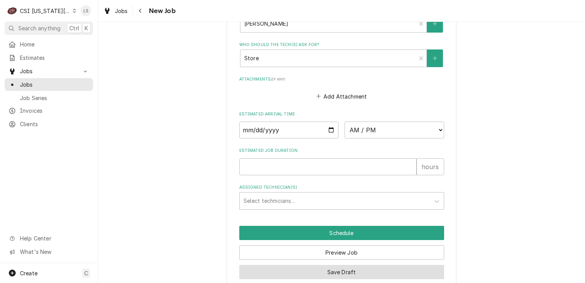
click at [350, 265] on button "Save Draft" at bounding box center [341, 272] width 205 height 14
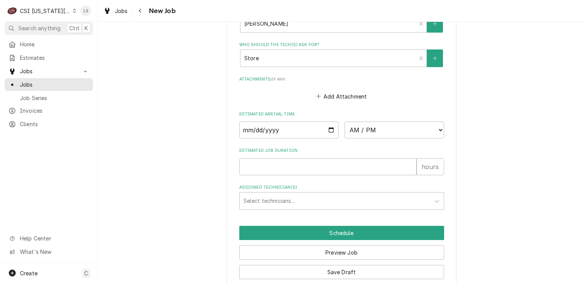
scroll to position [699, 0]
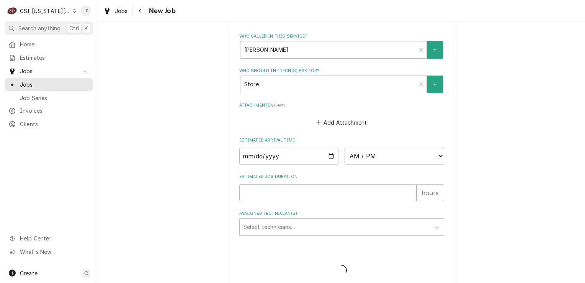
type textarea "x"
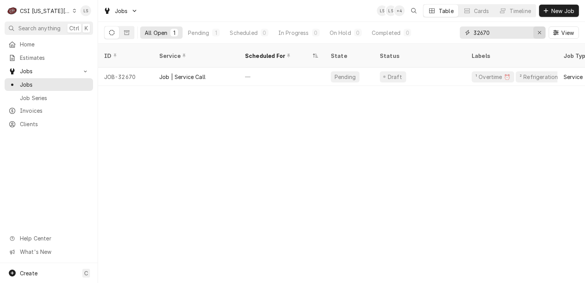
click at [536, 31] on div "Erase input" at bounding box center [540, 33] width 8 height 8
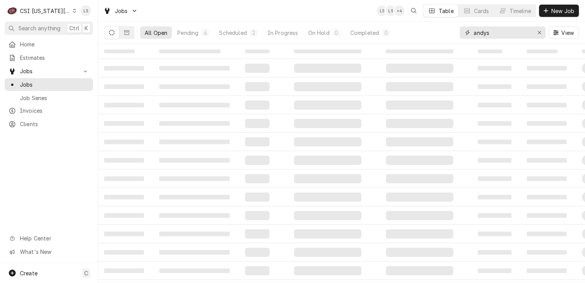
type input "andys"
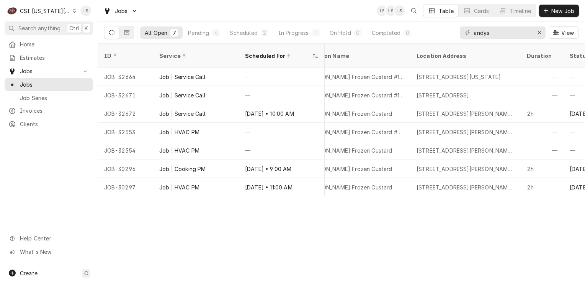
scroll to position [0, 538]
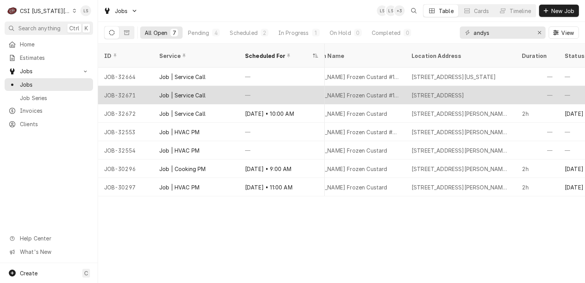
click at [131, 87] on div "JOB-32671" at bounding box center [125, 95] width 55 height 18
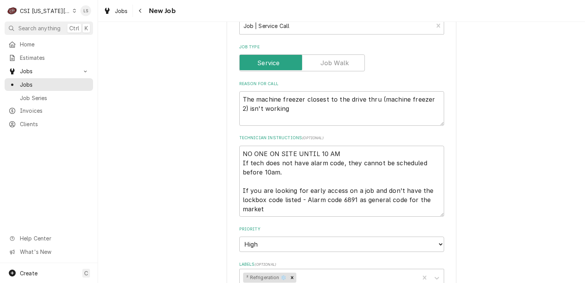
scroll to position [383, 0]
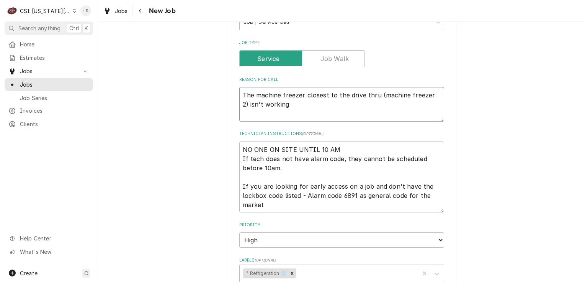
click at [286, 105] on textarea "The machine freezer closest to the drive thru (machine freezer 2) isn't working" at bounding box center [341, 104] width 205 height 34
type textarea "x"
type textarea "The machine freezer closest to the drive thru (machine freezer 2) isn't working."
type textarea "x"
type textarea "The machine freezer closest to the drive thru (machine freezer 2) isn't working."
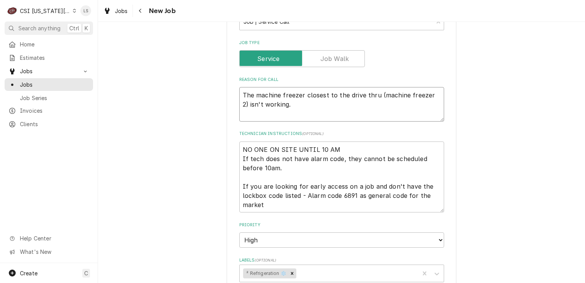
type textarea "x"
type textarea "The machine freezer closest to the drive thru (machine freezer 2) isn't working…"
type textarea "x"
type textarea "The machine freezer closest to the drive thru (machine freezer 2) isn't working…"
type textarea "x"
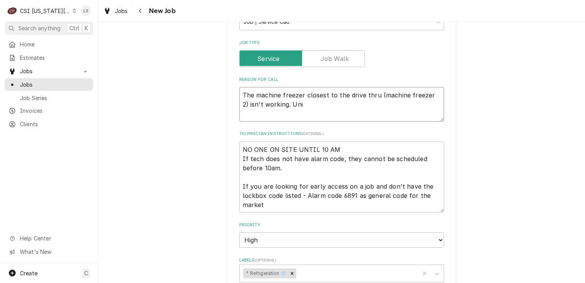
type textarea "The machine freezer closest to the drive thru (machine freezer 2) isn't working…"
type textarea "x"
type textarea "The machine freezer closest to the drive thru (machine freezer 2) isn't working…"
type textarea "x"
type textarea "The machine freezer closest to the drive thru (machine freezer 2) isn't working…"
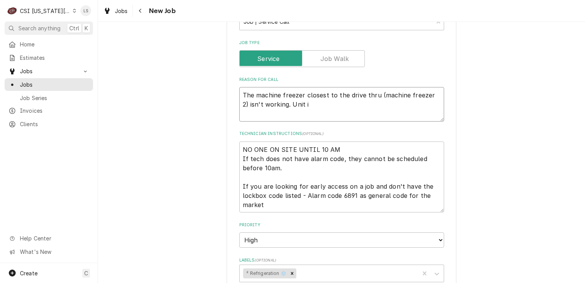
type textarea "x"
type textarea "The machine freezer closest to the drive thru (machine freezer 2) isn't working…"
type textarea "x"
type textarea "The machine freezer closest to the drive thru (machine freezer 2) isn't working…"
type textarea "x"
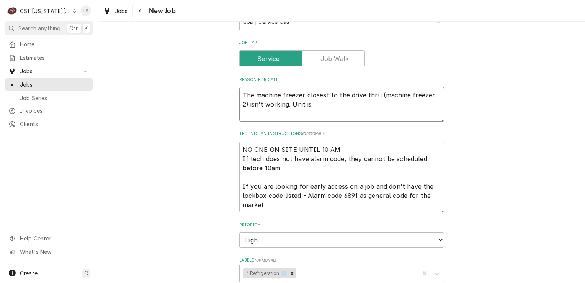
type textarea "The machine freezer closest to the drive thru (machine freezer 2) isn't working…"
type textarea "x"
type textarea "The machine freezer closest to the drive thru (machine freezer 2) isn't working…"
type textarea "x"
type textarea "The machine freezer closest to the drive thru (machine freezer 2) isn't working…"
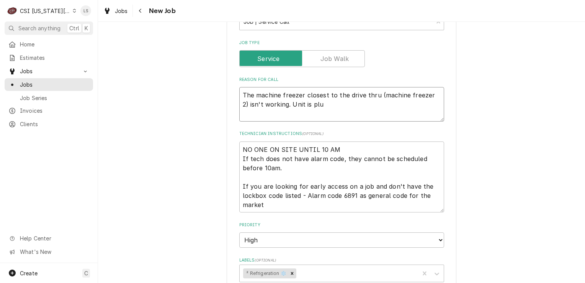
type textarea "x"
type textarea "The machine freezer closest to the drive thru (machine freezer 2) isn't working…"
type textarea "x"
type textarea "The machine freezer closest to the drive thru (machine freezer 2) isn't working…"
type textarea "x"
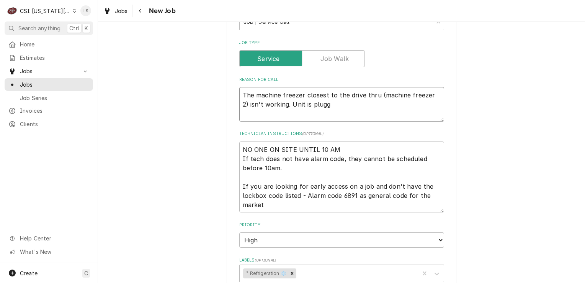
type textarea "The machine freezer closest to the drive thru (machine freezer 2) isn't working…"
type textarea "x"
type textarea "The machine freezer closest to the drive thru (machine freezer 2) isn't working…"
type textarea "x"
type textarea "The machine freezer closest to the drive thru (machine freezer 2) isn't working…"
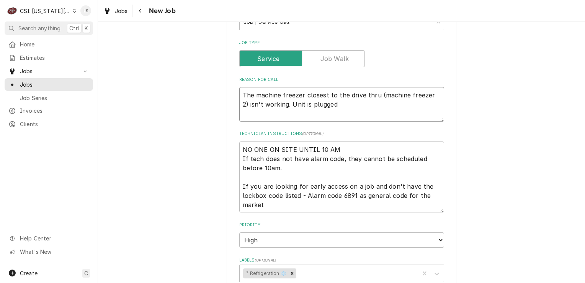
type textarea "x"
type textarea "The machine freezer closest to the drive thru (machine freezer 2) isn't working…"
type textarea "x"
type textarea "The machine freezer closest to the drive thru (machine freezer 2) isn't working…"
type textarea "x"
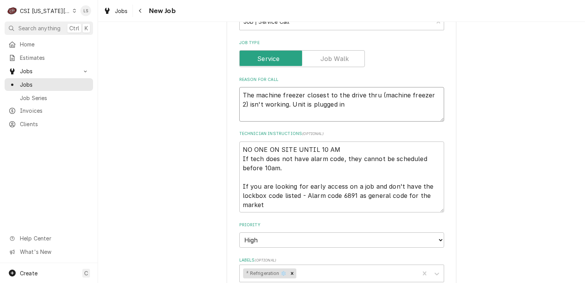
type textarea "The machine freezer closest to the drive thru (machine freezer 2) isn't working…"
type textarea "x"
type textarea "The machine freezer closest to the drive thru (machine freezer 2) isn't working…"
type textarea "x"
type textarea "The machine freezer closest to the drive thru (machine freezer 2) isn't working…"
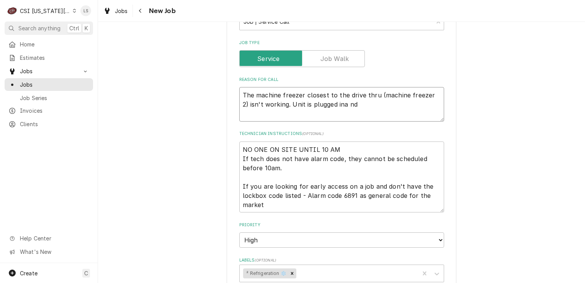
type textarea "x"
type textarea "The machine freezer closest to the drive thru (machine freezer 2) isn't working…"
type textarea "x"
type textarea "The machine freezer closest to the drive thru (machine freezer 2) isn't working…"
type textarea "x"
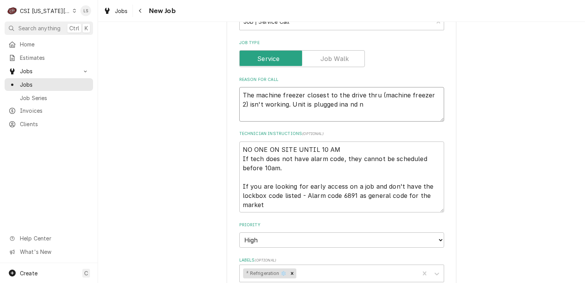
type textarea "The machine freezer closest to the drive thru (machine freezer 2) isn't working…"
type textarea "x"
type textarea "The machine freezer closest to the drive thru (machine freezer 2) isn't working…"
type textarea "x"
type textarea "The machine freezer closest to the drive thru (machine freezer 2) isn't working…"
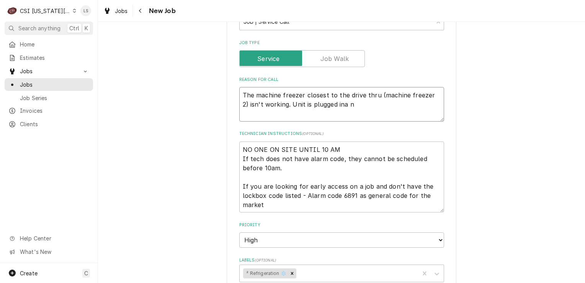
type textarea "x"
type textarea "The machine freezer closest to the drive thru (machine freezer 2) isn't working…"
type textarea "x"
type textarea "The machine freezer closest to the drive thru (machine freezer 2) isn't working…"
type textarea "x"
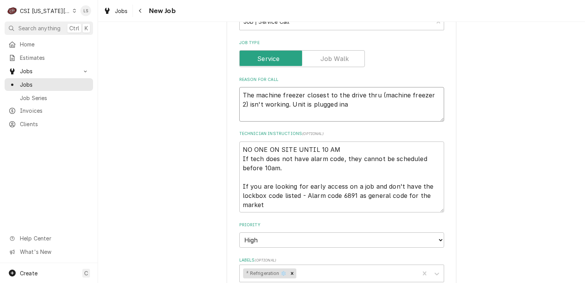
type textarea "The machine freezer closest to the drive thru (machine freezer 2) isn't working…"
type textarea "x"
type textarea "The machine freezer closest to the drive thru (machine freezer 2) isn't working…"
type textarea "x"
type textarea "The machine freezer closest to the drive thru (machine freezer 2) isn't working…"
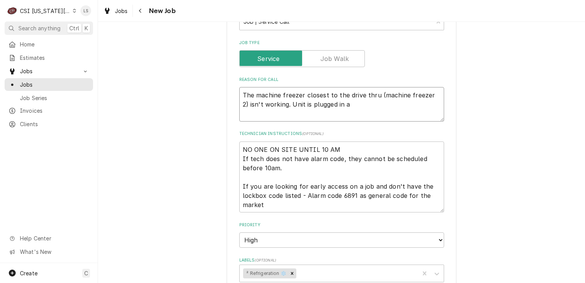
type textarea "x"
type textarea "The machine freezer closest to the drive thru (machine freezer 2) isn't working…"
type textarea "x"
type textarea "The machine freezer closest to the drive thru (machine freezer 2) isn't working…"
type textarea "x"
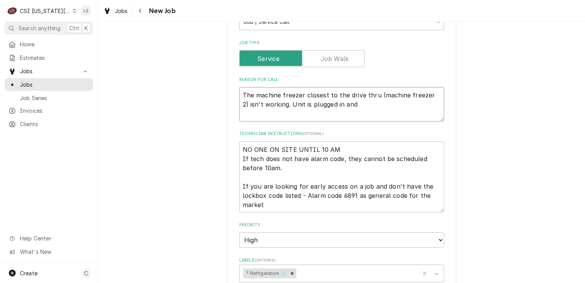
type textarea "The machine freezer closest to the drive thru (machine freezer 2) isn't working…"
type textarea "x"
type textarea "The machine freezer closest to the drive thru (machine freezer 2) isn't working…"
type textarea "x"
type textarea "The machine freezer closest to the drive thru (machine freezer 2) isn't working…"
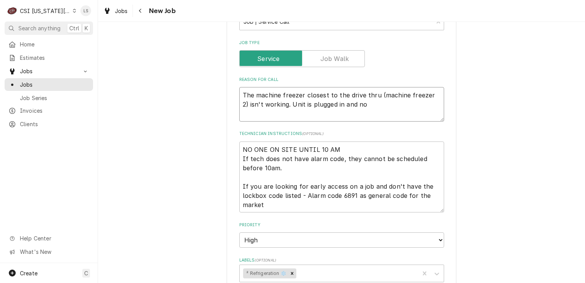
type textarea "x"
type textarea "The machine freezer closest to the drive thru (machine freezer 2) isn't working…"
type textarea "x"
type textarea "The machine freezer closest to the drive thru (machine freezer 2) isn't working…"
type textarea "x"
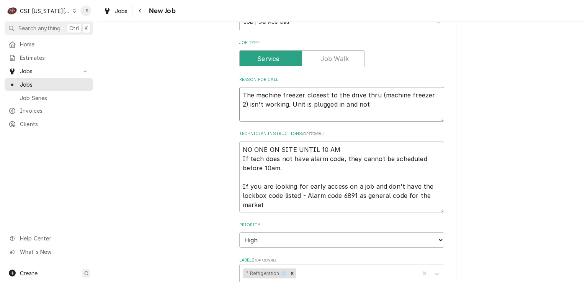
type textarea "The machine freezer closest to the drive thru (machine freezer 2) isn't working…"
type textarea "x"
type textarea "The machine freezer closest to the drive thru (machine freezer 2) isn't working…"
type textarea "x"
type textarea "The machine freezer closest to the drive thru (machine freezer 2) isn't working…"
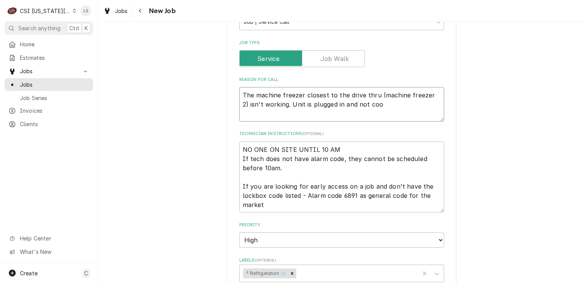
type textarea "x"
type textarea "The machine freezer closest to the drive thru (machine freezer 2) isn't working…"
type textarea "x"
type textarea "The machine freezer closest to the drive thru (machine freezer 2) isn't working…"
type textarea "x"
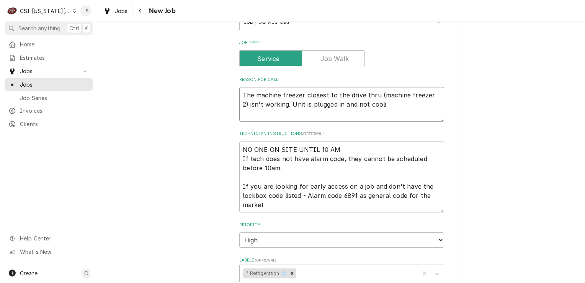
type textarea "The machine freezer closest to the drive thru (machine freezer 2) isn't working…"
type textarea "x"
type textarea "The machine freezer closest to the drive thru (machine freezer 2) isn't working…"
type textarea "x"
type textarea "The machine freezer closest to the drive thru (machine freezer 2) isn't working…"
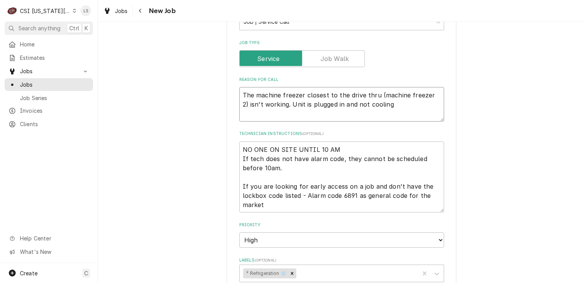
type textarea "x"
type textarea "The machine freezer closest to the drive thru (machine freezer 2) isn't working…"
type textarea "x"
type textarea "The machine freezer closest to the drive thru (machine freezer 2) isn't working…"
type textarea "x"
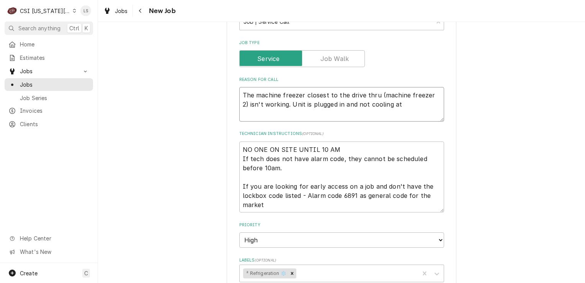
type textarea "The machine freezer closest to the drive thru (machine freezer 2) isn't working…"
type textarea "x"
type textarea "The machine freezer closest to the drive thru (machine freezer 2) isn't working…"
type textarea "x"
type textarea "The machine freezer closest to the drive thru (machine freezer 2) isn't working…"
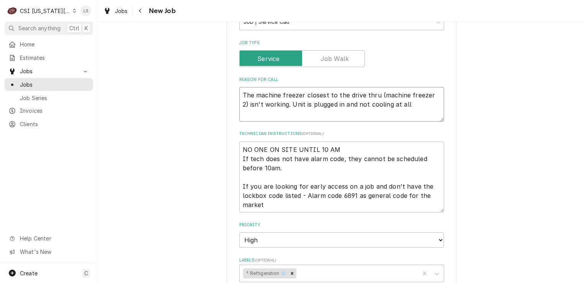
type textarea "x"
type textarea "The machine freezer closest to the drive thru (machine freezer 2) isn't working…"
type textarea "x"
type textarea "The machine freezer closest to the drive thru (machine freezer 2) isn't working…"
type textarea "x"
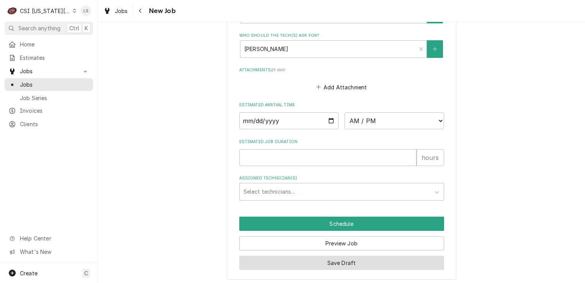
type textarea "The machine freezer closest to the drive thru (machine freezer 2) isn't working…"
click at [341, 263] on button "Save Draft" at bounding box center [341, 262] width 205 height 14
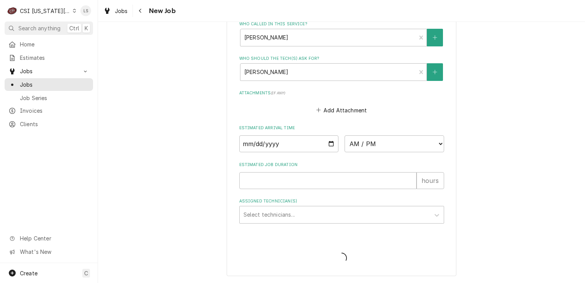
scroll to position [729, 0]
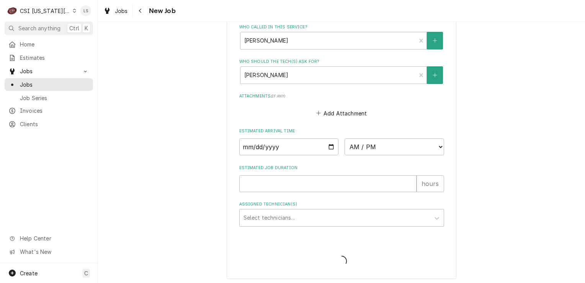
type textarea "x"
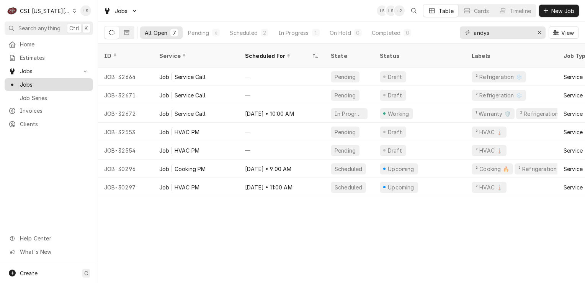
drag, startPoint x: 41, startPoint y: 80, endPoint x: 47, endPoint y: 78, distance: 5.9
click at [41, 80] on span "Jobs" at bounding box center [54, 84] width 69 height 8
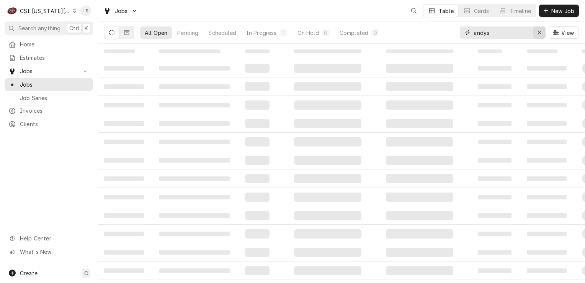
click at [536, 31] on div "Erase input" at bounding box center [540, 33] width 8 height 8
paste input "32673"
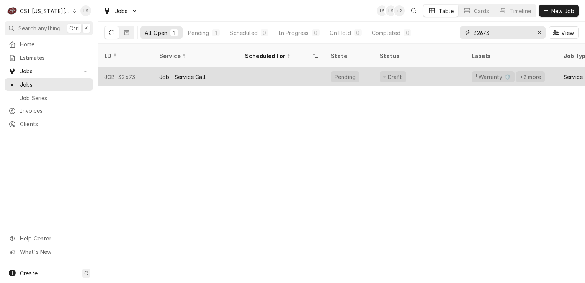
type input "32673"
click at [121, 68] on div "JOB-32673" at bounding box center [125, 76] width 55 height 18
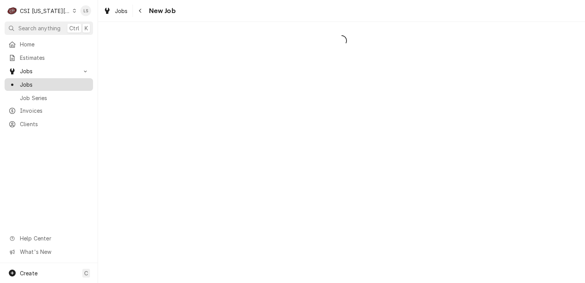
click at [33, 80] on span "Jobs" at bounding box center [54, 84] width 69 height 8
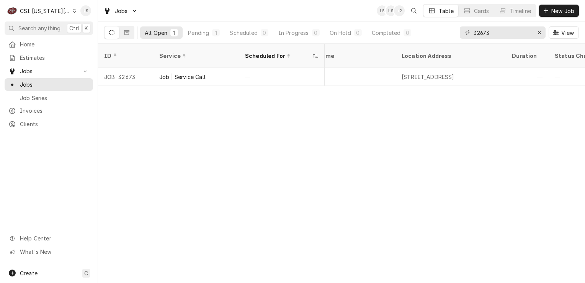
scroll to position [0, 569]
click at [536, 33] on div "Erase input" at bounding box center [540, 33] width 8 height 8
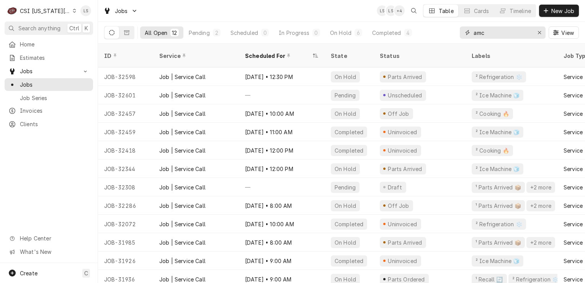
type input "amc"
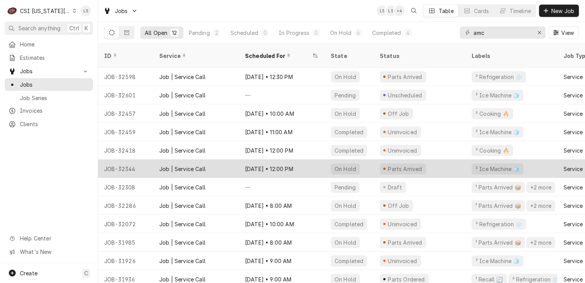
click at [131, 161] on div "JOB-32344" at bounding box center [125, 168] width 55 height 18
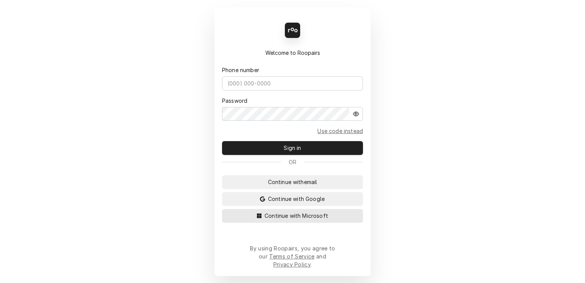
click at [311, 219] on span "Continue with Microsoft" at bounding box center [296, 215] width 67 height 8
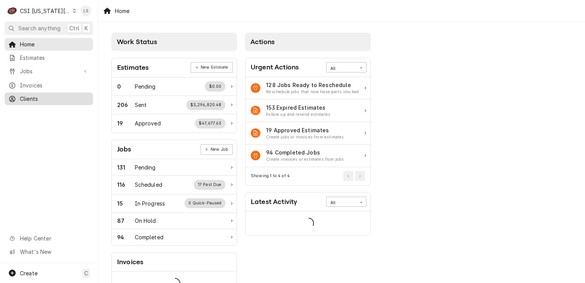
click at [31, 95] on span "Clients" at bounding box center [54, 99] width 69 height 8
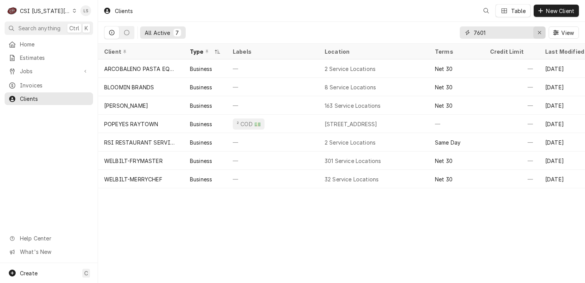
click at [538, 31] on icon "Erase input" at bounding box center [539, 32] width 3 height 3
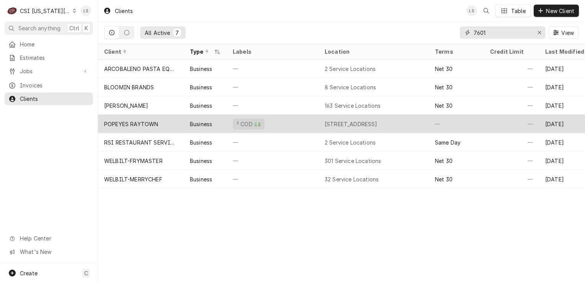
type input "7601"
click at [157, 120] on div "POPEYES RAYTOWN" at bounding box center [131, 124] width 54 height 8
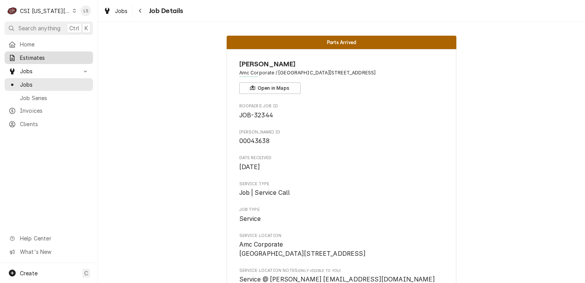
click at [40, 59] on span "Estimates" at bounding box center [54, 58] width 69 height 8
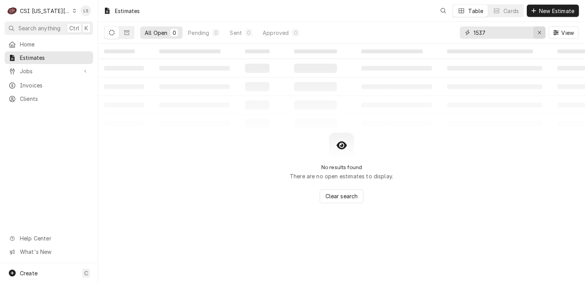
click at [536, 31] on div "Erase input" at bounding box center [540, 33] width 8 height 8
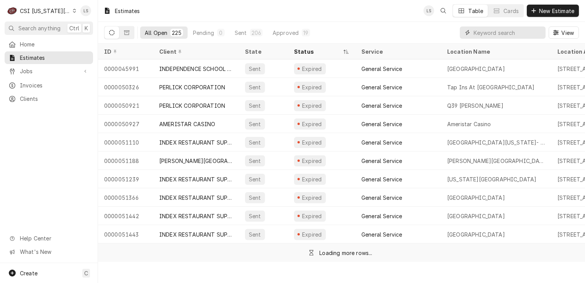
paste input "300579"
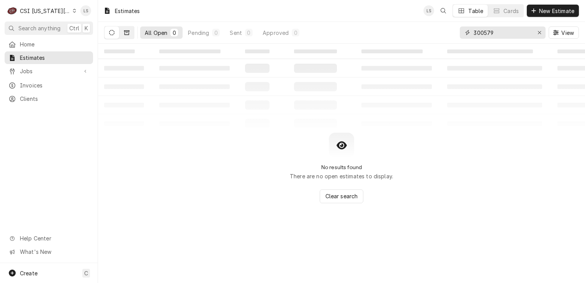
type input "300579"
click at [126, 33] on icon "Dynamic Content Wrapper" at bounding box center [126, 32] width 5 height 5
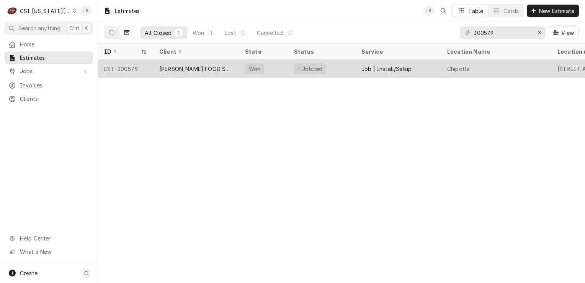
click at [126, 70] on div "EST-300579" at bounding box center [125, 68] width 55 height 18
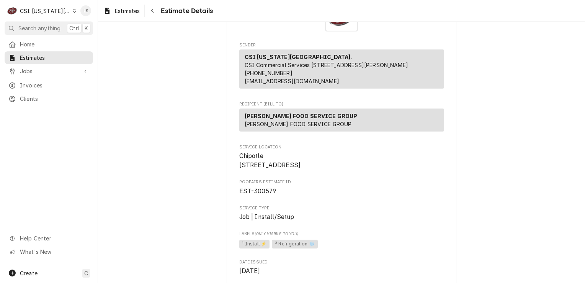
scroll to position [191, 0]
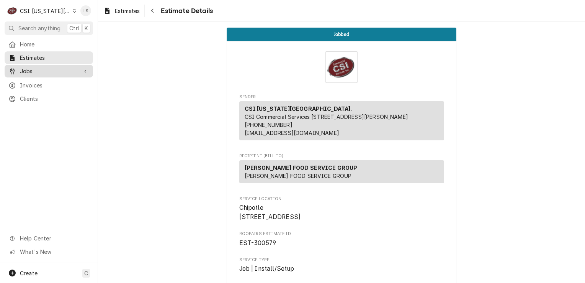
click at [41, 66] on div "Jobs" at bounding box center [48, 71] width 85 height 10
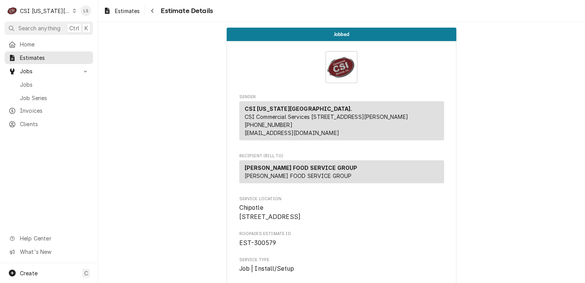
drag, startPoint x: 36, startPoint y: 78, endPoint x: 52, endPoint y: 75, distance: 16.7
click at [36, 80] on span "Jobs" at bounding box center [54, 84] width 69 height 8
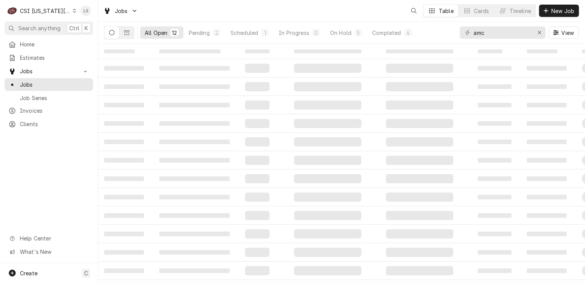
drag, startPoint x: 551, startPoint y: 13, endPoint x: 542, endPoint y: 25, distance: 15.0
click at [550, 13] on span "New Job" at bounding box center [563, 11] width 26 height 8
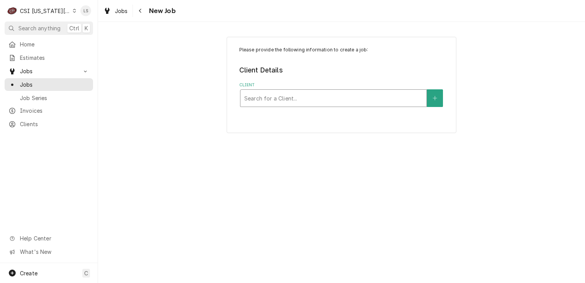
click at [331, 95] on div "Client" at bounding box center [333, 98] width 178 height 14
type input "[PERSON_NAME]"
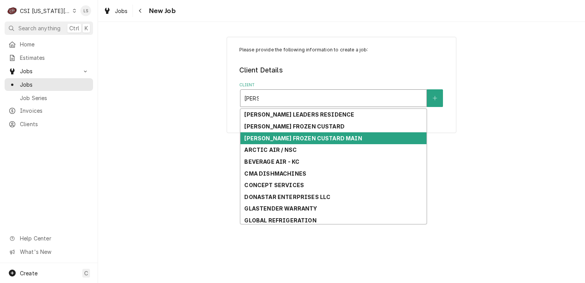
click at [309, 136] on strong "[PERSON_NAME] FROZEN CUSTARD MAIN" at bounding box center [303, 138] width 118 height 7
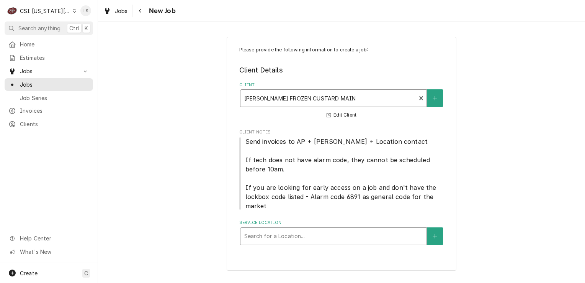
click at [368, 238] on div "Service Location" at bounding box center [333, 236] width 178 height 14
type input "598"
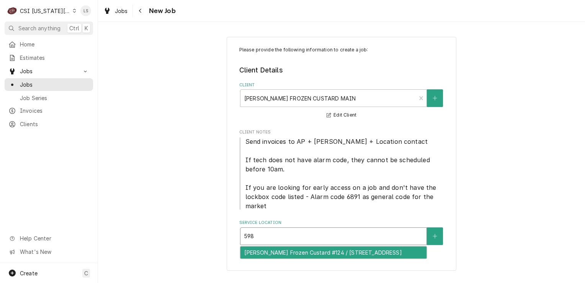
click at [354, 247] on div "[PERSON_NAME] Frozen Custard #124 / [STREET_ADDRESS]" at bounding box center [333, 252] width 186 height 12
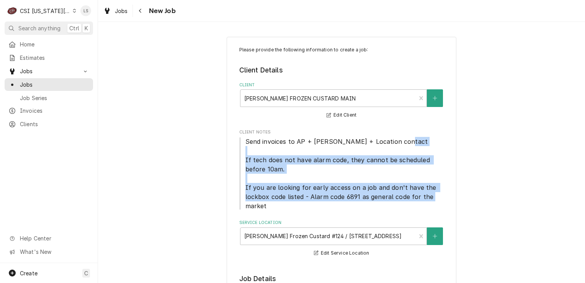
drag, startPoint x: 247, startPoint y: 174, endPoint x: 241, endPoint y: 157, distance: 17.8
click at [241, 157] on span "Send invoices to AP + [PERSON_NAME] + Location contact If tech does not have al…" at bounding box center [341, 174] width 205 height 74
copy span "If tech does not have alarm code, they cannot be scheduled before 10am. If you …"
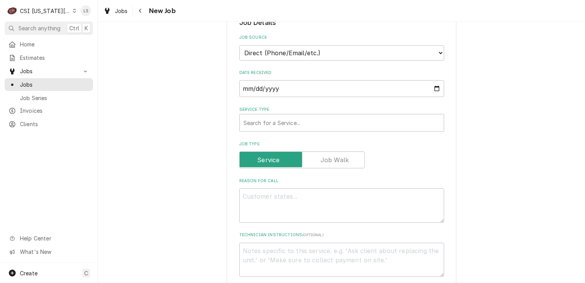
scroll to position [268, 0]
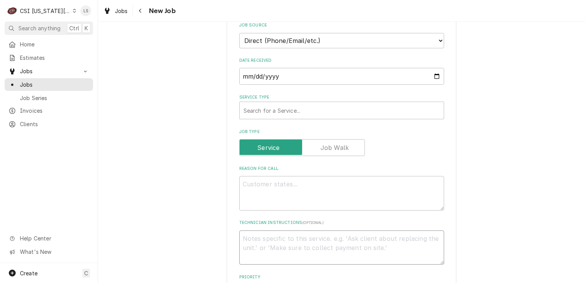
paste textarea "If tech does not have alarm code, they cannot be scheduled before 10am. If you …"
type textarea "x"
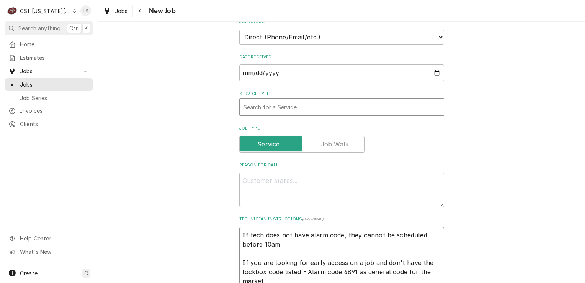
type textarea "If tech does not have alarm code, they cannot be scheduled before 10am. If you …"
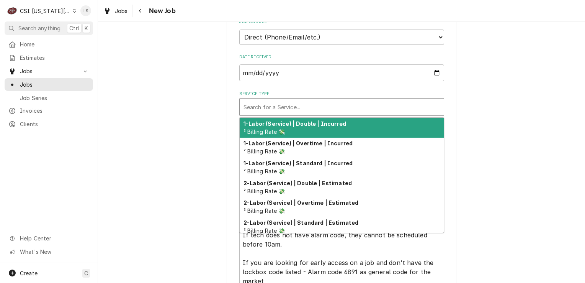
click at [267, 104] on div "Service Type" at bounding box center [341, 107] width 196 height 14
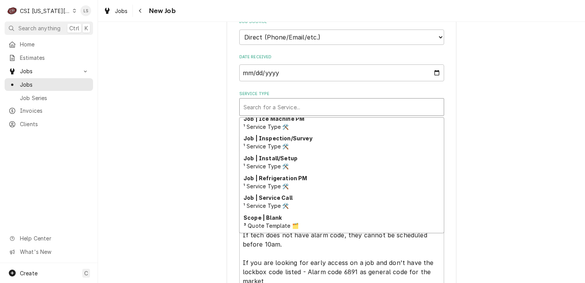
scroll to position [433, 0]
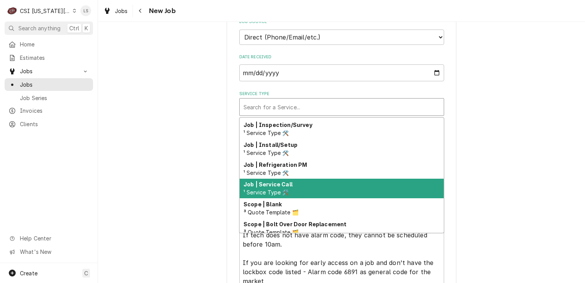
click at [275, 185] on div "Job | Service Call ¹ Service Type 🛠️" at bounding box center [342, 188] width 204 height 20
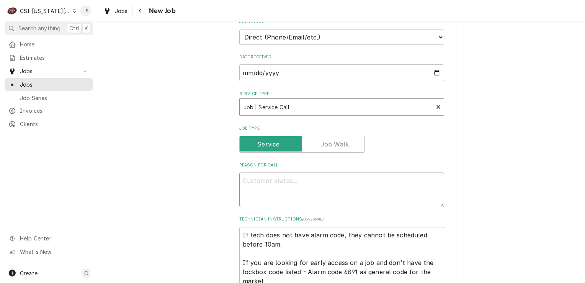
click at [271, 196] on textarea "Reason For Call" at bounding box center [341, 189] width 205 height 34
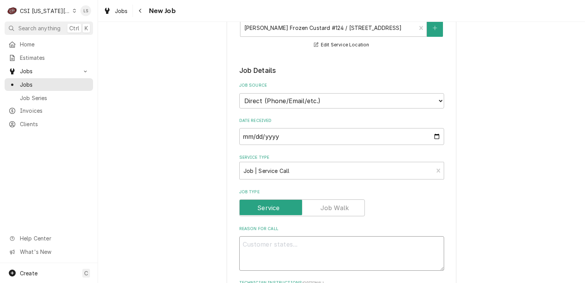
scroll to position [233, 0]
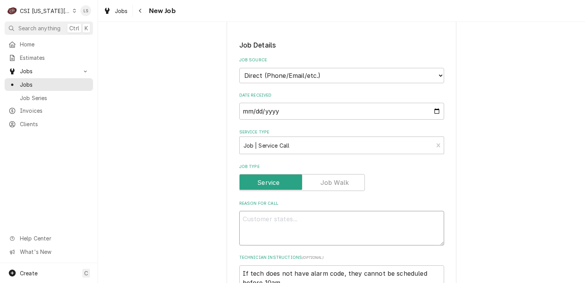
paste textarea "Barrel 1 is not freezing; the sight glass seemed to be clear; the mix was aroun…"
type textarea "x"
type textarea "Barrel 1 is not freezing; the sight glass seemed to be clear; the mix was aroun…"
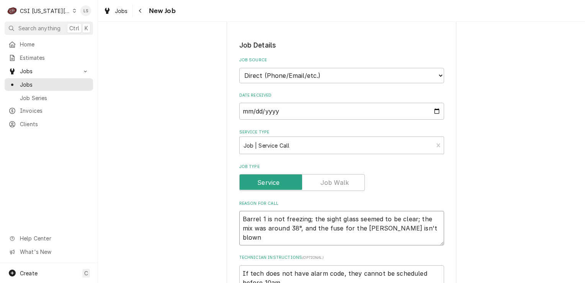
scroll to position [386, 0]
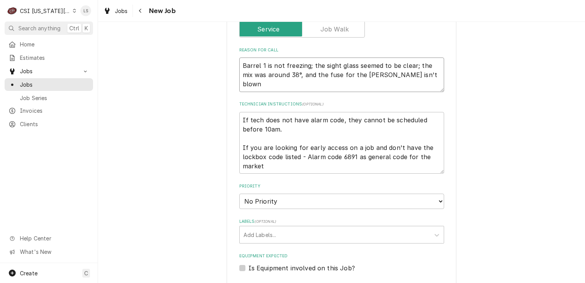
type textarea "x"
type textarea "Barrel 1 is not freezing; the sight glass seemed to be clear; the mix was aroun…"
click at [275, 204] on select "No Priority Urgent High Medium Low" at bounding box center [341, 200] width 205 height 15
select select "2"
click at [239, 193] on select "No Priority Urgent High Medium Low" at bounding box center [341, 200] width 205 height 15
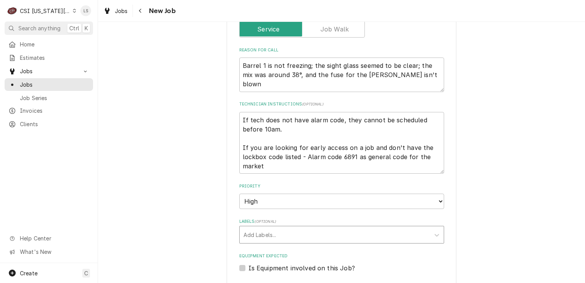
click at [256, 233] on div "Labels" at bounding box center [334, 234] width 183 height 14
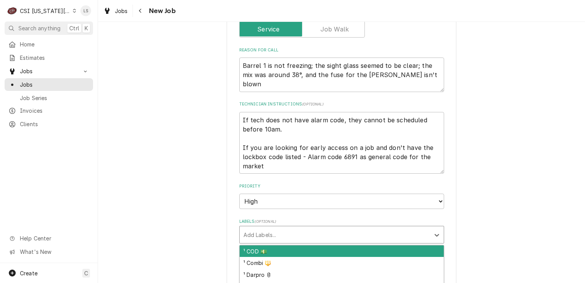
type textarea "x"
type input "ref"
type textarea "x"
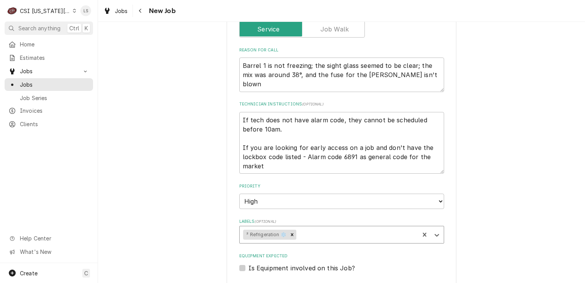
type textarea "x"
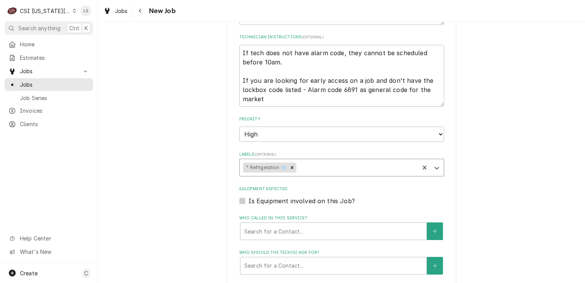
scroll to position [501, 0]
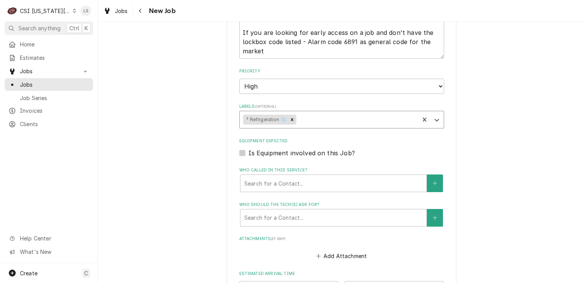
click at [248, 148] on label "Is Equipment involved on this Job?" at bounding box center [301, 152] width 106 height 9
click at [248, 148] on input "Equipment Expected" at bounding box center [350, 156] width 205 height 17
checkbox input "true"
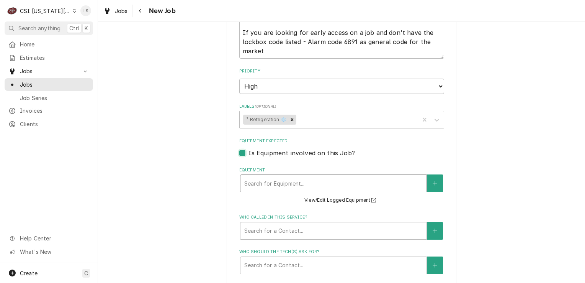
type textarea "x"
click at [263, 183] on div "Equipment" at bounding box center [333, 183] width 178 height 14
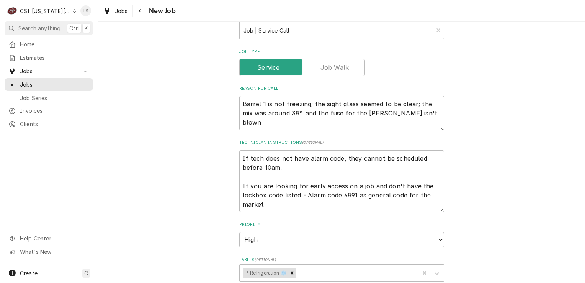
scroll to position [539, 0]
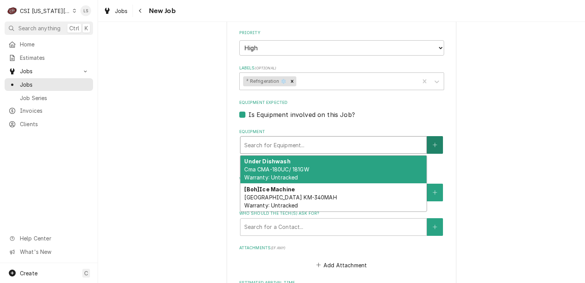
click at [428, 142] on button "Equipment" at bounding box center [435, 145] width 16 height 18
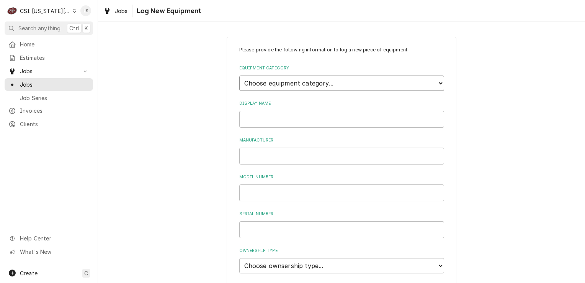
click at [276, 82] on select "Choose equipment category... Cooking Equipment Fryers Ice Machines Ovens and Ra…" at bounding box center [341, 82] width 205 height 15
select select "8"
click at [239, 75] on select "Choose equipment category... Cooking Equipment Fryers Ice Machines Ovens and Ra…" at bounding box center [341, 82] width 205 height 15
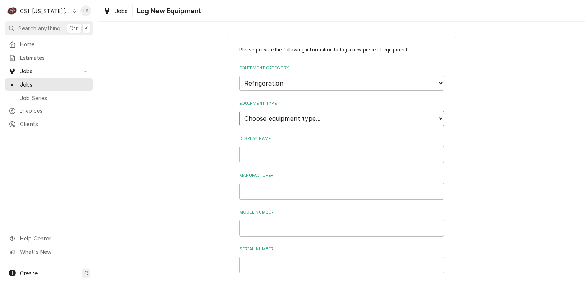
click at [257, 114] on select "Choose equipment type... Bar Refrigeration Blast Chiller Chef Base Freezer Chef…" at bounding box center [341, 118] width 205 height 15
select select "68"
click at [239, 111] on select "Choose equipment type... Bar Refrigeration Blast Chiller Chef Base Freezer Chef…" at bounding box center [341, 118] width 205 height 15
click at [251, 155] on input "Display Name" at bounding box center [341, 154] width 205 height 17
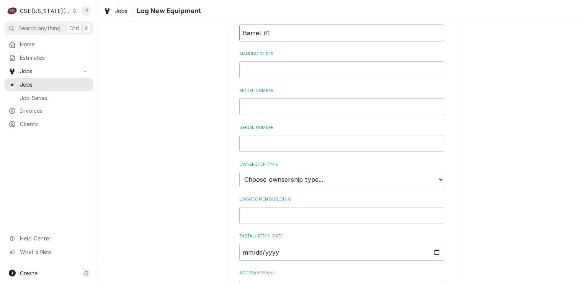
scroll to position [191, 0]
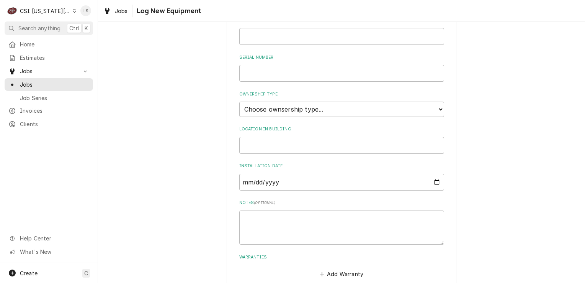
type input "Barrel #1"
click at [265, 111] on select "Choose ownsership type... Unknown Owned Leased Rented" at bounding box center [341, 108] width 205 height 15
select select "1"
click at [239, 101] on select "Choose ownsership type... Unknown Owned Leased Rented" at bounding box center [341, 108] width 205 height 15
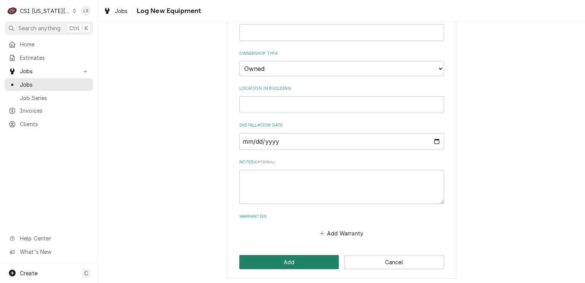
click at [308, 263] on button "Add" at bounding box center [289, 262] width 100 height 14
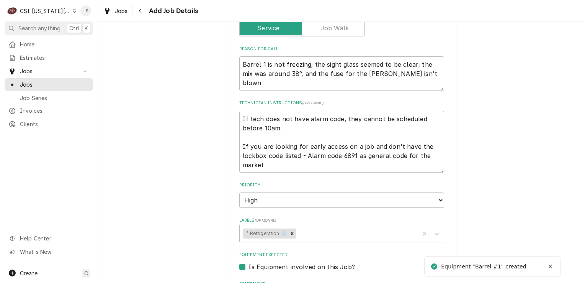
scroll to position [386, 0]
click at [278, 165] on textarea "If tech does not have alarm code, they cannot be scheduled before 10am. If you …" at bounding box center [341, 143] width 205 height 62
type textarea "x"
type textarea "If tech does not have alarm code, they cannot be scheduled before 10am. If you …"
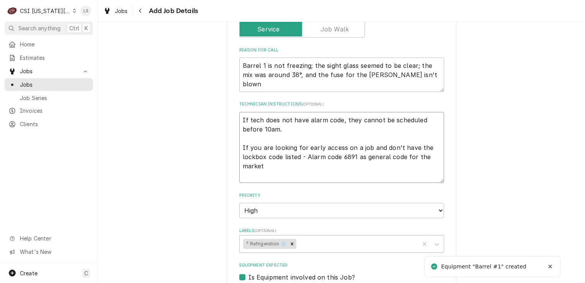
type textarea "x"
type textarea "If tech does not have alarm code, they cannot be scheduled before 10am. If you …"
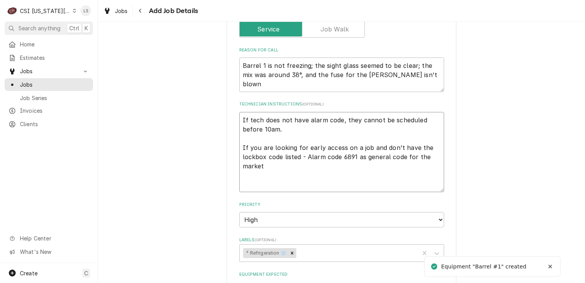
type textarea "x"
type textarea "If tech does not have alarm code, they cannot be scheduled before 10am. If you …"
type textarea "x"
type textarea "If tech does not have alarm code, they cannot be scheduled before 10am. If you …"
type textarea "x"
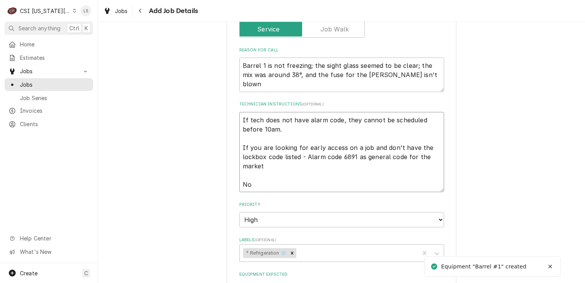
type textarea "If tech does not have alarm code, they cannot be scheduled before 10am. If you …"
type textarea "x"
type textarea "If tech does not have alarm code, they cannot be scheduled before 10am. If you …"
type textarea "x"
type textarea "If tech does not have alarm code, they cannot be scheduled before 10am. If you …"
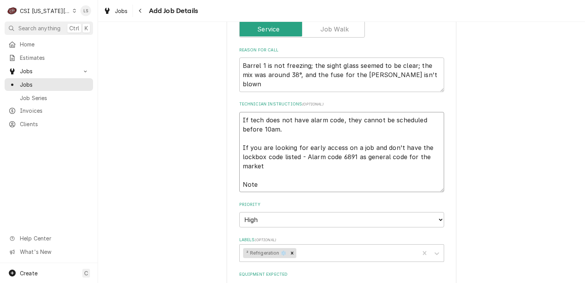
type textarea "x"
type textarea "If tech does not have alarm code, they cannot be scheduled before 10am. If you …"
type textarea "x"
type textarea "If tech does not have alarm code, they cannot be scheduled before 10am. If you …"
type textarea "x"
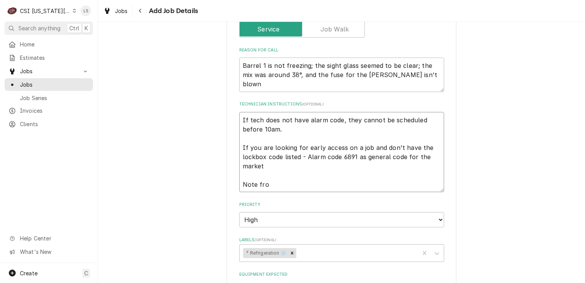
type textarea "If tech does not have alarm code, they cannot be scheduled before 10am. If you …"
type textarea "x"
type textarea "If tech does not have alarm code, they cannot be scheduled before 10am. If you …"
type textarea "x"
type textarea "If tech does not have alarm code, they cannot be scheduled before 10am. If you …"
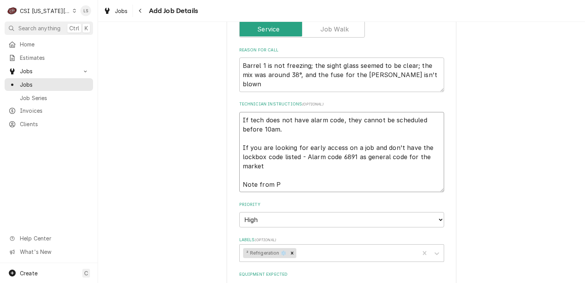
type textarea "x"
type textarea "If tech does not have alarm code, they cannot be scheduled before 10am. If you …"
type textarea "x"
type textarea "If tech does not have alarm code, they cannot be scheduled before 10am. If you …"
type textarea "x"
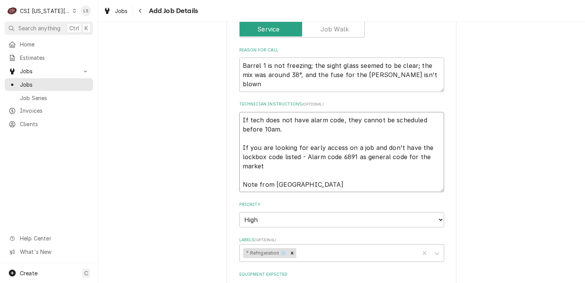
type textarea "If tech does not have alarm code, they cannot be scheduled before 10am. If you …"
type textarea "x"
type textarea "If tech does not have alarm code, they cannot be scheduled before 10am. If you …"
type textarea "x"
type textarea "If tech does not have alarm code, they cannot be scheduled before 10am. If you …"
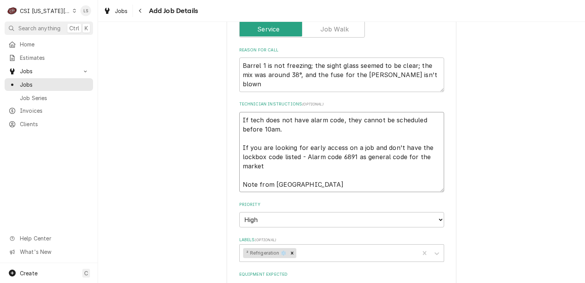
type textarea "x"
type textarea "If tech does not have alarm code, they cannot be scheduled before 10am. If you …"
type textarea "x"
type textarea "If tech does not have alarm code, they cannot be scheduled before 10am. If you …"
type textarea "x"
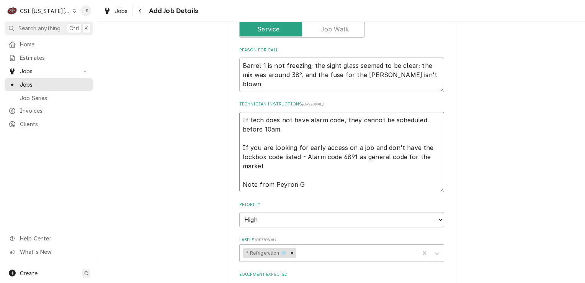
type textarea "If tech does not have alarm code, they cannot be scheduled before 10am. If you …"
type textarea "x"
type textarea "If tech does not have alarm code, they cannot be scheduled before 10am. If you …"
type textarea "x"
type textarea "If tech does not have alarm code, they cannot be scheduled before 10am. If you …"
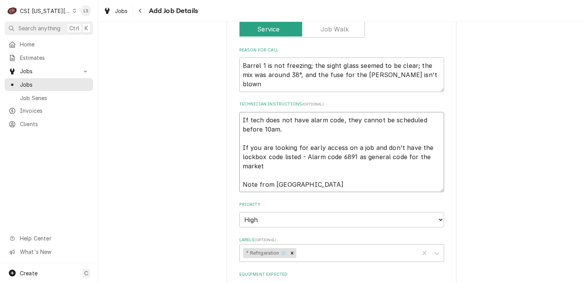
type textarea "x"
type textarea "If tech does not have alarm code, they cannot be scheduled before 10am. If you …"
type textarea "x"
type textarea "If tech does not have alarm code, they cannot be scheduled before 10am. If you …"
type textarea "x"
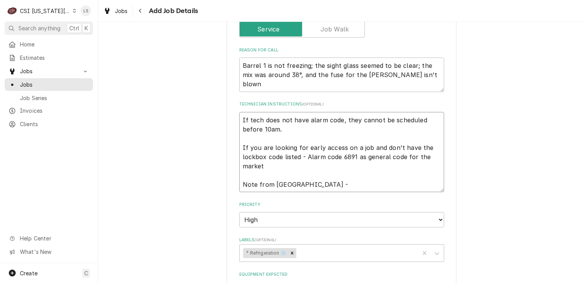
type textarea "If tech does not have alarm code, they cannot be scheduled before 10am. If you …"
paste textarea "If the tech has any questions while on site, please have them call me (913) 963…"
type textarea "x"
type textarea "If tech does not have alarm code, they cannot be scheduled before 10am. If you …"
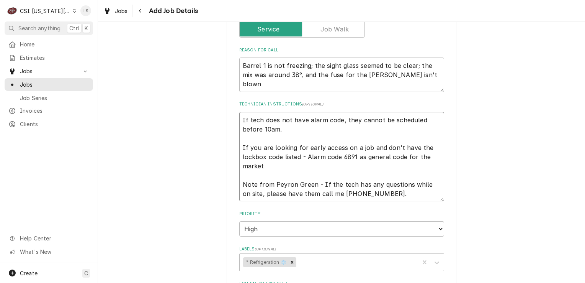
type textarea "x"
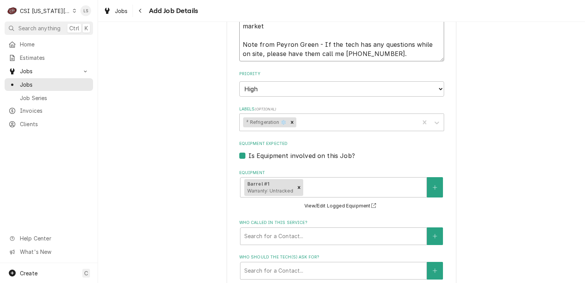
scroll to position [578, 0]
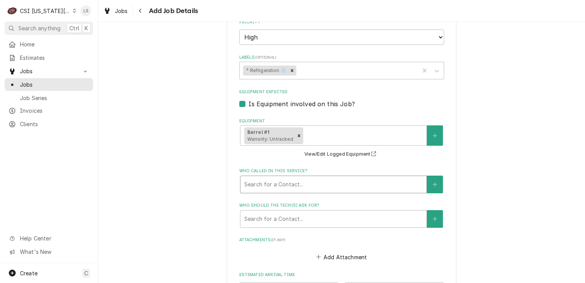
type textarea "If tech does not have alarm code, they cannot be scheduled before 10am. If you …"
click at [268, 179] on div "Who called in this service?" at bounding box center [333, 184] width 178 height 14
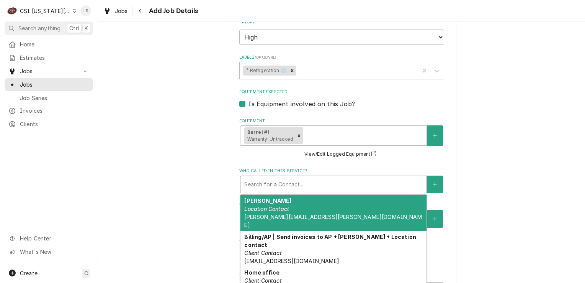
type textarea "x"
type input "p"
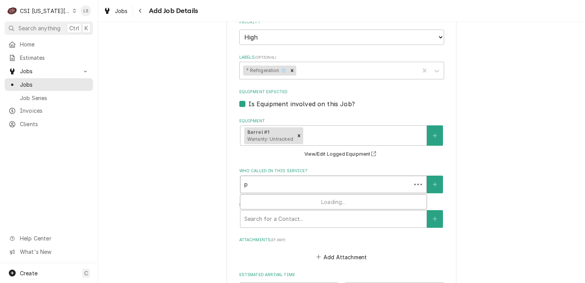
type textarea "x"
type input "pe"
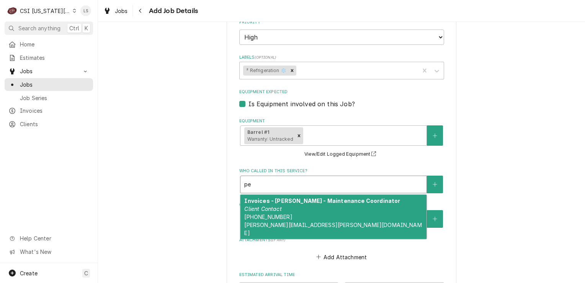
click at [271, 208] on em "Client Contact" at bounding box center [262, 208] width 37 height 7
type textarea "x"
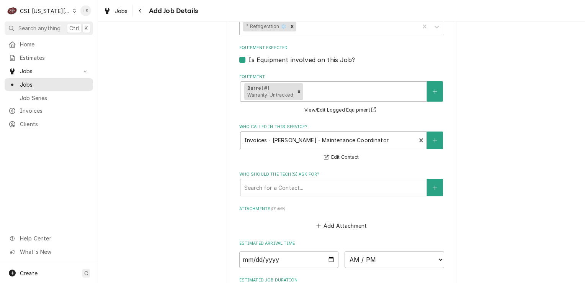
scroll to position [654, 0]
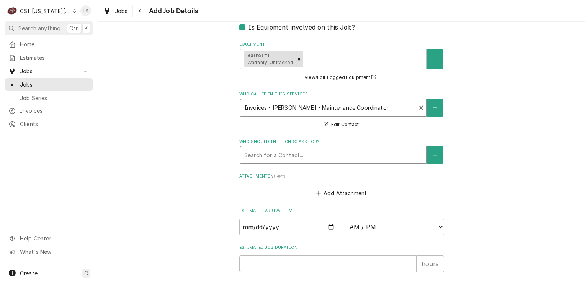
click at [271, 156] on div "Who should the tech(s) ask for?" at bounding box center [333, 155] width 178 height 14
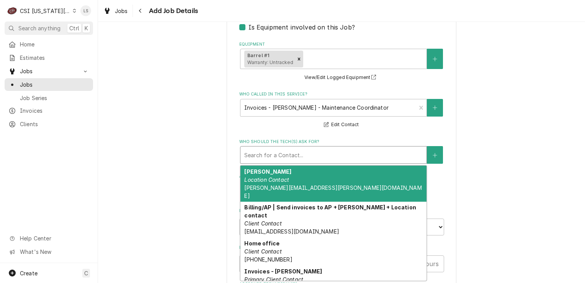
type textarea "x"
type input "p"
type textarea "x"
type input "pe"
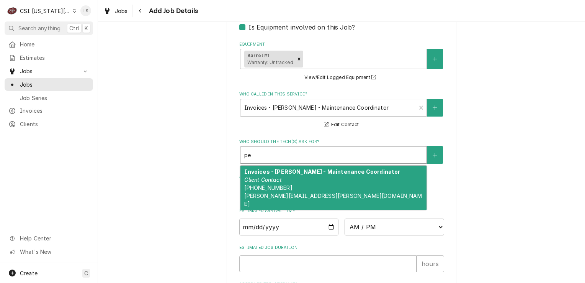
click at [270, 184] on span "(913) 963-0887 Peyton.Greene@eatandys.com" at bounding box center [332, 195] width 177 height 23
type textarea "x"
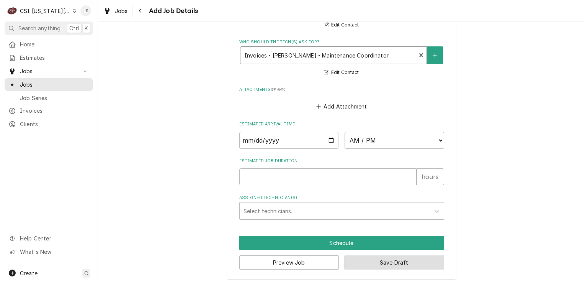
click at [386, 258] on button "Save Draft" at bounding box center [394, 262] width 100 height 14
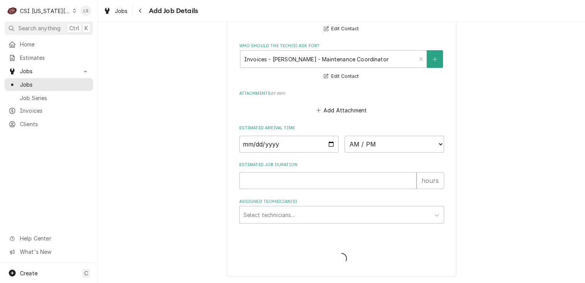
scroll to position [747, 0]
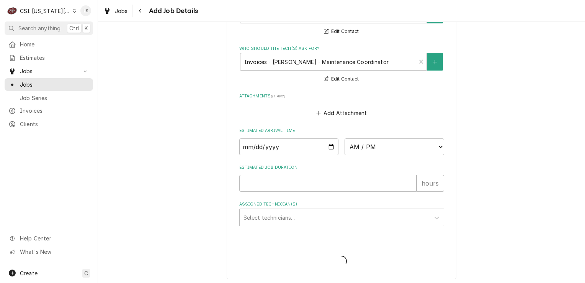
type textarea "x"
